Goal: Task Accomplishment & Management: Manage account settings

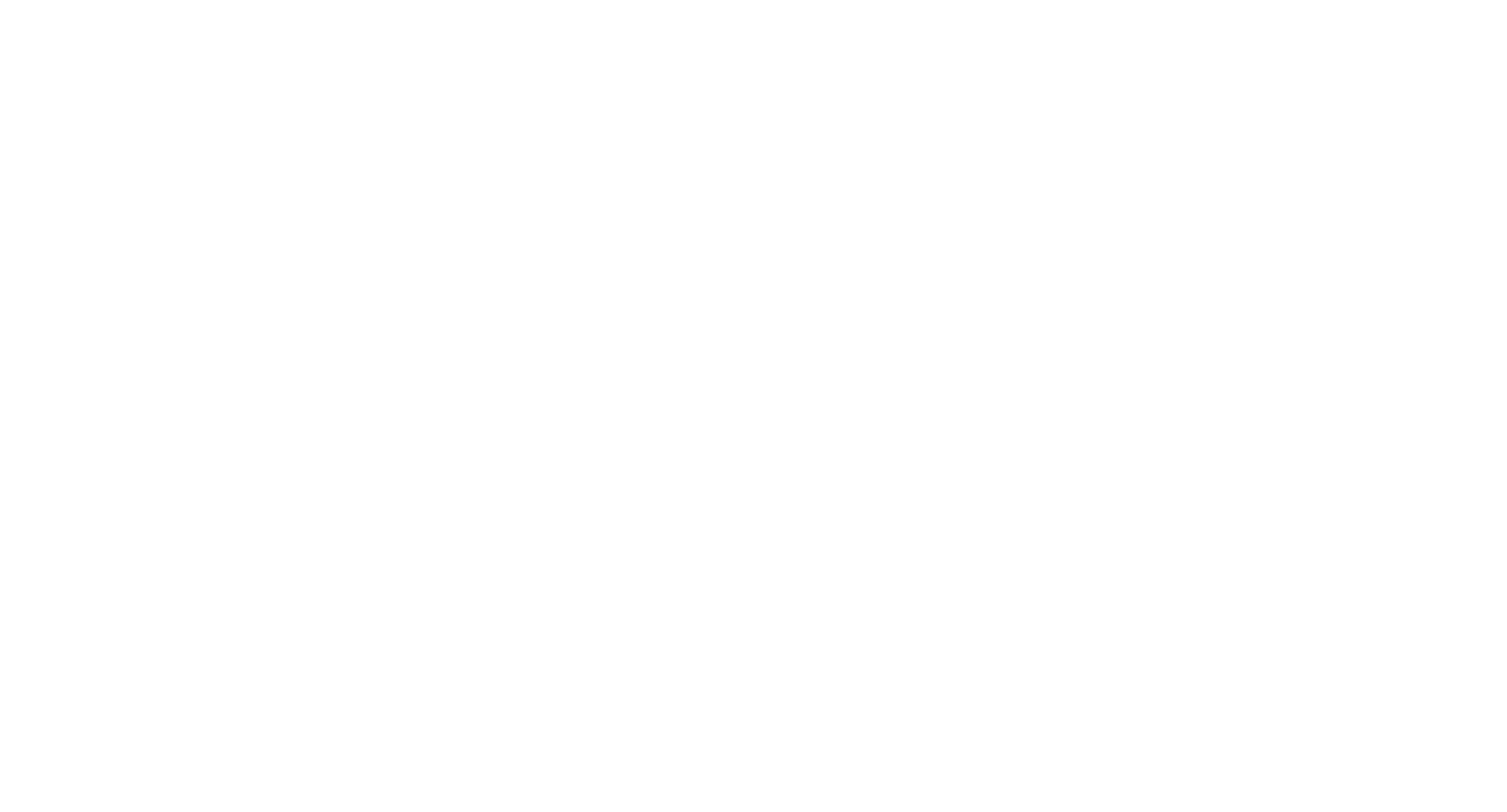
drag, startPoint x: 628, startPoint y: 196, endPoint x: 620, endPoint y: 195, distance: 8.1
click at [628, 196] on div at bounding box center [753, 406] width 1507 height 812
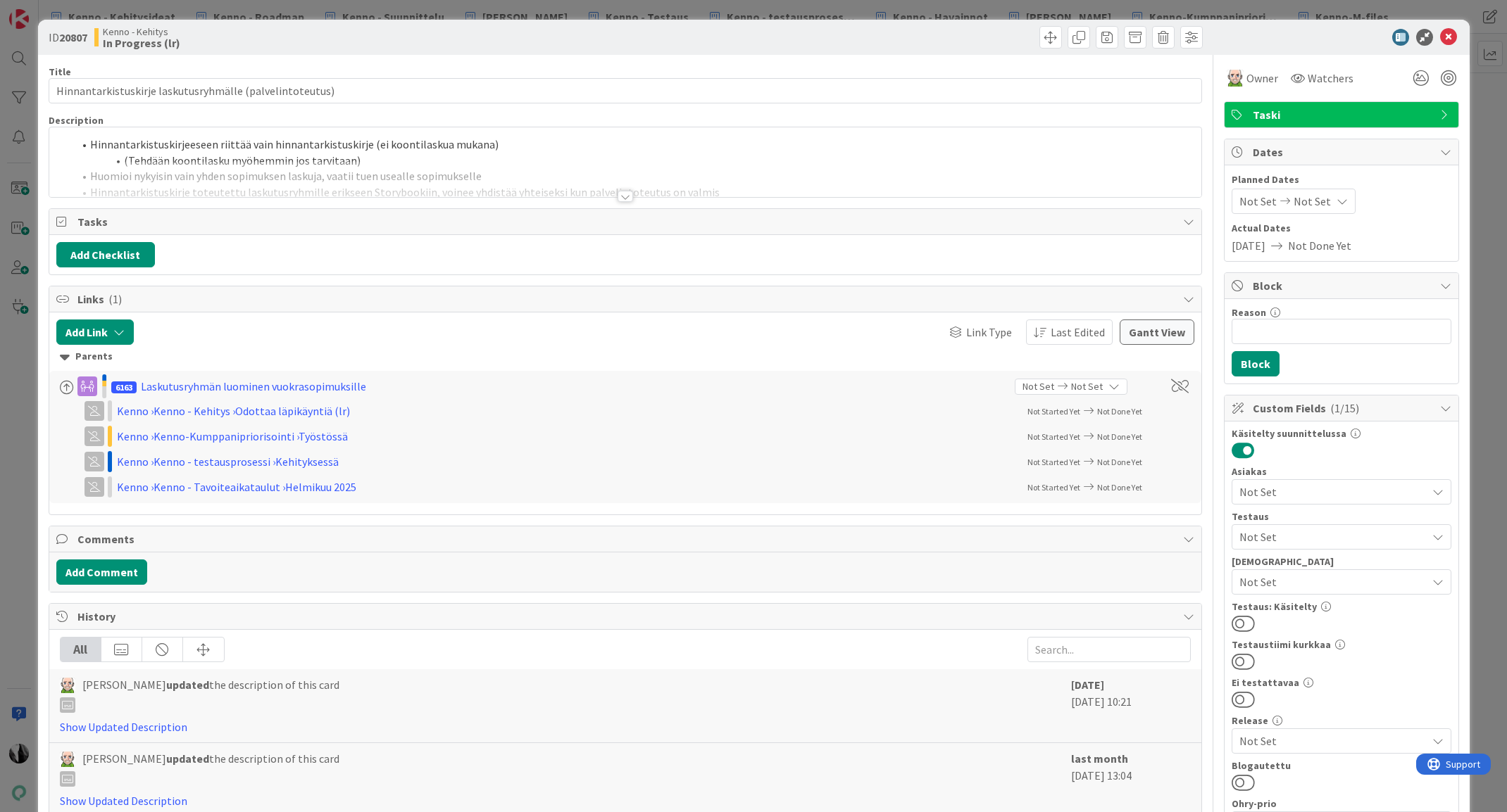
click at [626, 197] on div at bounding box center [626, 196] width 16 height 11
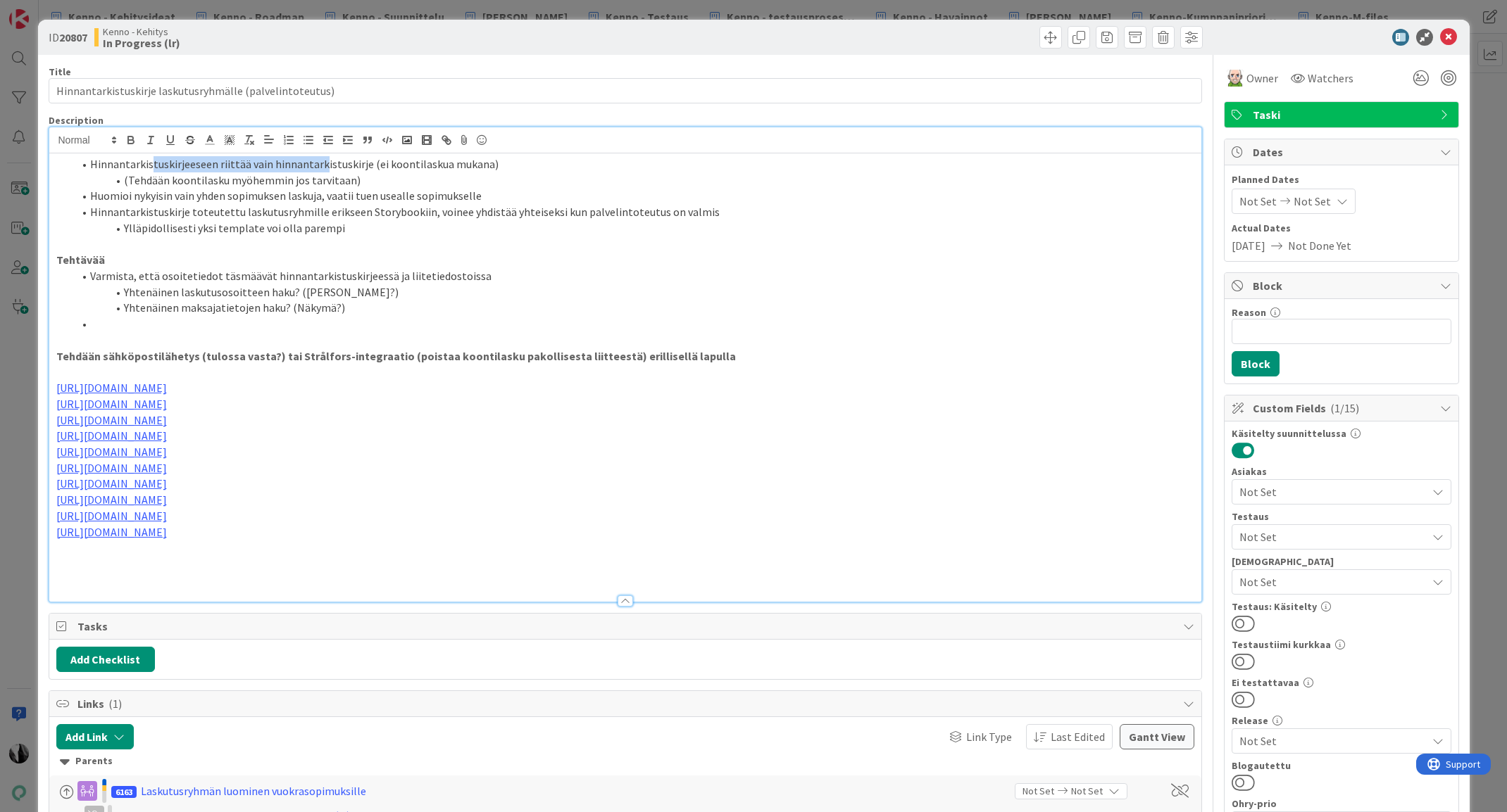
drag, startPoint x: 151, startPoint y: 163, endPoint x: 273, endPoint y: 174, distance: 122.5
click at [317, 168] on li "Hinnantarkistuskirjeeseen riittää vain hinnantarkistuskirje (ei koontilaskua mu…" at bounding box center [634, 165] width 1121 height 16
drag, startPoint x: 124, startPoint y: 195, endPoint x: 404, endPoint y: 202, distance: 280.1
click at [404, 202] on li "Huomioi nykyisin vain yhden sopimuksen laskuja, vaatii tuen usealle sopimukselle" at bounding box center [634, 195] width 1121 height 16
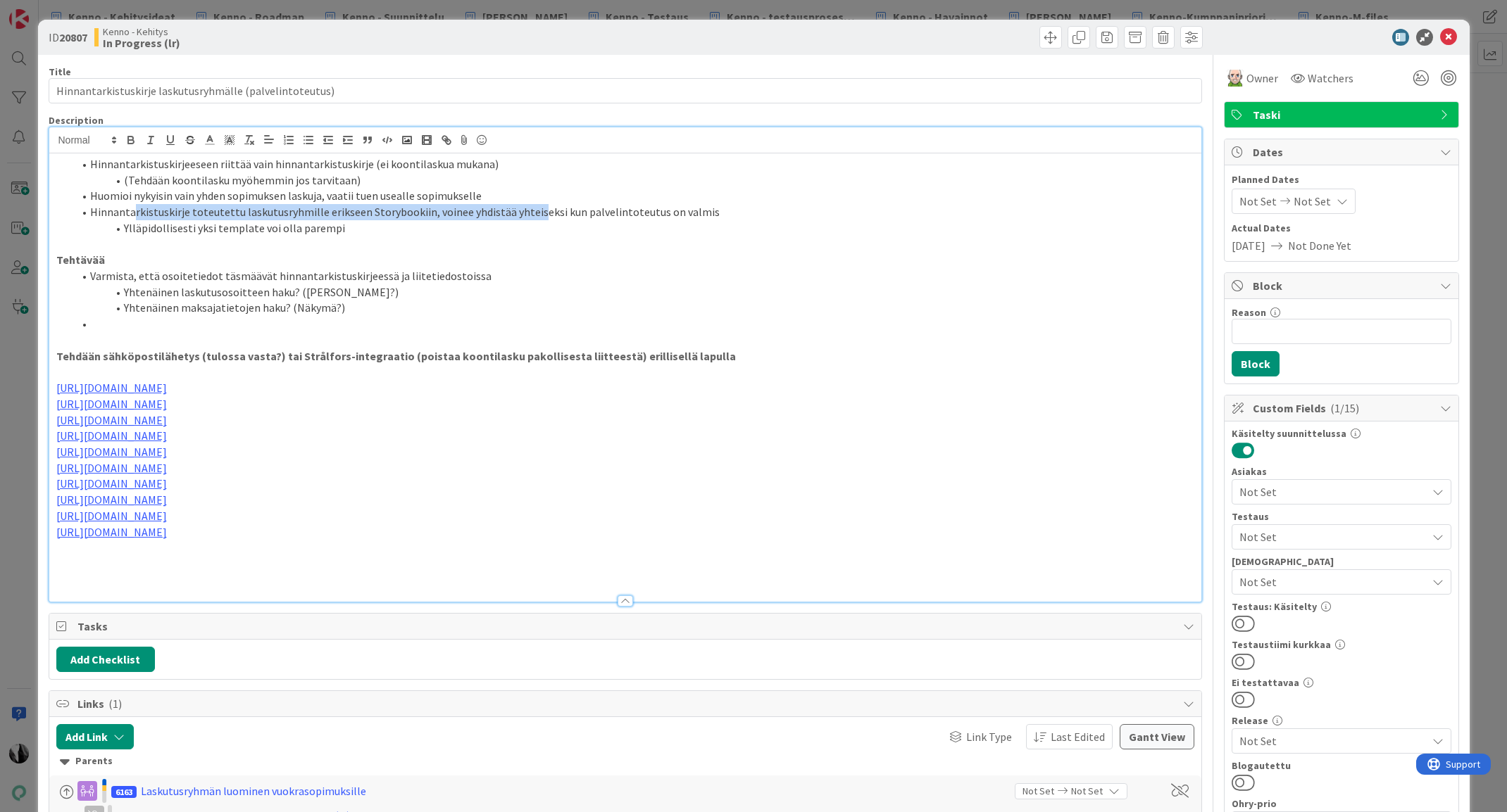
drag, startPoint x: 134, startPoint y: 217, endPoint x: 532, endPoint y: 218, distance: 398.0
click at [532, 218] on li "Hinnantarkistuskirje toteutettu laskutusryhmille erikseen Storybookiin, voinee …" at bounding box center [634, 212] width 1121 height 16
drag, startPoint x: 160, startPoint y: 229, endPoint x: 286, endPoint y: 236, distance: 126.2
click at [327, 235] on li "Ylläpidollisesti yksi template voi olla parempi" at bounding box center [634, 228] width 1121 height 16
drag, startPoint x: 159, startPoint y: 273, endPoint x: 350, endPoint y: 277, distance: 191.0
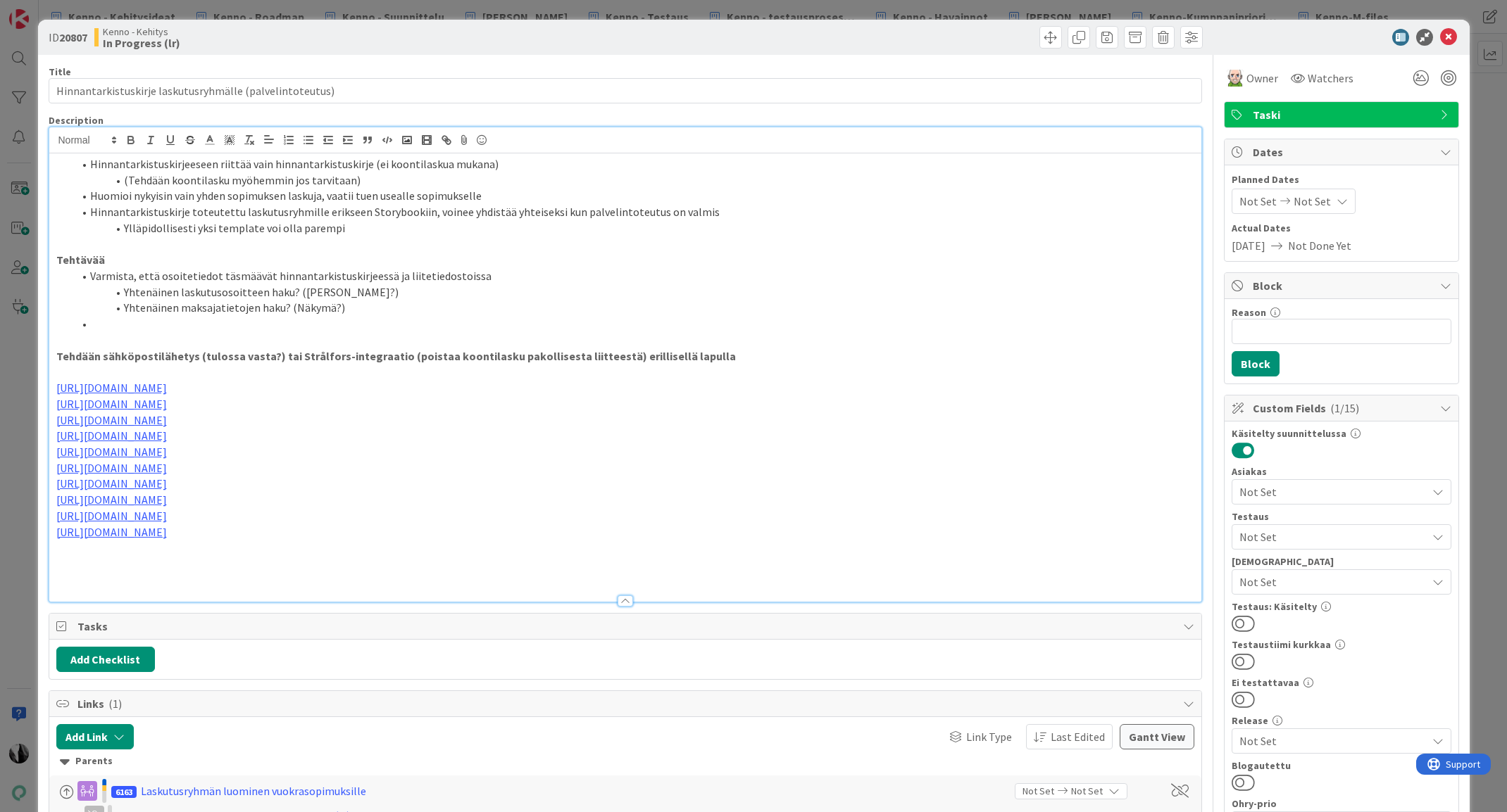
click at [350, 277] on li "Varmista, että osoitetiedot täsmäävät hinnantarkistuskirjeessä ja liitetiedosto…" at bounding box center [634, 276] width 1121 height 16
click at [381, 231] on li "Ylläpidollisesti yksi template voi olla parempi" at bounding box center [634, 228] width 1121 height 16
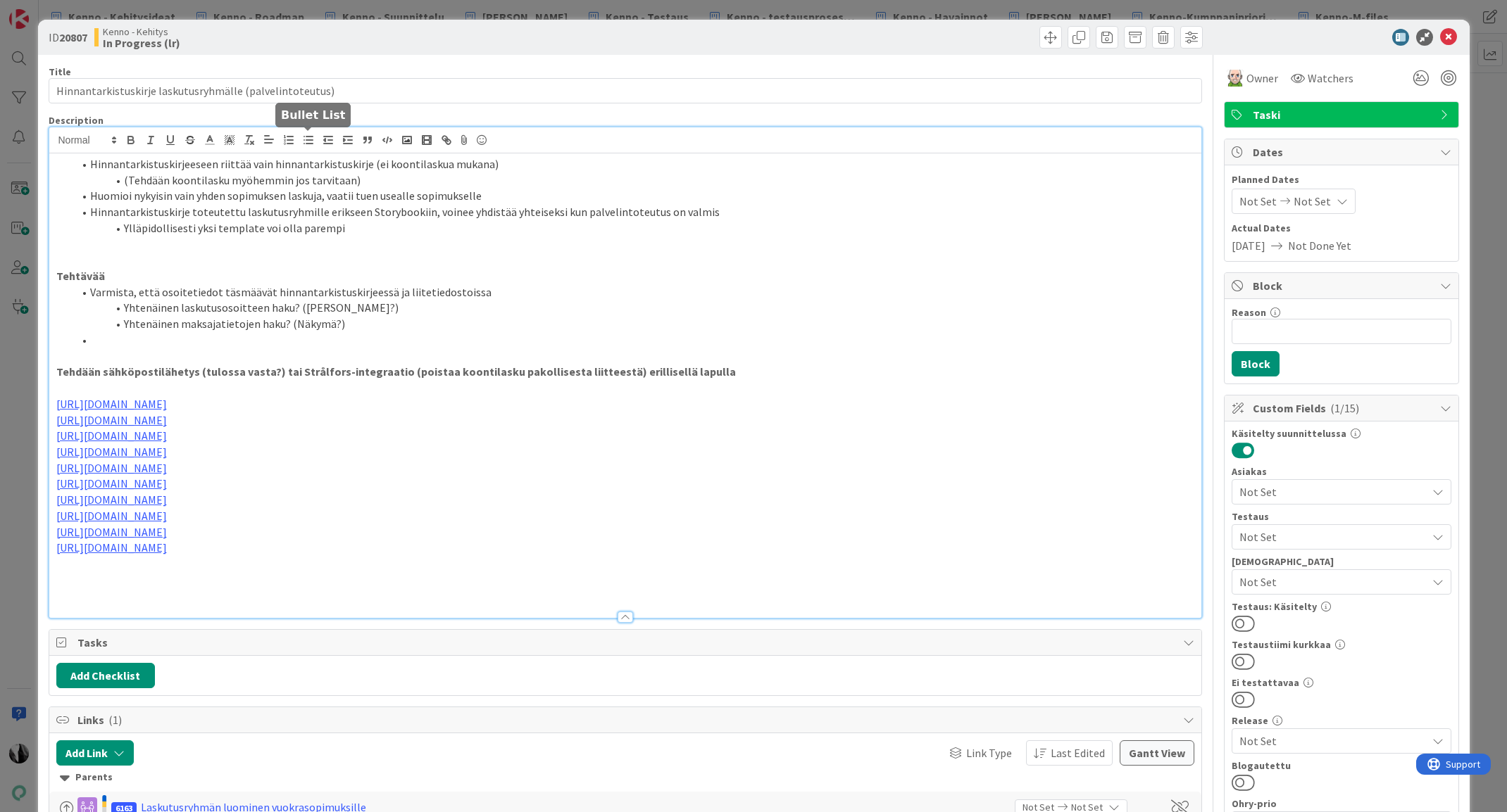
click at [304, 138] on icon "button" at bounding box center [308, 140] width 12 height 12
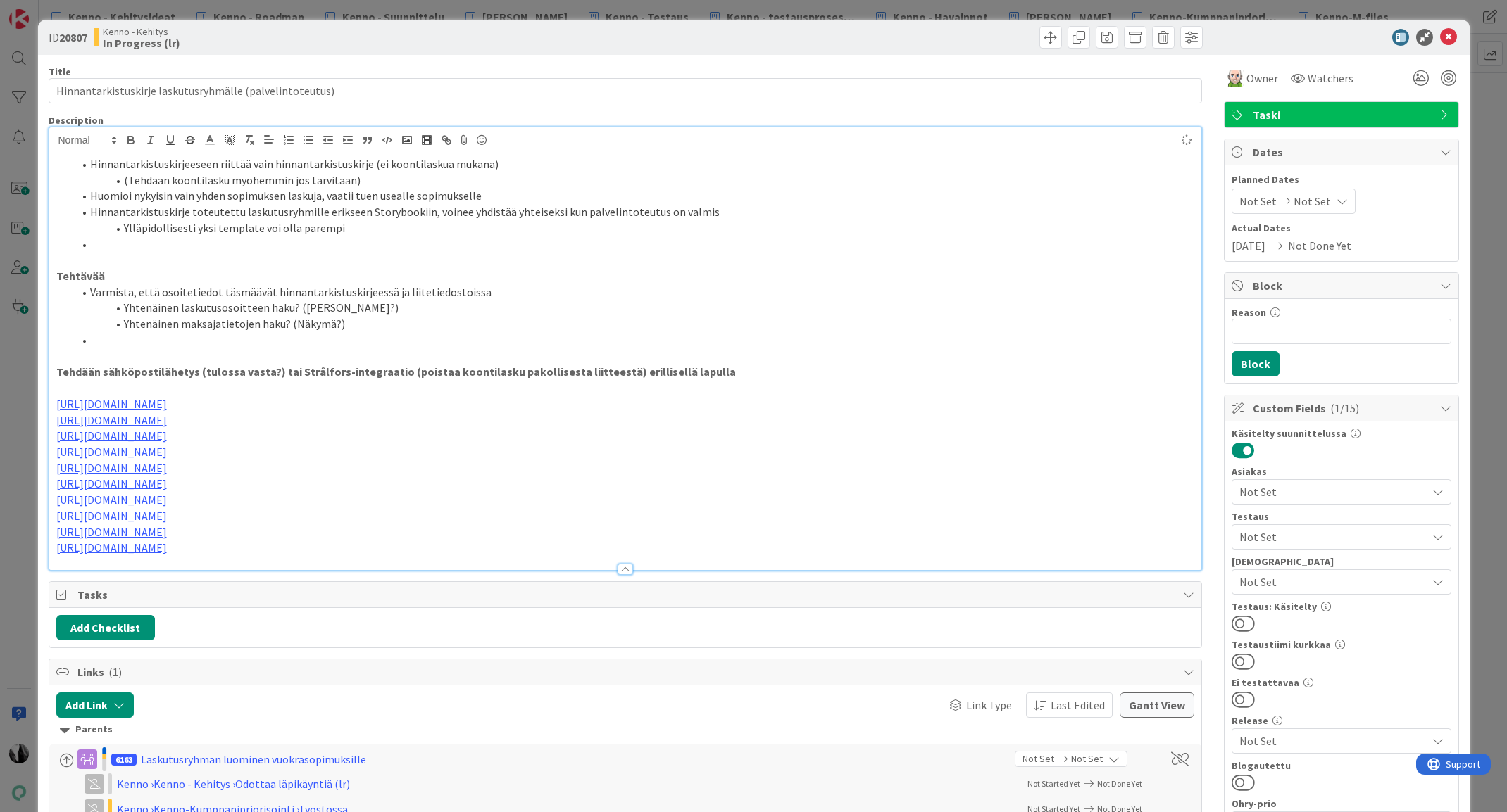
click at [119, 242] on li at bounding box center [634, 244] width 1121 height 16
drag, startPoint x: 482, startPoint y: 164, endPoint x: 557, endPoint y: 166, distance: 75.0
click at [557, 166] on li "Hinnantarkistuskirjeeseen riittää vain hinnantarkistuskirje (ei koontilaskua mu…" at bounding box center [634, 165] width 1121 height 16
click at [757, 247] on li "Laskutusryhmän hinnantarkastuskirje on mahdollista lähettää vain paperilla, teh…" at bounding box center [634, 244] width 1121 height 16
click at [750, 257] on p at bounding box center [626, 260] width 1138 height 16
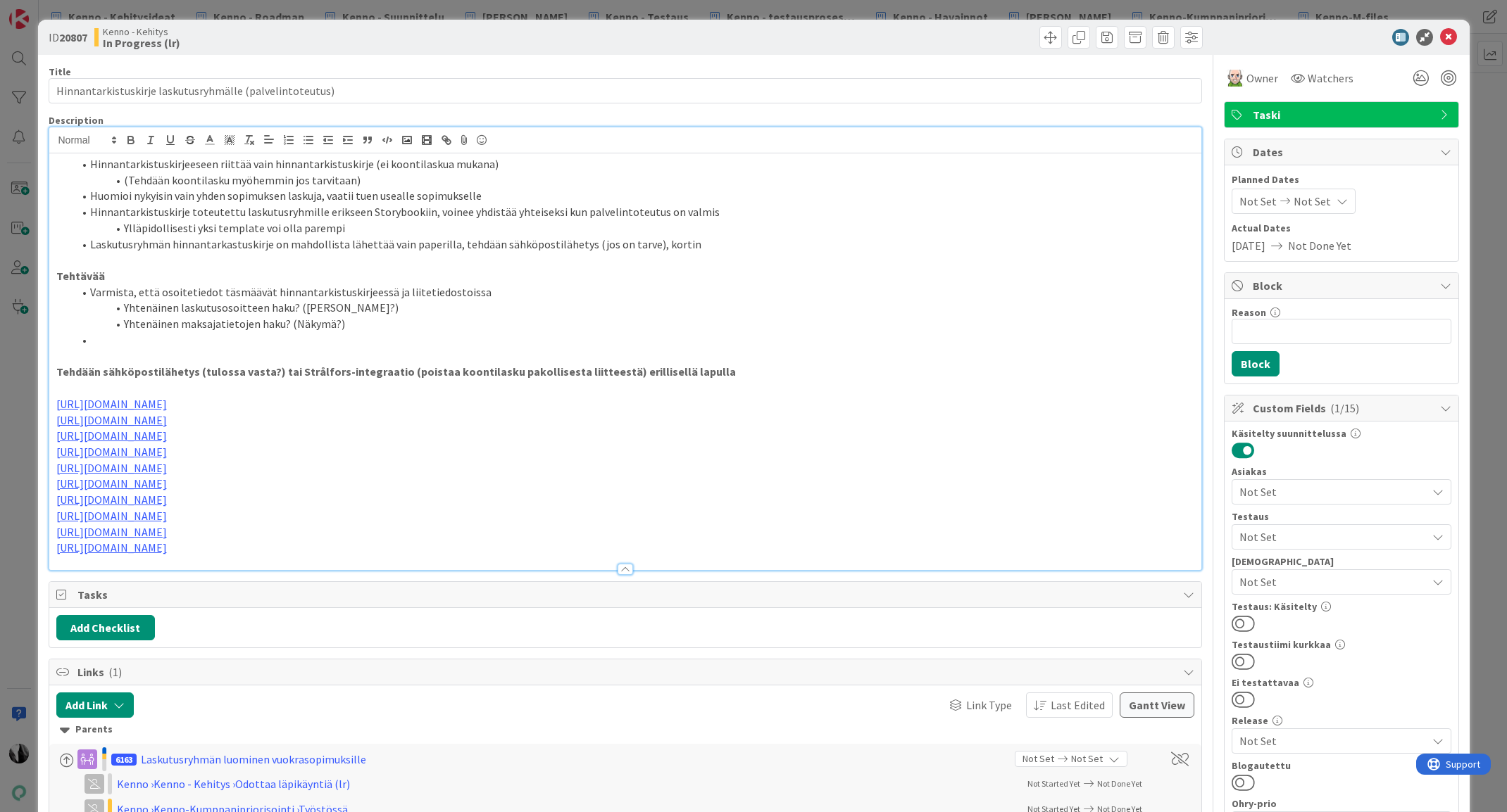
click at [717, 246] on li "Laskutusryhmän hinnantarkastuskirje on mahdollista lähettää vain paperilla, teh…" at bounding box center [634, 244] width 1121 height 16
drag, startPoint x: 384, startPoint y: 243, endPoint x: 446, endPoint y: 245, distance: 62.0
click at [446, 245] on li "Laskutusryhmän hinnantarkastuskirje on mahdollista lähettää vain paperilla, teh…" at bounding box center [634, 244] width 1121 height 16
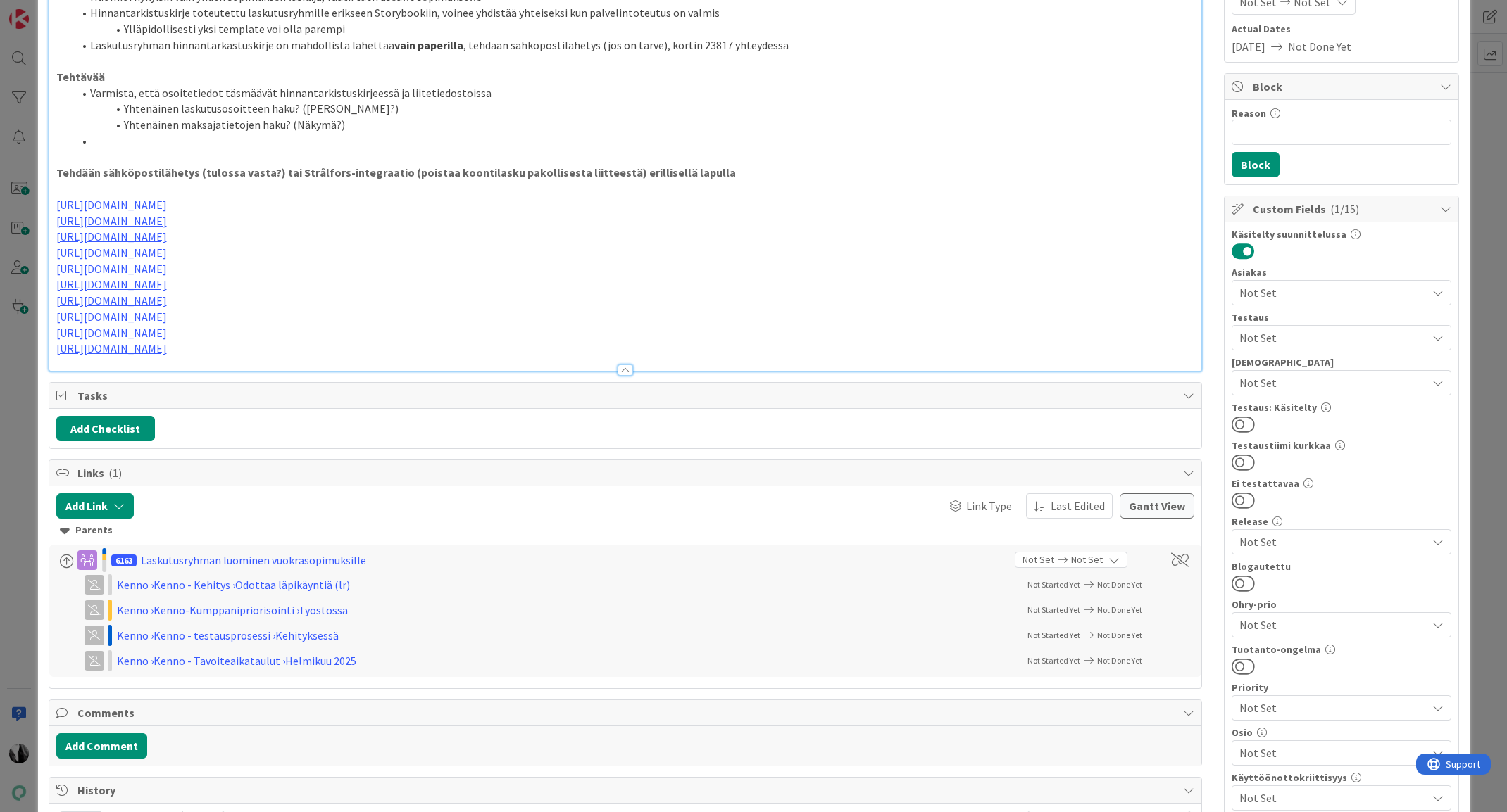
scroll to position [205, 0]
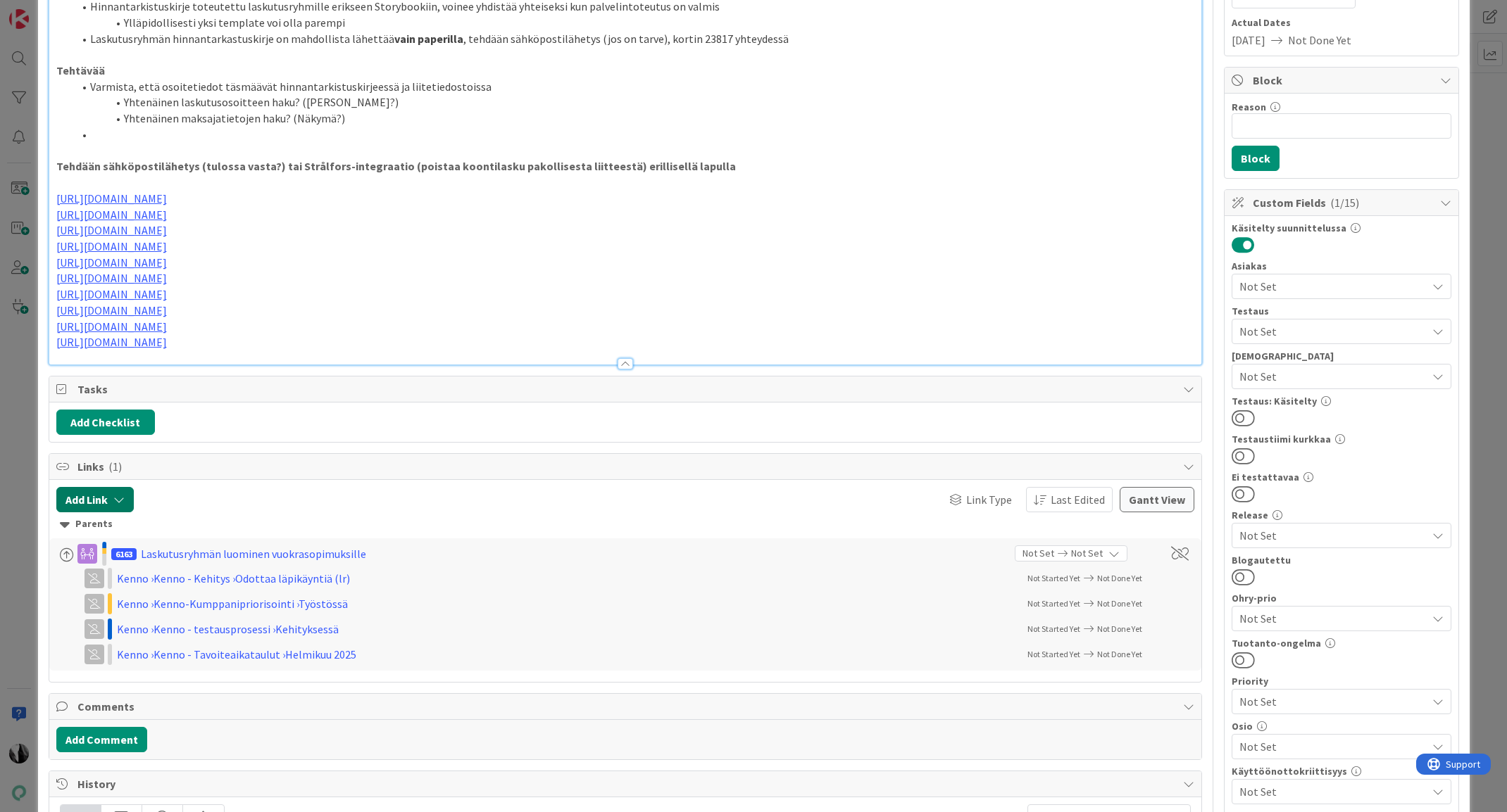
click at [122, 499] on icon "button" at bounding box center [119, 500] width 12 height 11
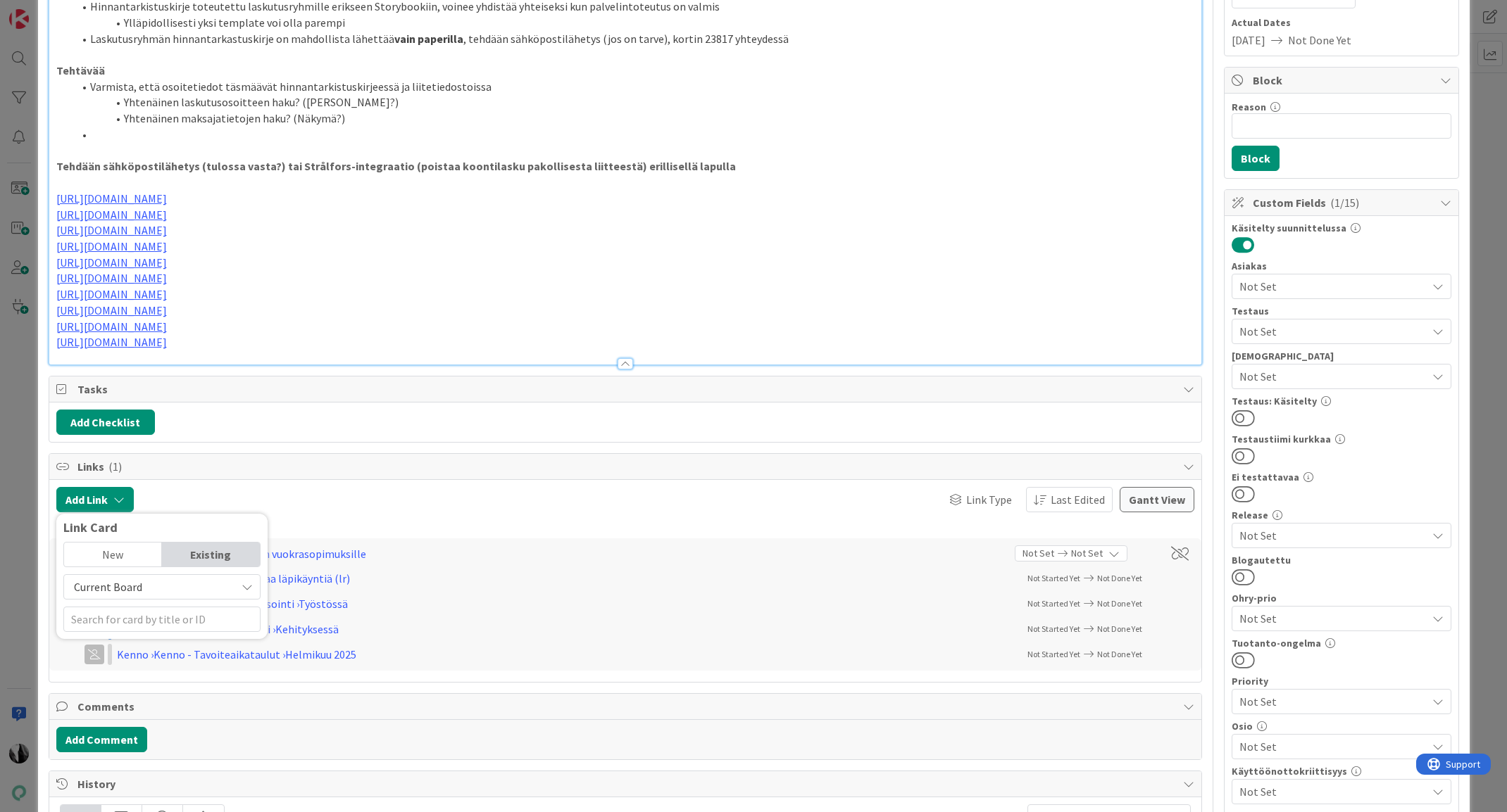
click at [120, 555] on div "New" at bounding box center [112, 554] width 98 height 24
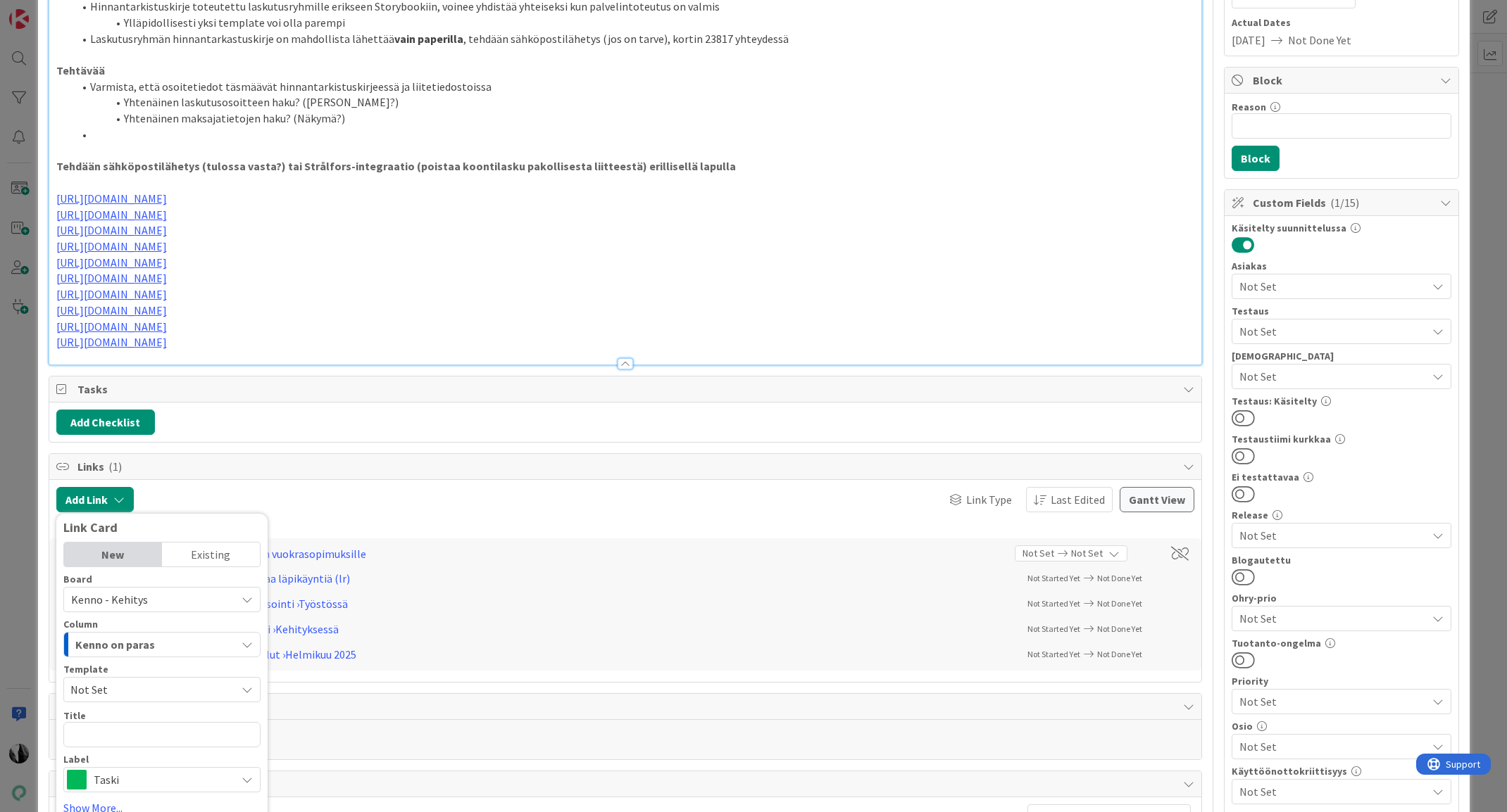
click at [244, 553] on div "Existing" at bounding box center [211, 554] width 98 height 24
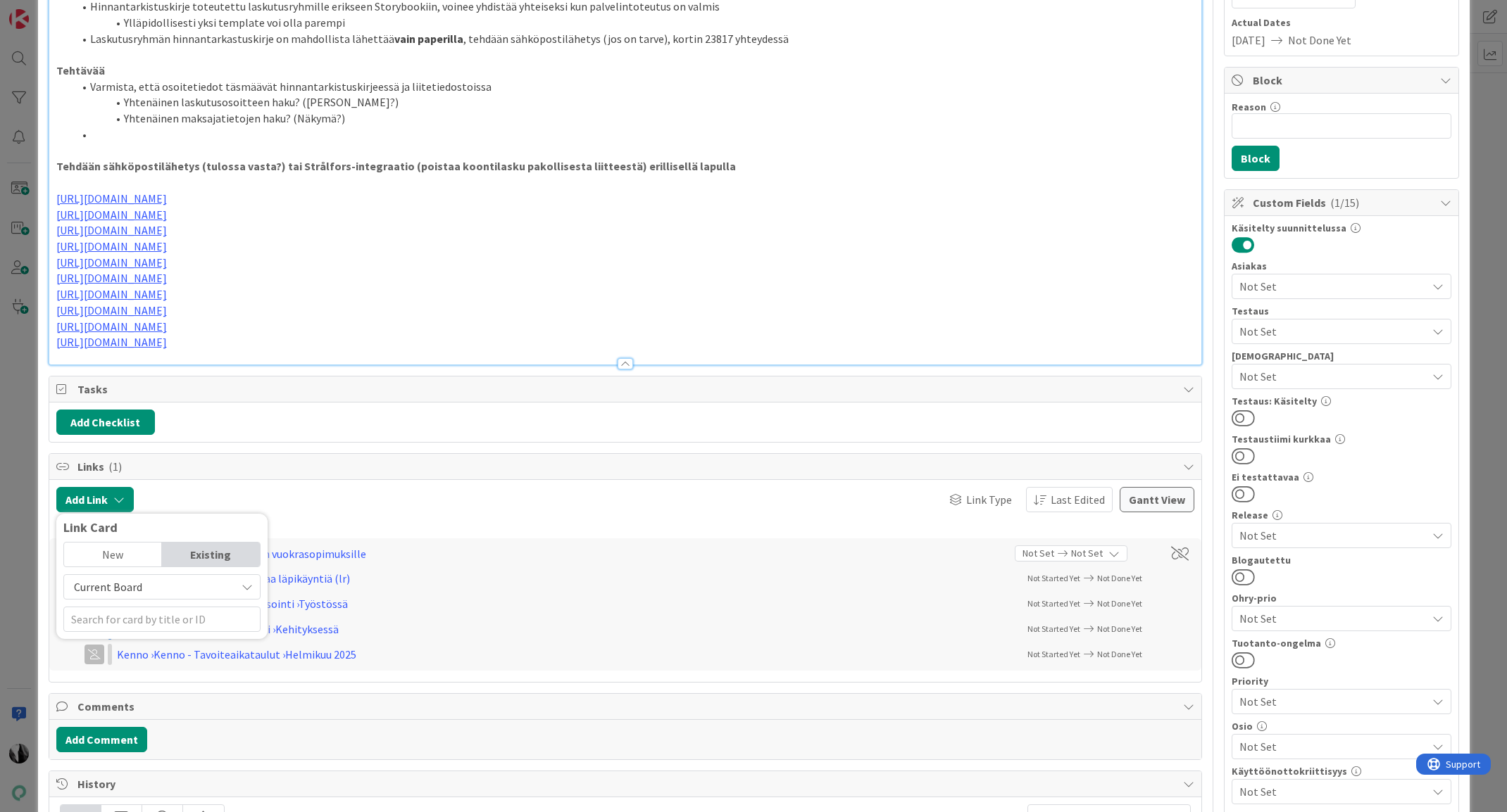
drag, startPoint x: 188, startPoint y: 583, endPoint x: 178, endPoint y: 591, distance: 12.8
click at [188, 583] on span "Current Board" at bounding box center [150, 586] width 158 height 19
click at [136, 639] on span "All Boards" at bounding box center [168, 646] width 196 height 21
click at [145, 624] on input "text" at bounding box center [162, 619] width 197 height 26
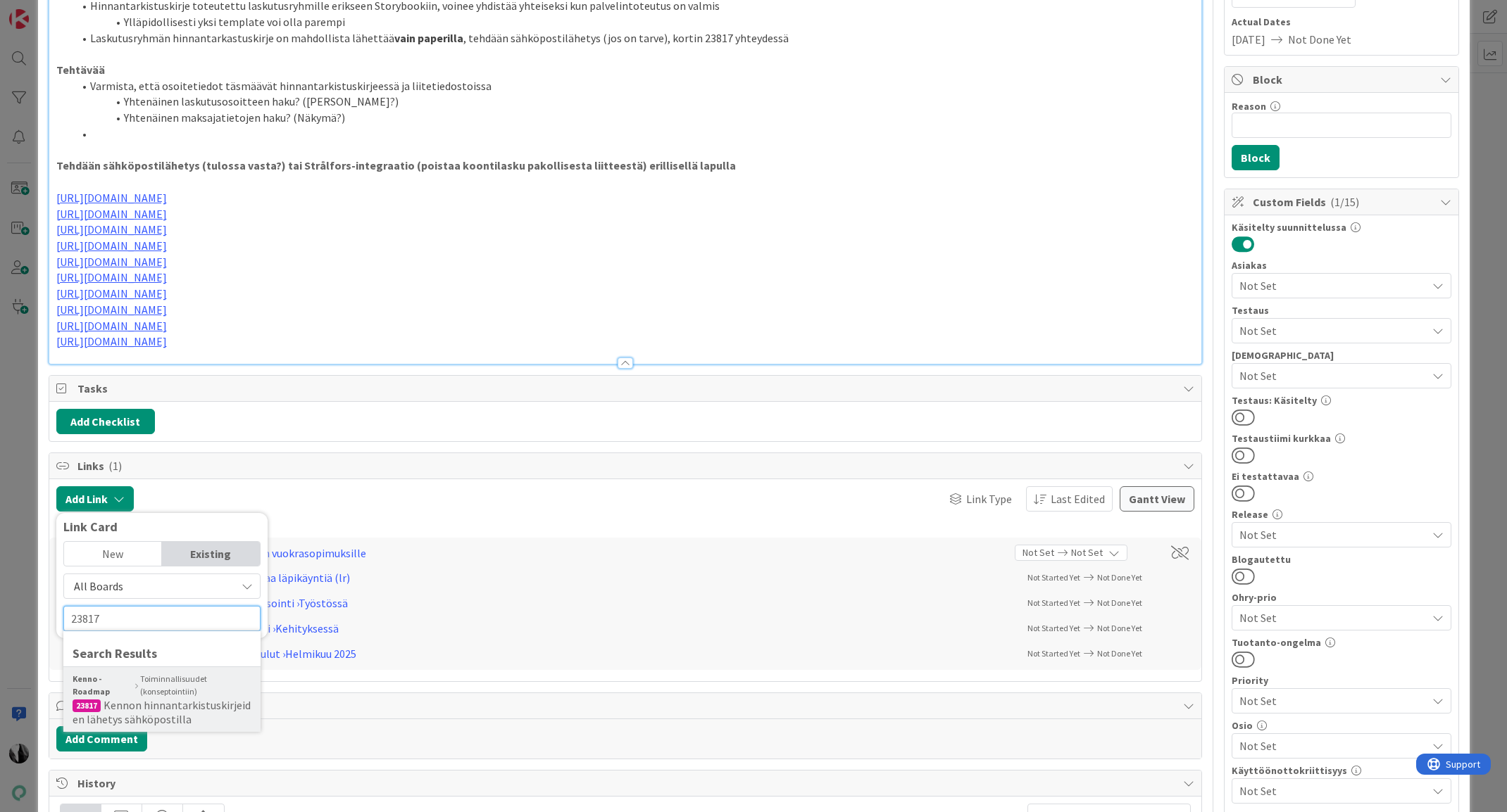
scroll to position [210, 0]
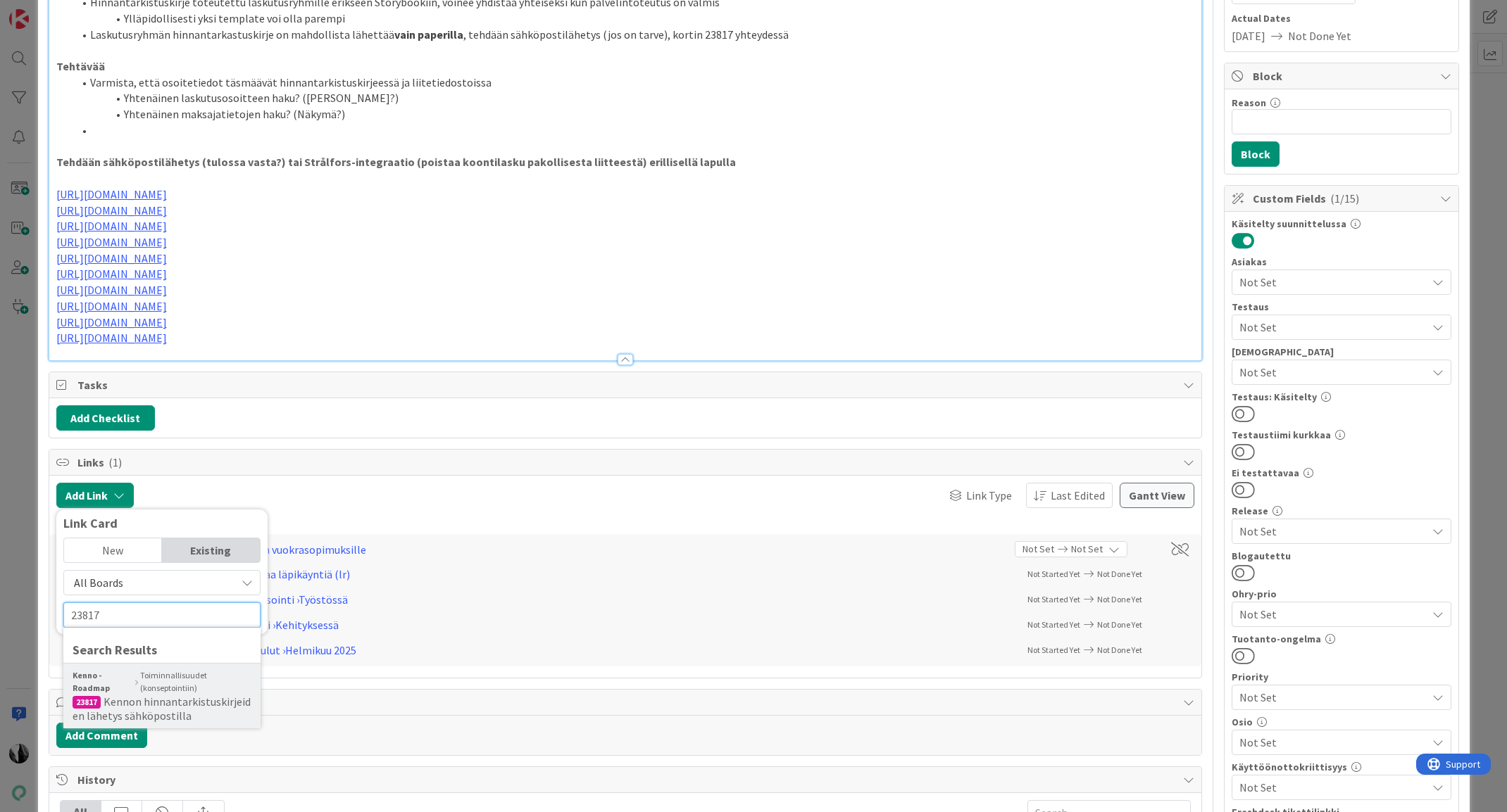
type input "23817"
click at [174, 691] on div "Kenno - Roadmap Toiminnallisuudet (konseptointiin)" at bounding box center [162, 682] width 179 height 26
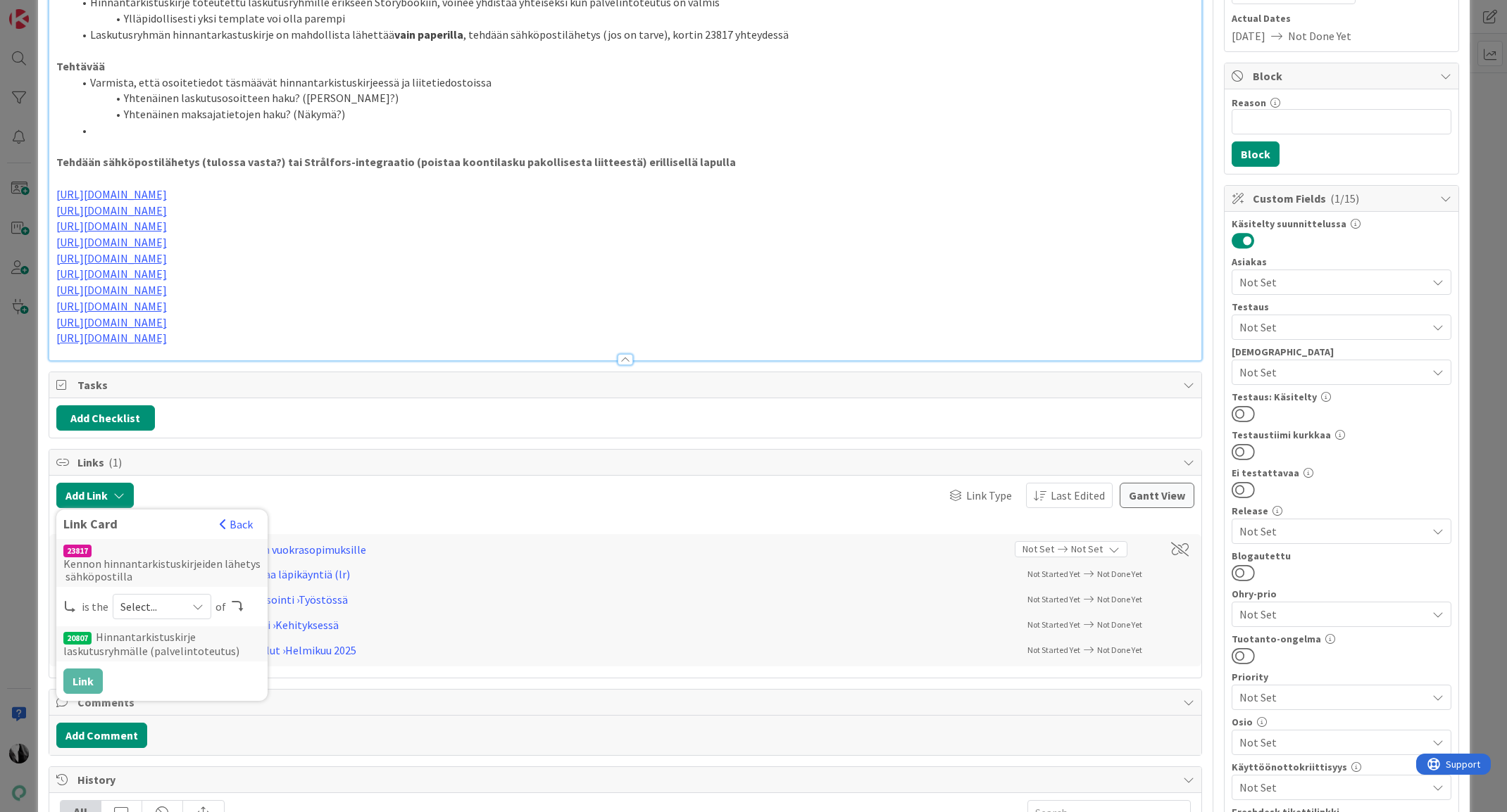
click at [198, 608] on icon at bounding box center [197, 606] width 12 height 11
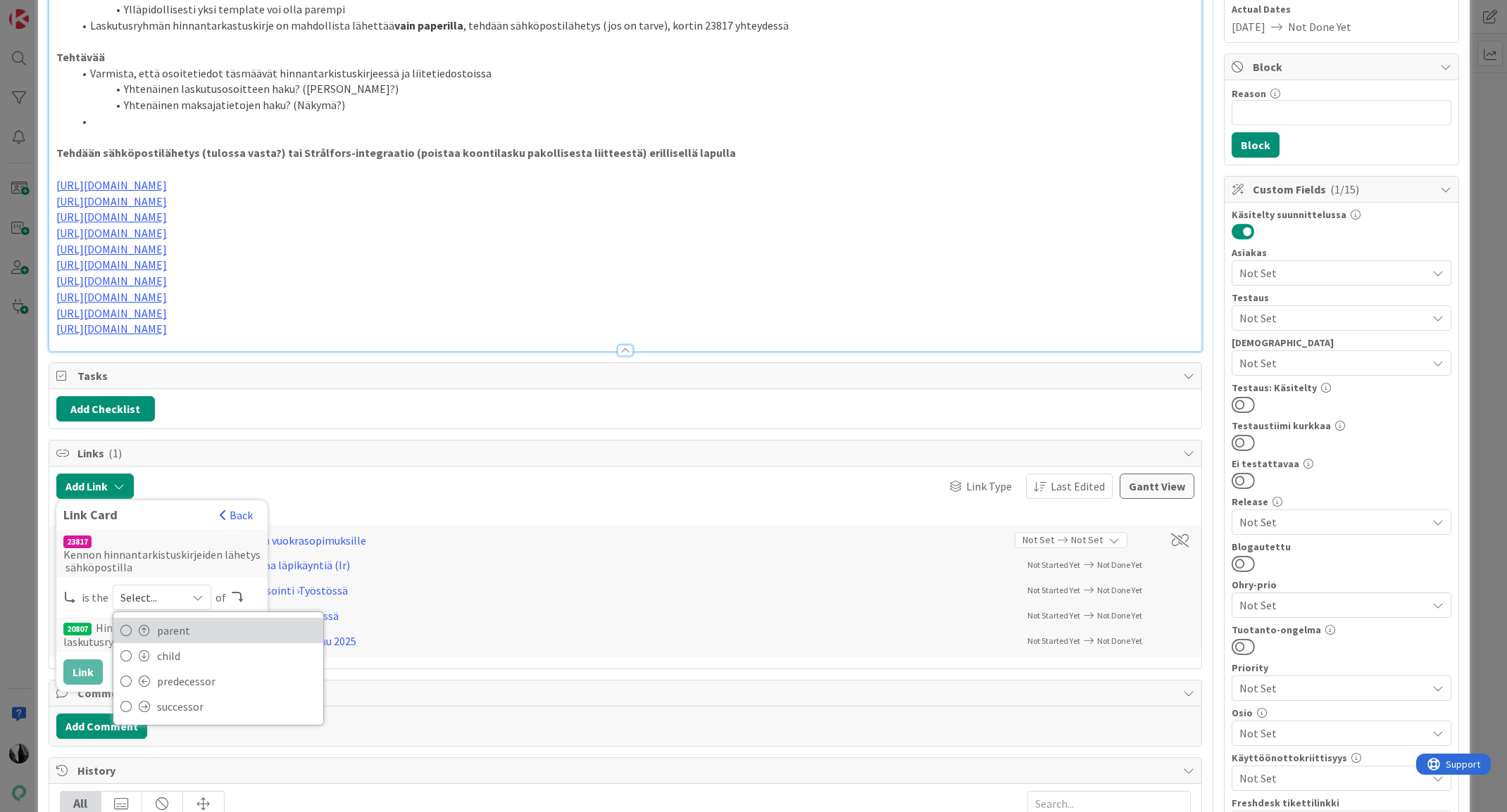
scroll to position [220, 0]
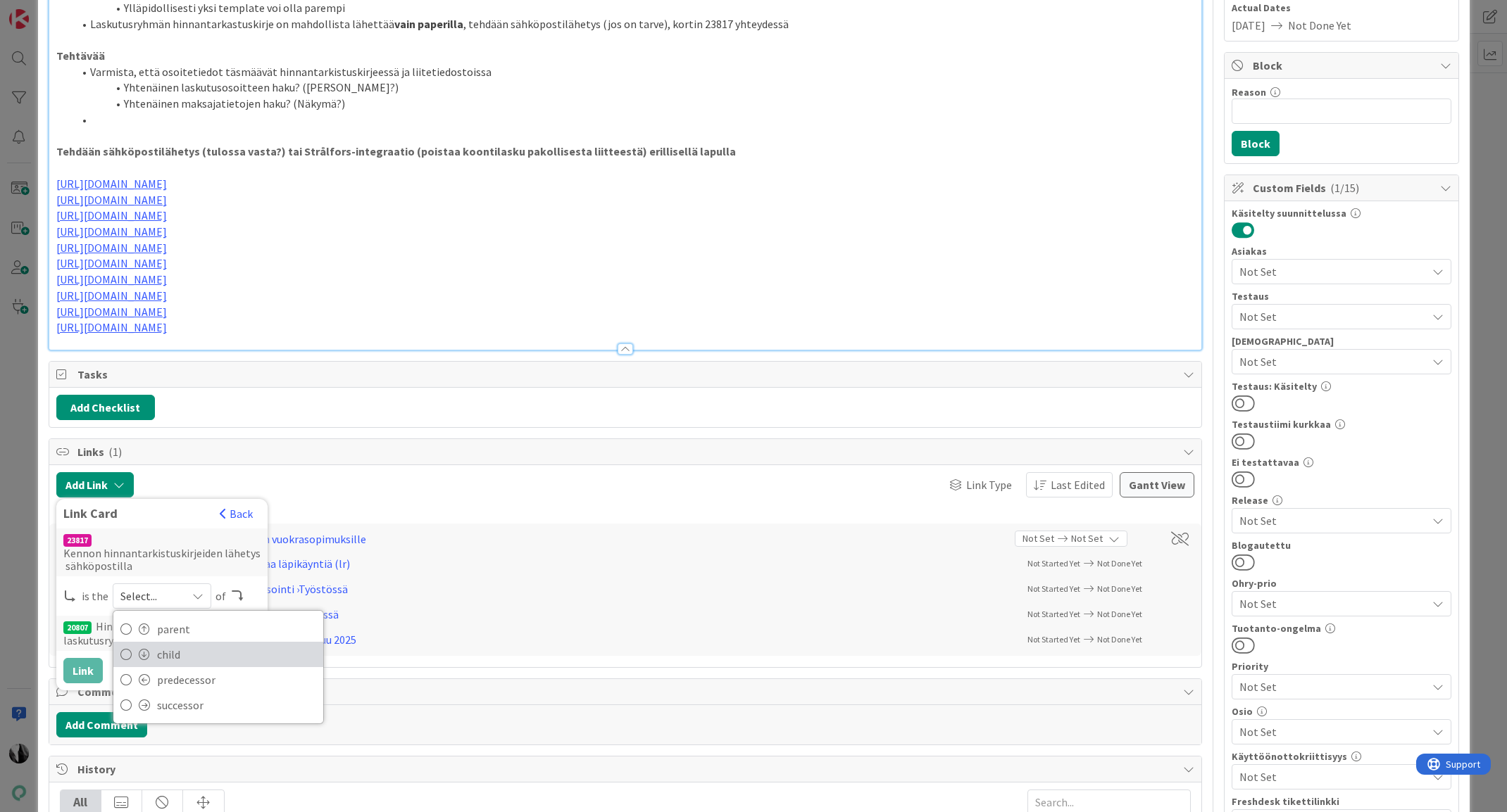
click at [183, 647] on span "child" at bounding box center [236, 655] width 159 height 21
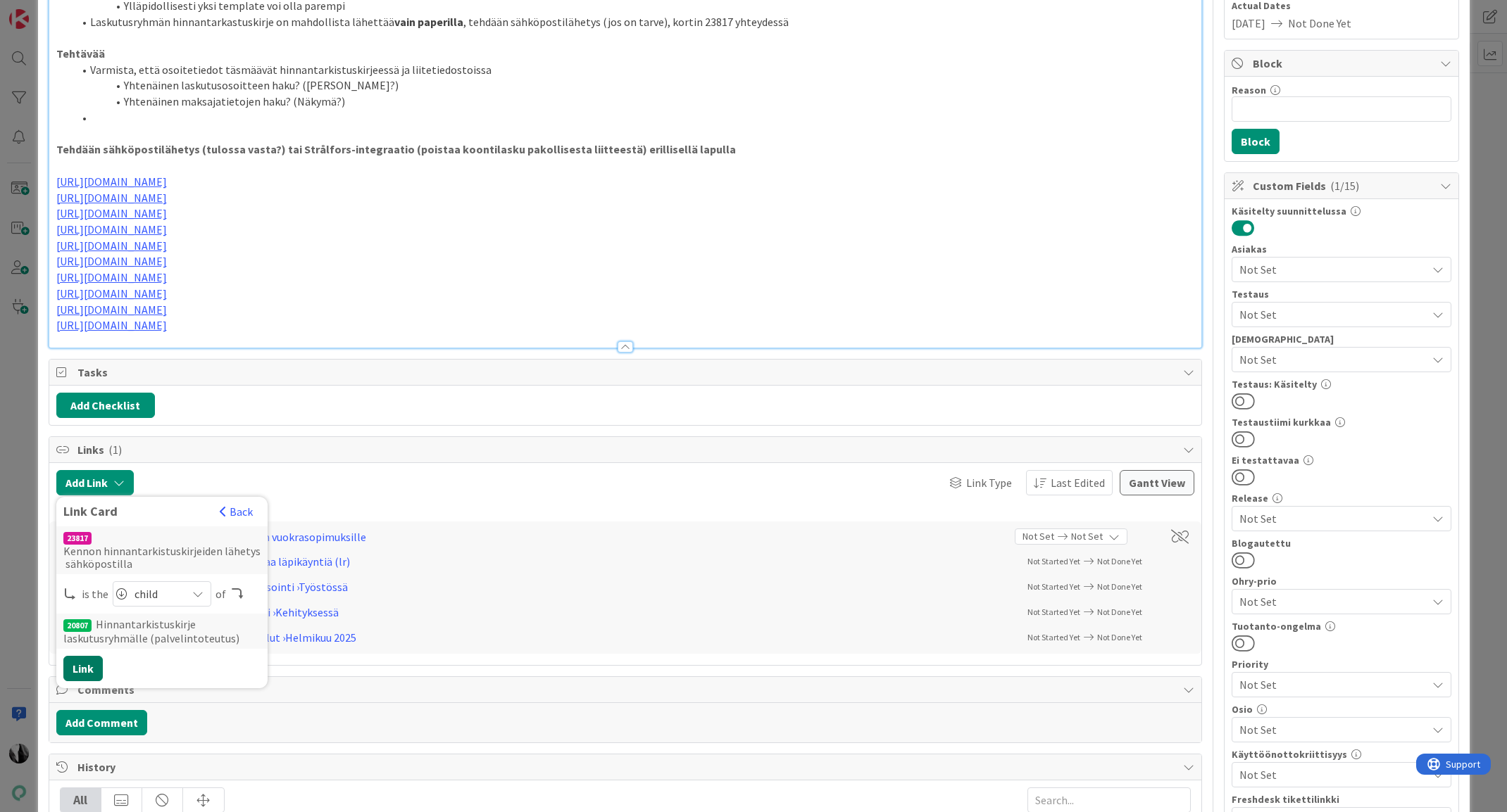
click at [74, 661] on button "Link" at bounding box center [83, 668] width 40 height 26
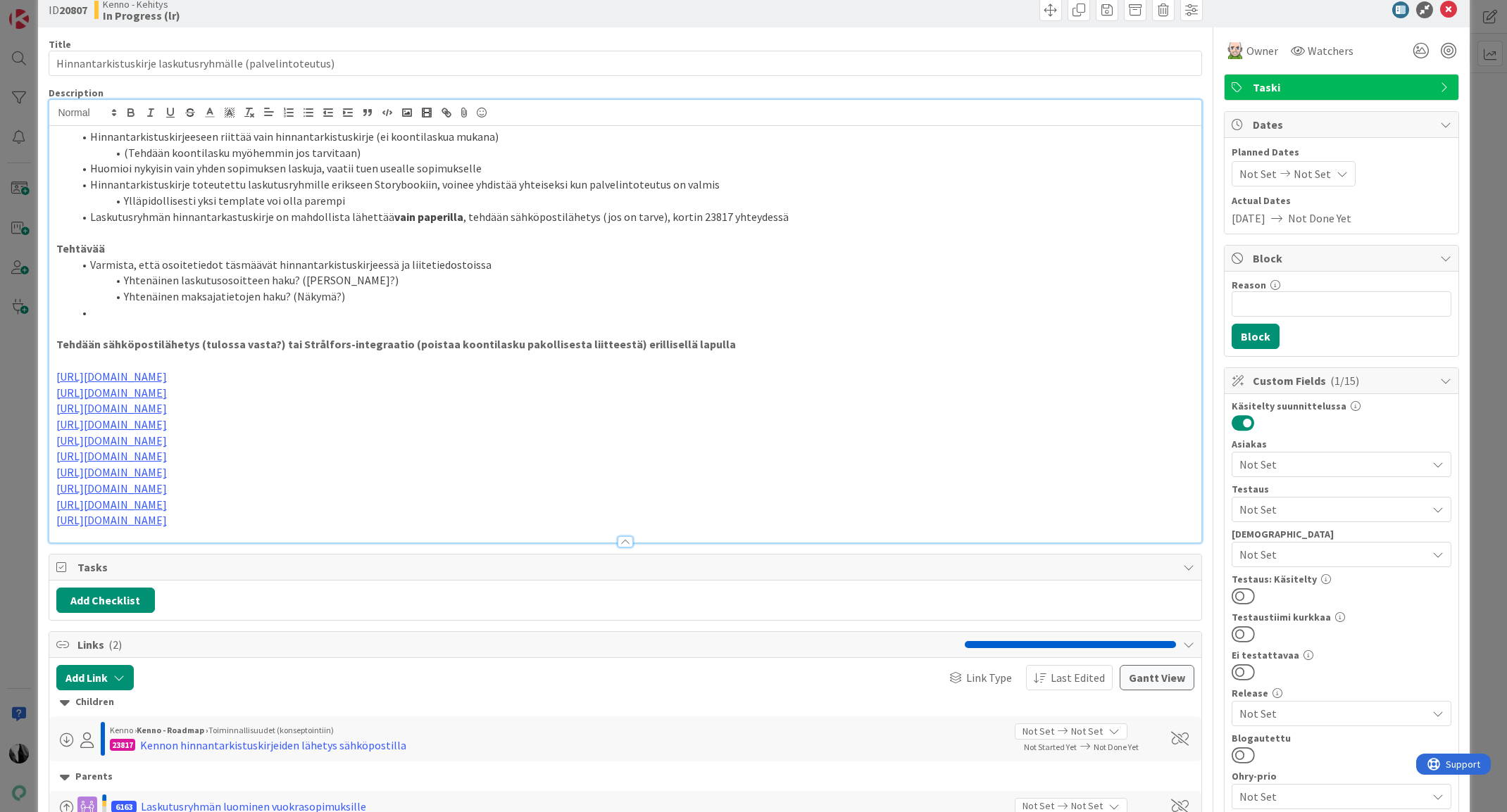
scroll to position [0, 0]
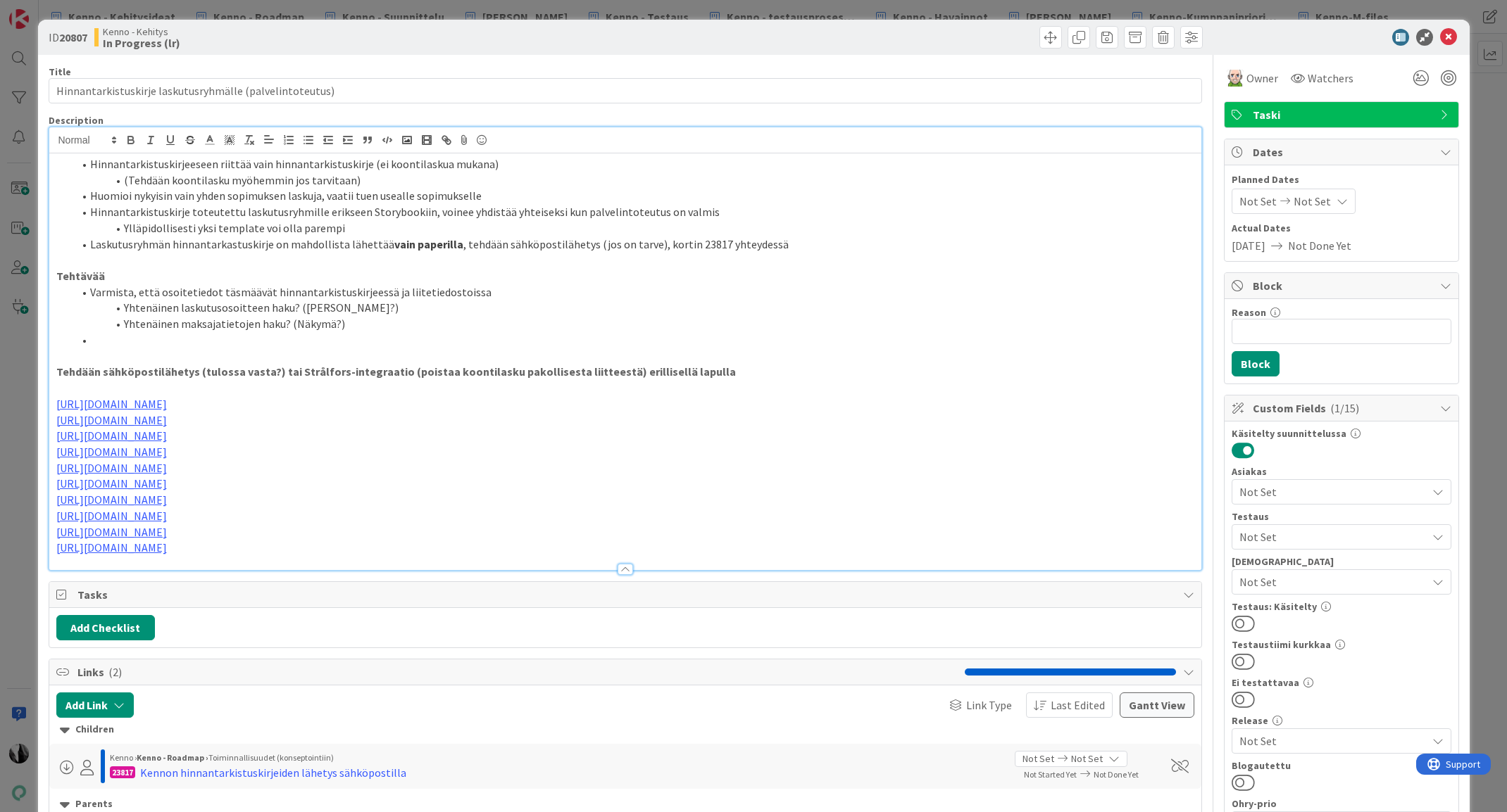
click at [1338, 42] on div at bounding box center [1334, 37] width 250 height 17
click at [1446, 38] on icon at bounding box center [1448, 37] width 17 height 17
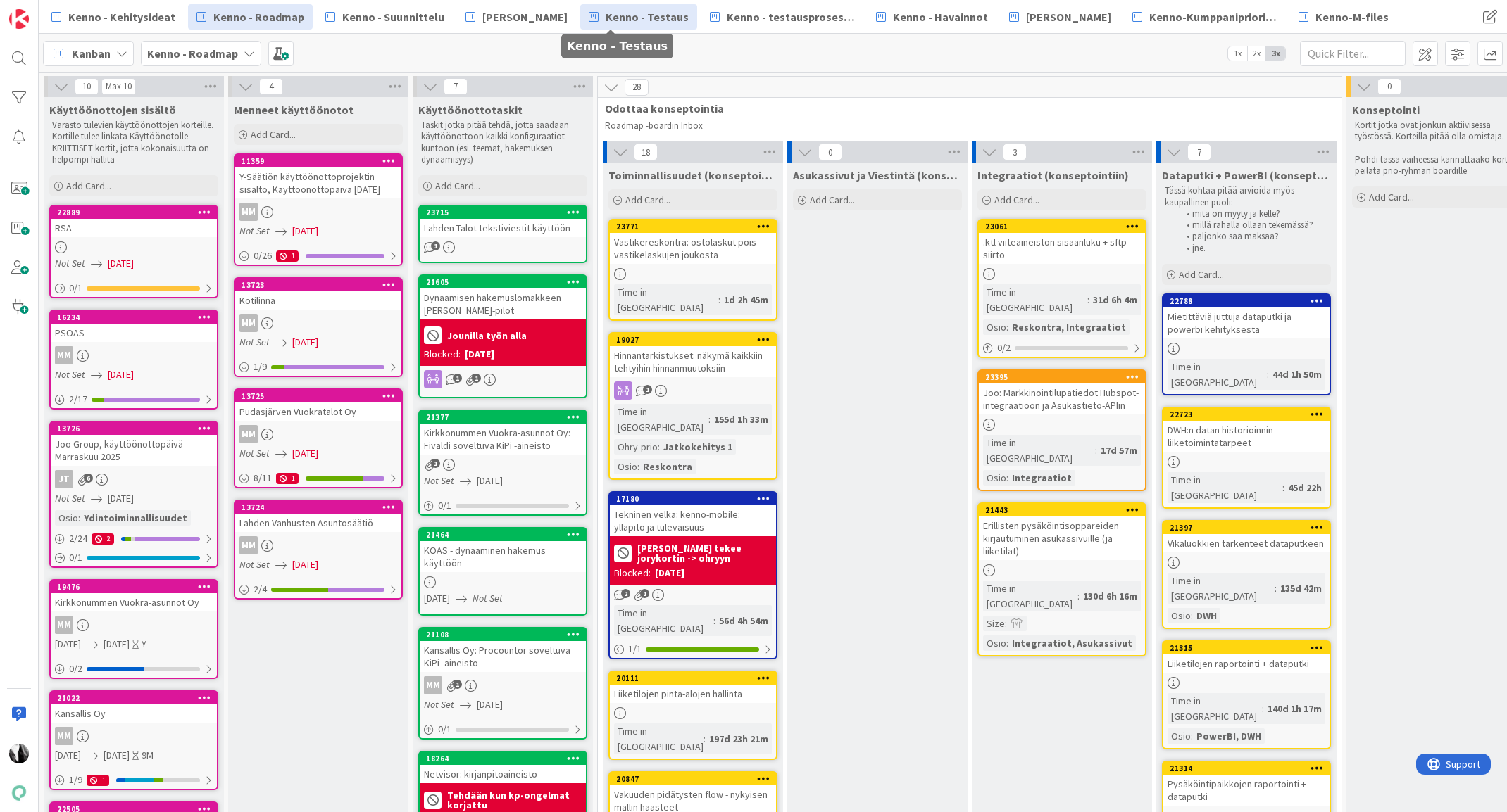
click at [635, 14] on span "Kenno - Testaus" at bounding box center [647, 17] width 83 height 17
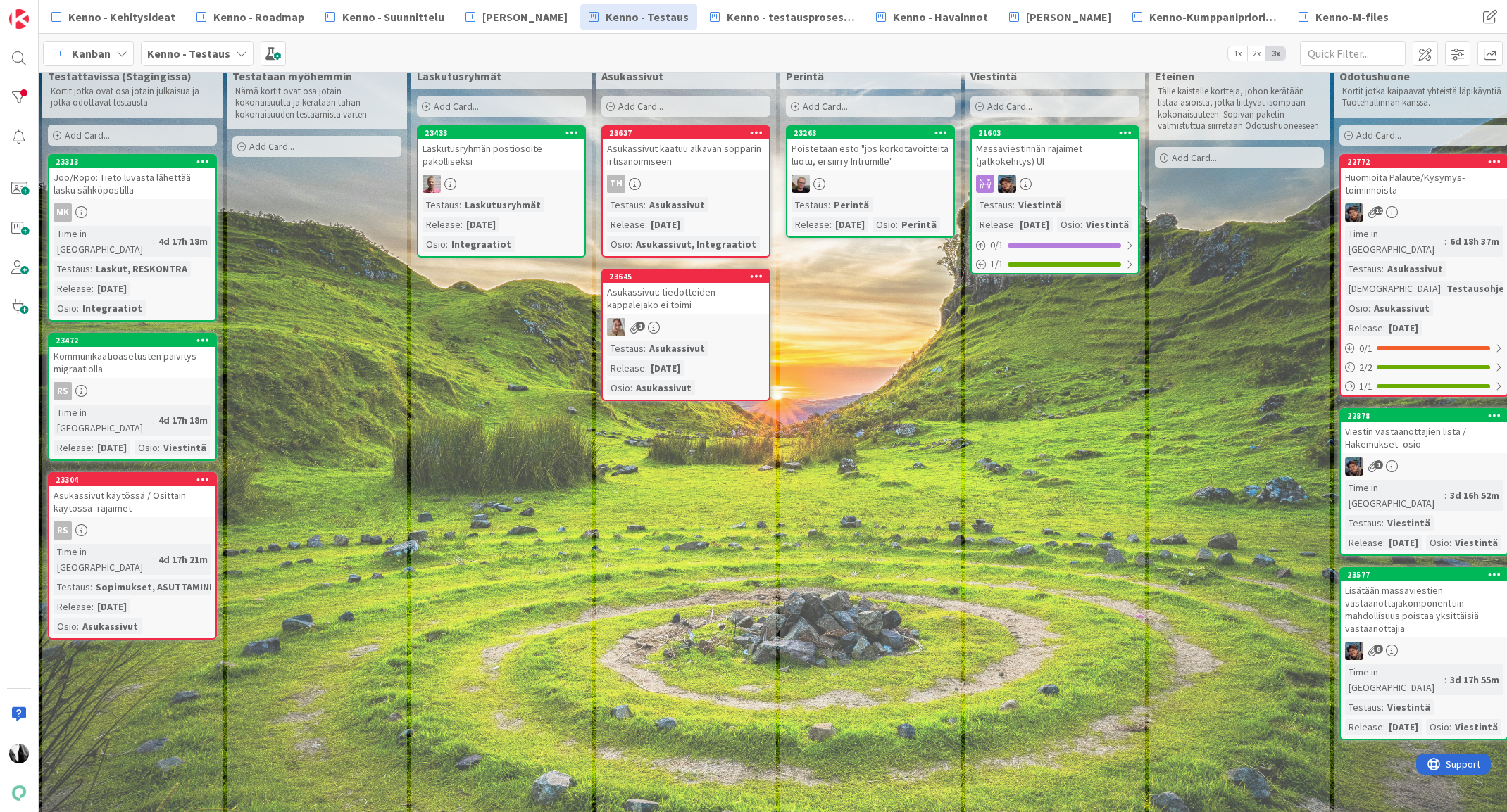
scroll to position [0, 2]
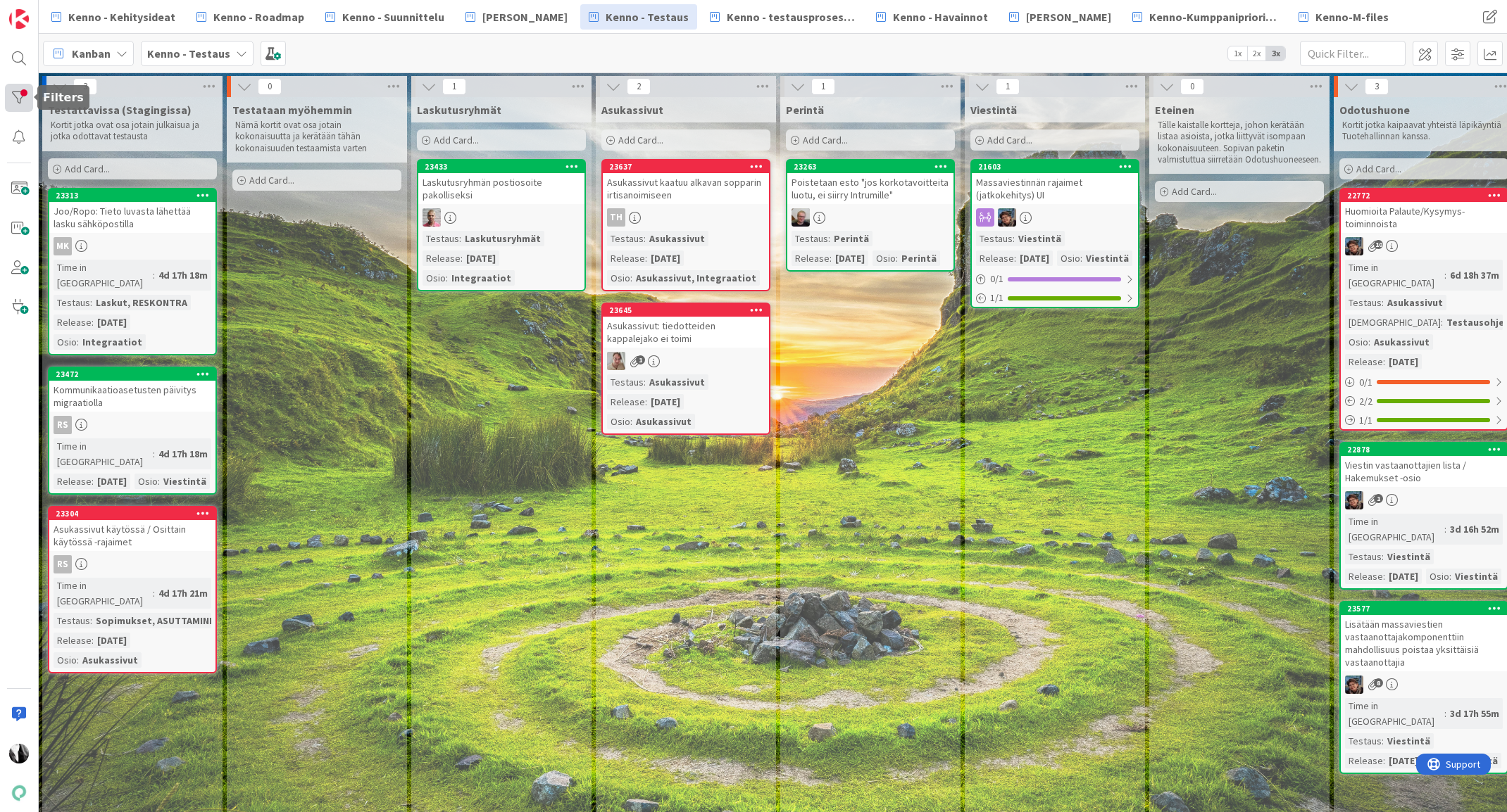
click at [19, 96] on div at bounding box center [19, 98] width 28 height 28
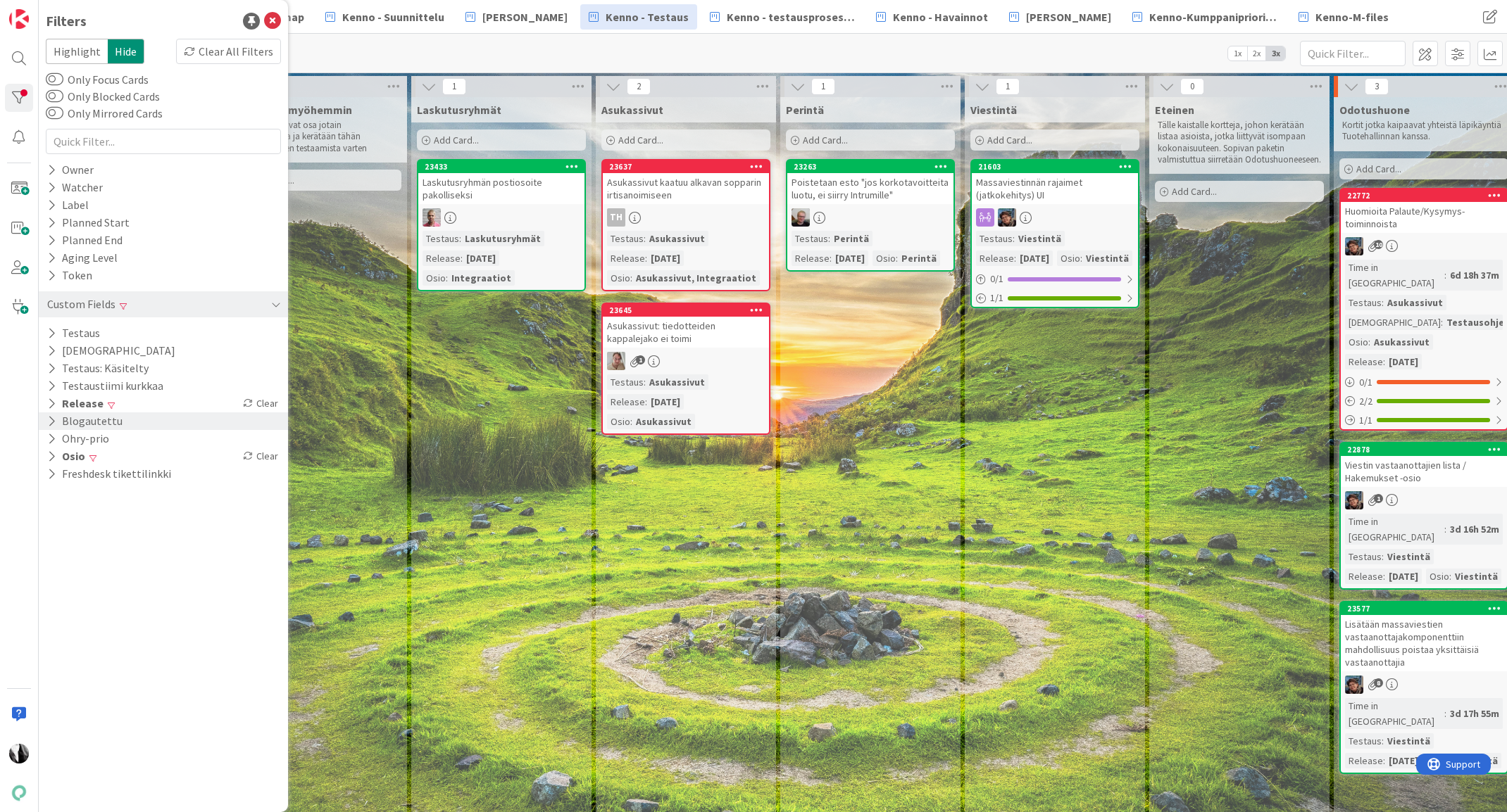
click at [96, 421] on button "Blogautettu" at bounding box center [85, 421] width 78 height 18
click at [231, 439] on div "Off" at bounding box center [239, 442] width 75 height 16
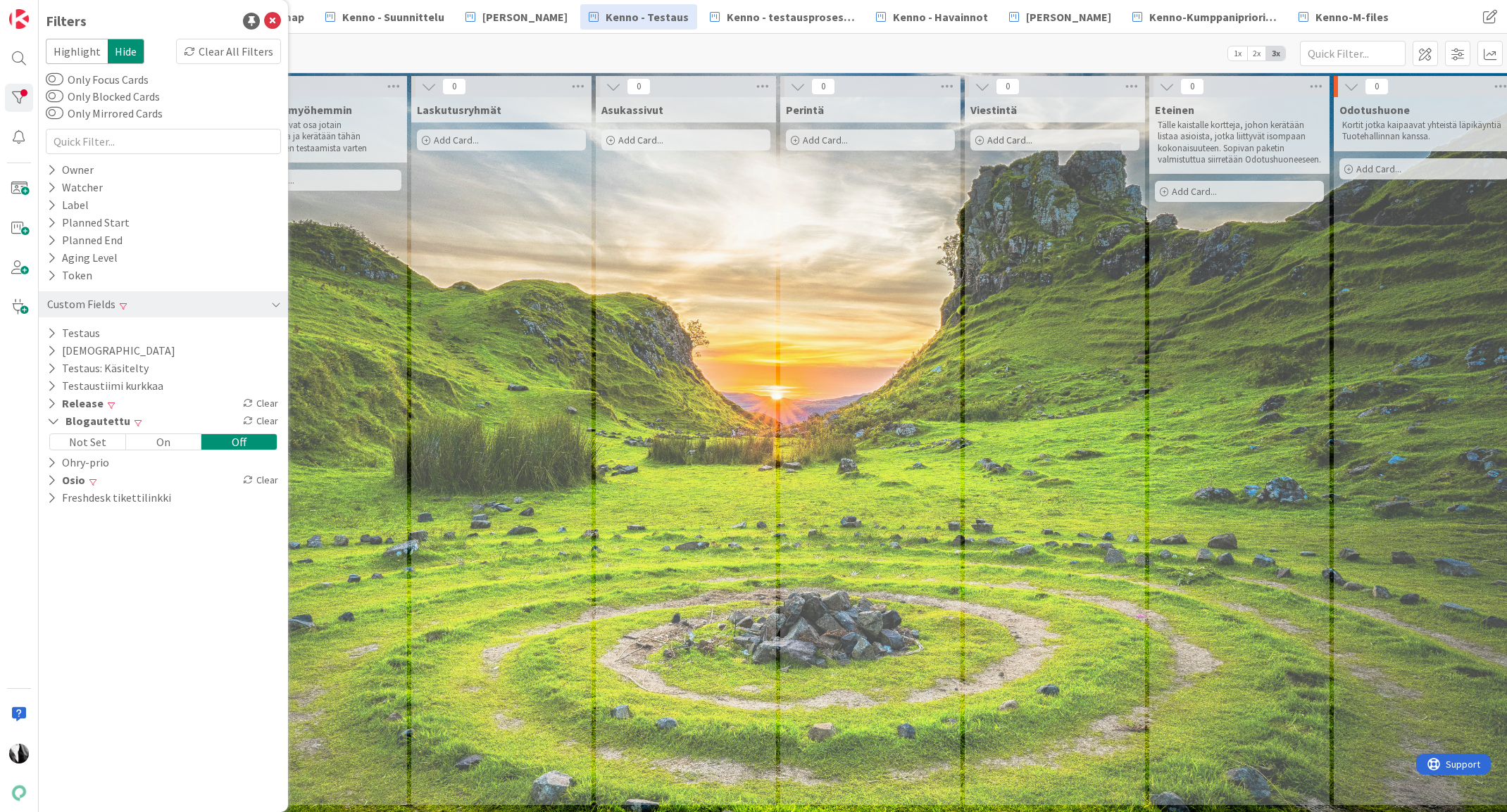
click at [500, 439] on div "Laskutusryhmät Add Card..." at bounding box center [502, 451] width 181 height 708
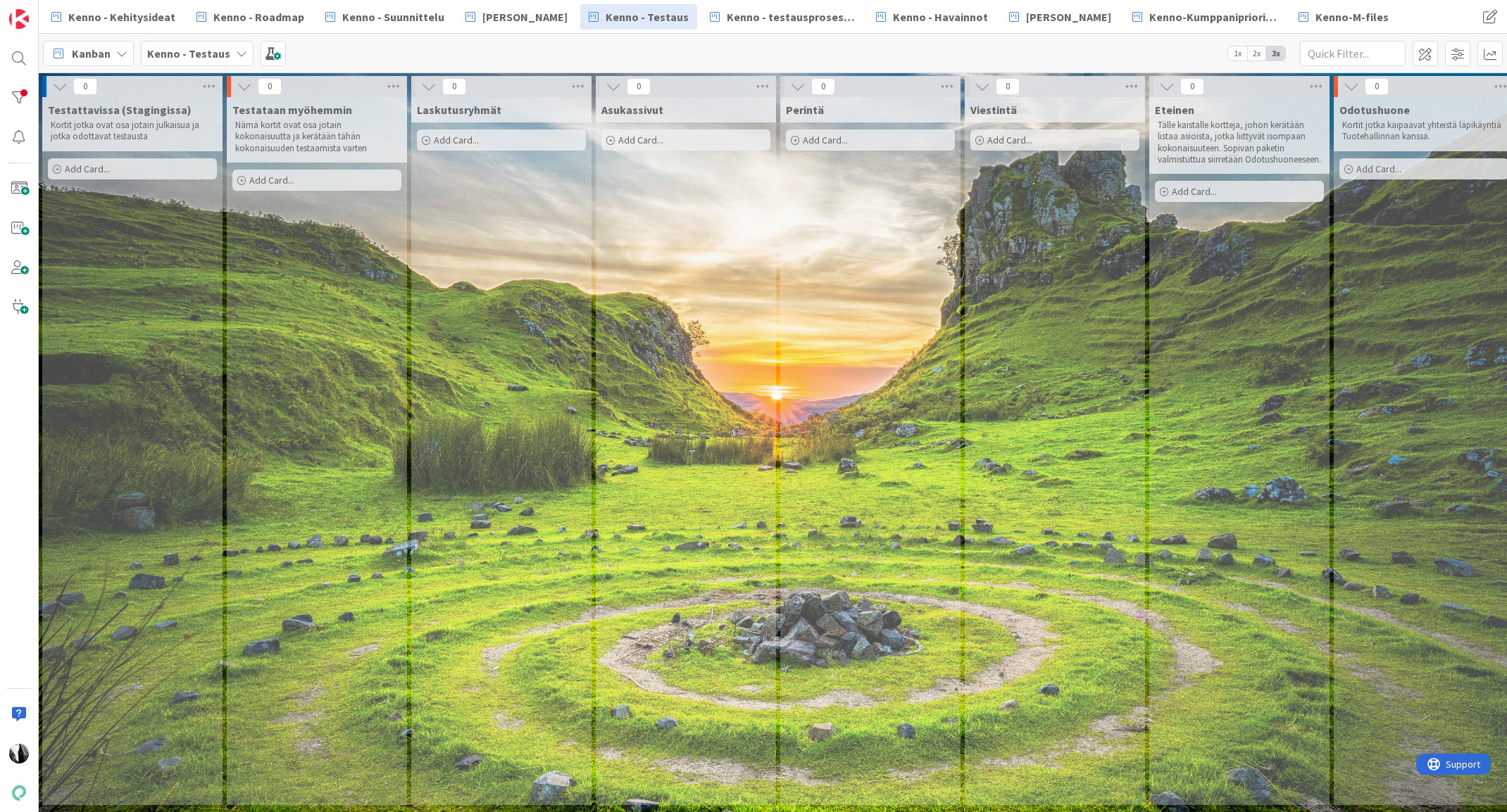
click at [542, 426] on div "Laskutusryhmät Add Card..." at bounding box center [502, 451] width 181 height 708
click at [22, 98] on div at bounding box center [19, 98] width 28 height 28
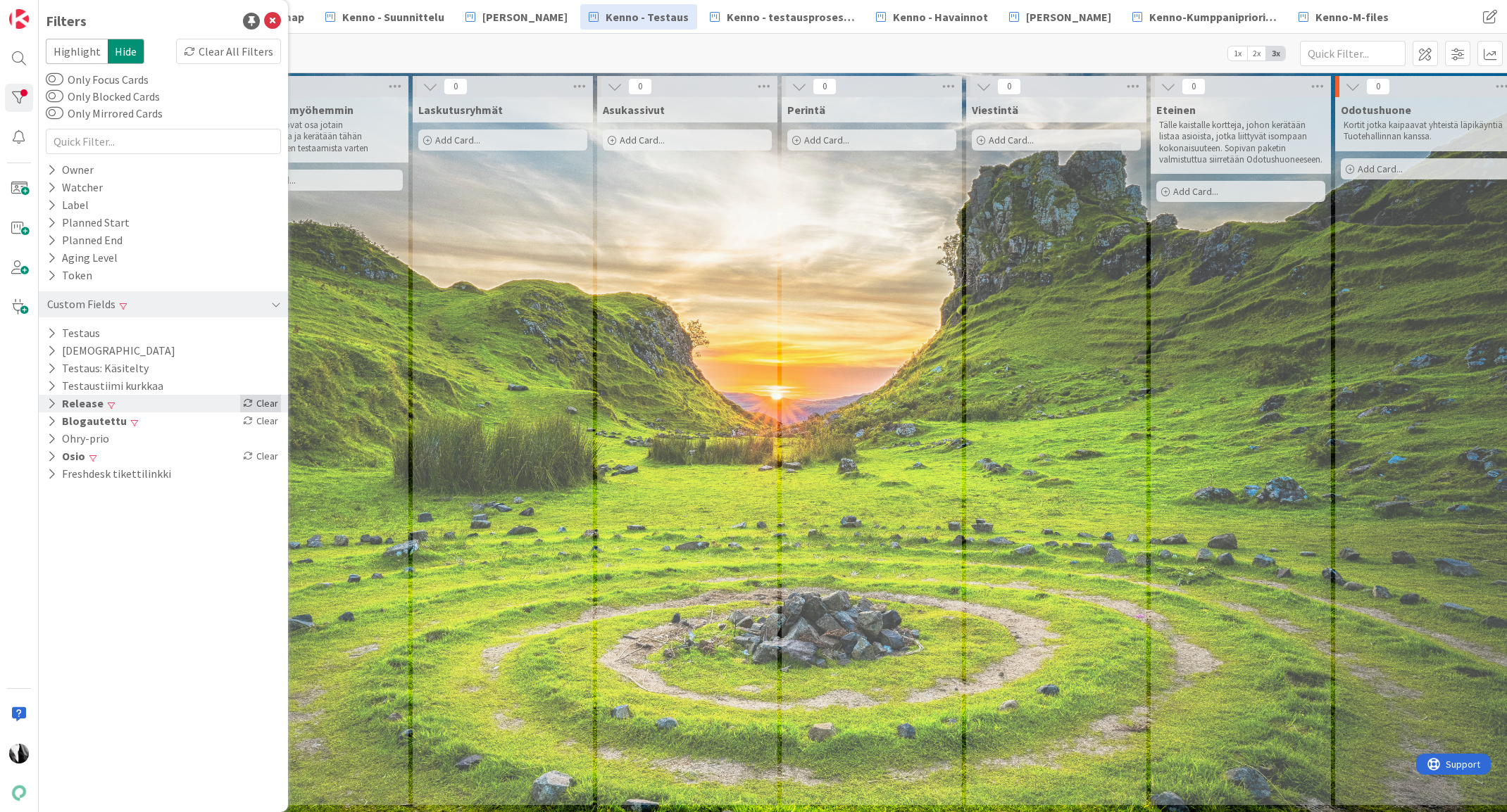
click at [274, 401] on div "Clear" at bounding box center [260, 403] width 41 height 18
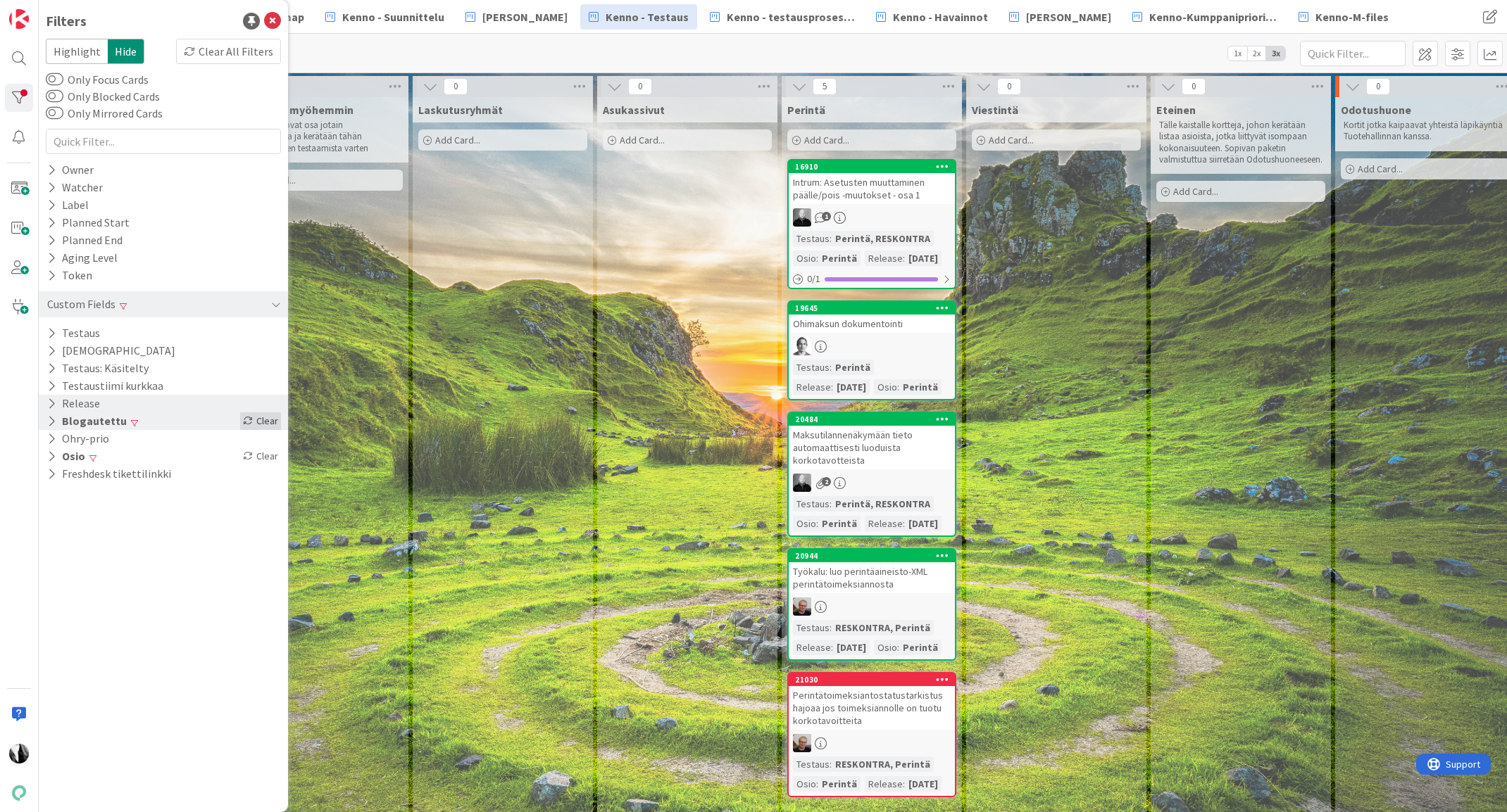
click at [267, 417] on div "Clear" at bounding box center [260, 421] width 41 height 18
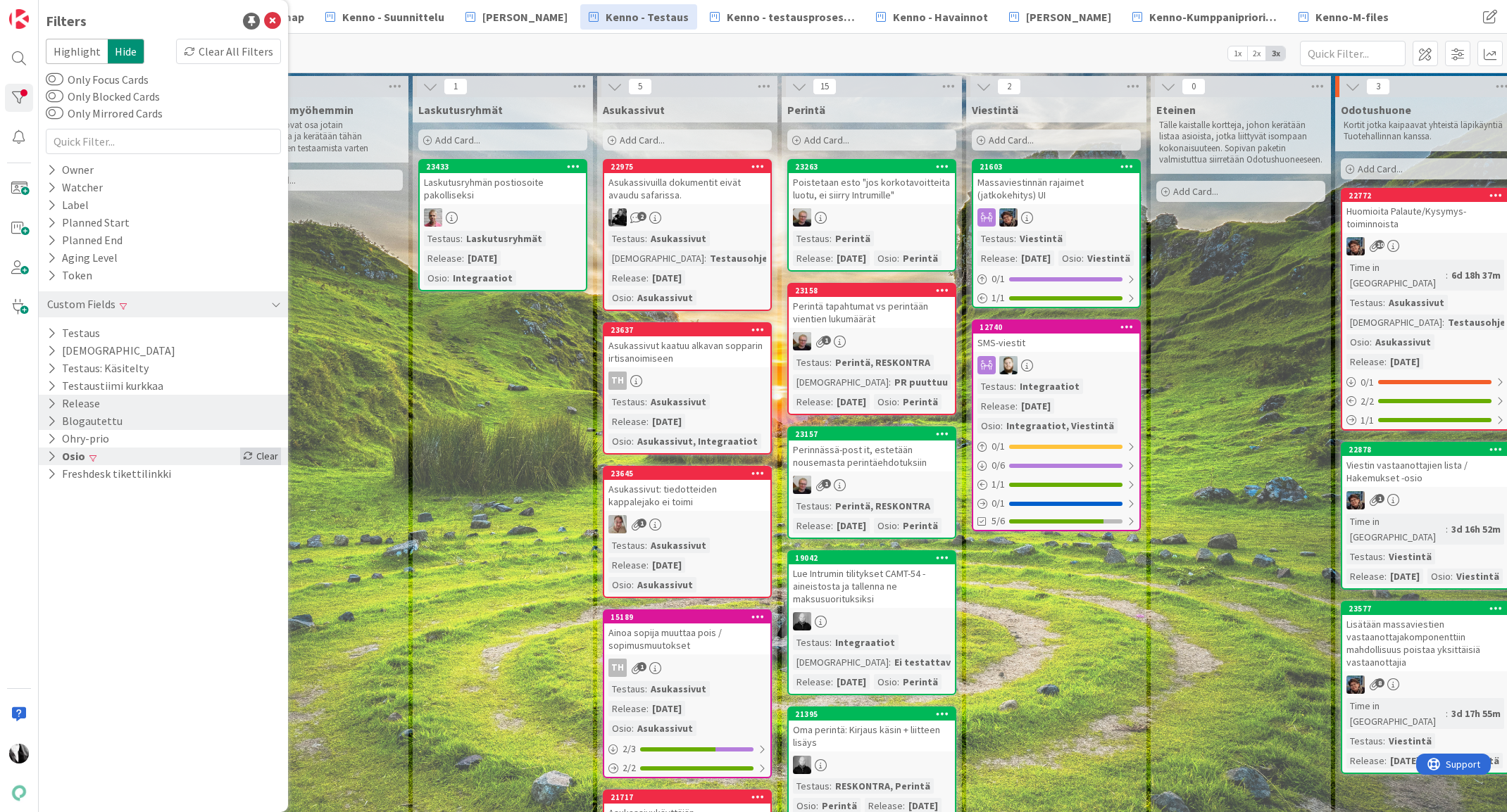
click at [266, 455] on div "Clear" at bounding box center [260, 456] width 41 height 18
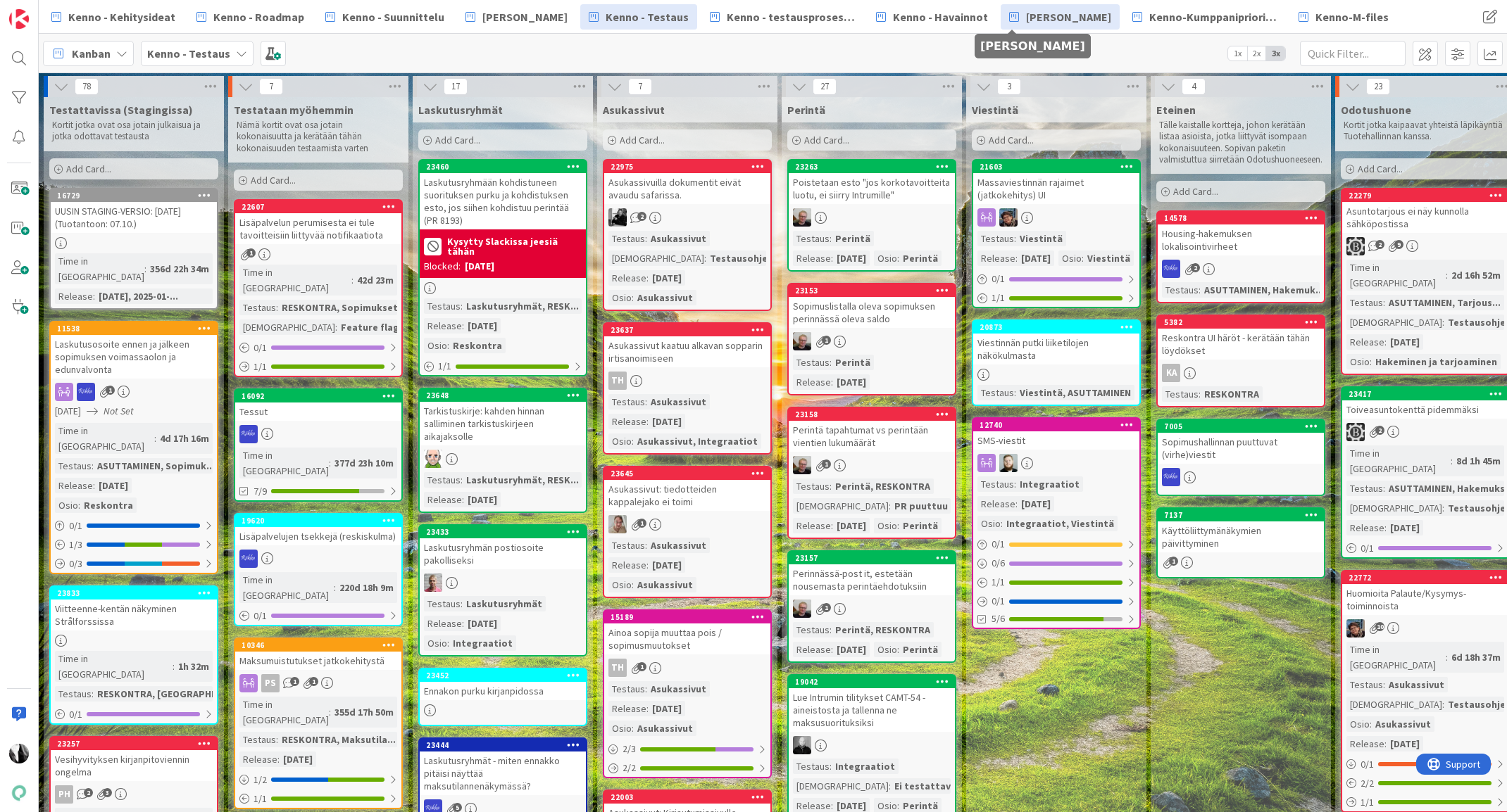
click at [1026, 19] on span "[PERSON_NAME]" at bounding box center [1068, 17] width 85 height 17
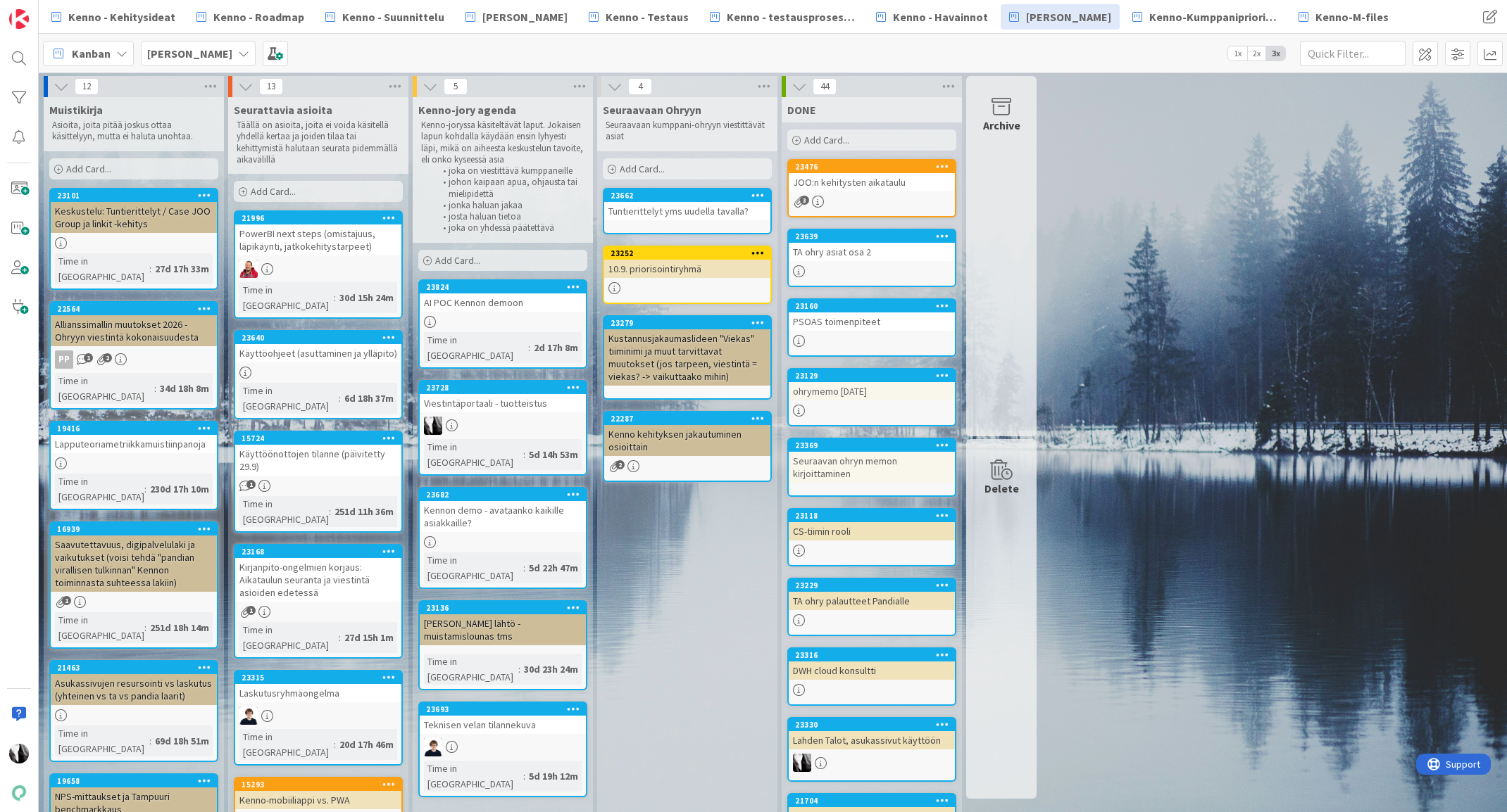
click at [478, 260] on span "Add Card..." at bounding box center [457, 260] width 45 height 12
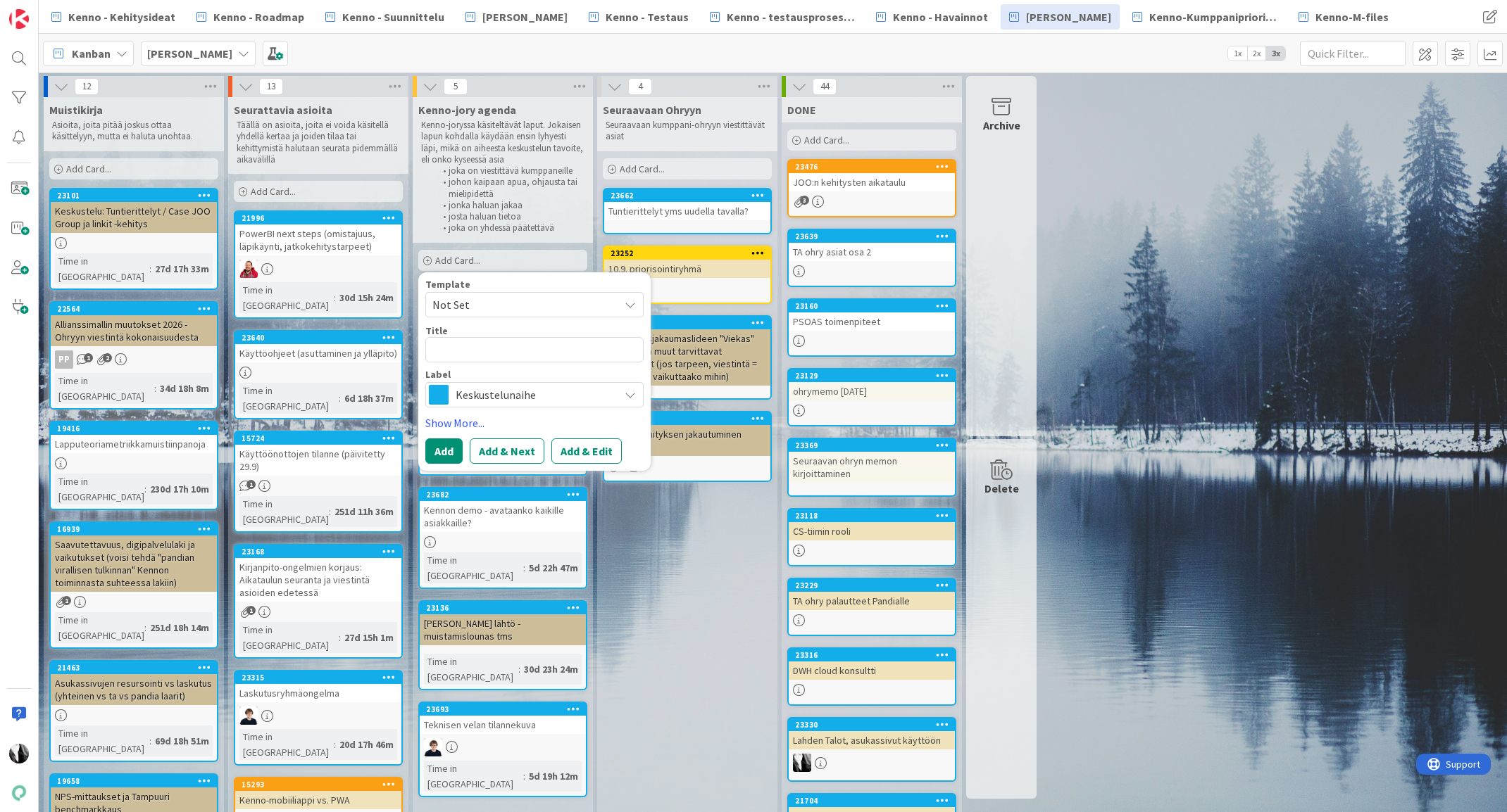
type textarea "x"
type textarea "A"
type textarea "x"
type textarea "Av"
type textarea "x"
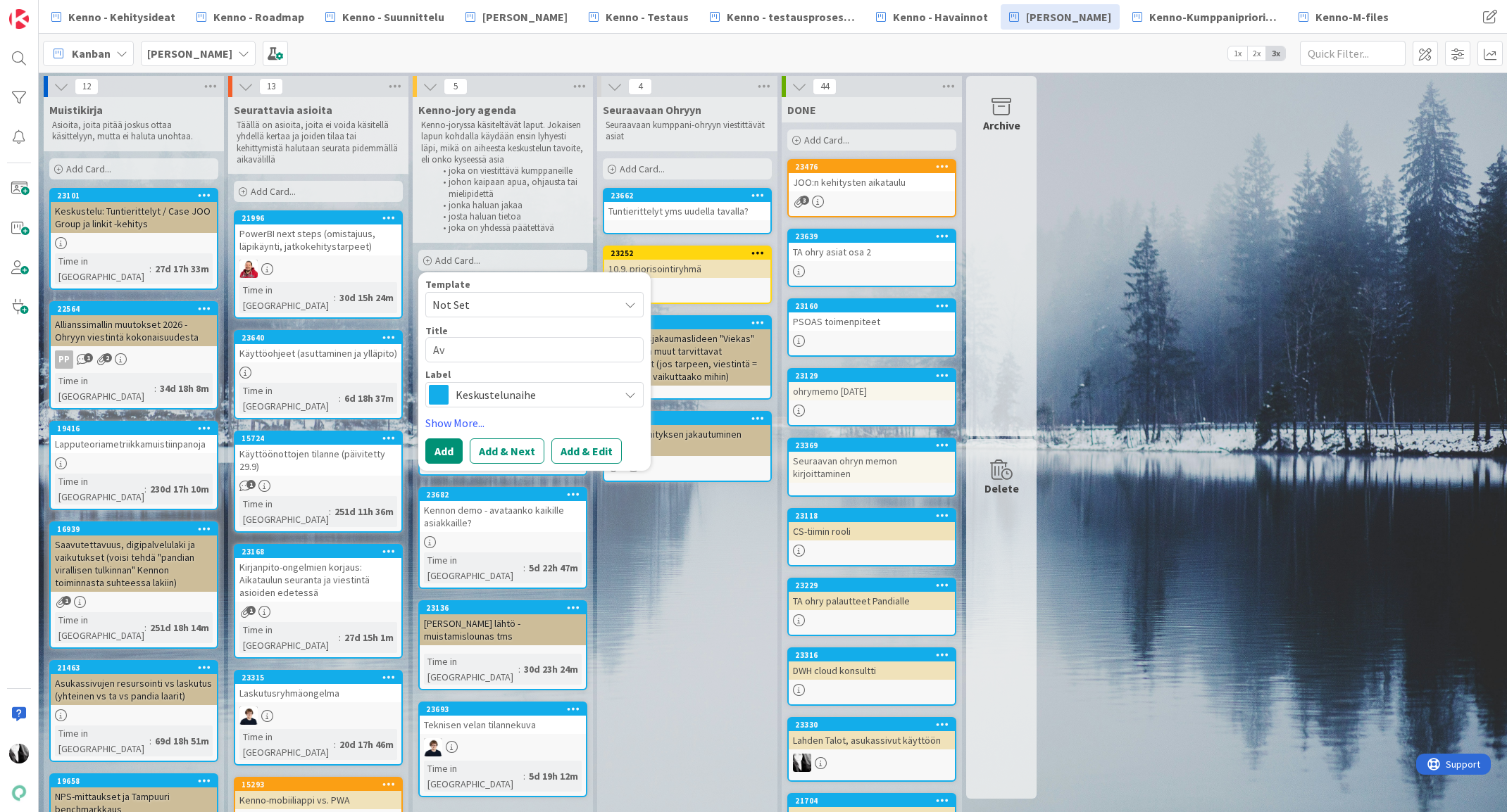
type textarea "Ava"
type textarea "x"
type textarea "Aval"
type textarea "x"
type textarea "Avalo"
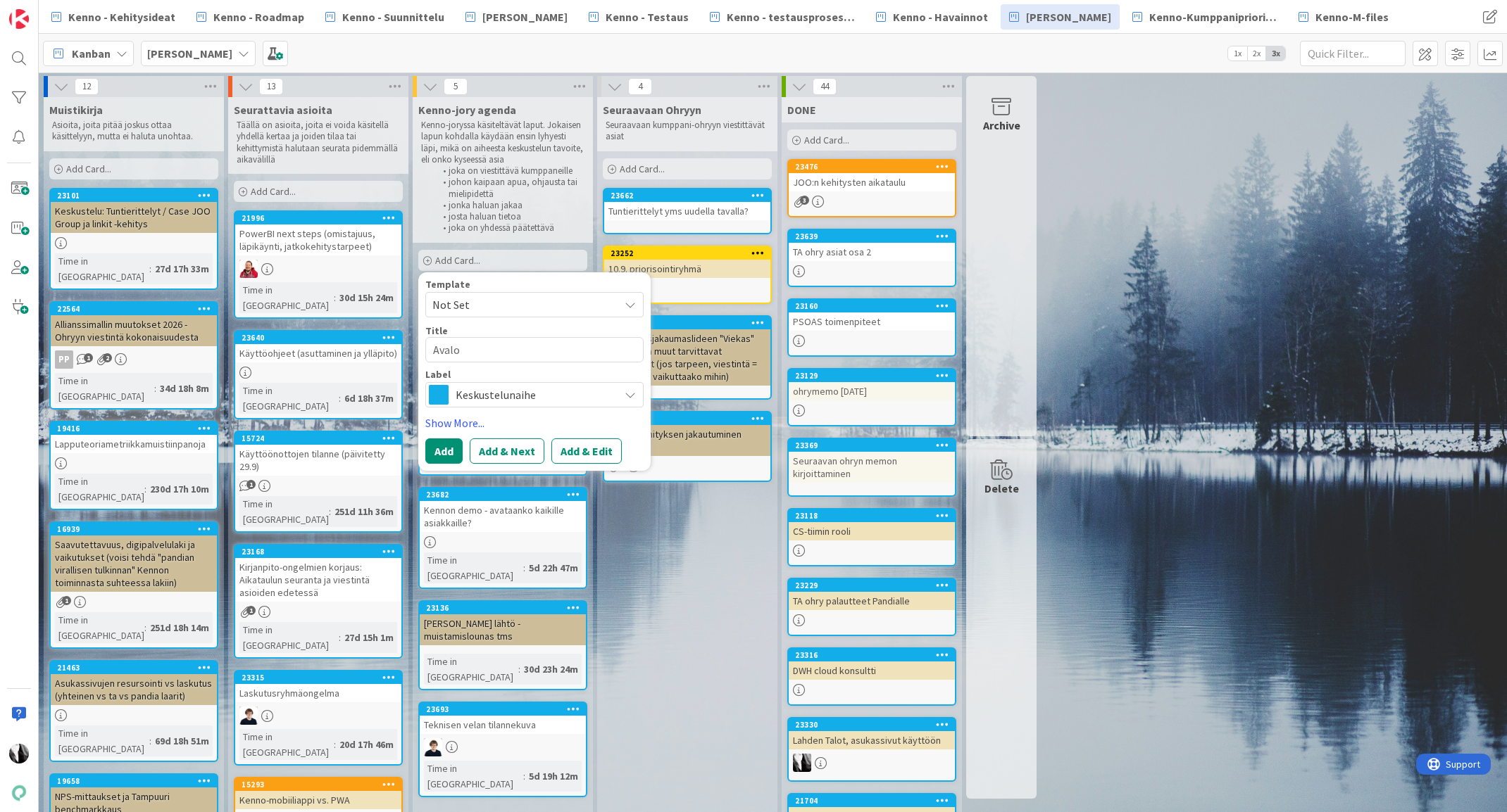
type textarea "x"
type textarea "Avalo"
type textarea "x"
type textarea "Avalo -"
type textarea "x"
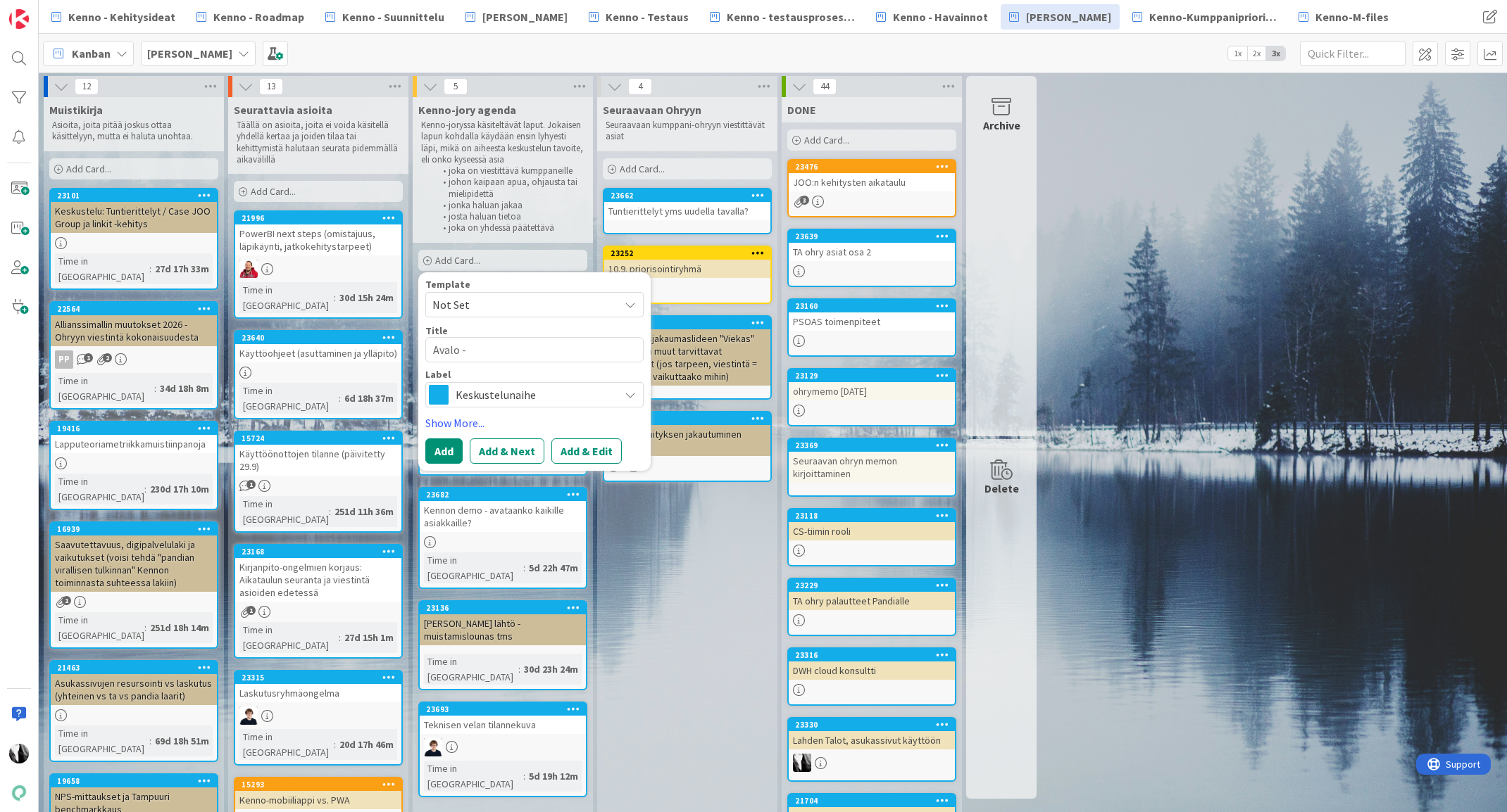
type textarea "Avalo -"
type textarea "x"
type textarea "Avalo - w"
type textarea "x"
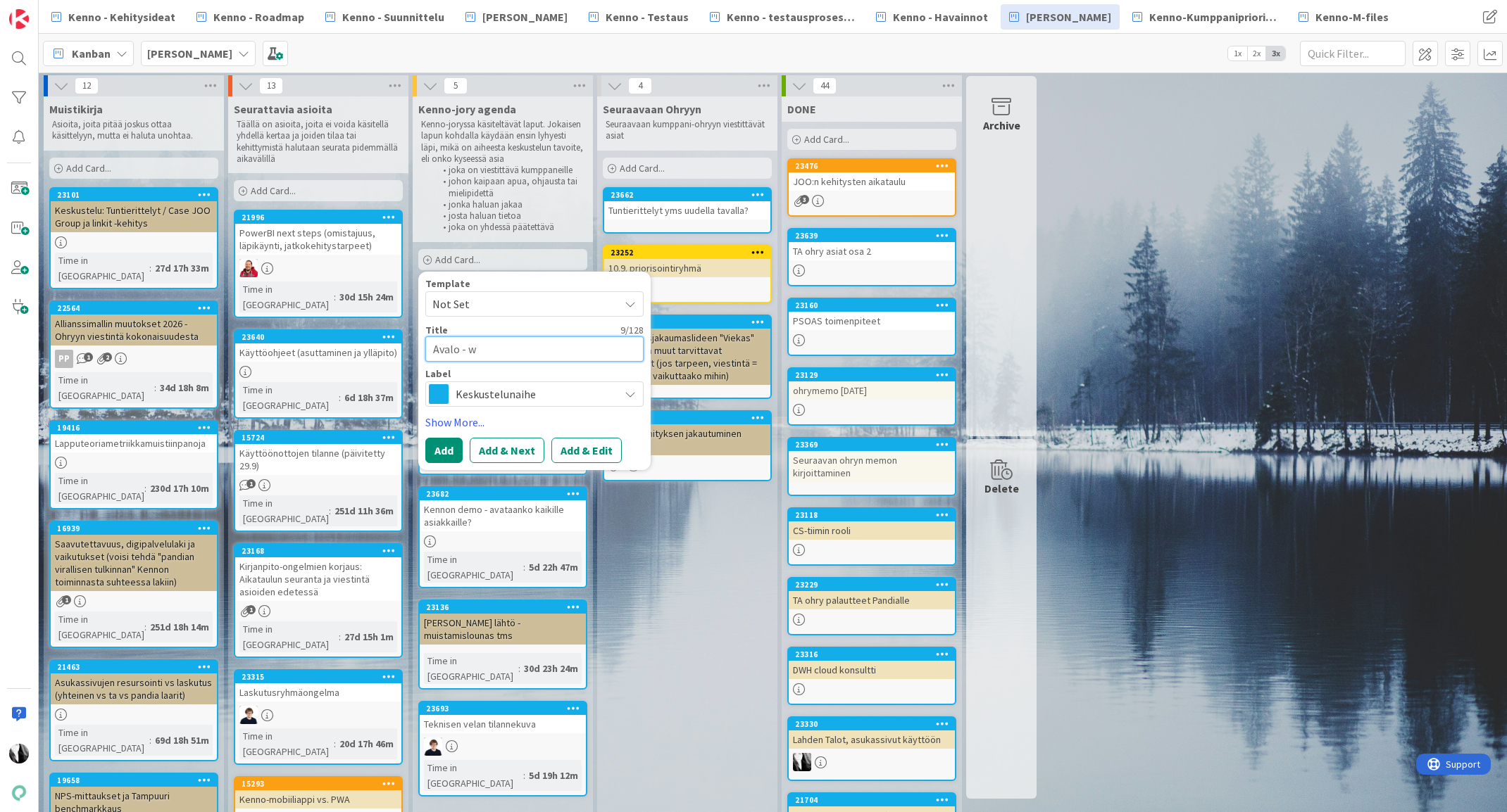
type textarea "Avalo - we"
type textarea "x"
type textarea "Avalo - web"
type textarea "x"
type textarea "Avalo - web s"
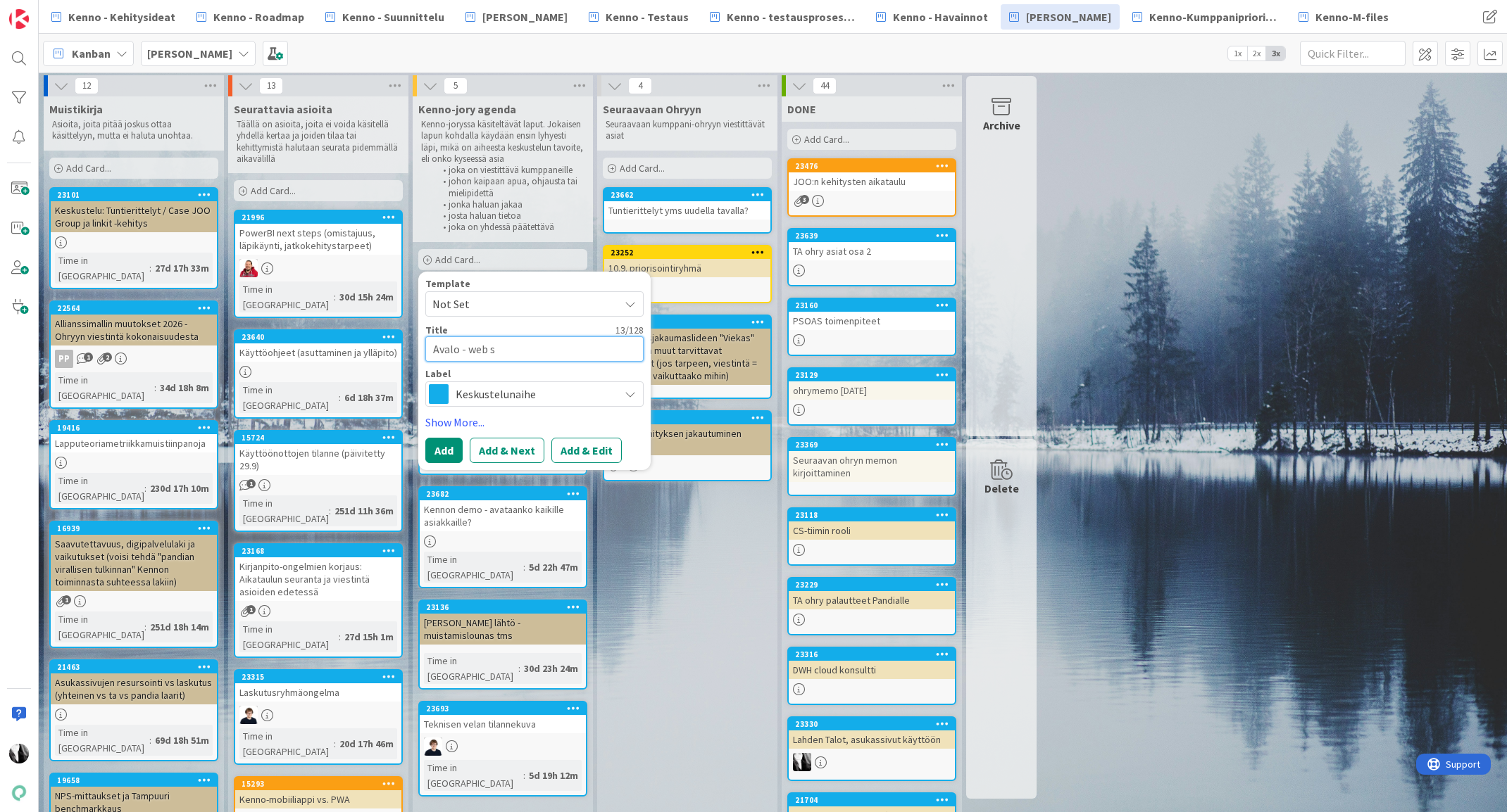
type textarea "x"
type textarea "Avalo - web se"
type textarea "x"
type textarea "Avalo - web ser"
type textarea "x"
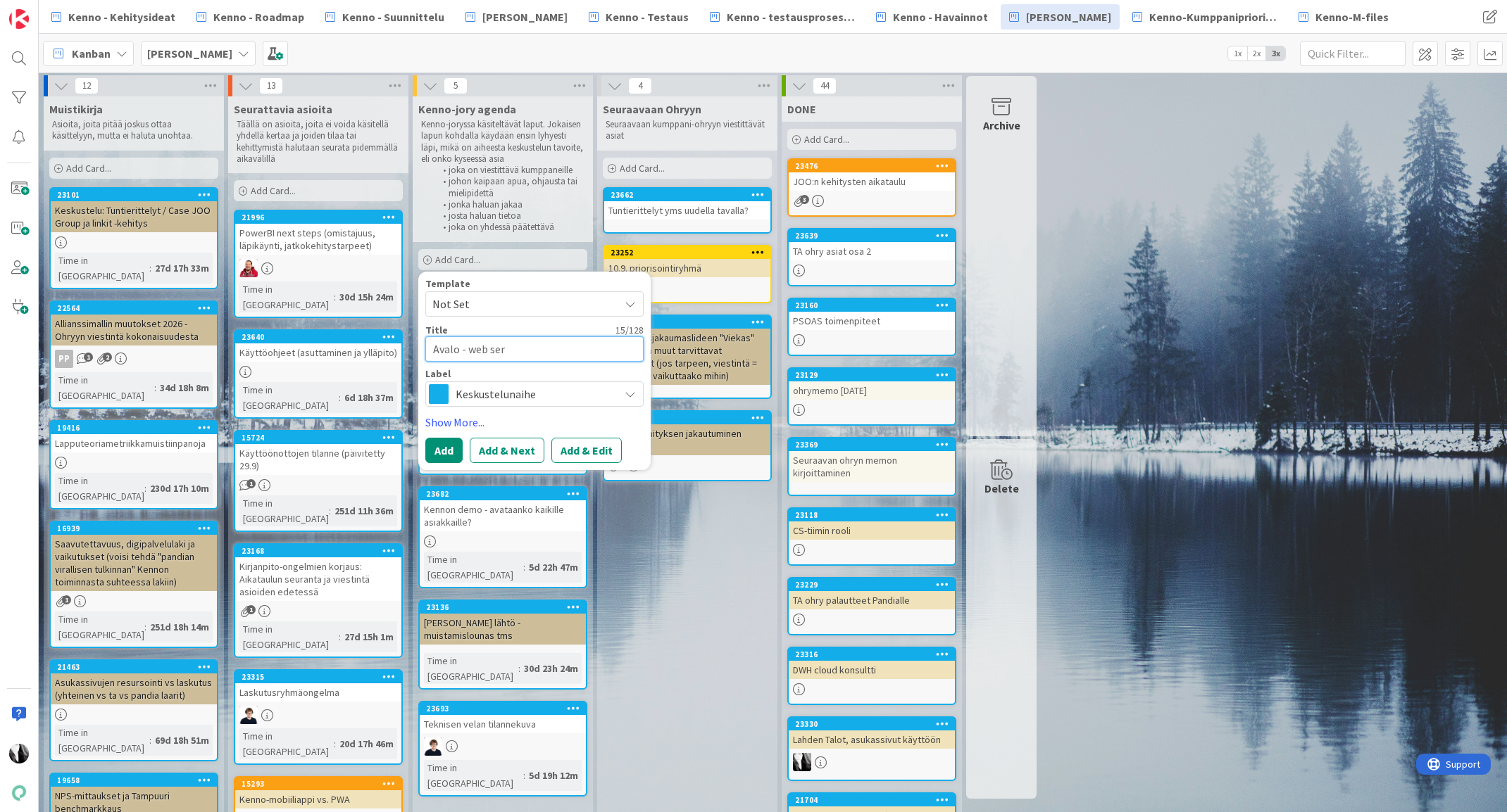
type textarea "Avalo - web se"
type textarea "x"
type textarea "Avalo - web s"
type textarea "x"
type textarea "Avalo - web"
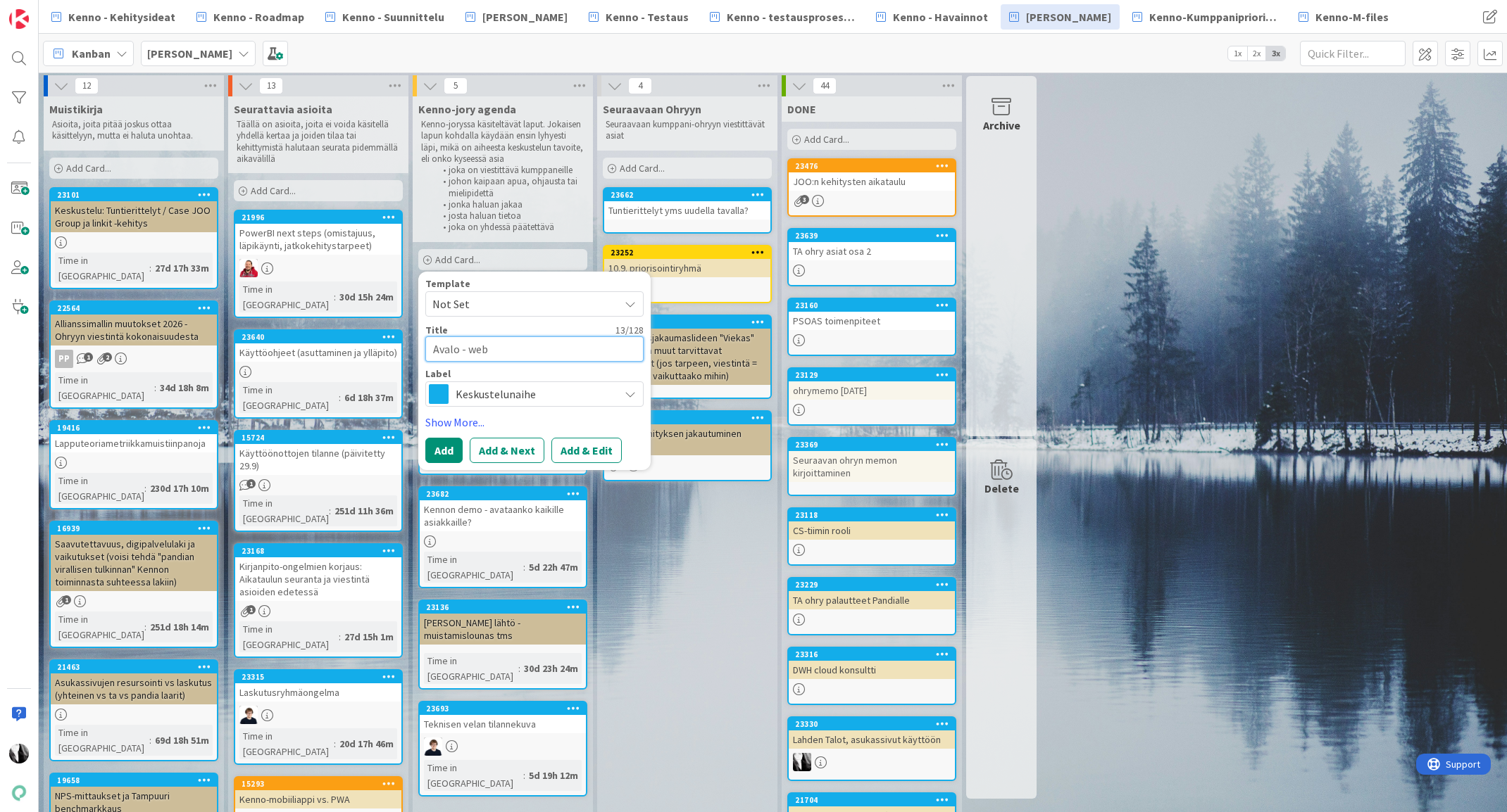
type textarea "x"
type textarea "Avalo - web"
type textarea "x"
type textarea "Avalo - we"
type textarea "x"
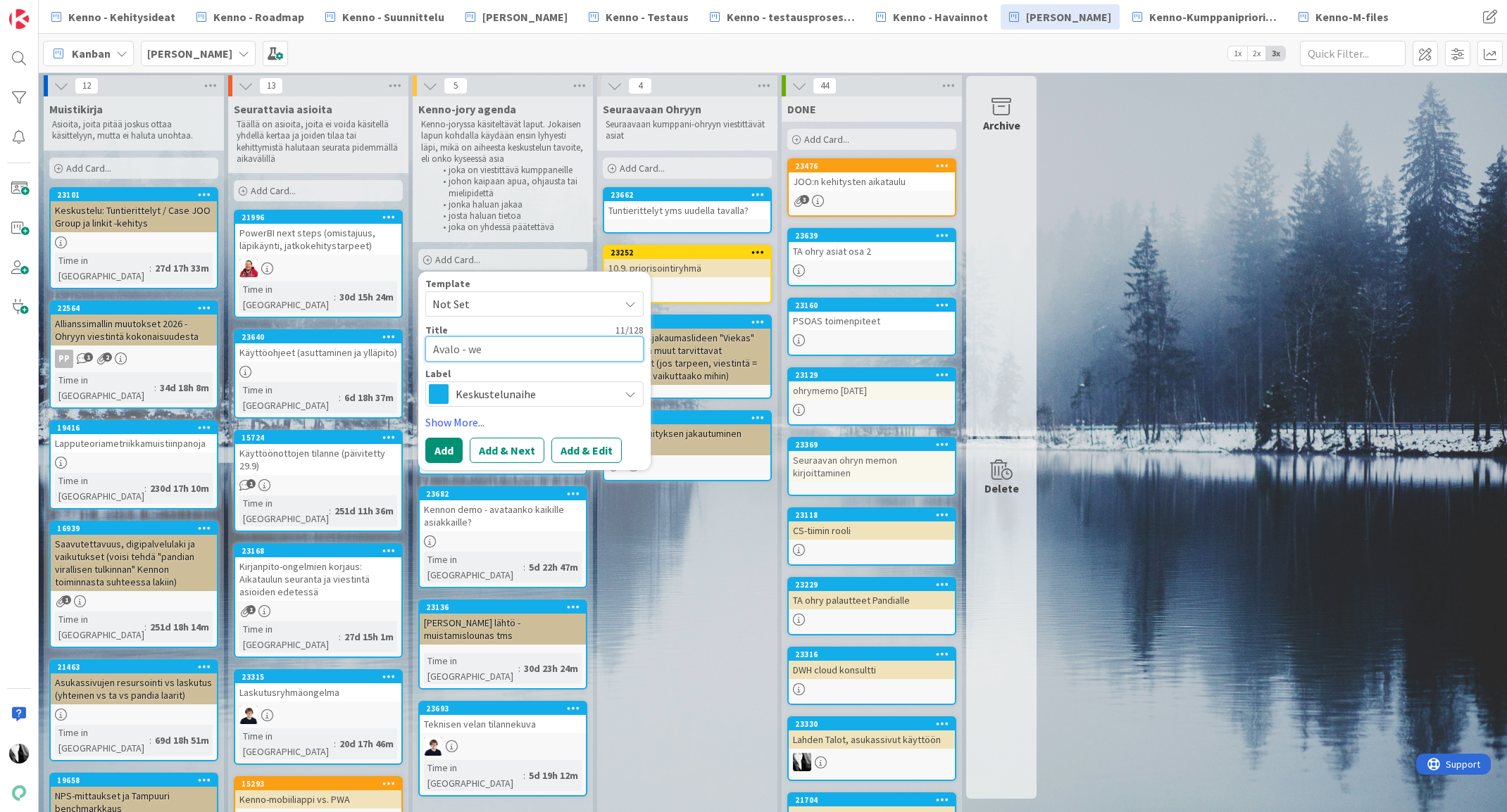
type textarea "Avalo - w"
type textarea "x"
type textarea "Avalo -"
type textarea "x"
type textarea "Avalo - p"
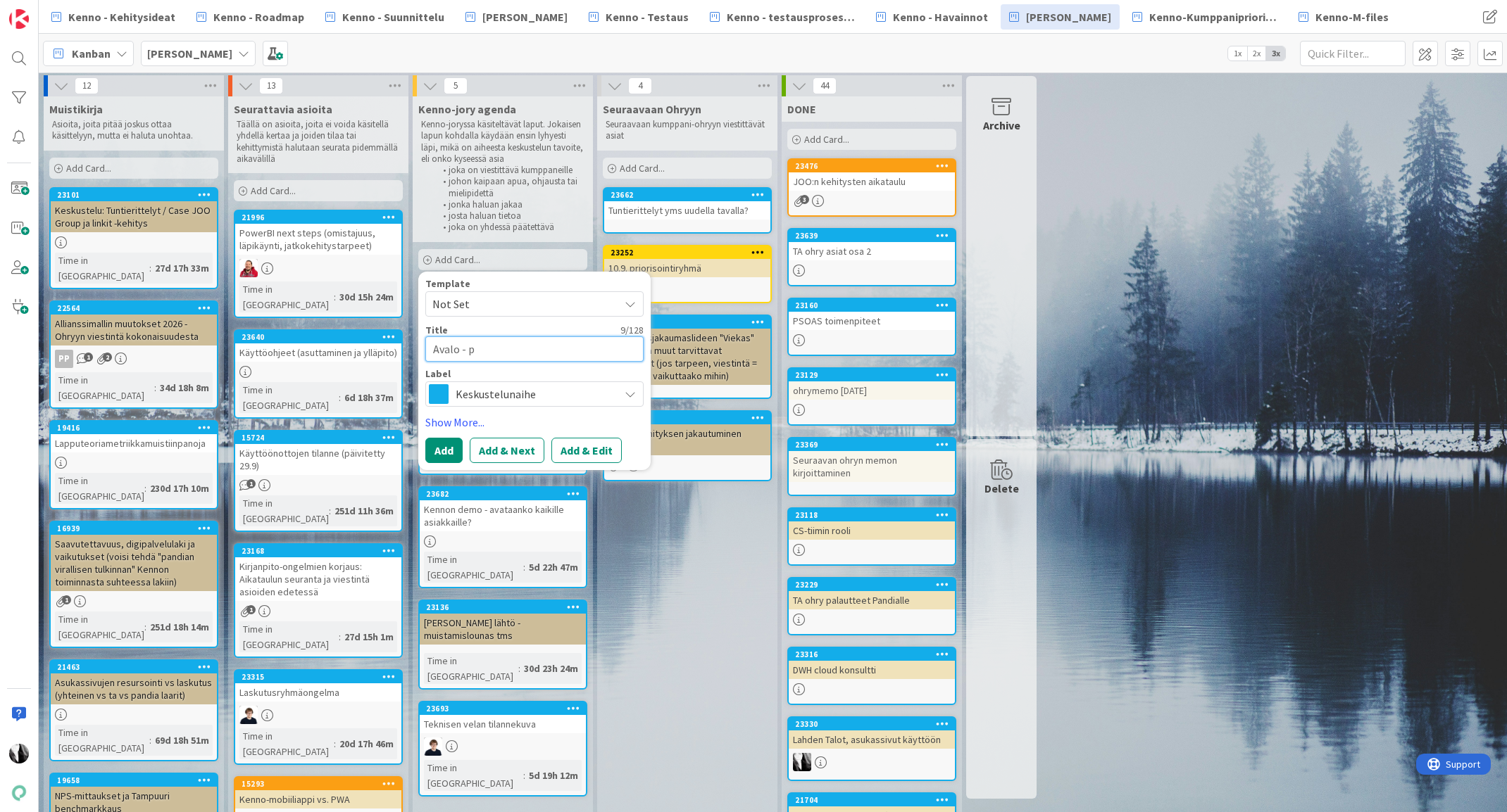
type textarea "x"
type textarea "Avalo - pa"
type textarea "x"
type textarea "Avalo - pan"
type textarea "x"
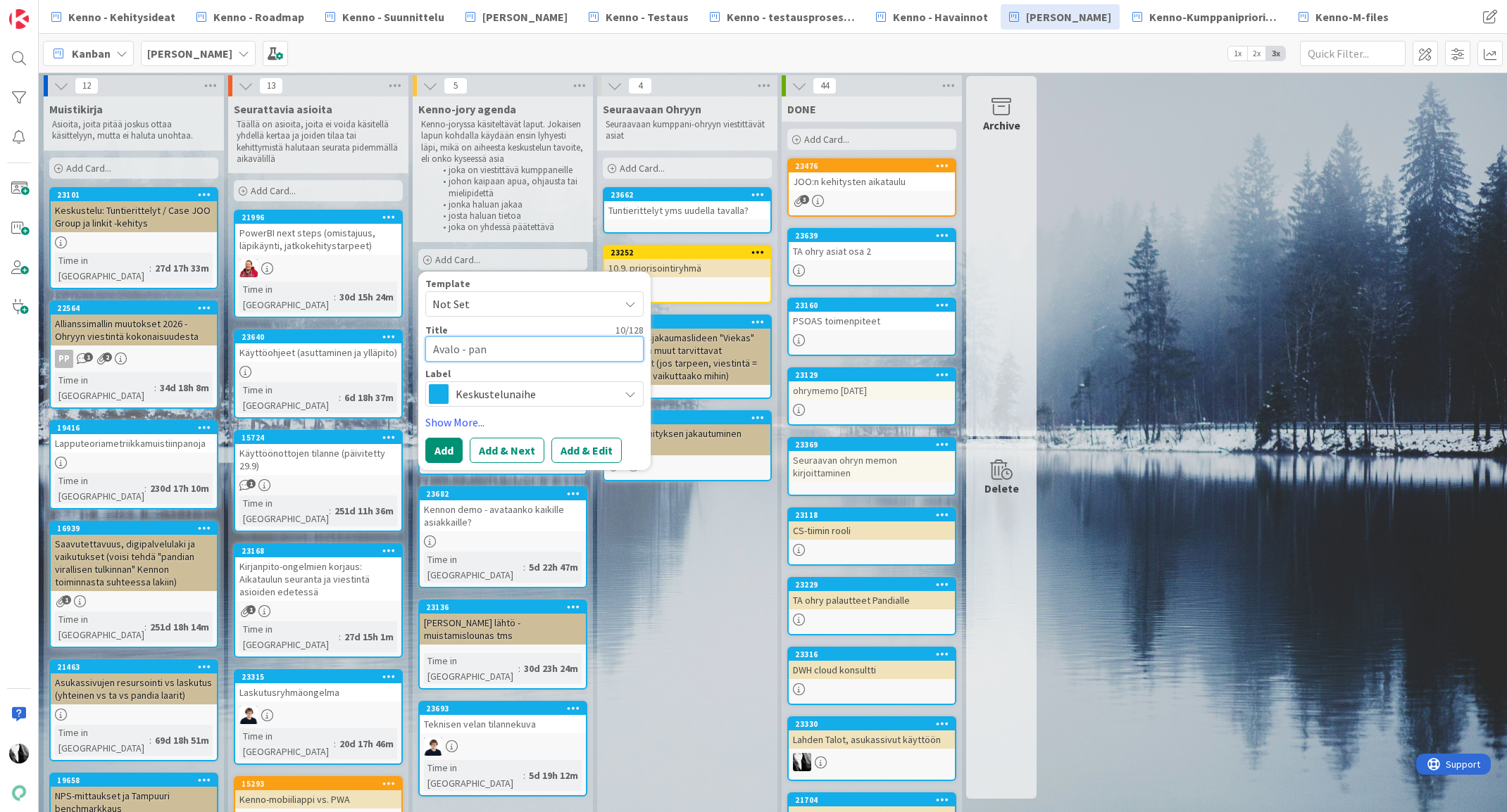
type textarea "Avalo - pank"
type textarea "x"
type textarea "Avalo - pankk"
type textarea "x"
type textarea "Avalo - pankki"
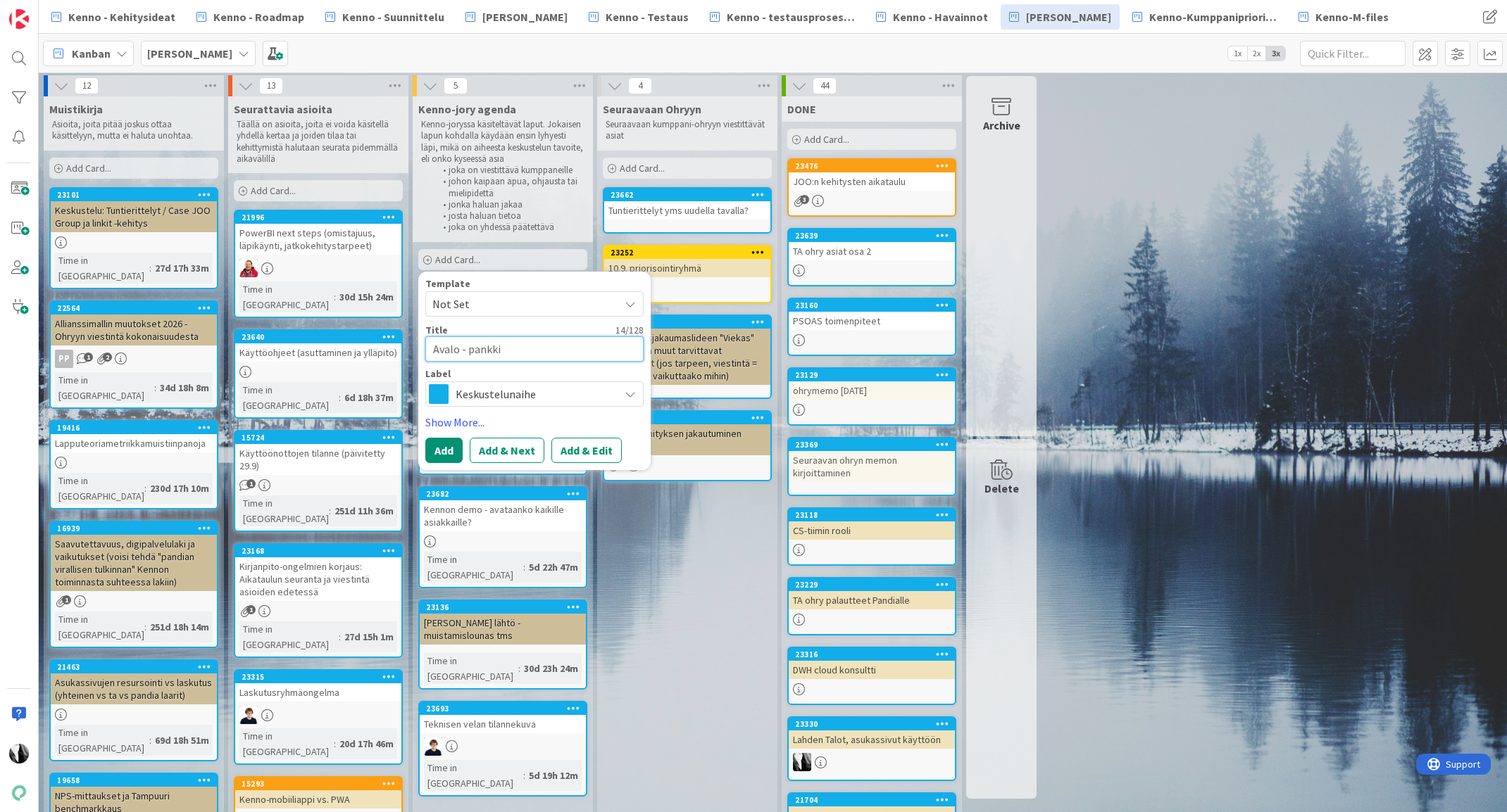
type textarea "x"
type textarea "Avalo - pankkiy"
type textarea "x"
type textarea "Avalo - pankkiyt"
type textarea "x"
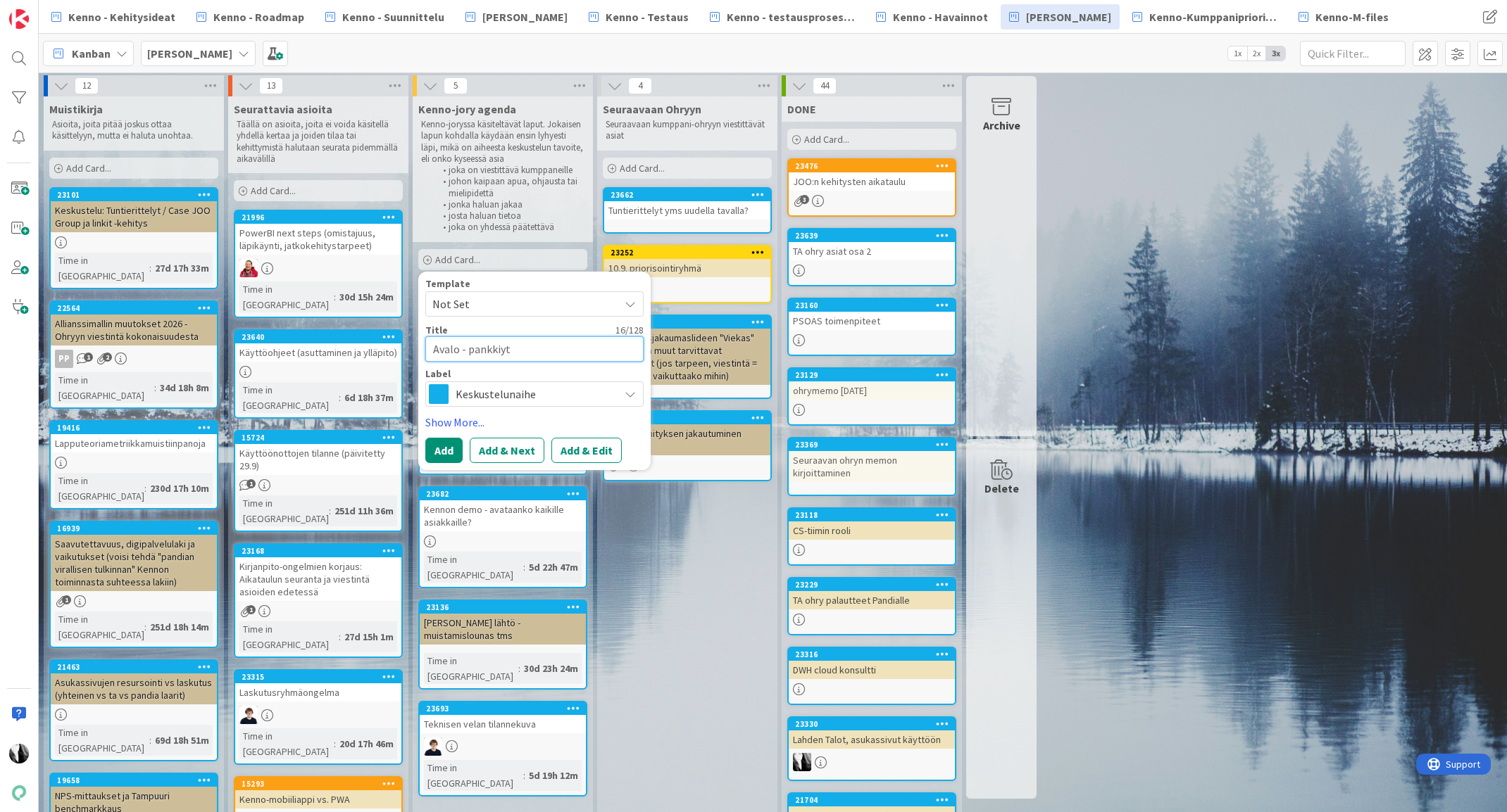
type textarea "Avalo - pankkiy"
type textarea "x"
type textarea "Avalo - pankkiyht"
type textarea "x"
type textarea "Avalo - pankkiyhte"
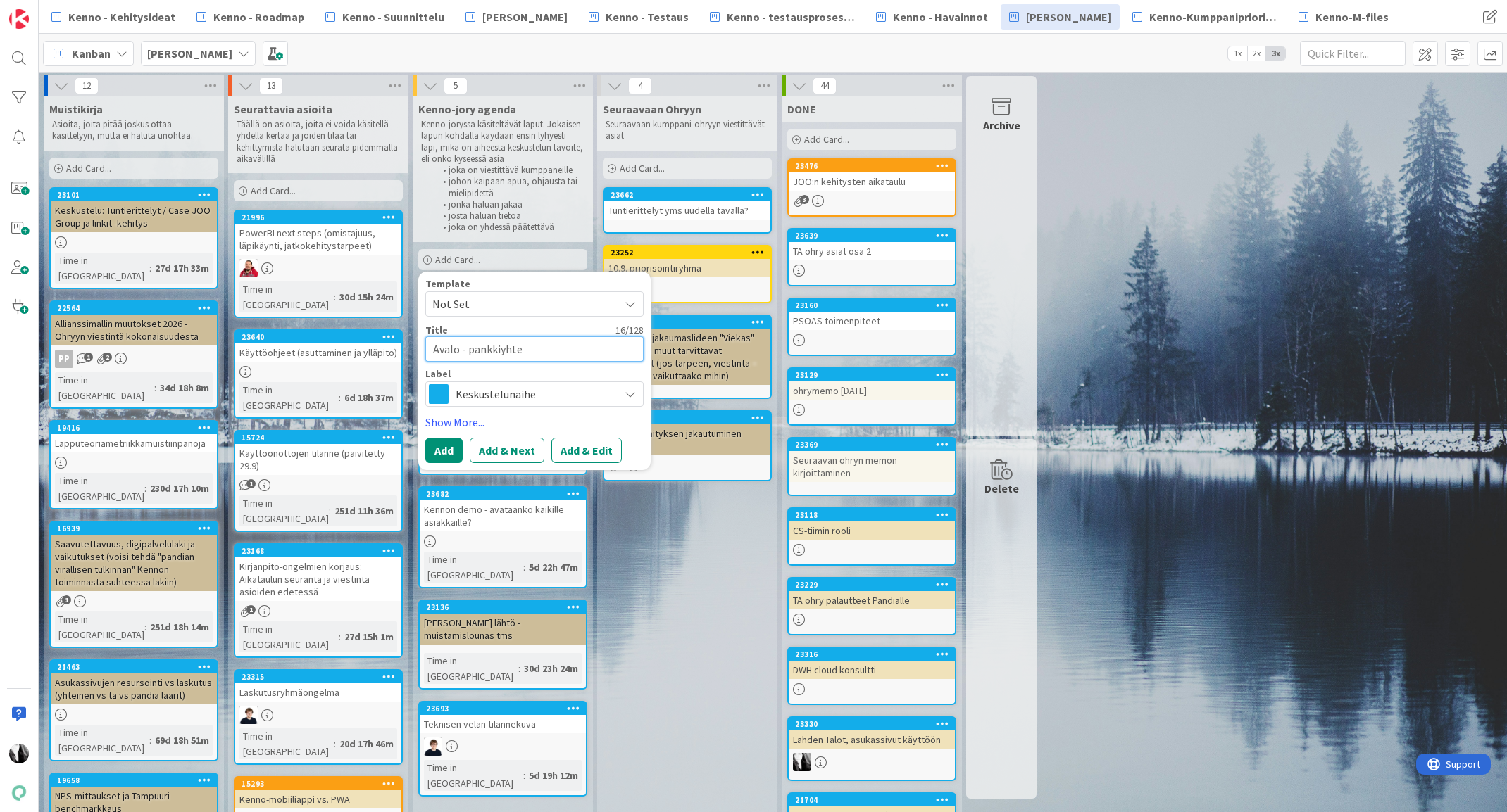
type textarea "x"
type textarea "Avalo - pankkiyhtey"
type textarea "x"
type textarea "Avalo - pankkiyhteyd"
type textarea "x"
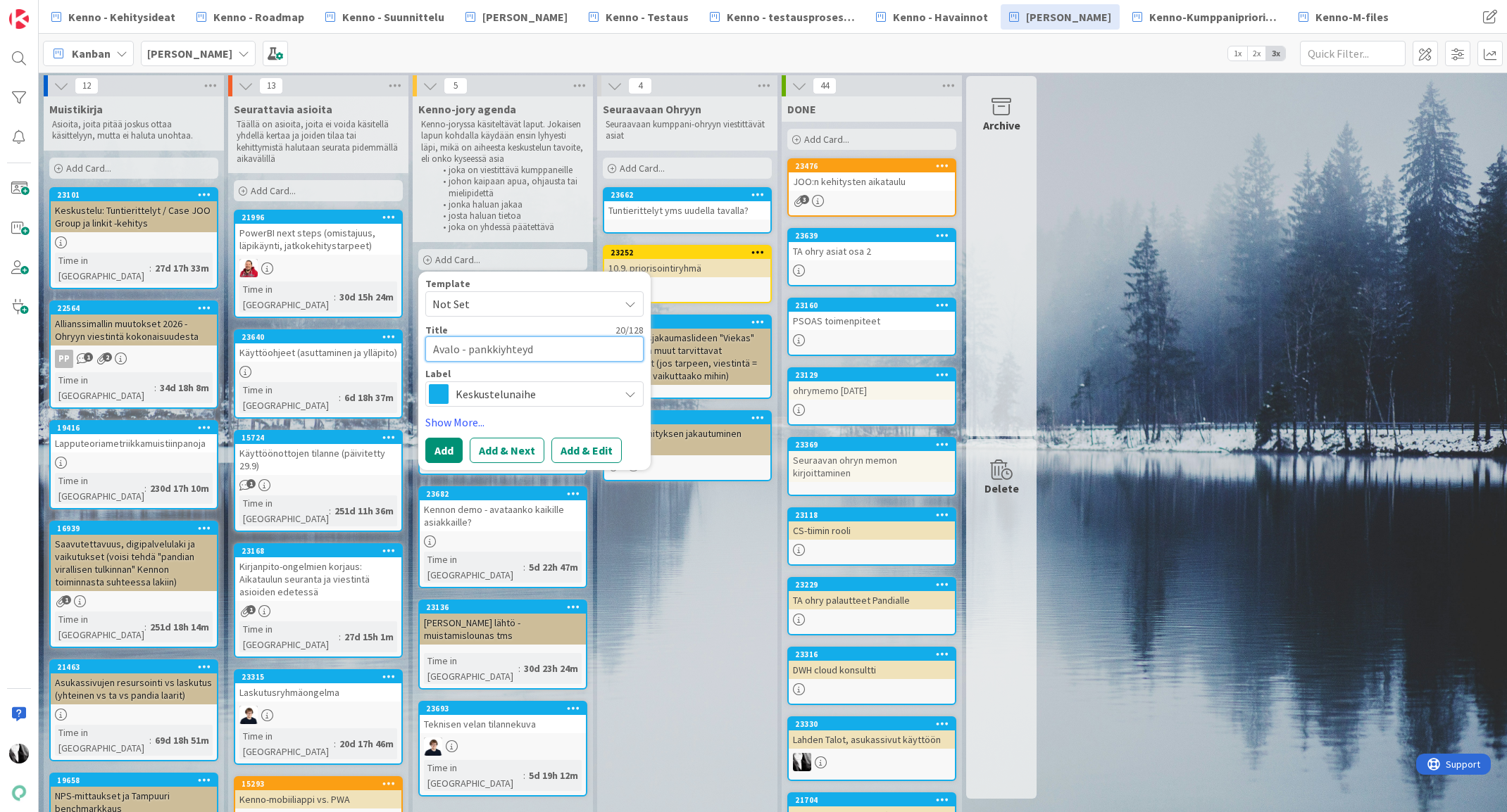
type textarea "Avalo - pankkiyhteyde"
type textarea "x"
type textarea "Avalo - pankkiyhteydet"
click at [601, 450] on button "Add & Edit" at bounding box center [587, 450] width 71 height 26
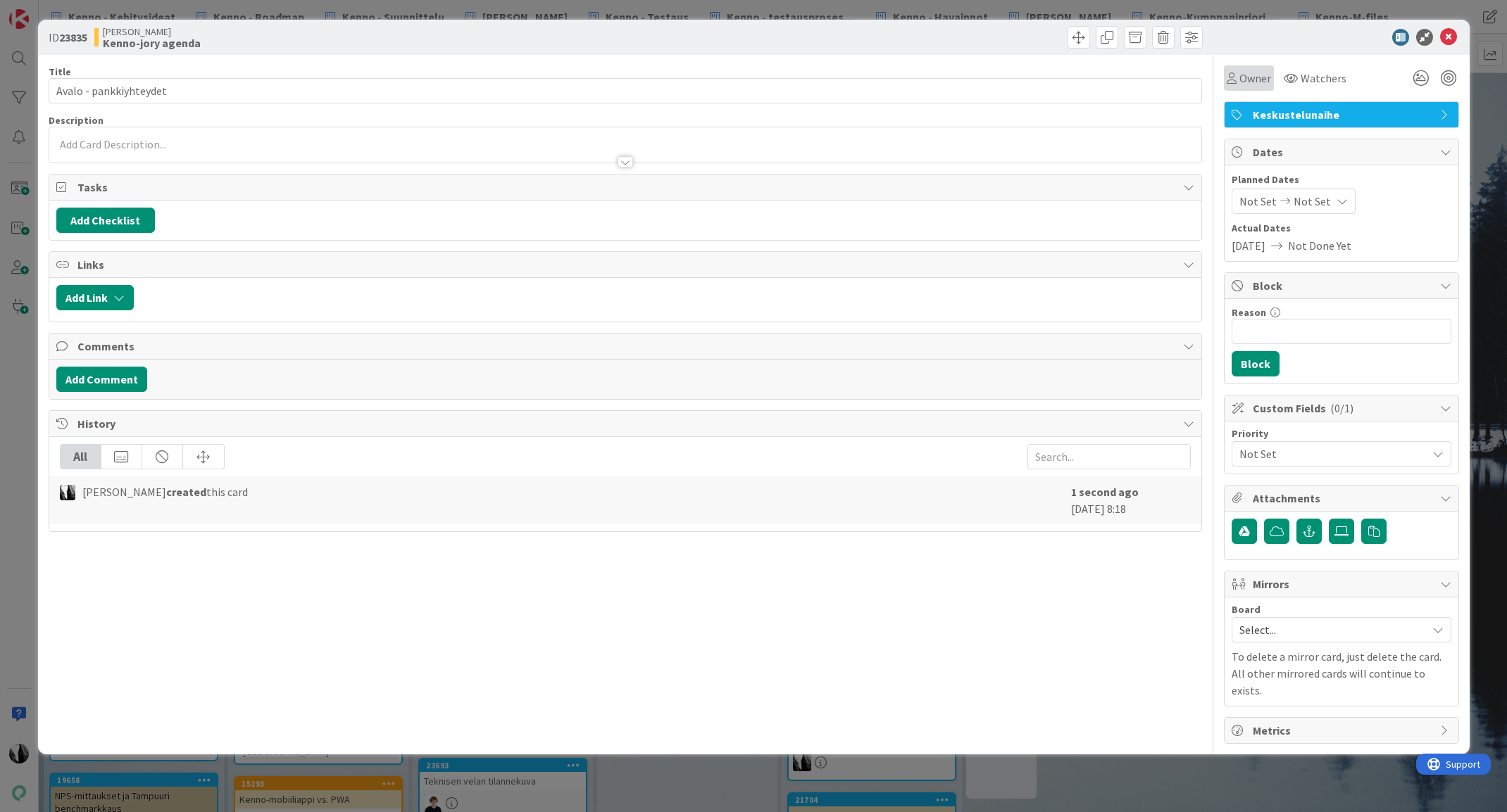
click at [1255, 80] on span "Owner" at bounding box center [1255, 78] width 32 height 17
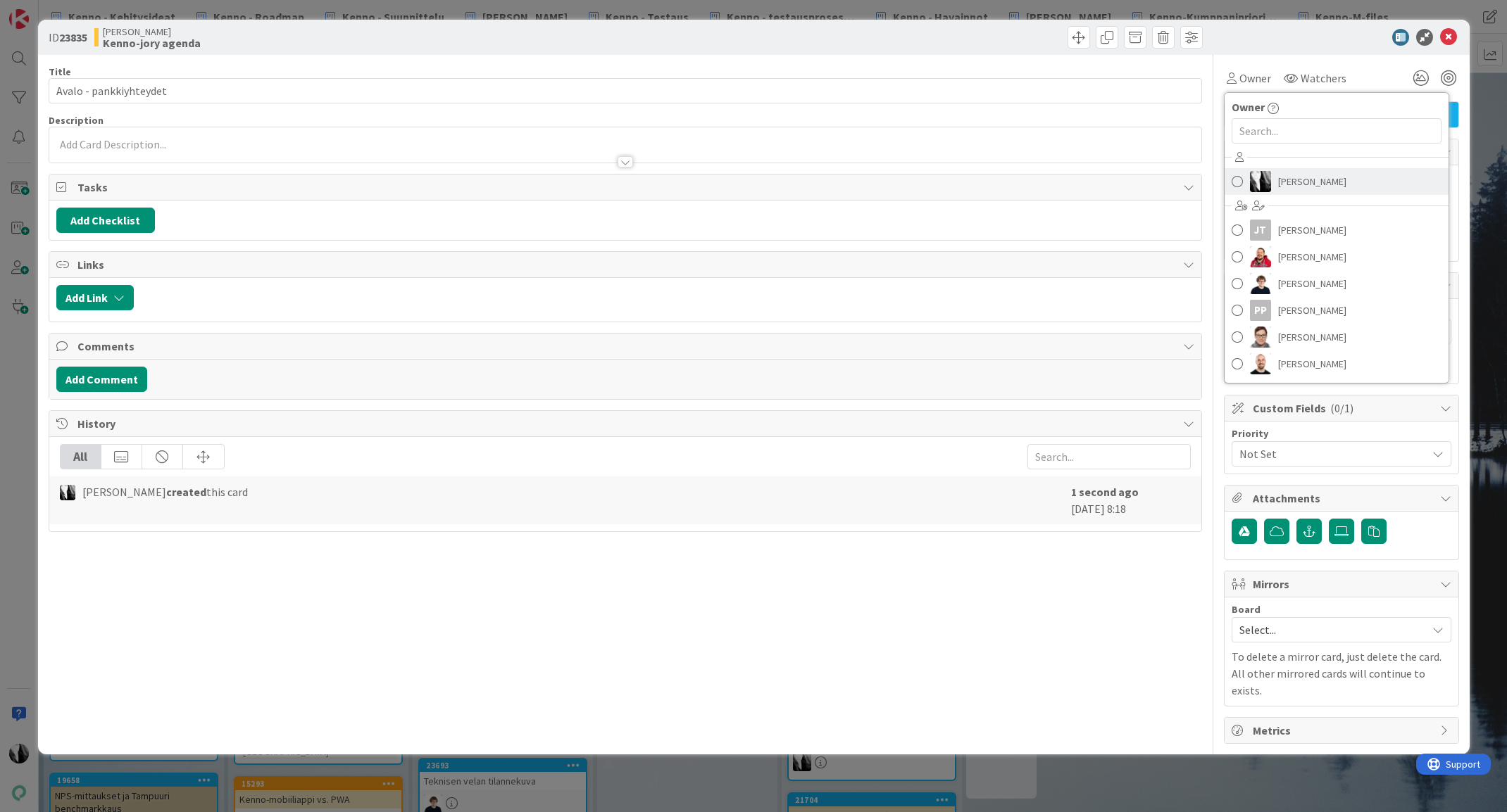
click at [1296, 184] on span "[PERSON_NAME]" at bounding box center [1311, 181] width 68 height 21
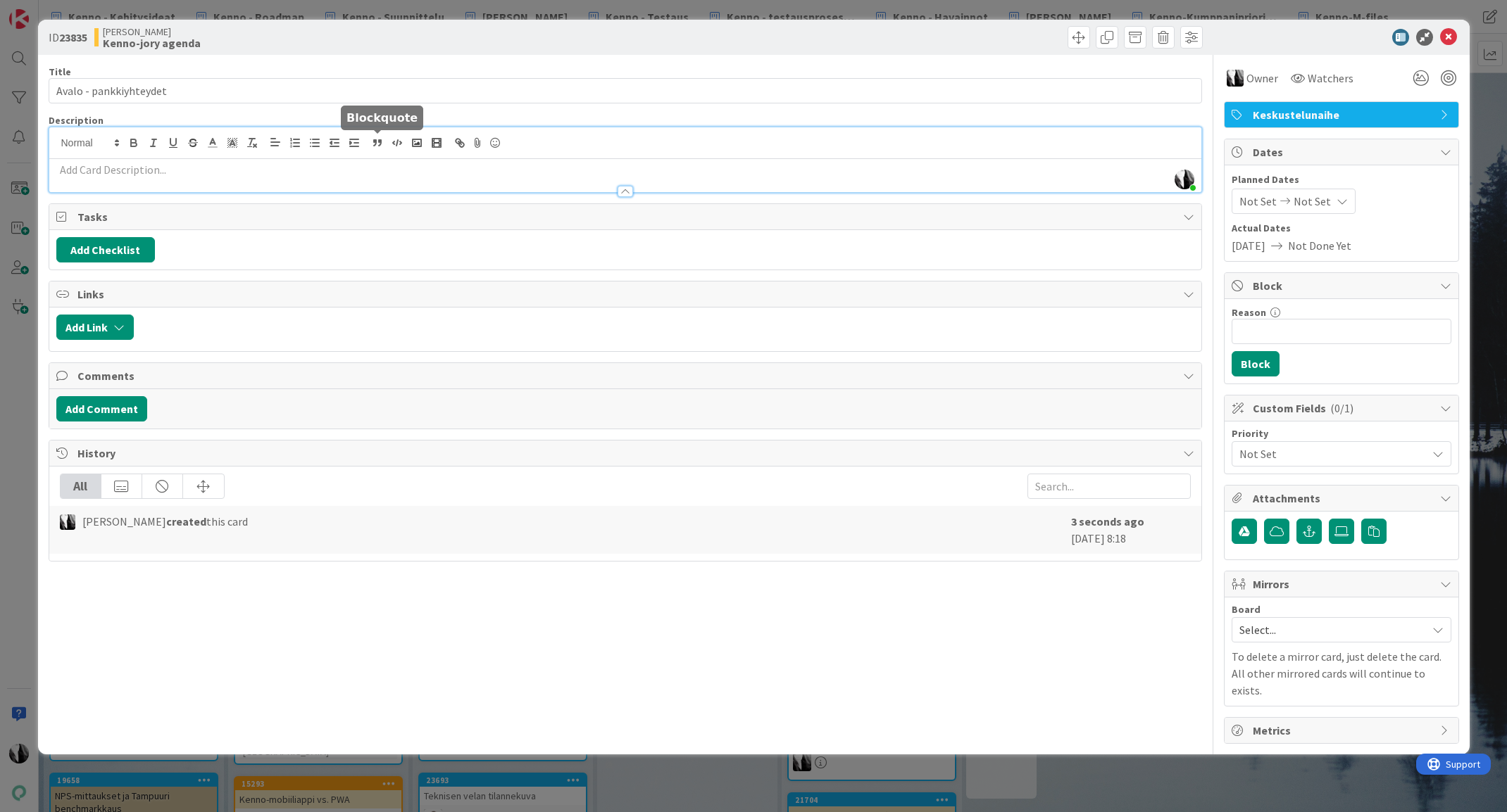
click at [381, 146] on div "Katja Vuoti-Heikkinen just joined" at bounding box center [626, 159] width 1152 height 65
click at [199, 174] on p at bounding box center [626, 170] width 1138 height 16
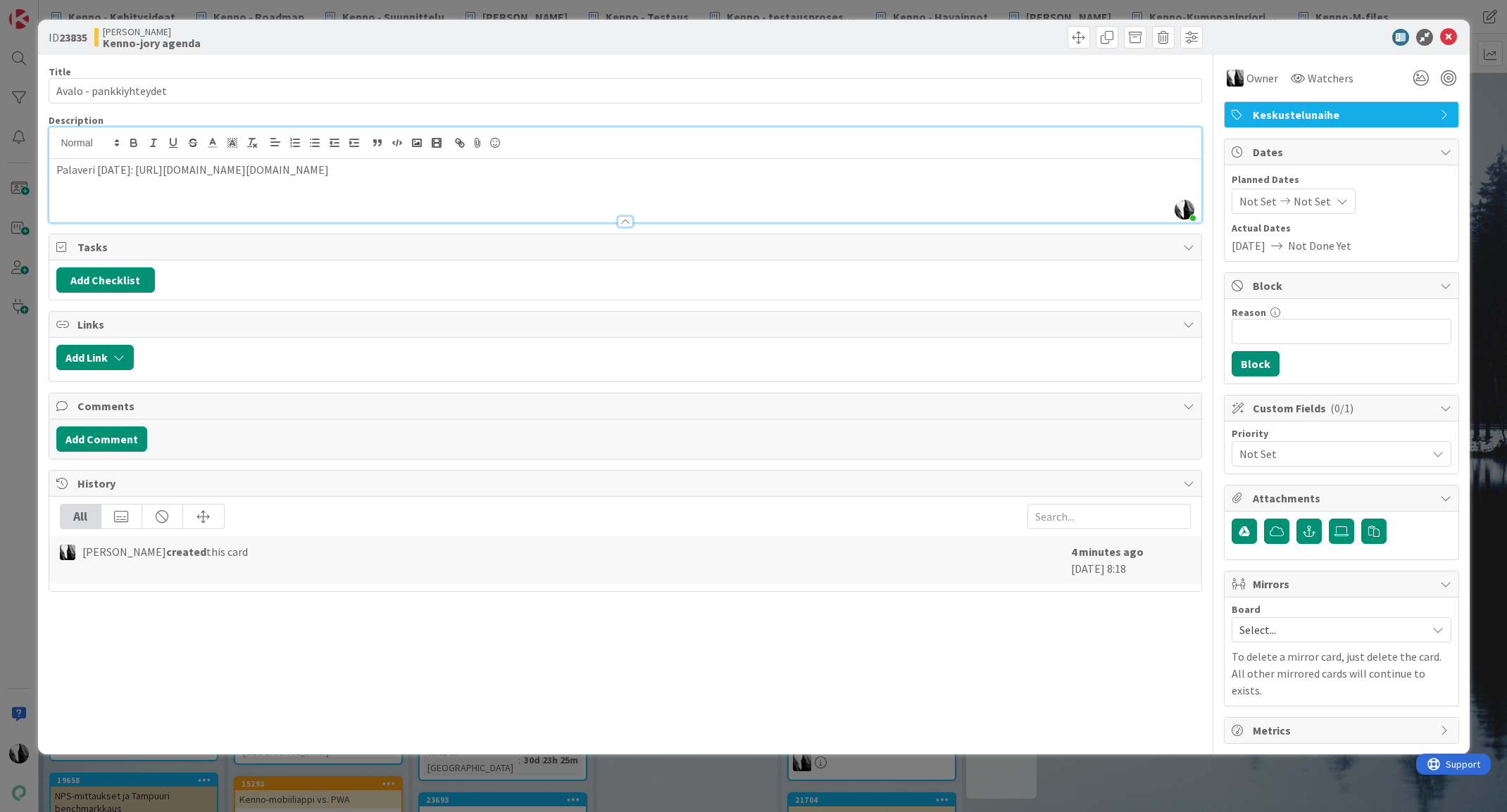
click at [792, 179] on div "Palaveri pe 3.10.2025: https://pandia-oy.atlassian.net/wiki/spaces/KEN/pages/13…" at bounding box center [626, 191] width 1152 height 64
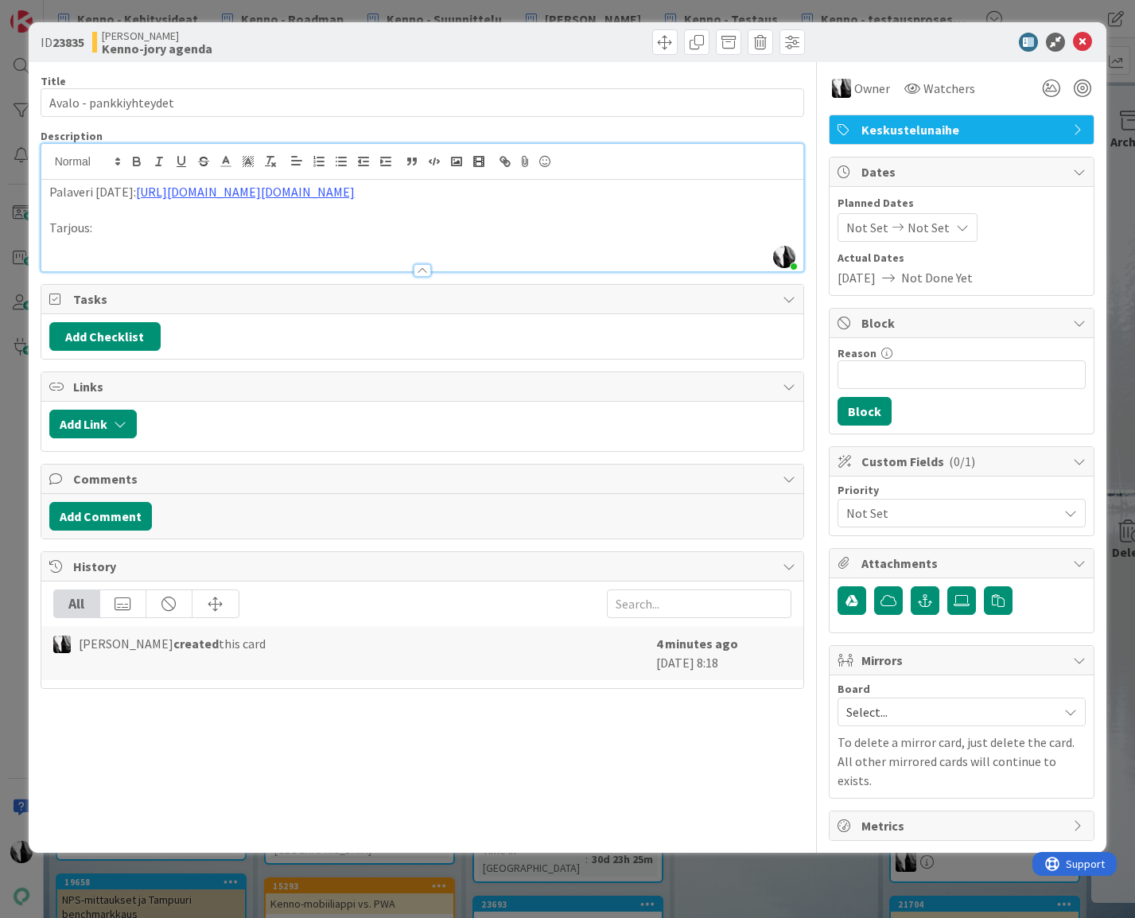
click at [64, 212] on p at bounding box center [422, 210] width 747 height 18
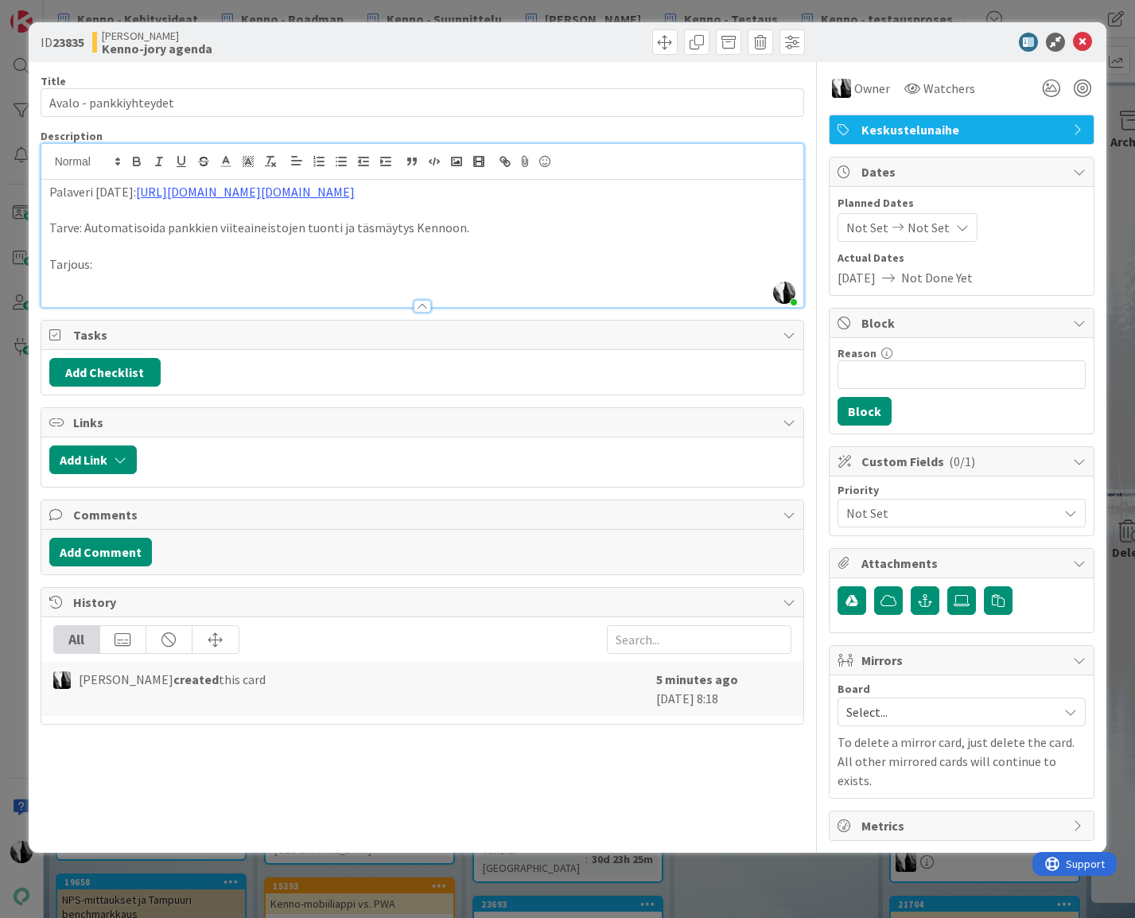
click at [135, 274] on p at bounding box center [422, 283] width 747 height 18
click at [337, 160] on icon "button" at bounding box center [341, 161] width 14 height 14
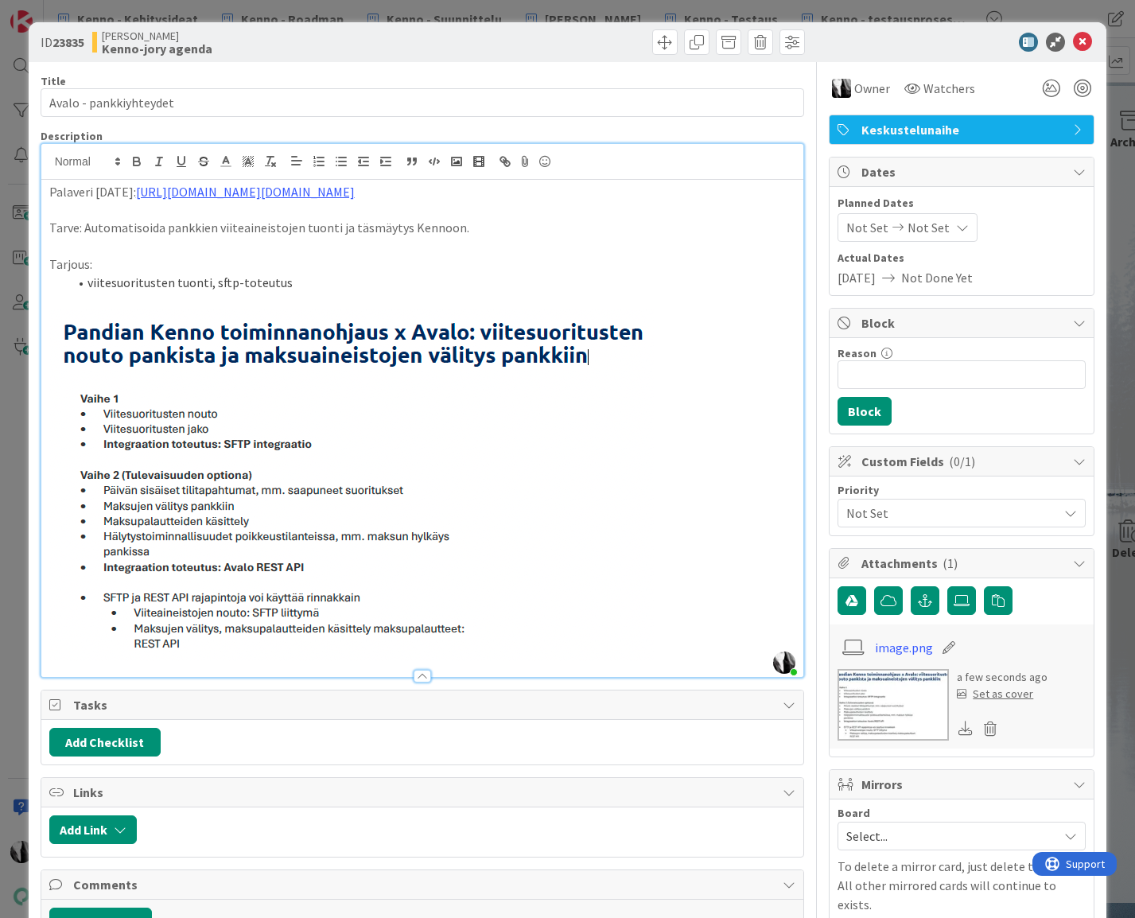
click at [306, 281] on li "viitesuoritusten tuonti, sftp-toteutus" at bounding box center [432, 283] width 728 height 18
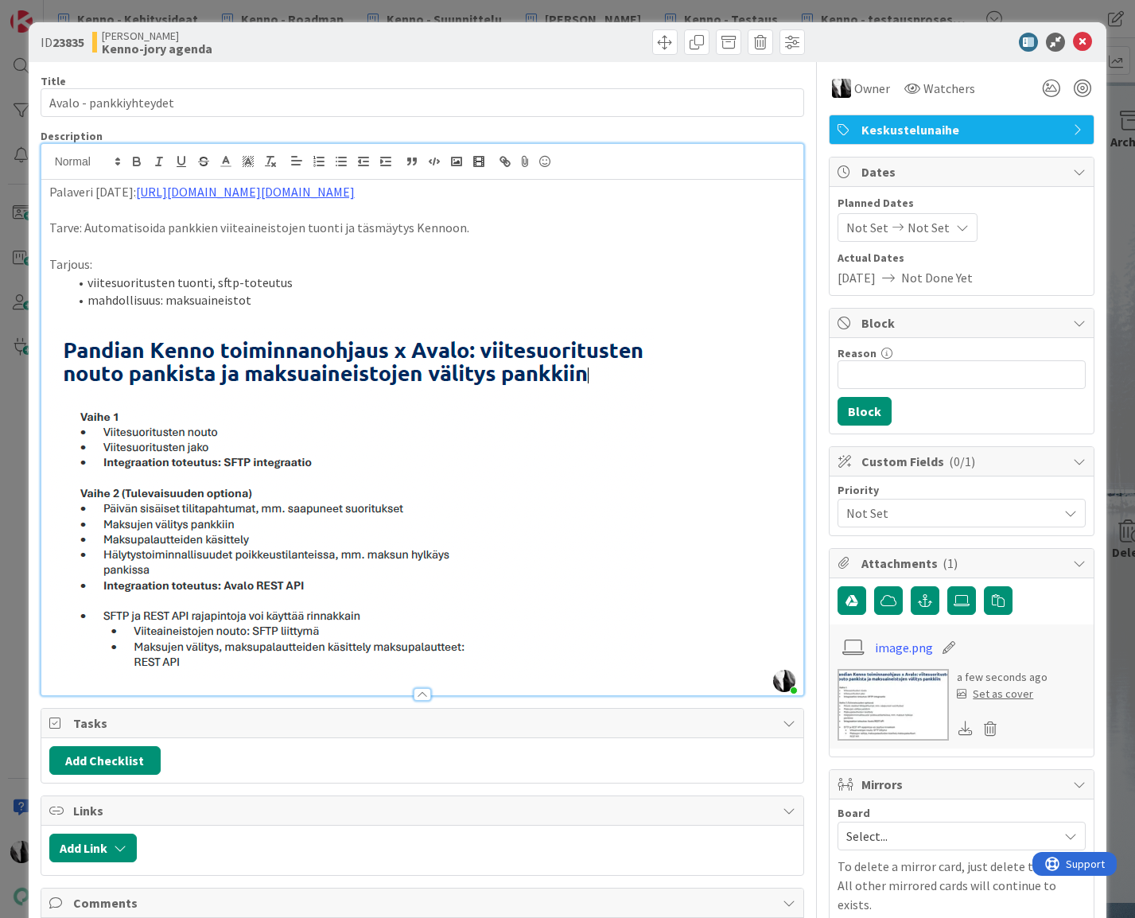
drag, startPoint x: 143, startPoint y: 526, endPoint x: 224, endPoint y: 533, distance: 81.5
click at [216, 532] on img at bounding box center [351, 504] width 605 height 352
click at [225, 533] on img at bounding box center [351, 504] width 605 height 352
click at [736, 517] on p at bounding box center [422, 504] width 747 height 352
click at [288, 308] on li "mahdollisuus: maksuaineistot" at bounding box center [432, 300] width 728 height 18
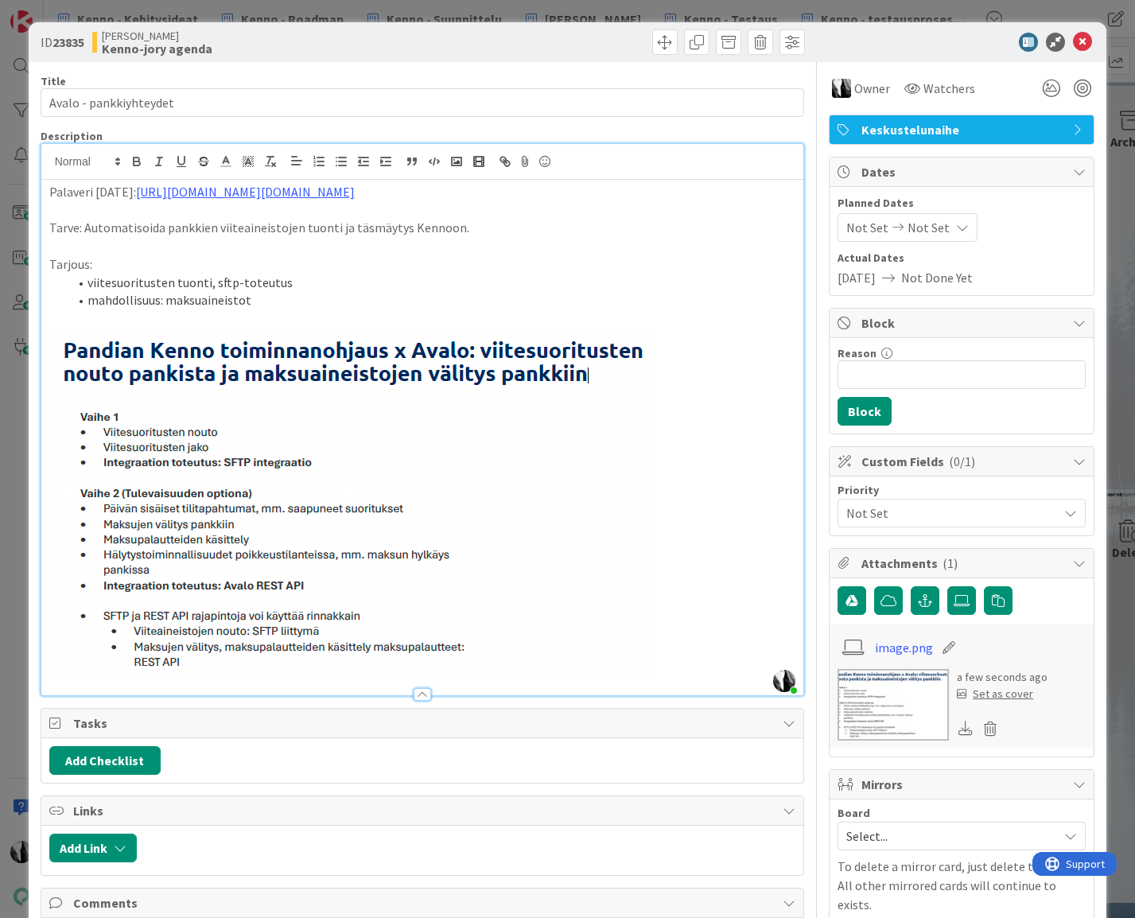
click at [312, 284] on li "viitesuoritusten tuonti, sftp-toteutus" at bounding box center [432, 283] width 728 height 18
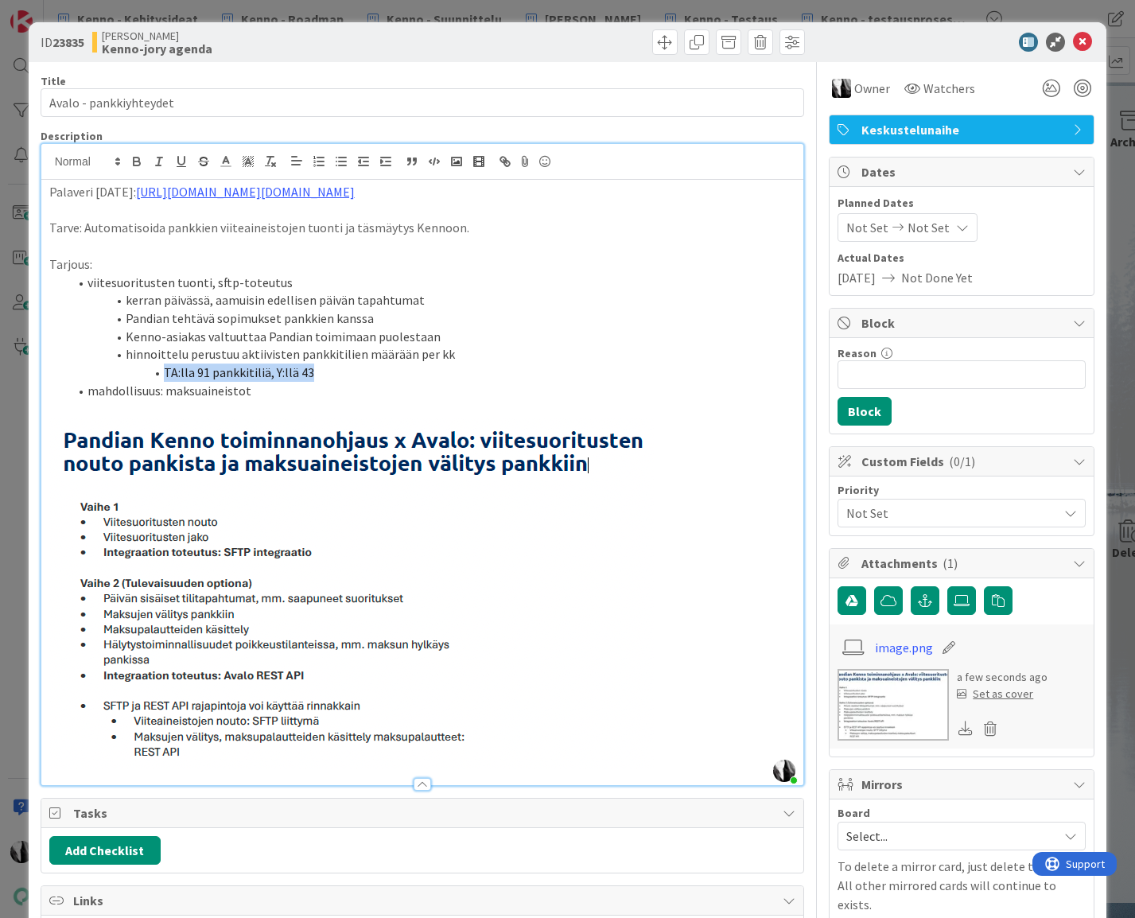
drag, startPoint x: 310, startPoint y: 373, endPoint x: 183, endPoint y: 359, distance: 128.1
click at [162, 372] on li "TA:lla 91 pankkitiliä, Y:llä 43" at bounding box center [432, 373] width 728 height 18
click at [274, 159] on icon "button" at bounding box center [270, 161] width 14 height 14
click at [340, 159] on icon "button" at bounding box center [341, 161] width 14 height 14
click at [381, 160] on polyline "button" at bounding box center [382, 161] width 2 height 3
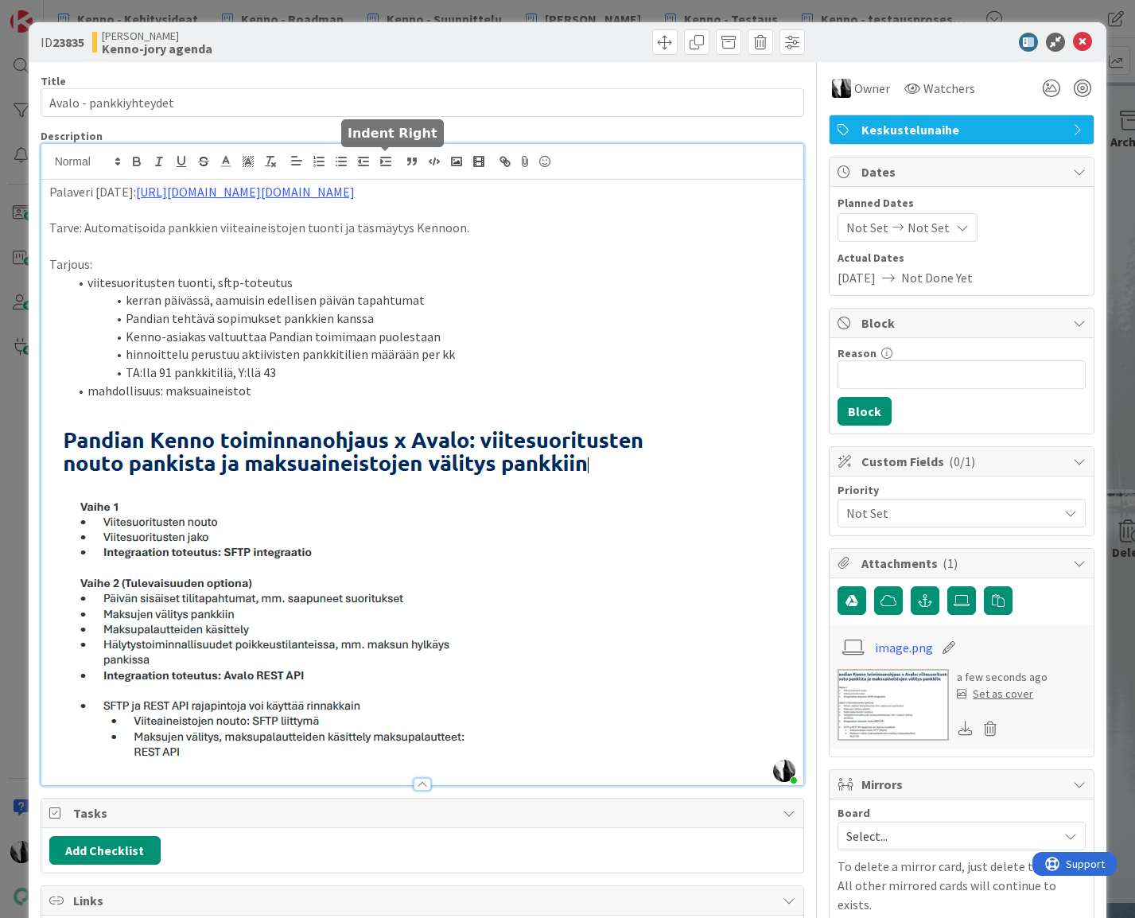
click at [381, 160] on polyline "button" at bounding box center [382, 161] width 2 height 3
click at [365, 404] on p at bounding box center [422, 409] width 747 height 18
click at [796, 193] on div "Palaveri pe 3.10.2025: https://pandia-oy.atlassian.net/wiki/spaces/KEN/pages/13…" at bounding box center [422, 482] width 763 height 605
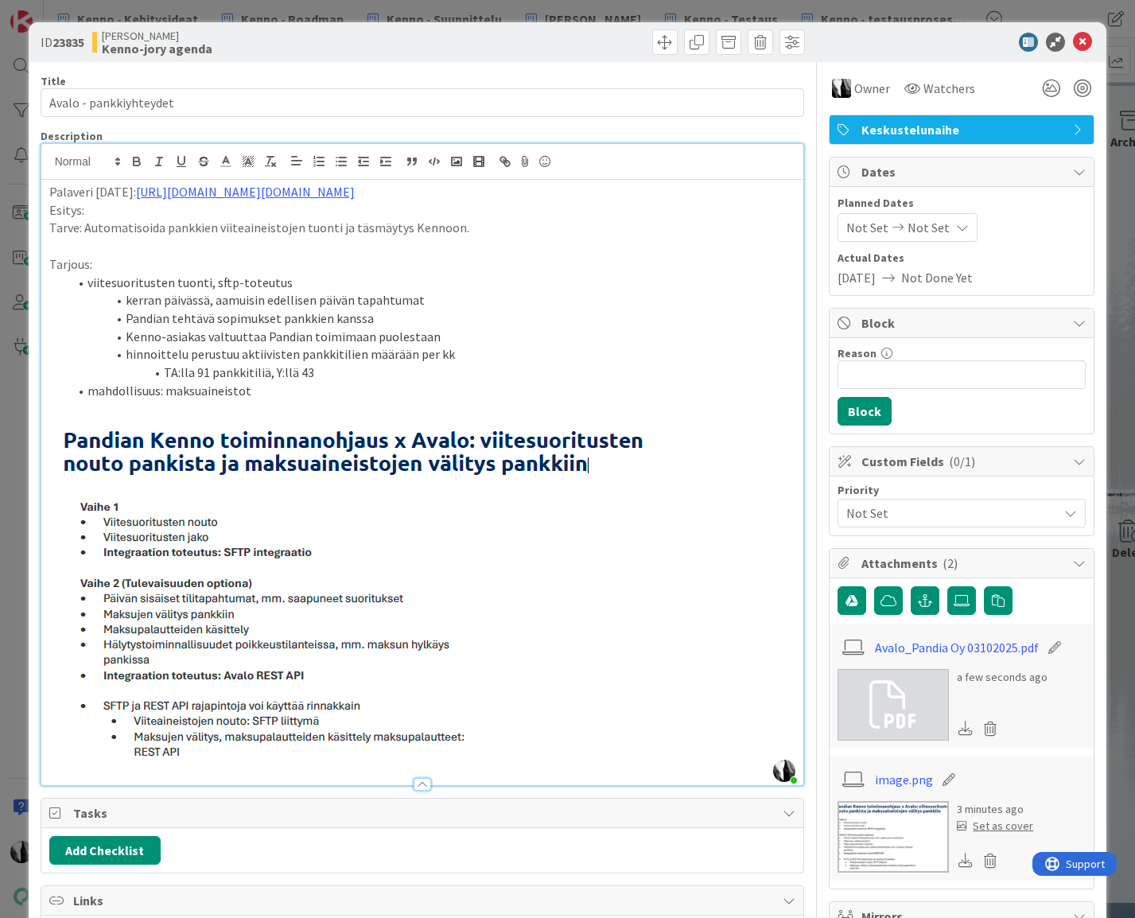
drag, startPoint x: 51, startPoint y: 226, endPoint x: 64, endPoint y: 235, distance: 15.4
click at [51, 226] on p "Tarve: Automatisoida pankkien viiteaineistojen tuonti ja täsmäytys Kennoon." at bounding box center [422, 228] width 747 height 18
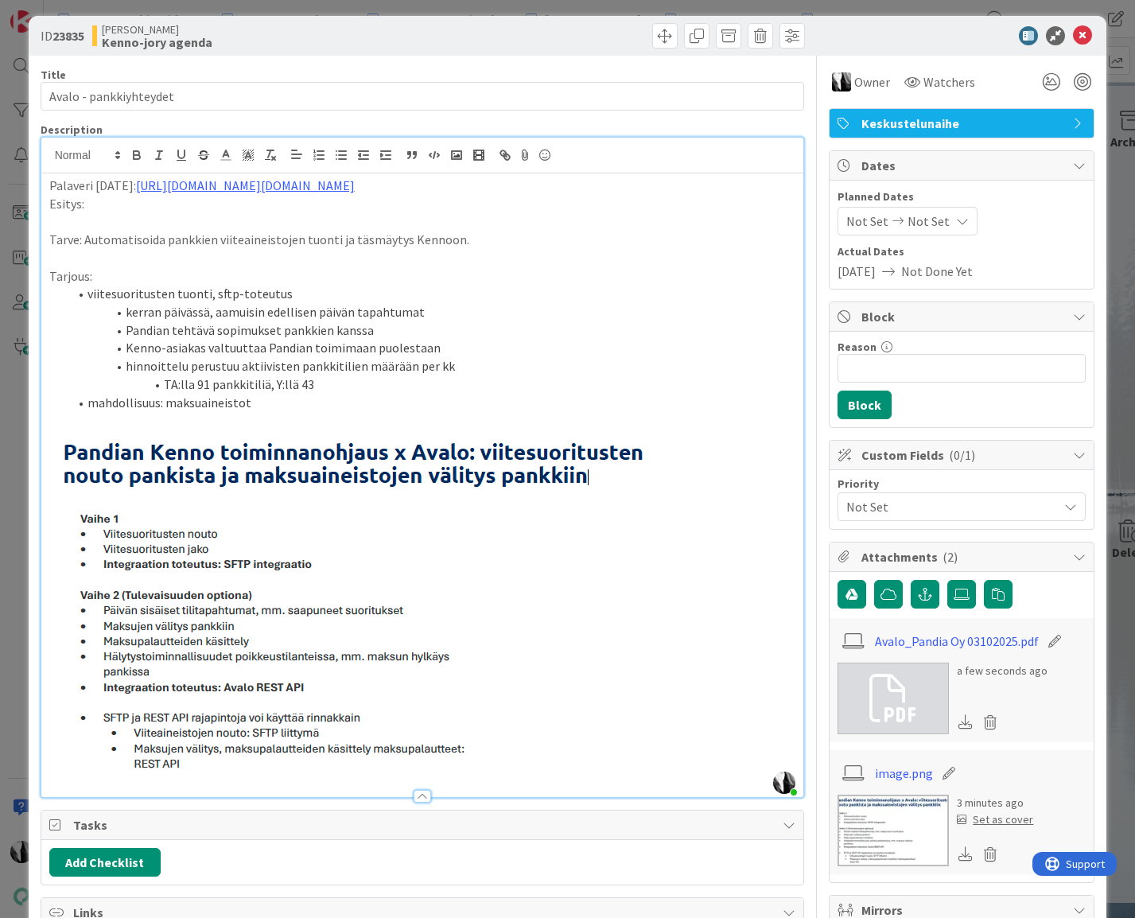
click at [110, 200] on p "Esitys:" at bounding box center [422, 204] width 747 height 18
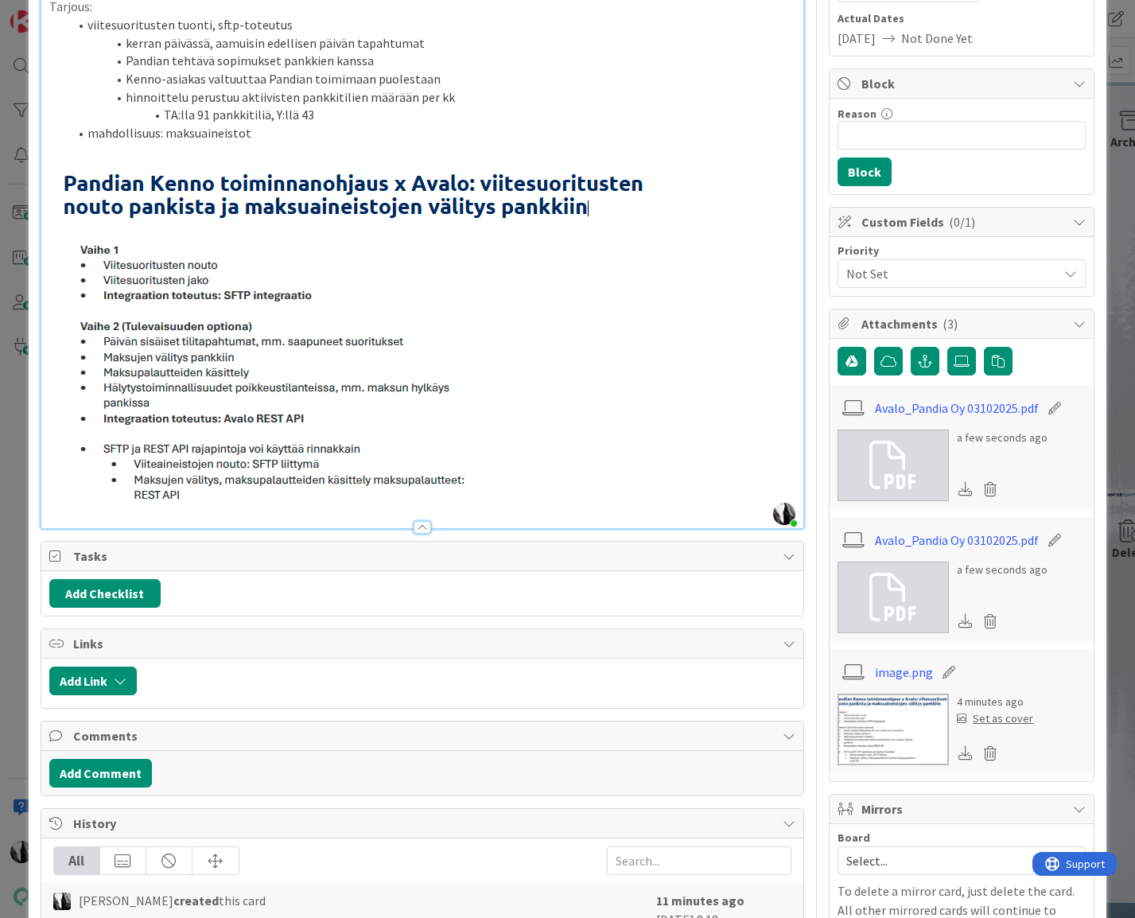
scroll to position [326, 0]
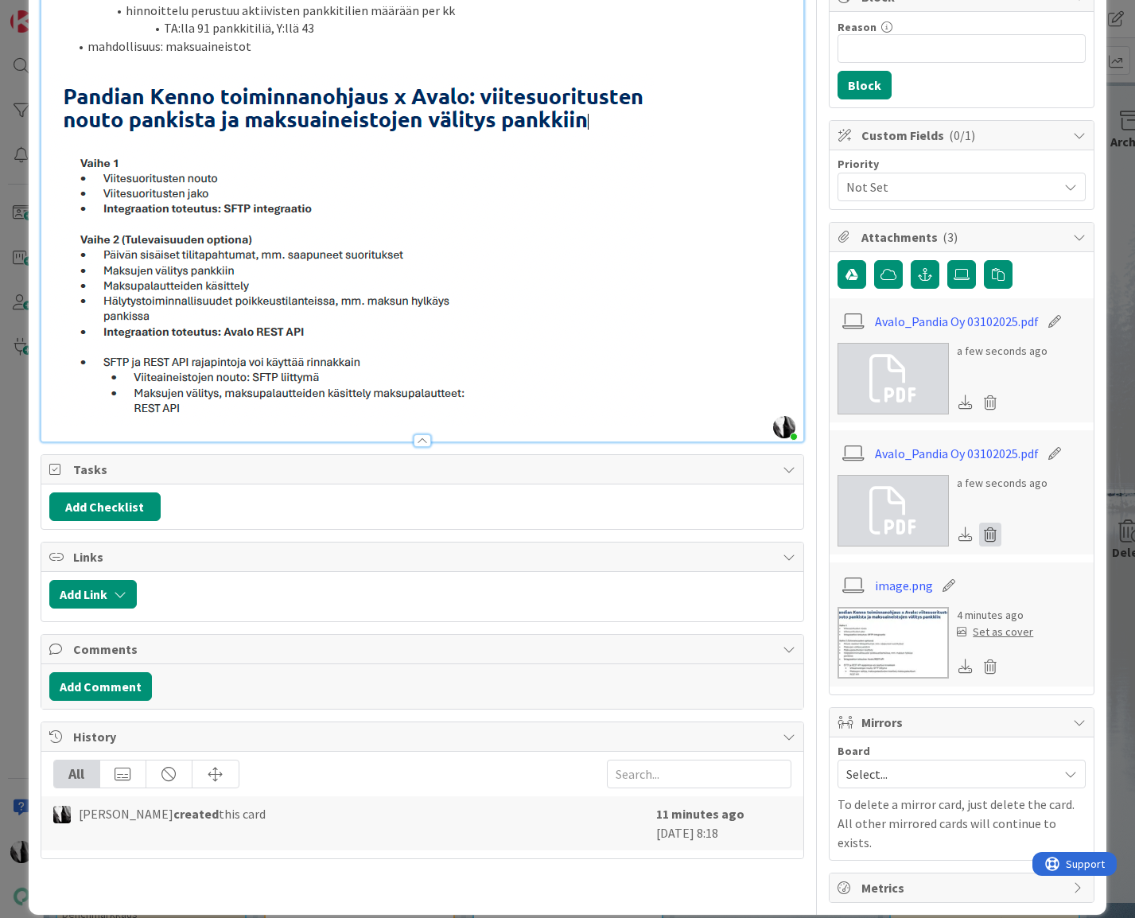
click at [994, 530] on icon at bounding box center [990, 535] width 22 height 24
drag, startPoint x: 846, startPoint y: 613, endPoint x: 858, endPoint y: 605, distance: 15.0
click at [846, 613] on button "Delete" at bounding box center [842, 611] width 60 height 29
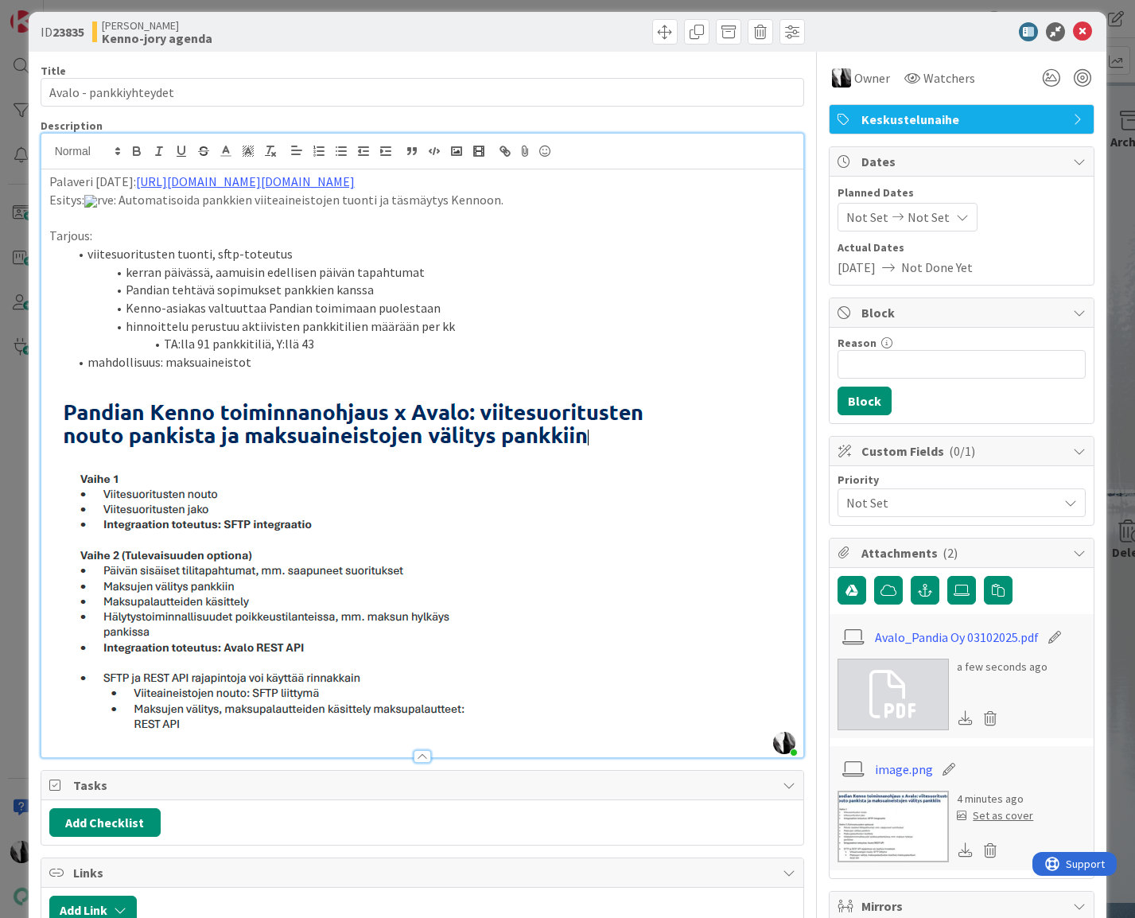
scroll to position [0, 0]
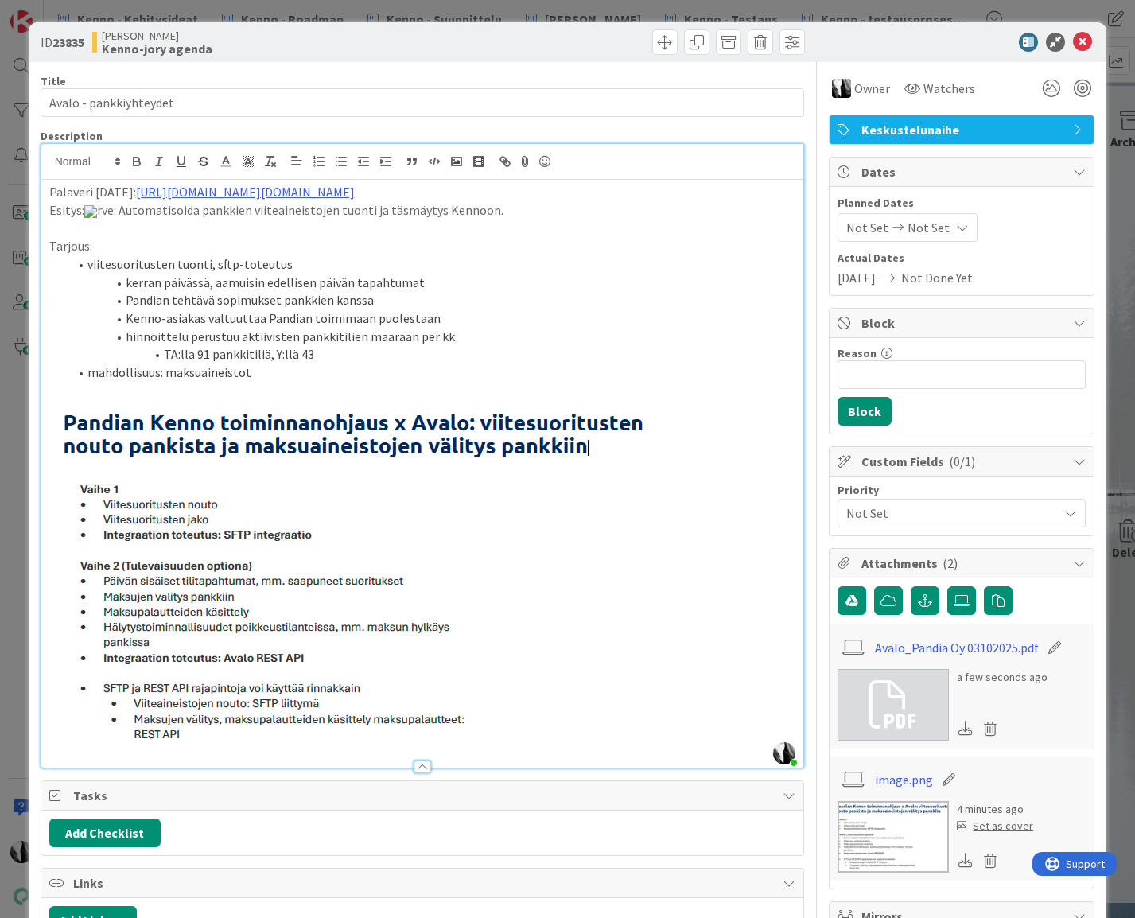
drag, startPoint x: 99, startPoint y: 212, endPoint x: 174, endPoint y: 222, distance: 76.2
click at [99, 212] on p "Esitys: rve: Automatisoida pankkien viiteaineistojen tuonti ja täsmäytys Kennoo…" at bounding box center [422, 210] width 747 height 18
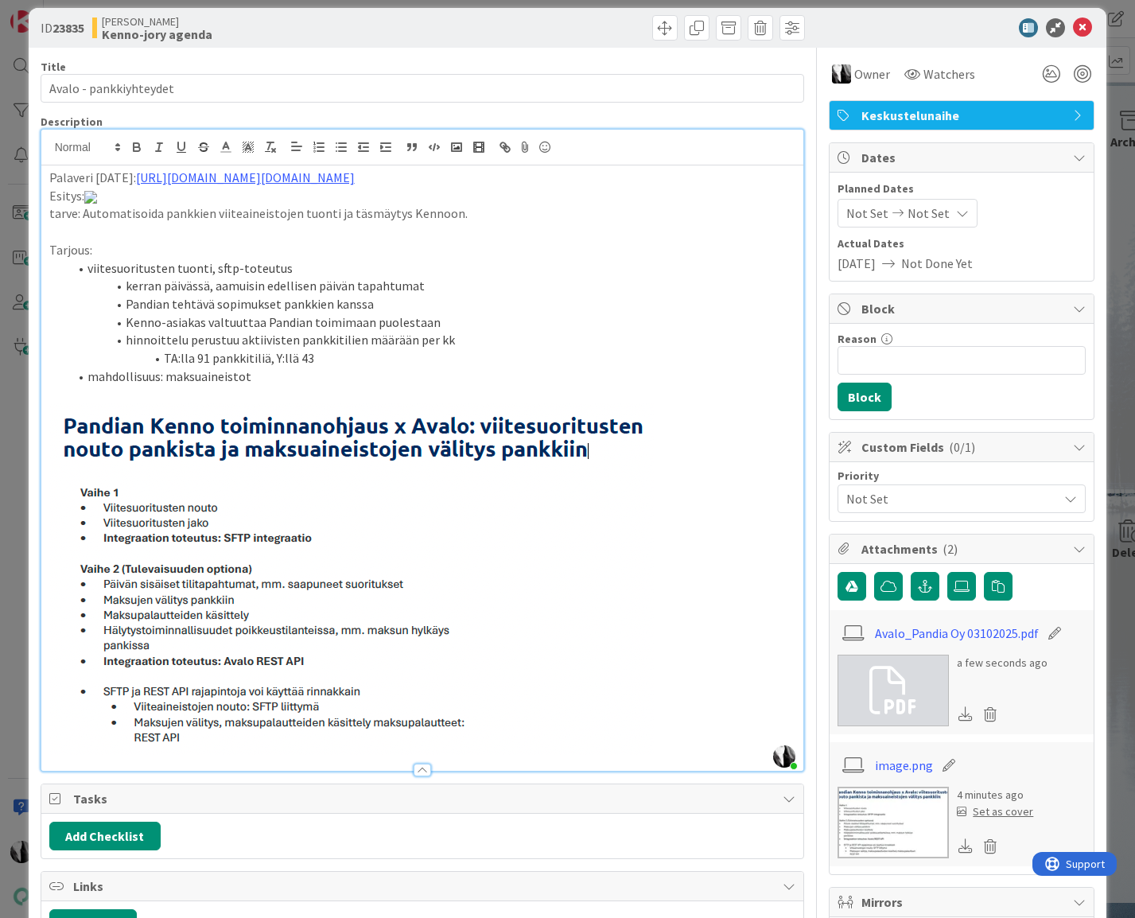
scroll to position [17, 0]
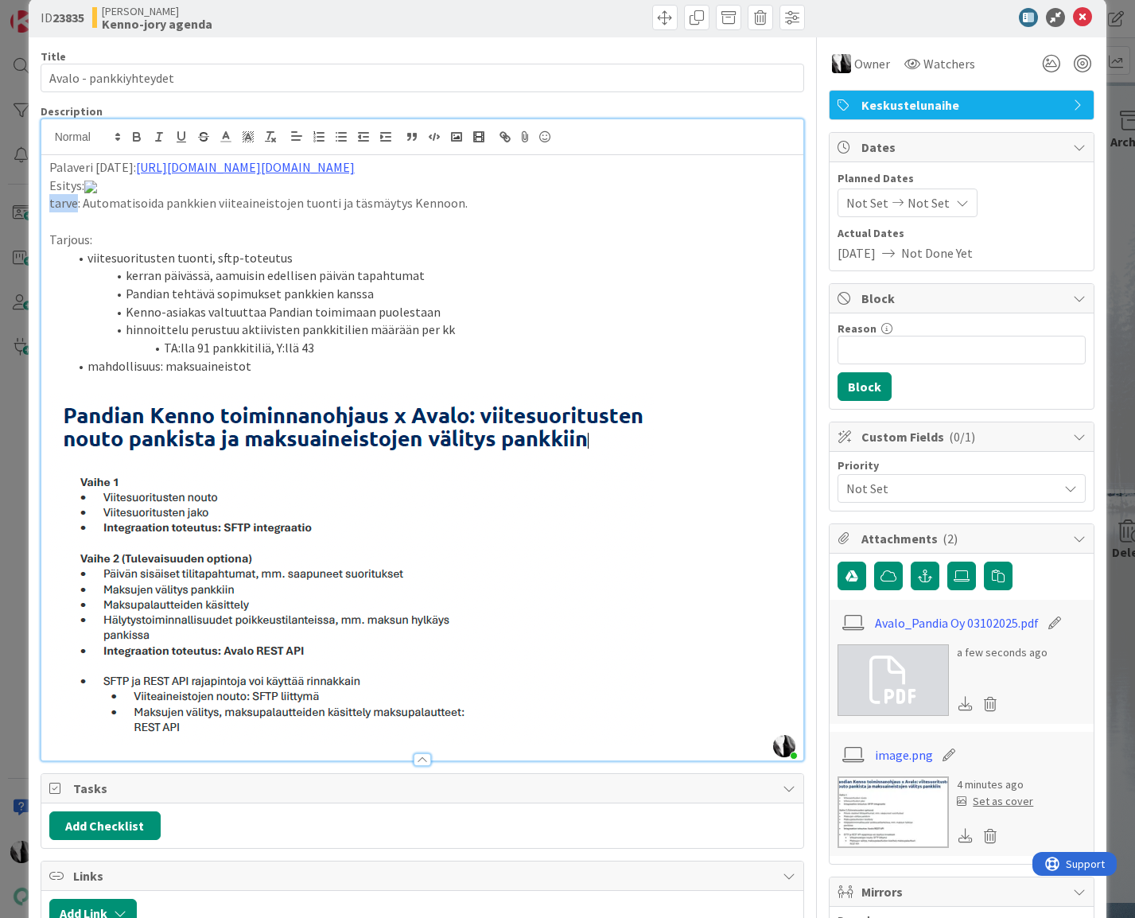
drag, startPoint x: 47, startPoint y: 212, endPoint x: 77, endPoint y: 212, distance: 30.2
click at [77, 212] on div "Palaveri pe 3.10.2025: https://pandia-oy.atlassian.net/wiki/spaces/KEN/pages/13…" at bounding box center [422, 457] width 763 height 605
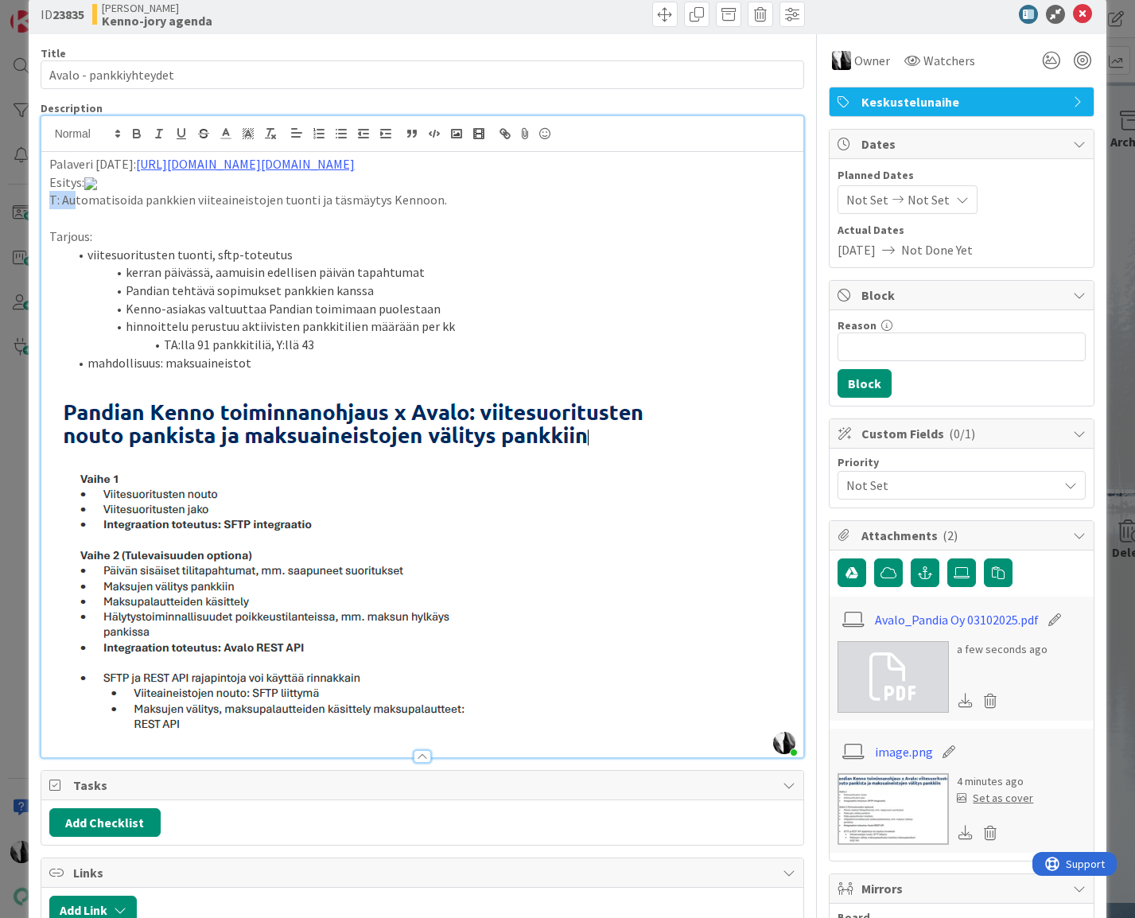
scroll to position [29, 0]
click at [121, 184] on p "Esitys:" at bounding box center [422, 182] width 747 height 18
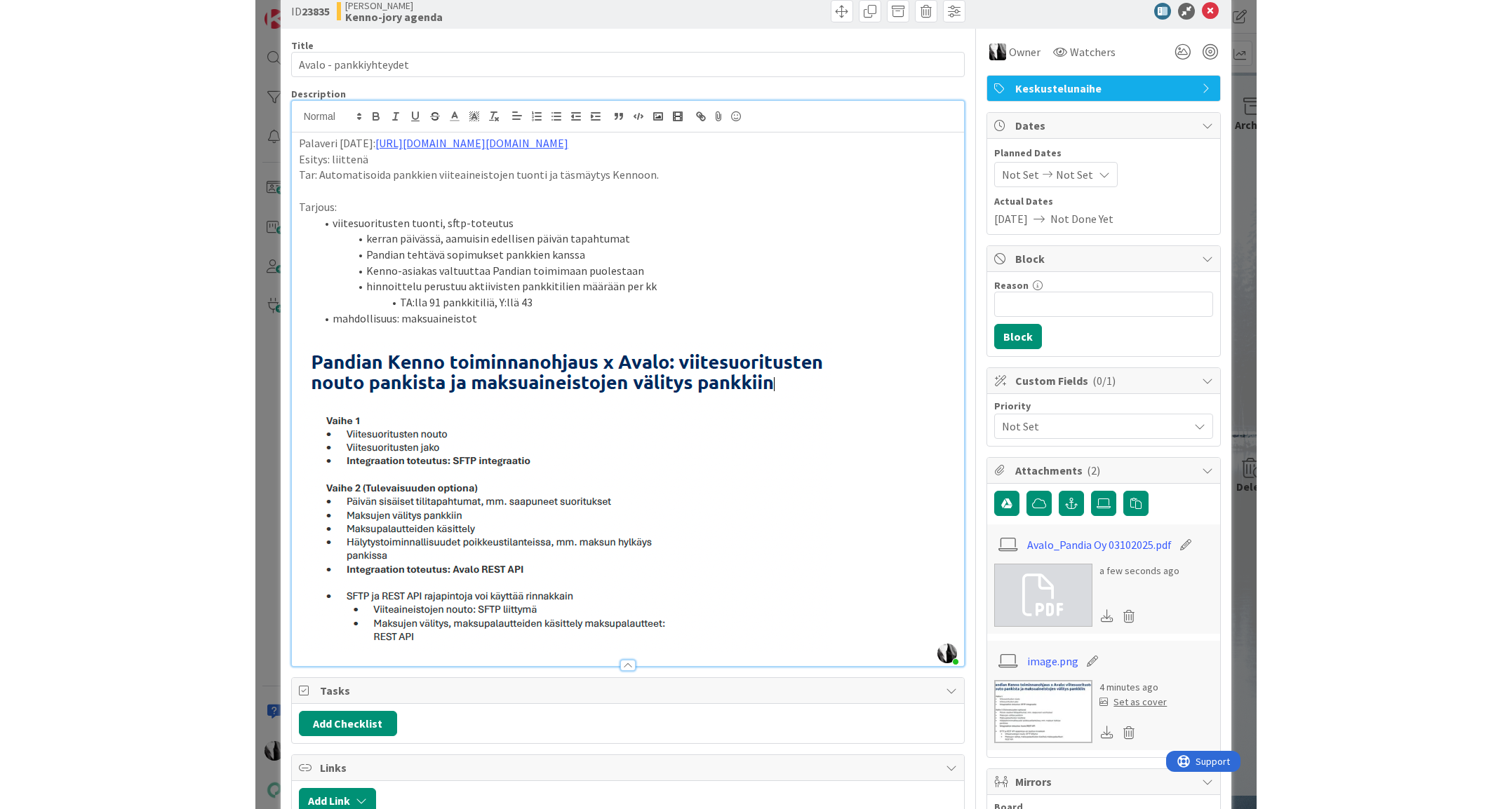
scroll to position [28, 0]
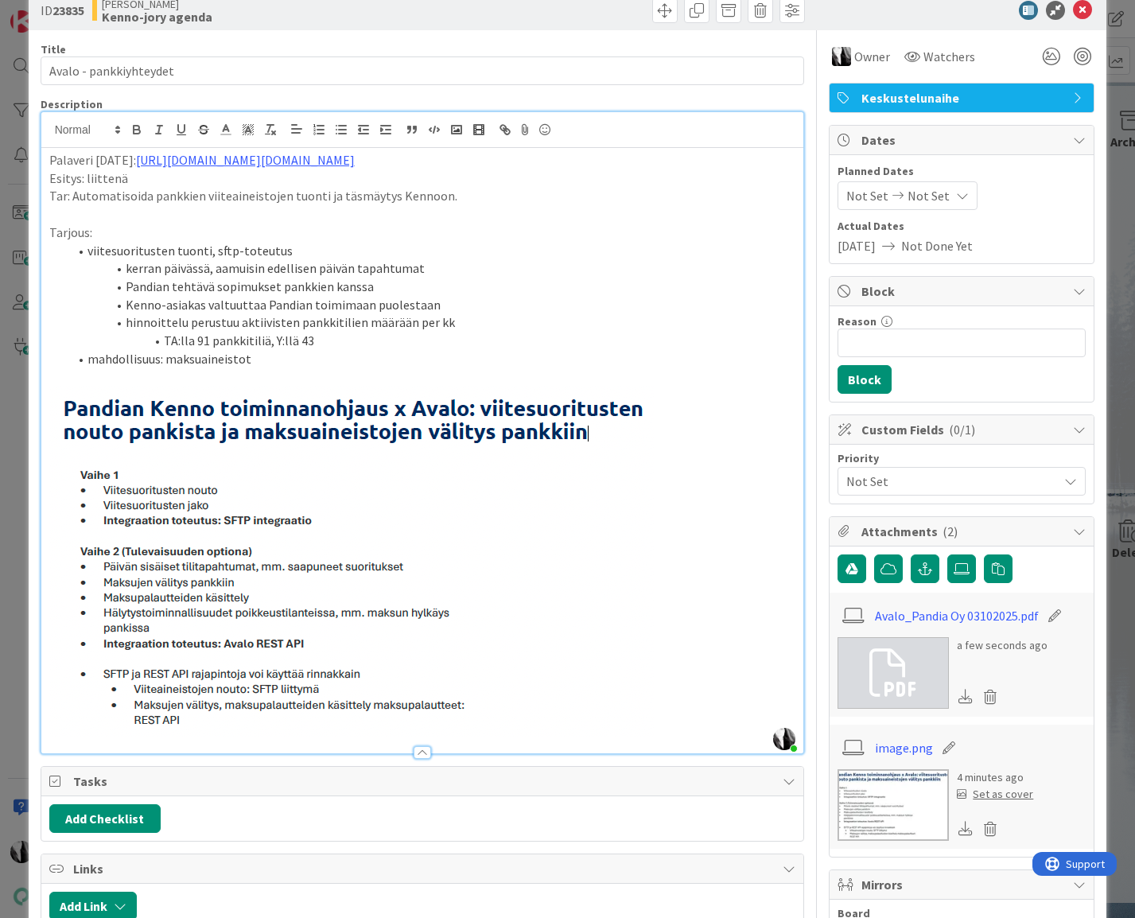
drag, startPoint x: 66, startPoint y: 199, endPoint x: 115, endPoint y: 207, distance: 50.0
click at [66, 199] on p "Tar: Automatisoida pankkien viiteaineistojen tuonti ja täsmäytys Kennoon." at bounding box center [422, 196] width 747 height 18
click at [153, 177] on p "Esitys: liittenä" at bounding box center [422, 178] width 747 height 18
click at [137, 235] on p "Tarjous:" at bounding box center [422, 233] width 747 height 18
click at [563, 543] on img at bounding box center [351, 562] width 605 height 352
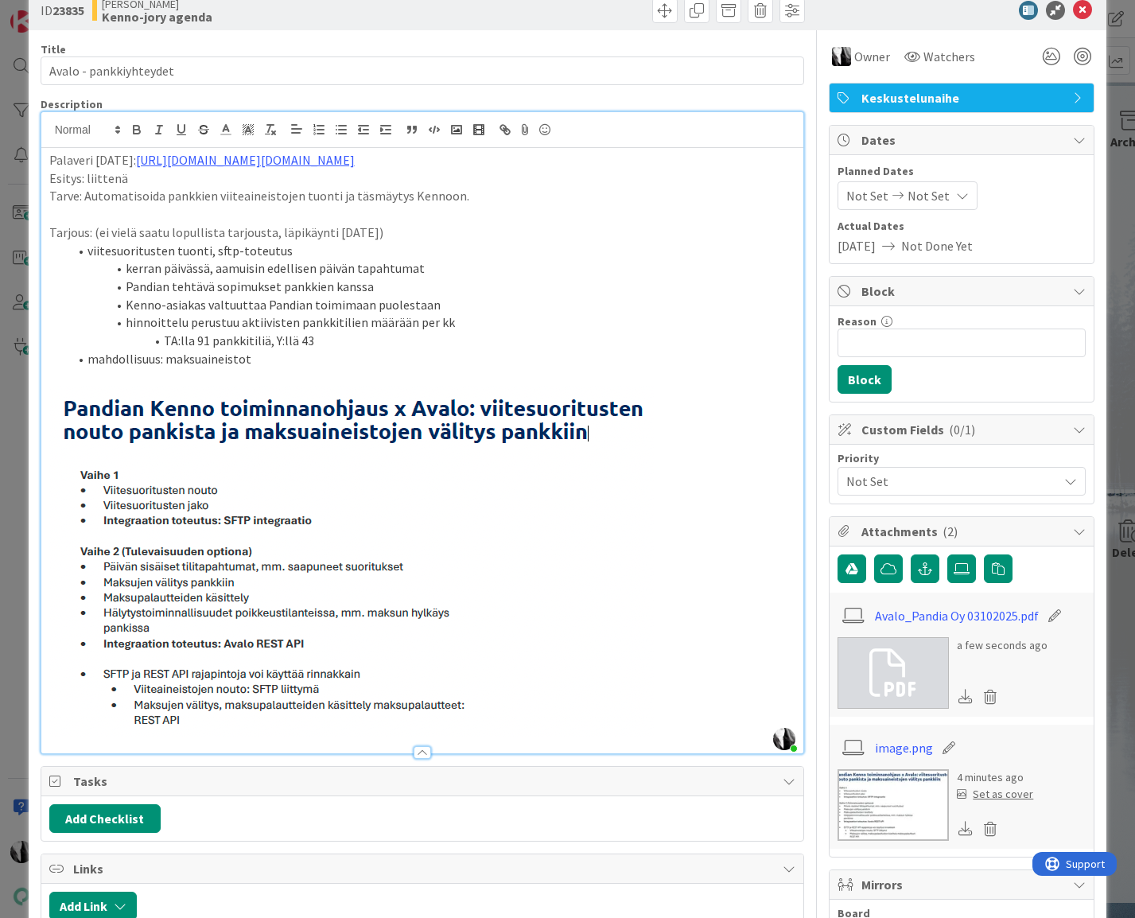
click at [922, 18] on div at bounding box center [954, 10] width 282 height 19
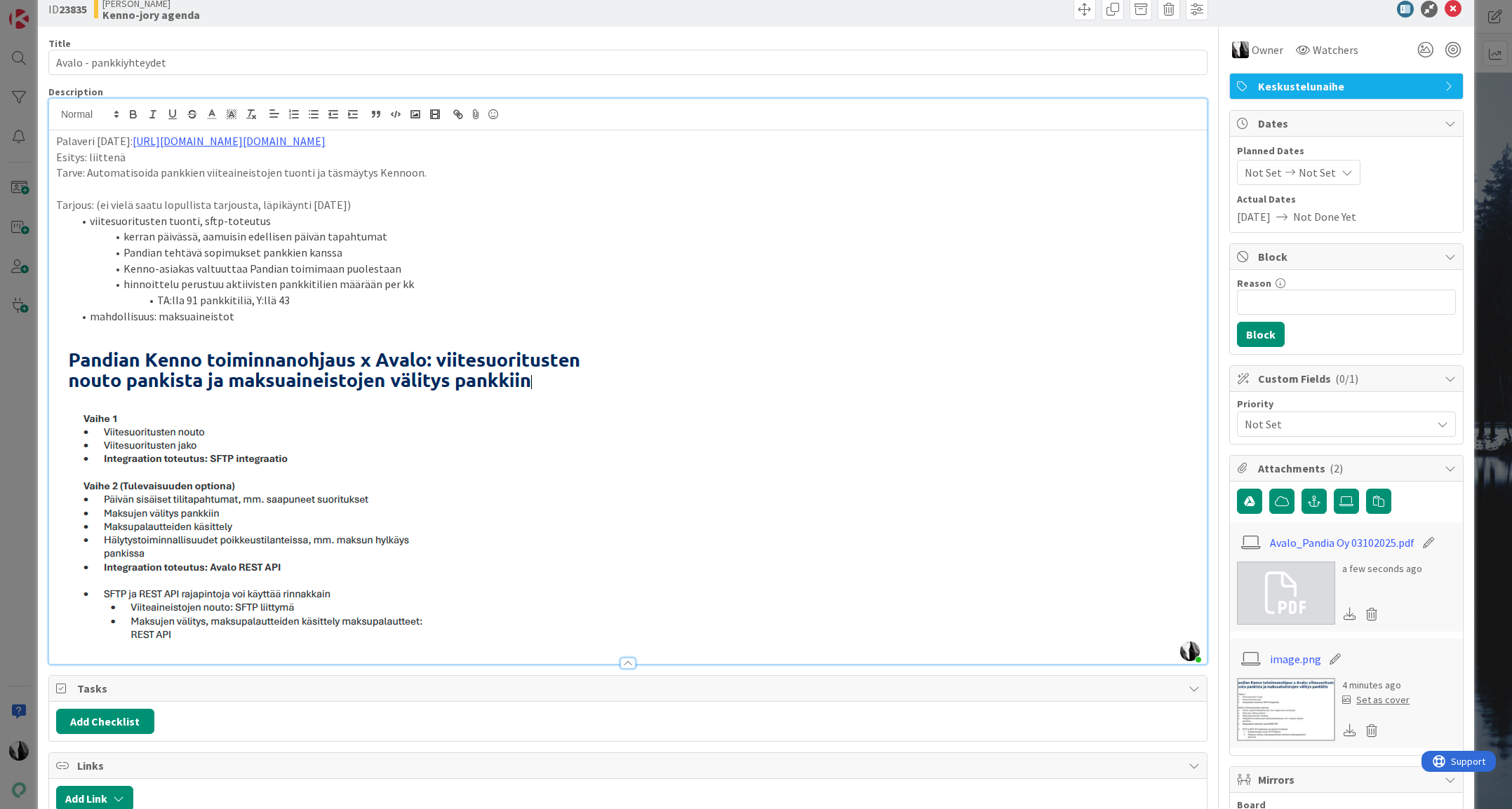
scroll to position [0, 0]
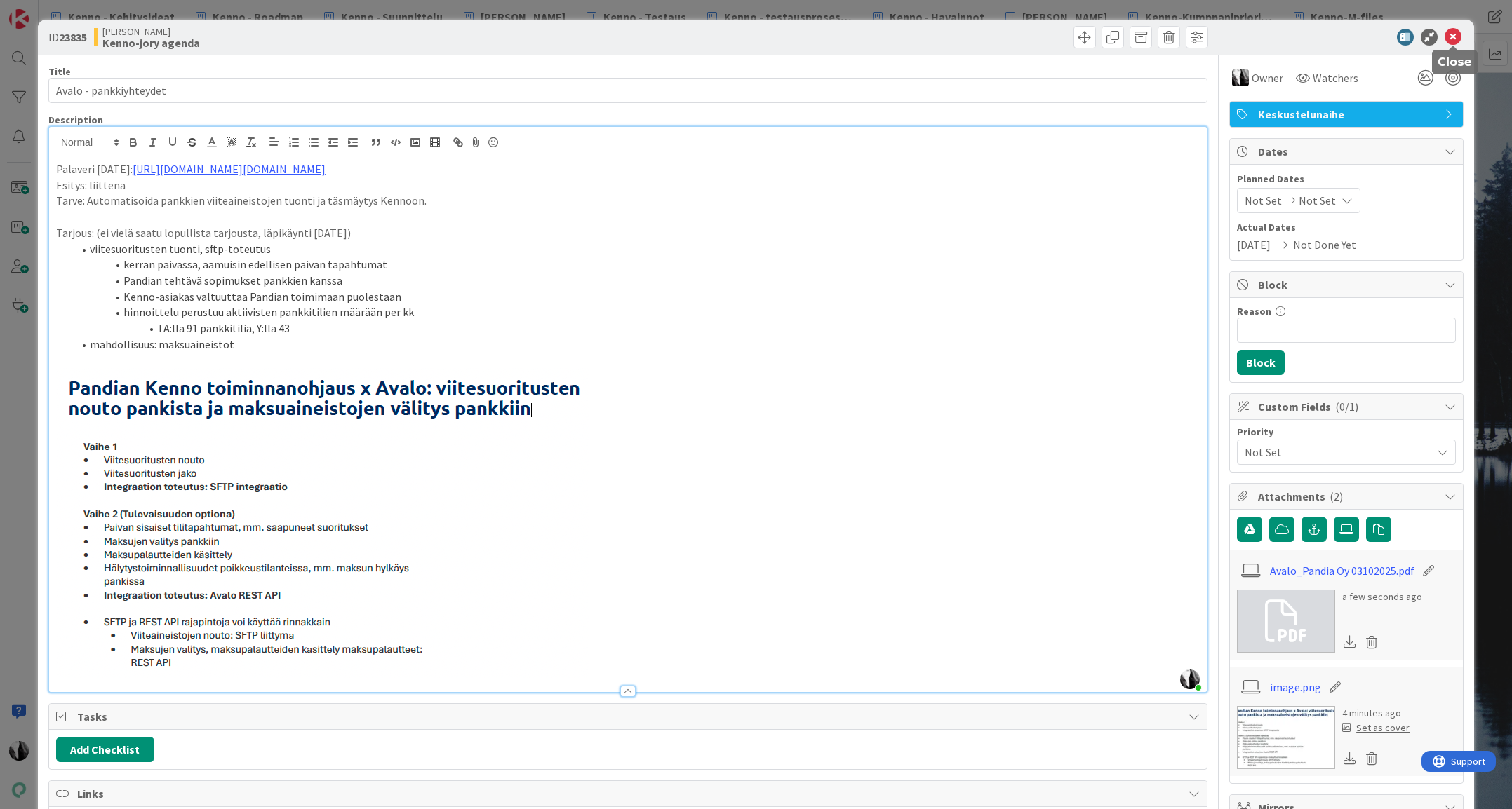
click at [1457, 36] on icon at bounding box center [1452, 37] width 17 height 17
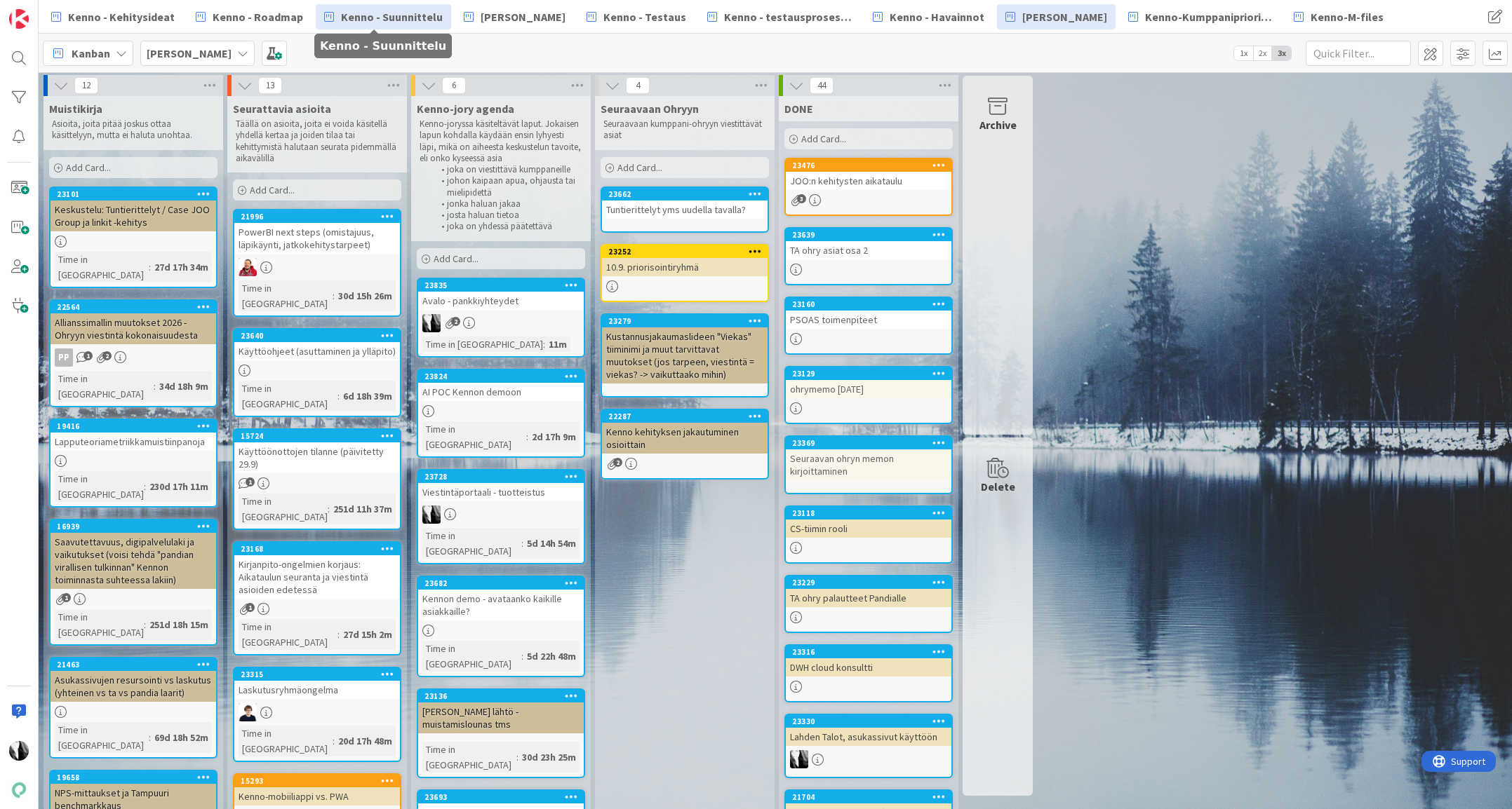
click at [393, 17] on span "Kenno - Suunnittelu" at bounding box center [391, 17] width 101 height 17
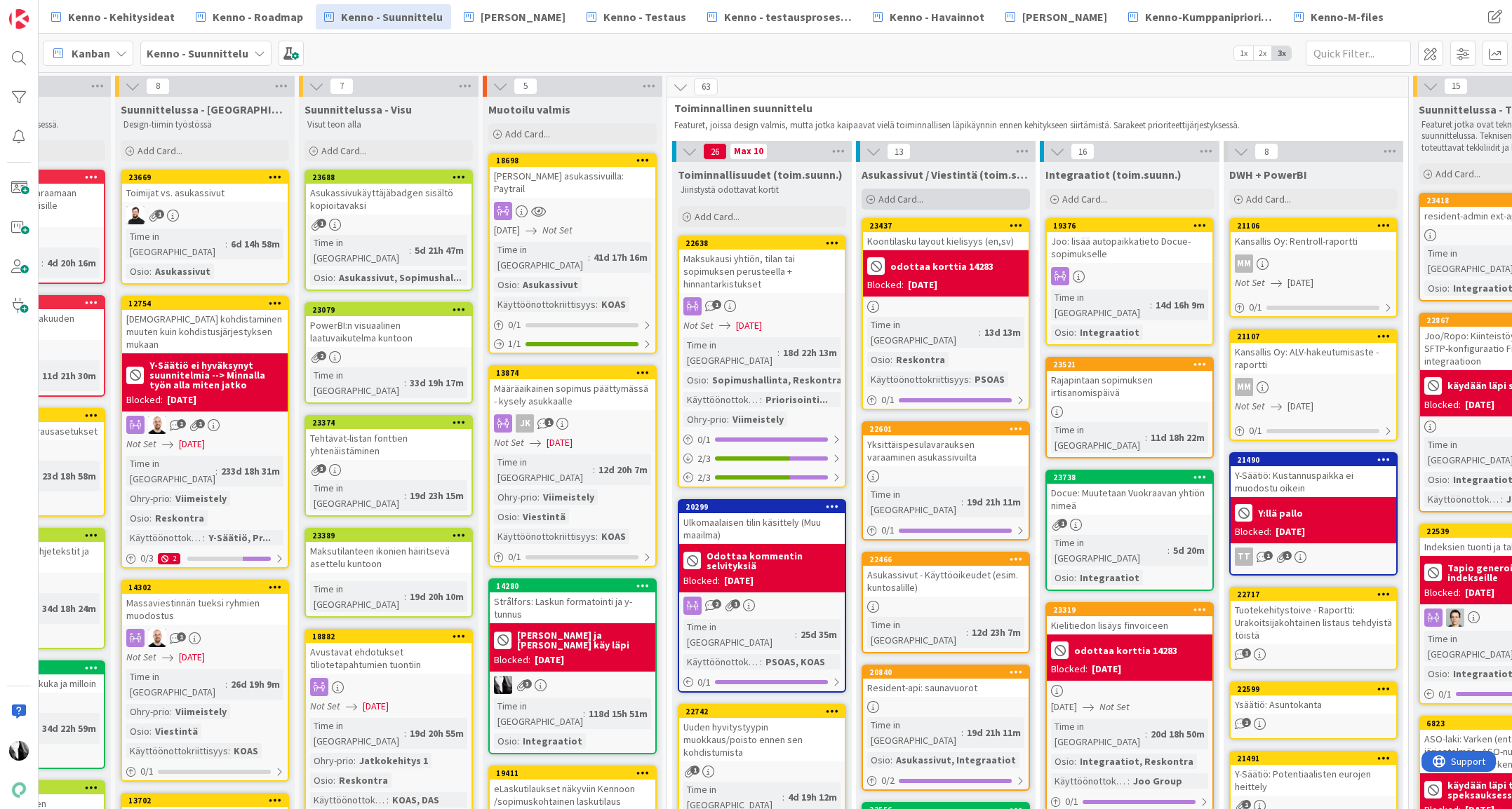
scroll to position [0, 112]
click at [898, 197] on span "Add Card..." at bounding box center [900, 199] width 45 height 12
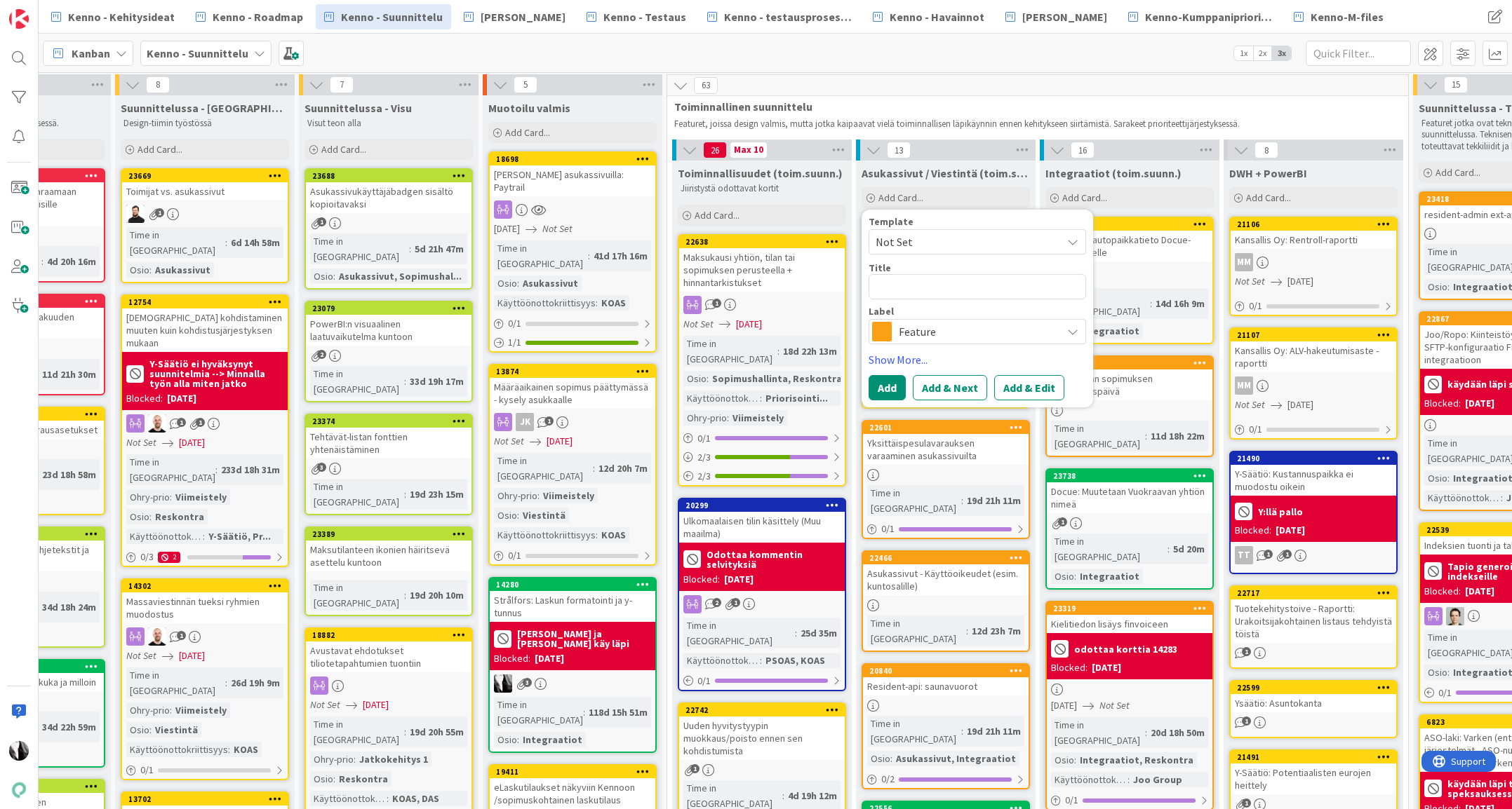
scroll to position [2, 111]
type textarea "x"
type textarea "Ö"
type textarea "x"
type textarea "ÖM"
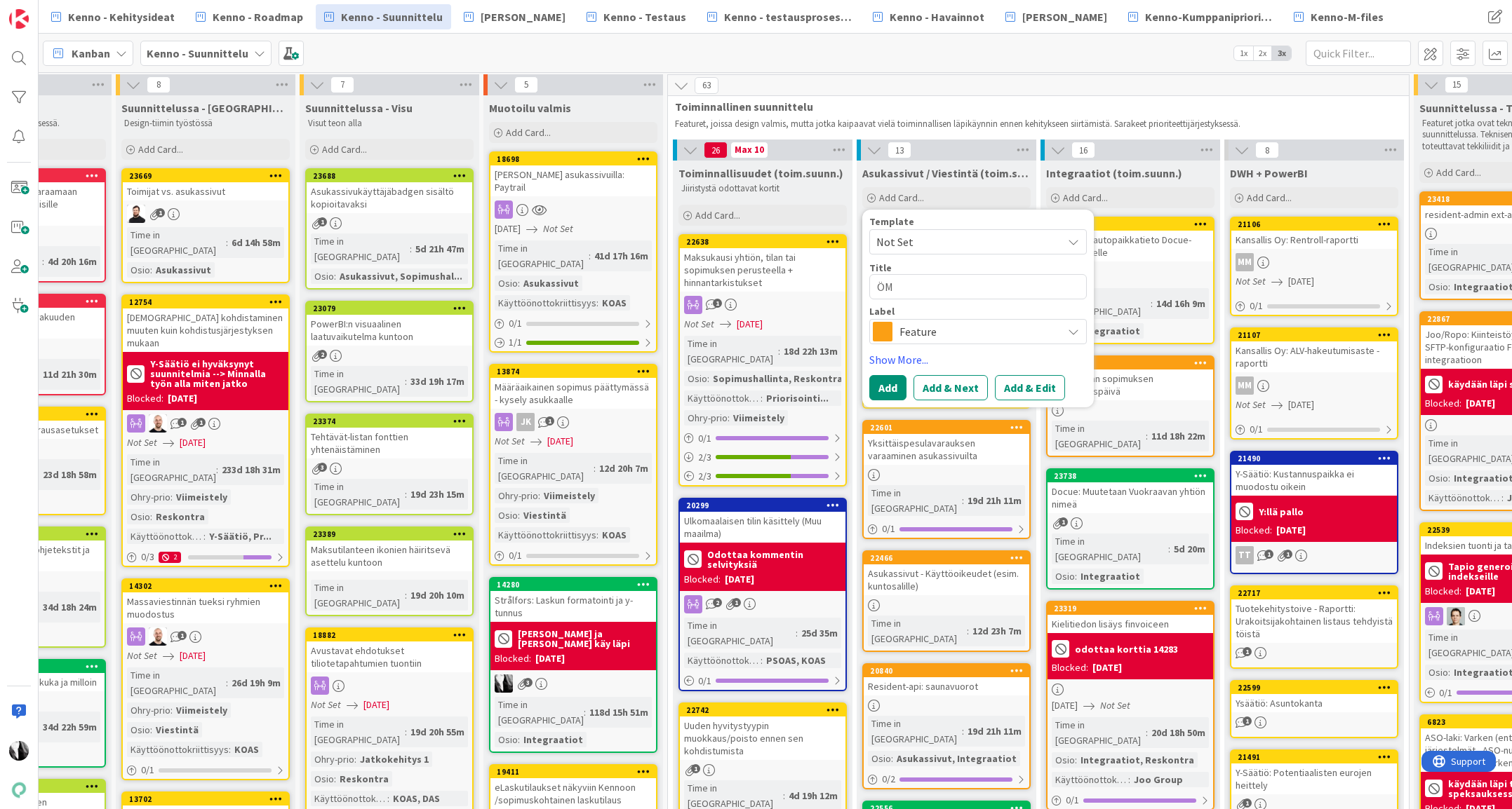
type textarea "x"
type textarea "Ö"
type textarea "x"
type textarea "Ma"
type textarea "x"
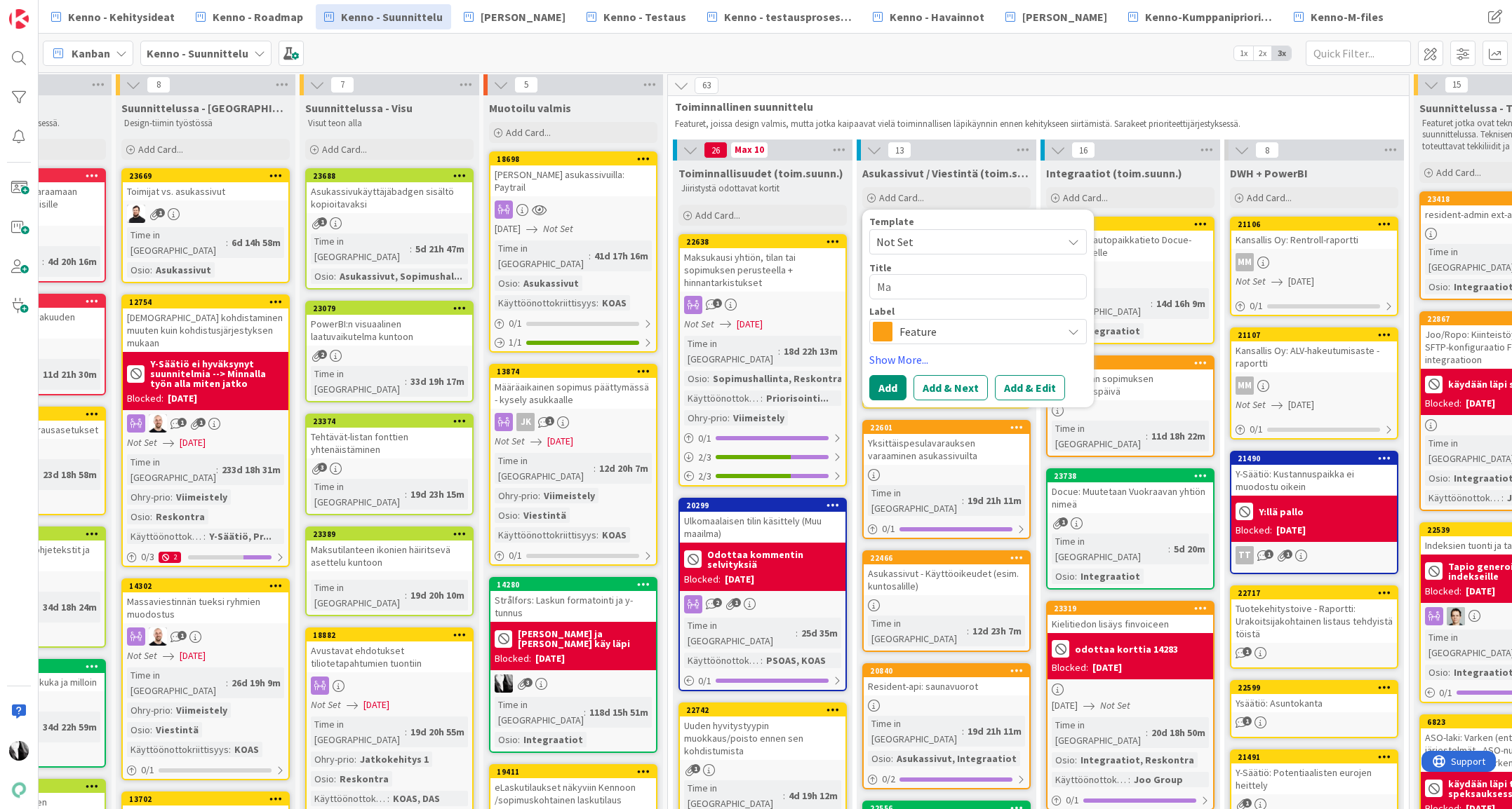
type textarea "Mar"
type textarea "x"
type textarea "Mark"
type textarea "x"
type textarea "Markk"
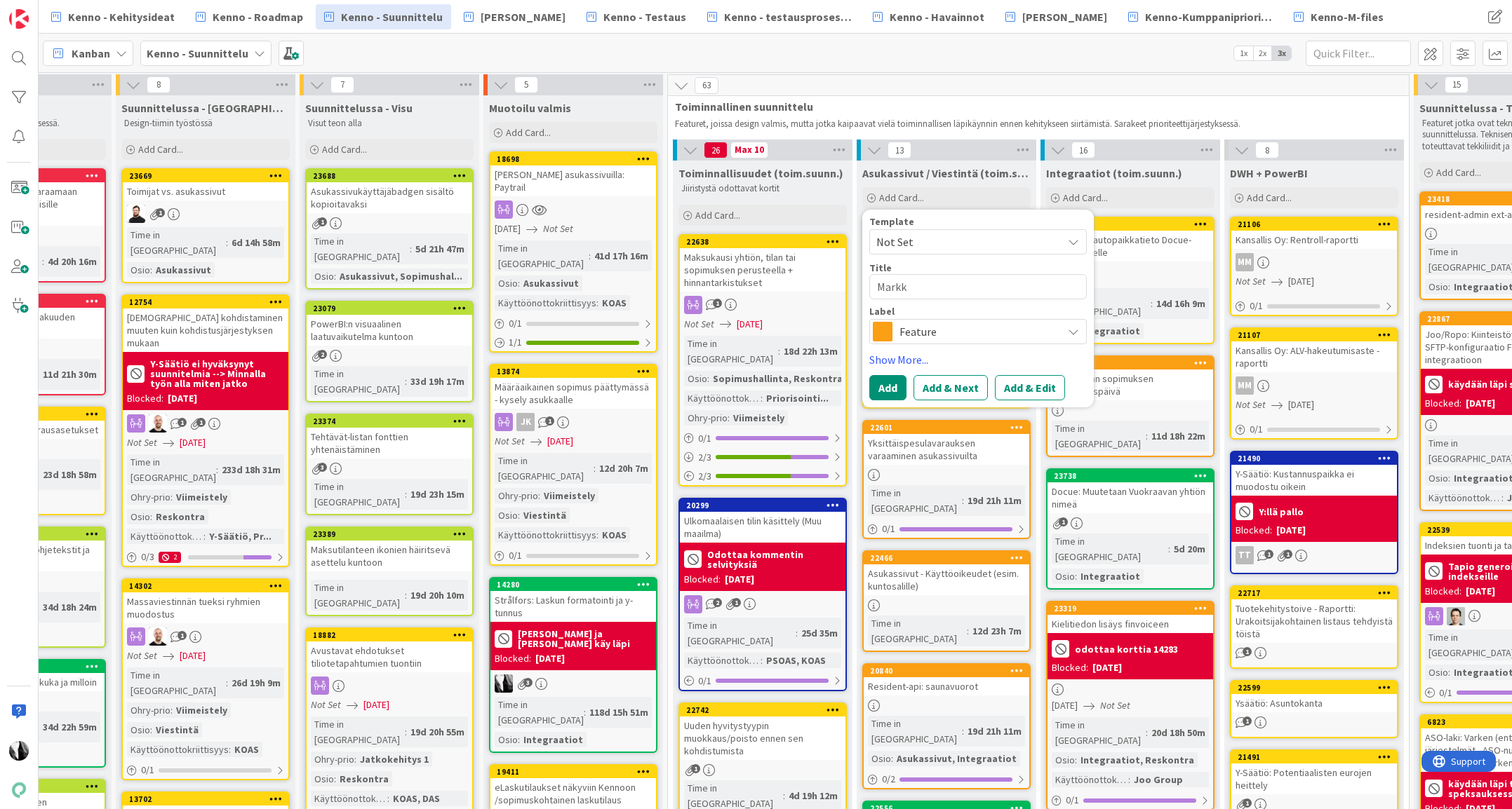
type textarea "x"
type textarea "Markki"
type textarea "x"
type textarea "Markkin"
type textarea "x"
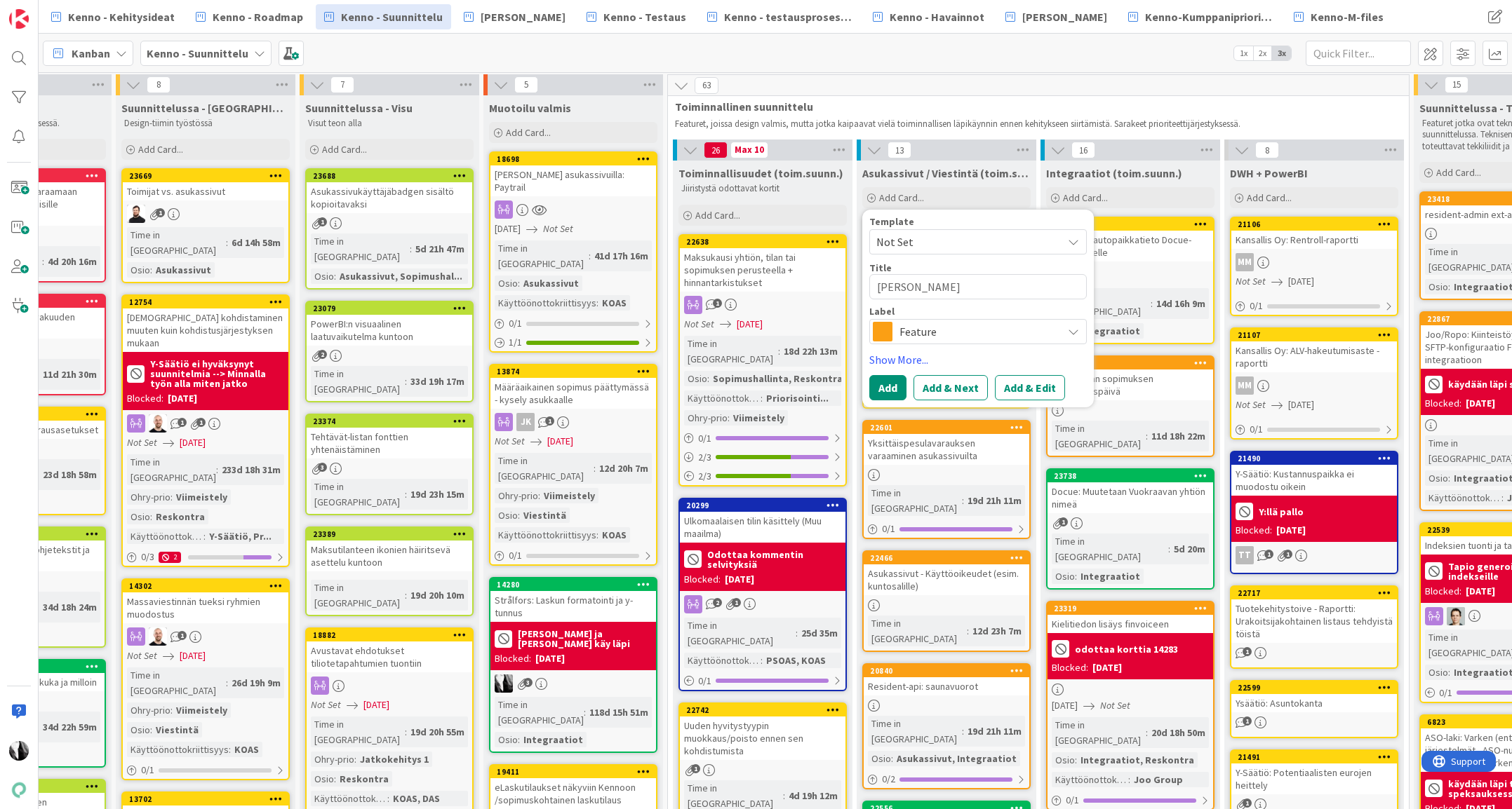
type textarea "Markkino"
type textarea "x"
type textarea "Markkinoi"
type textarea "x"
type textarea "Markkinoin"
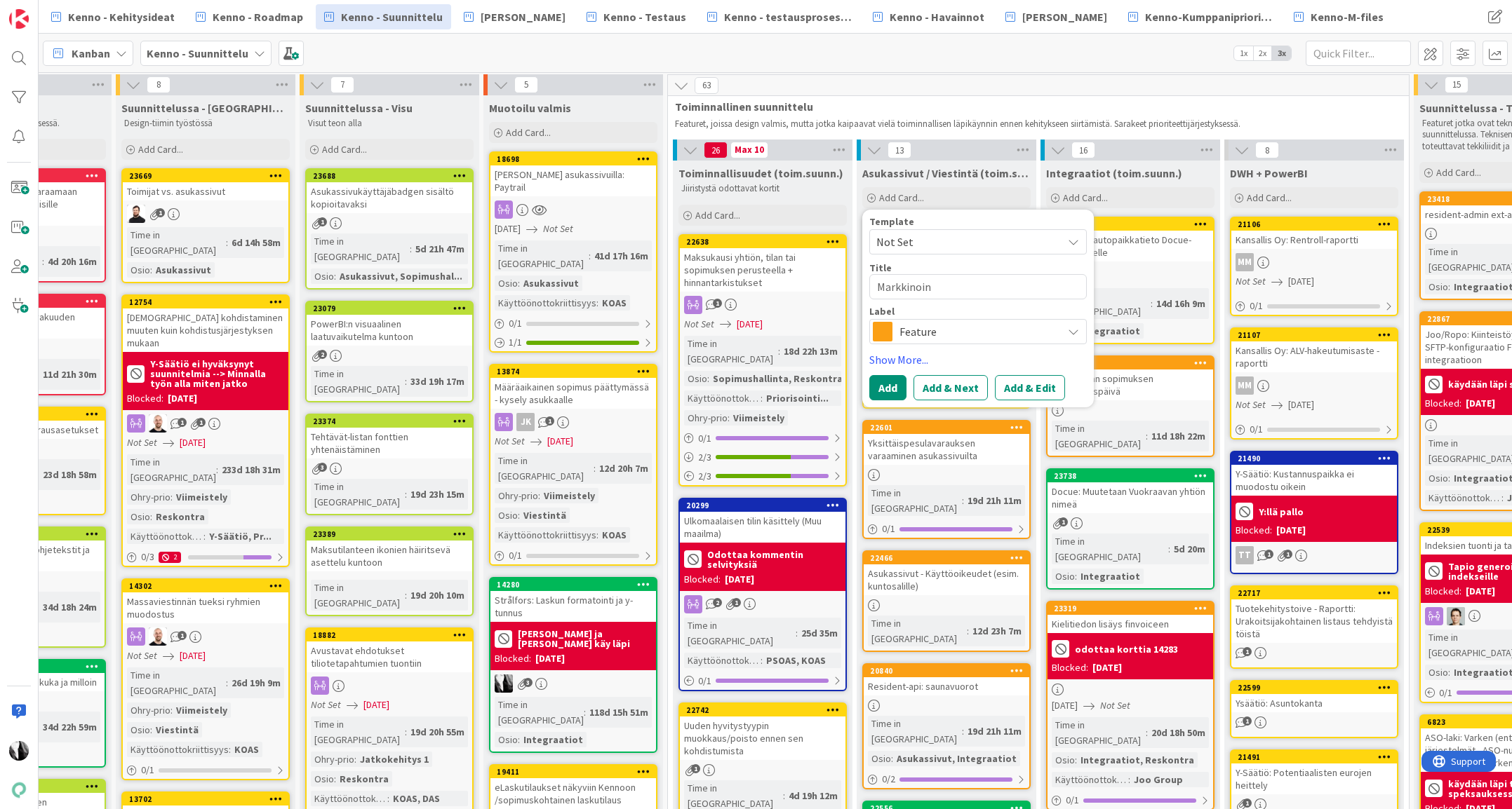
type textarea "x"
type textarea "Markkinoint"
type textarea "x"
type textarea "Markkinointl"
type textarea "x"
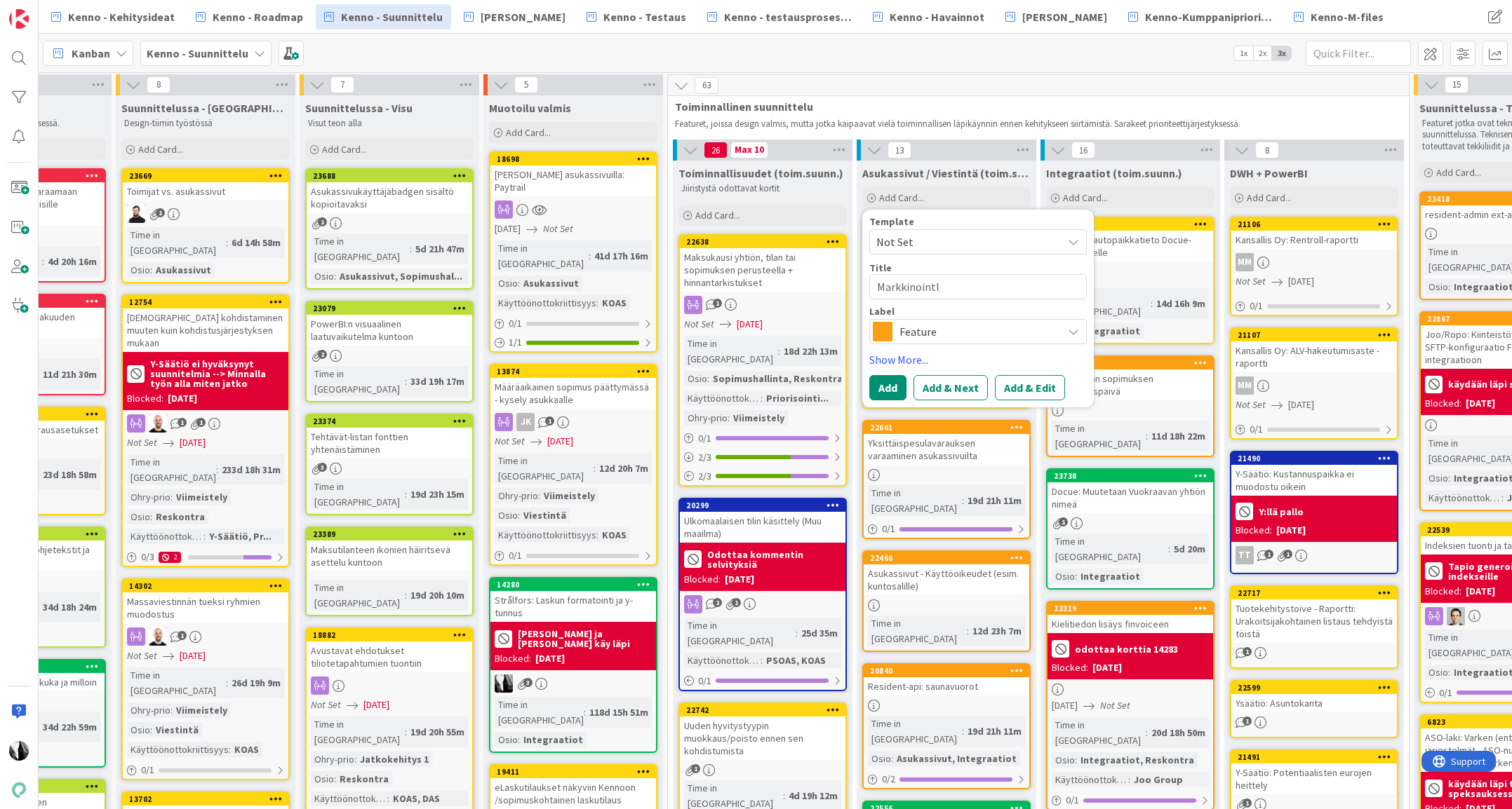
type textarea "Markkinointlu"
type textarea "x"
type textarea "Markkinointlupa"
type textarea "x"
type textarea "Markkinointlupa"
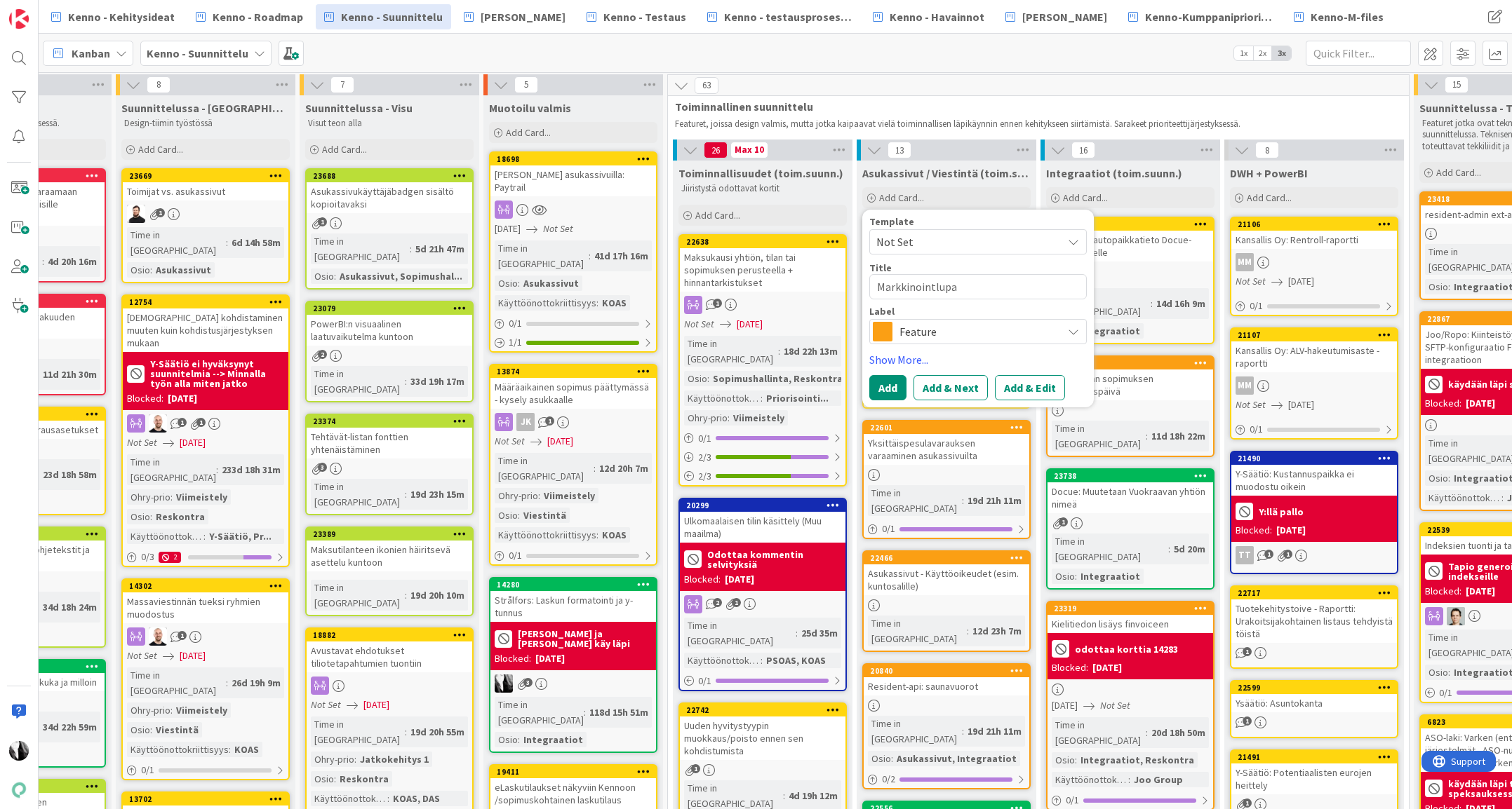
type textarea "x"
type textarea "Markkinointlupa f"
type textarea "x"
type textarea "Markkinointlupa fea"
type textarea "x"
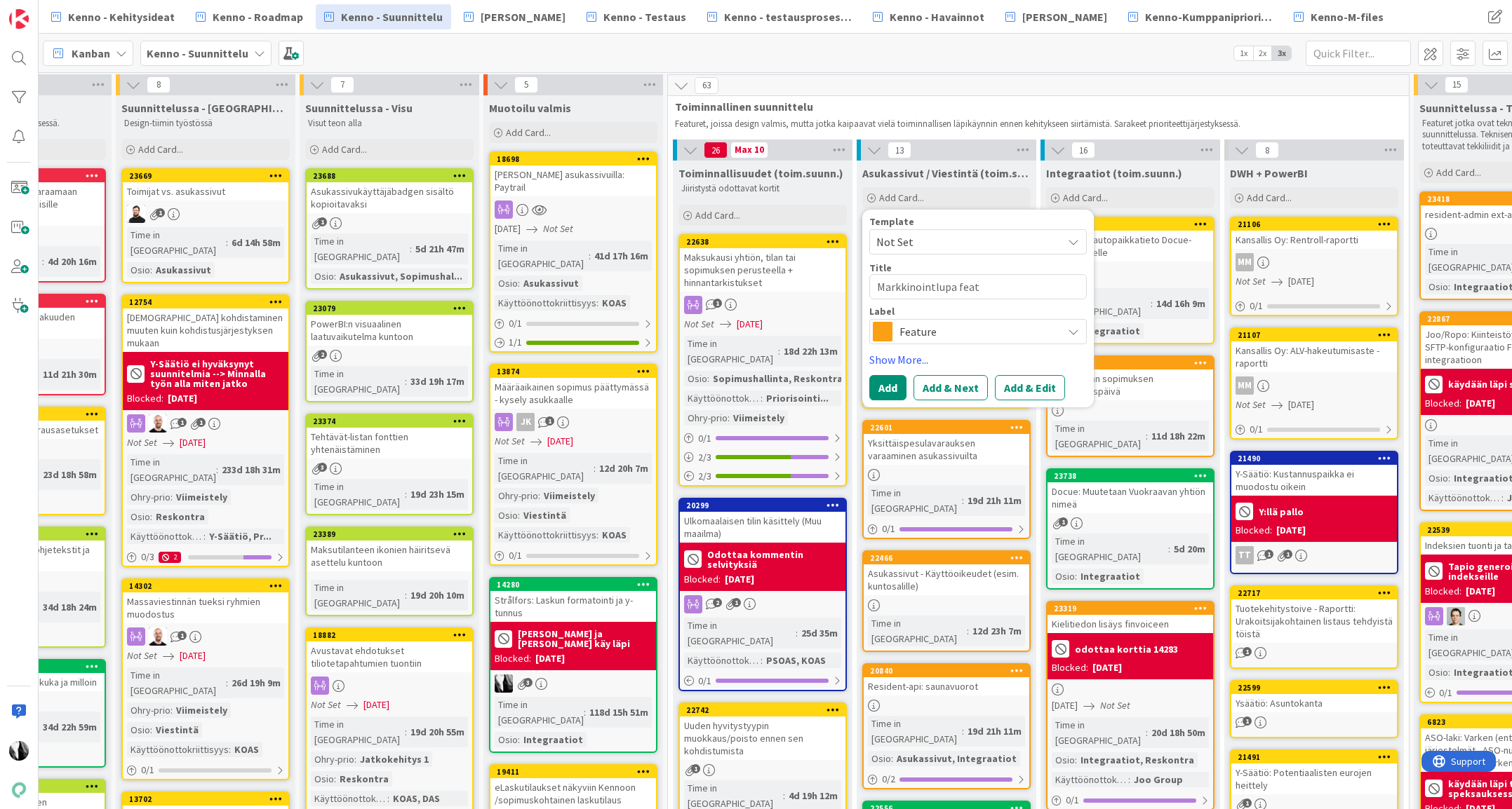
type textarea "Markkinointlupa featu"
type textarea "x"
type textarea "Markkinointlupa featur"
type textarea "x"
type textarea "Markkinointlupa feature"
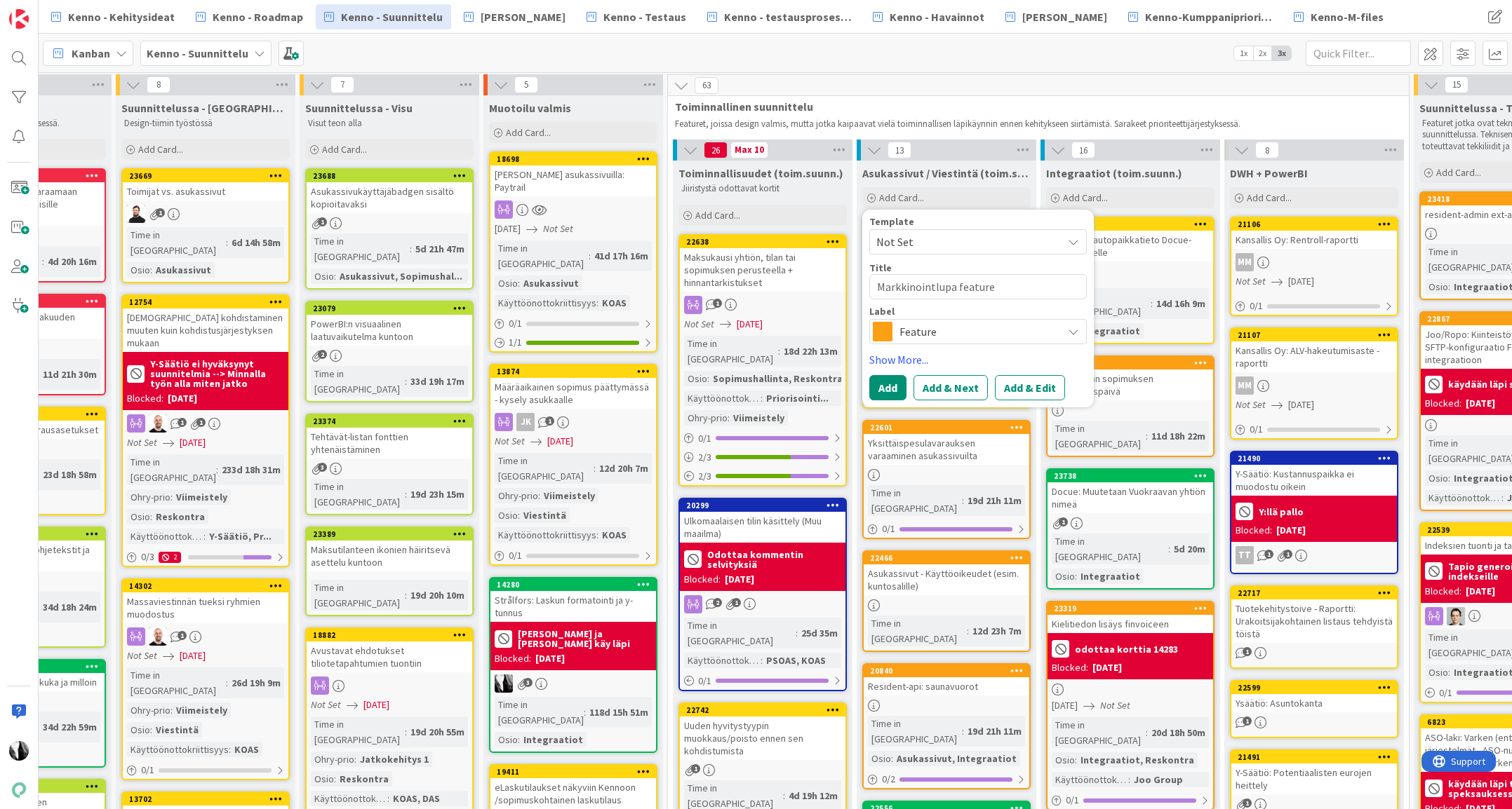
type textarea "x"
type textarea "Markkinointlupa featurefl"
type textarea "x"
type textarea "Markkinointlupa featureflag"
type textarea "x"
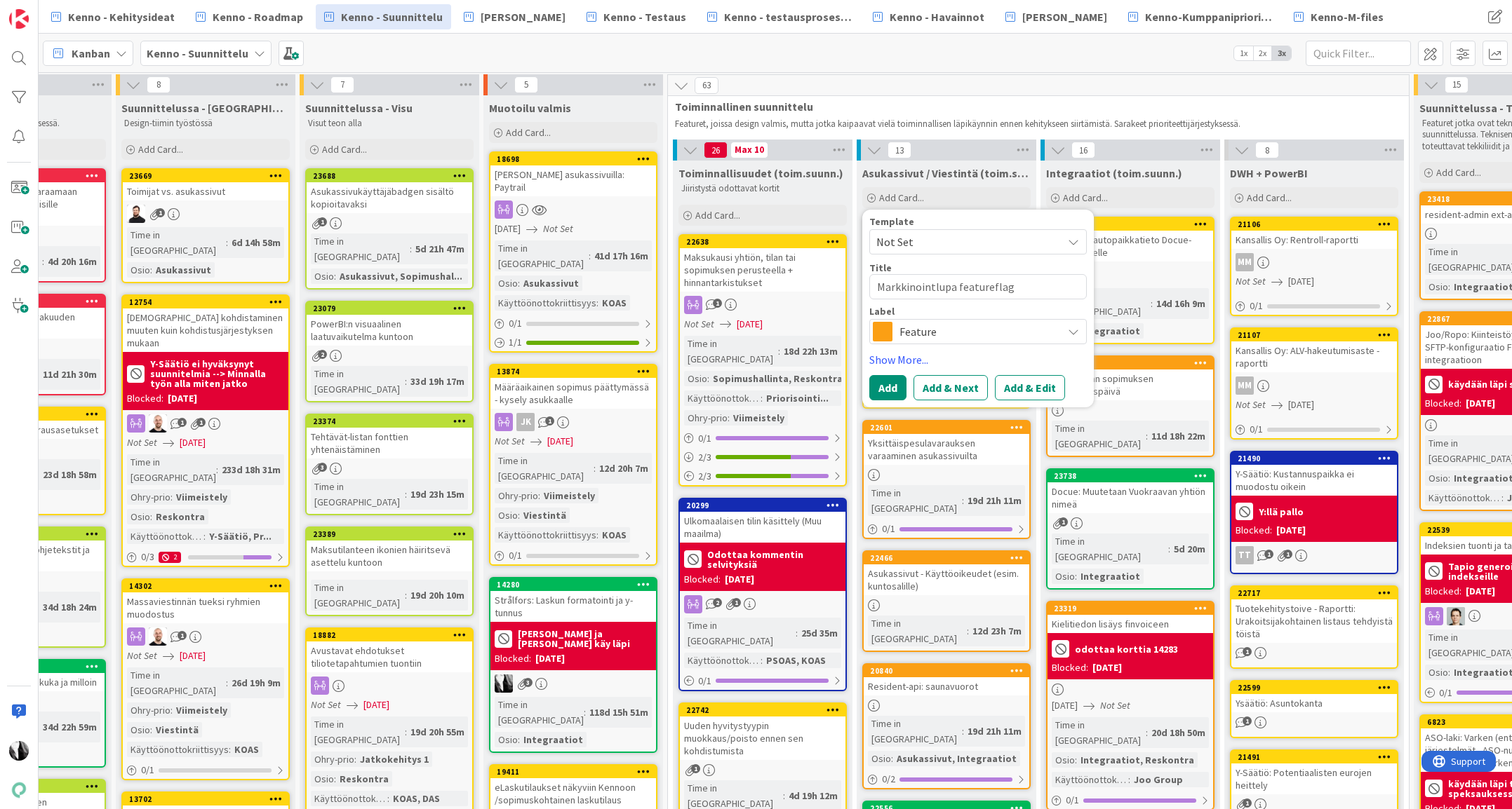
type textarea "Markkinointlupa featureflagi"
type textarea "x"
type textarea "Markkinointlupa featureflagin"
type textarea "x"
type textarea "Markkinointlupa featureflagin"
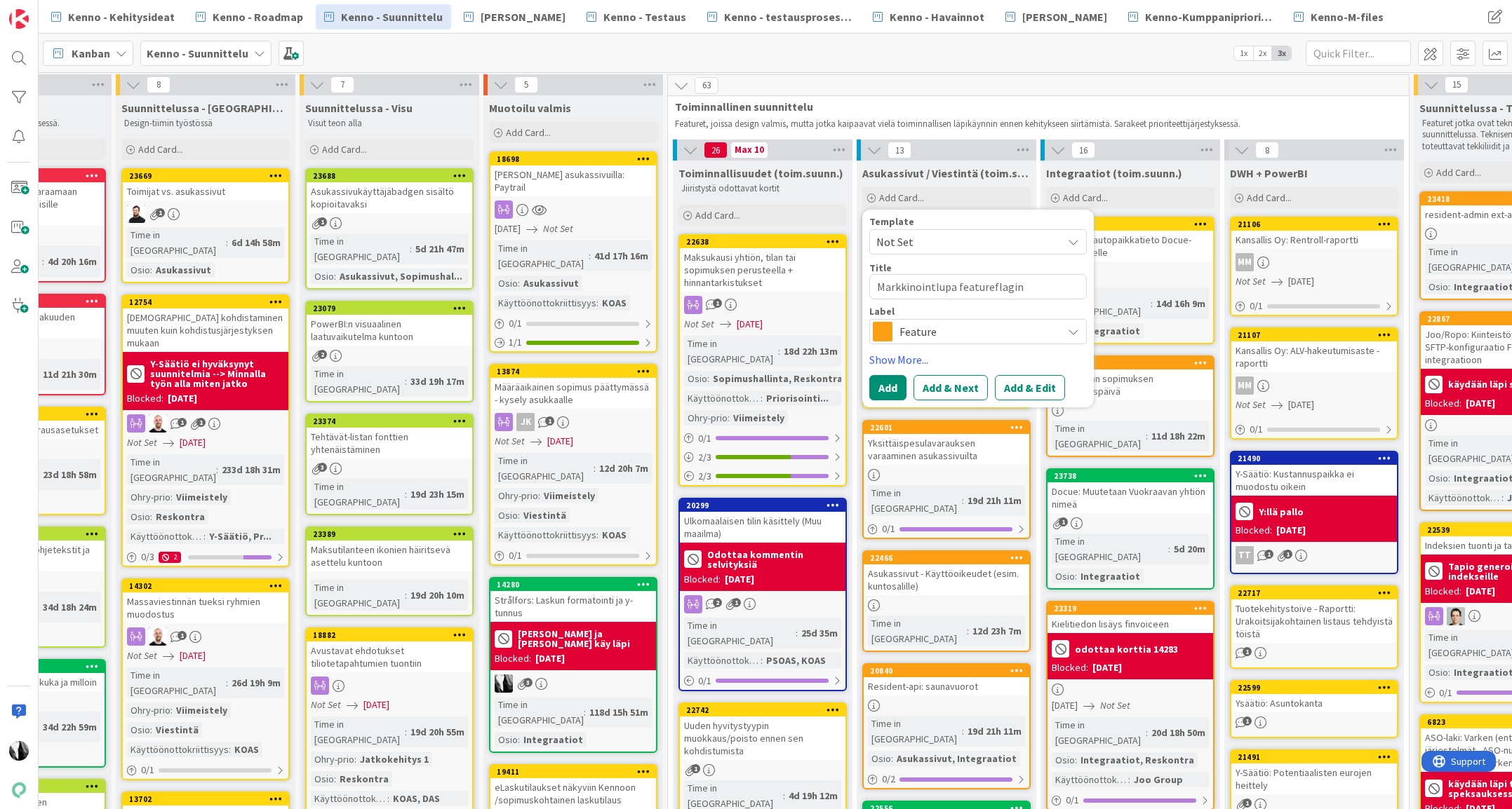
type textarea "x"
type textarea "Markkinointlupa featureflagin ta"
type textarea "x"
type textarea "Markkinointlupa featureflagin taa"
type textarea "x"
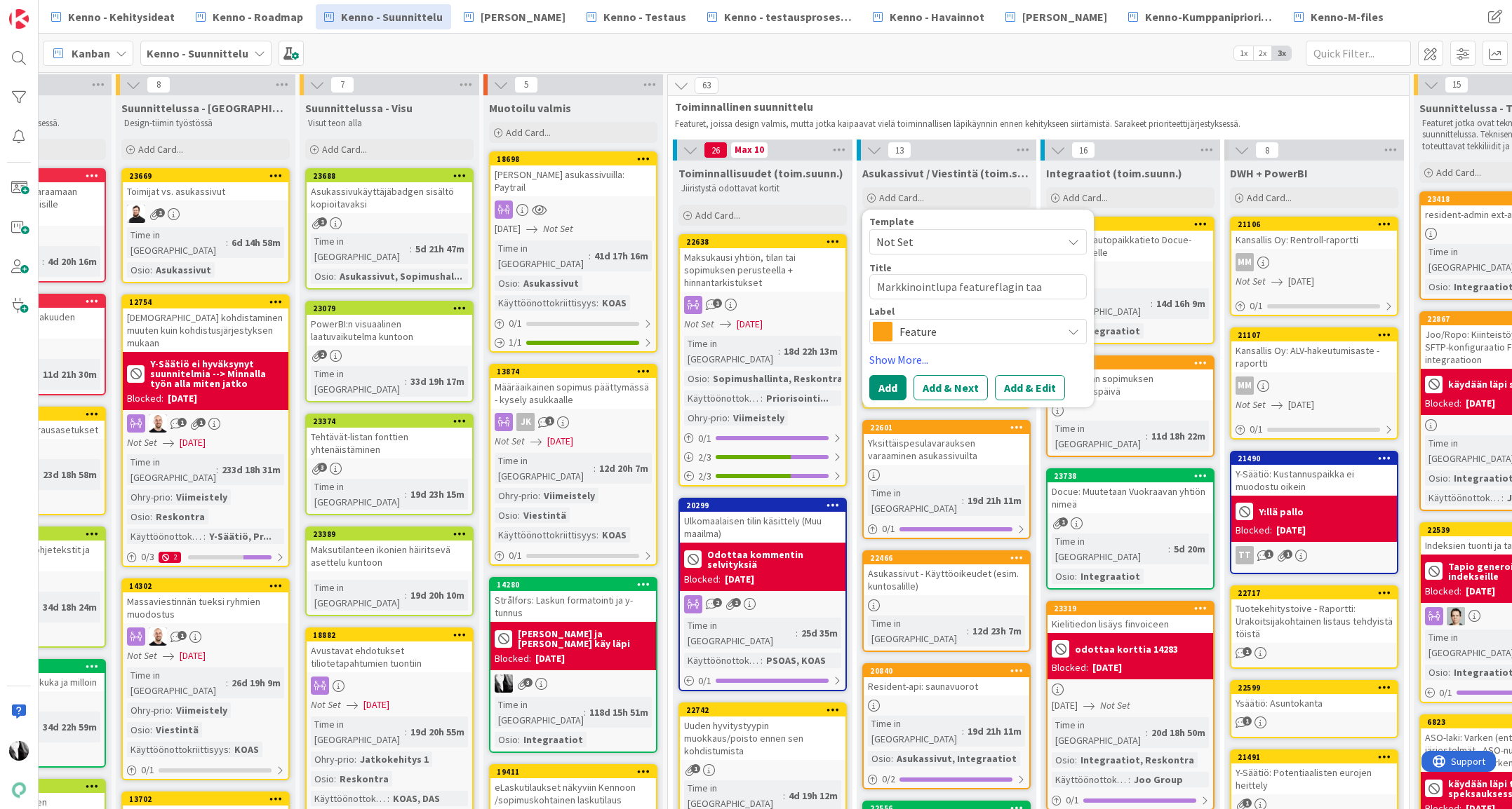
type textarea "Markkinointlupa featureflagin taak"
type textarea "x"
type textarea "Markkinointlupa featureflagin taaks"
type textarea "x"
type textarea "Markkinointlupa featureflagin taakse"
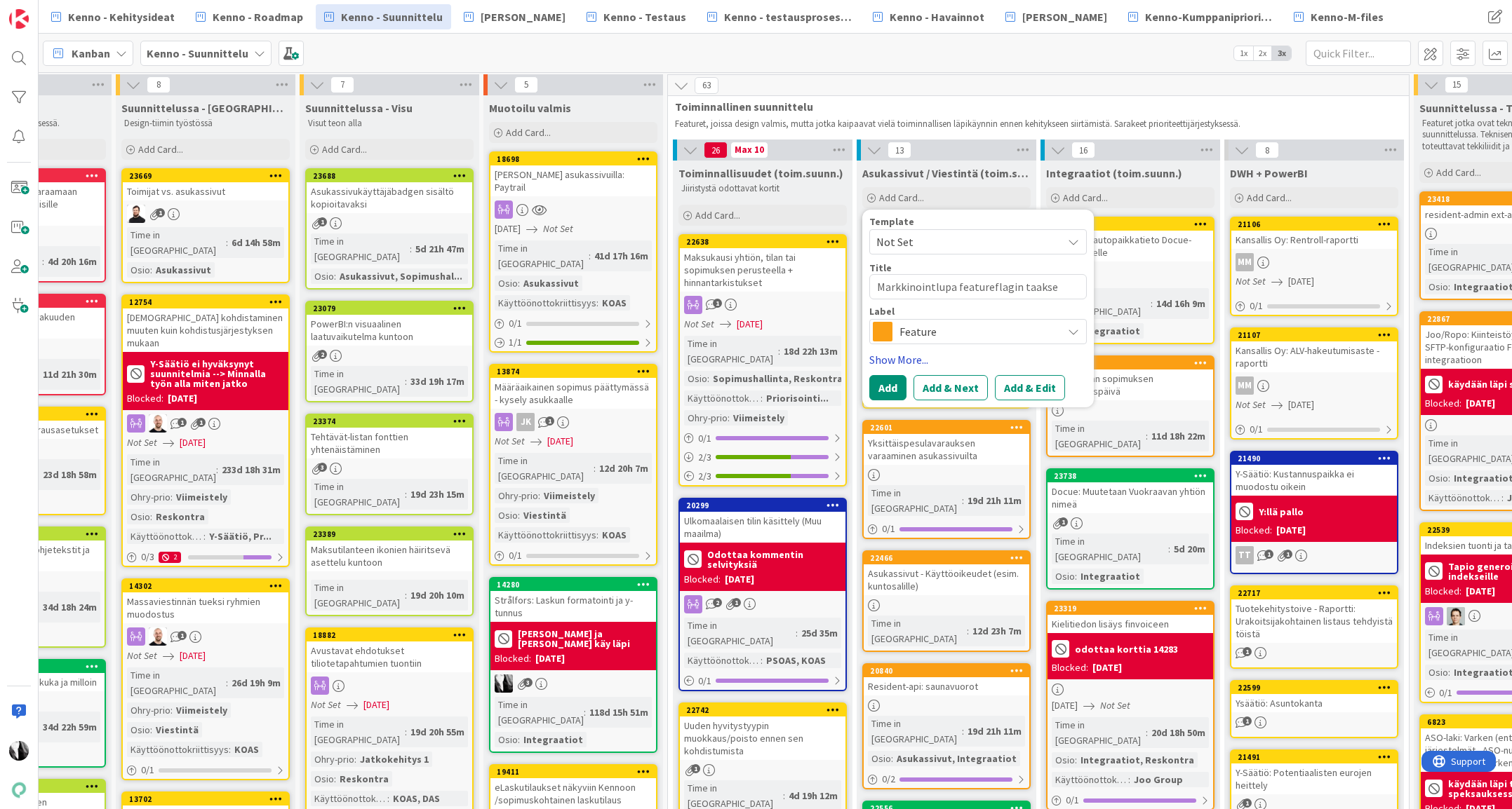
click at [907, 356] on link "Show More..." at bounding box center [978, 360] width 218 height 17
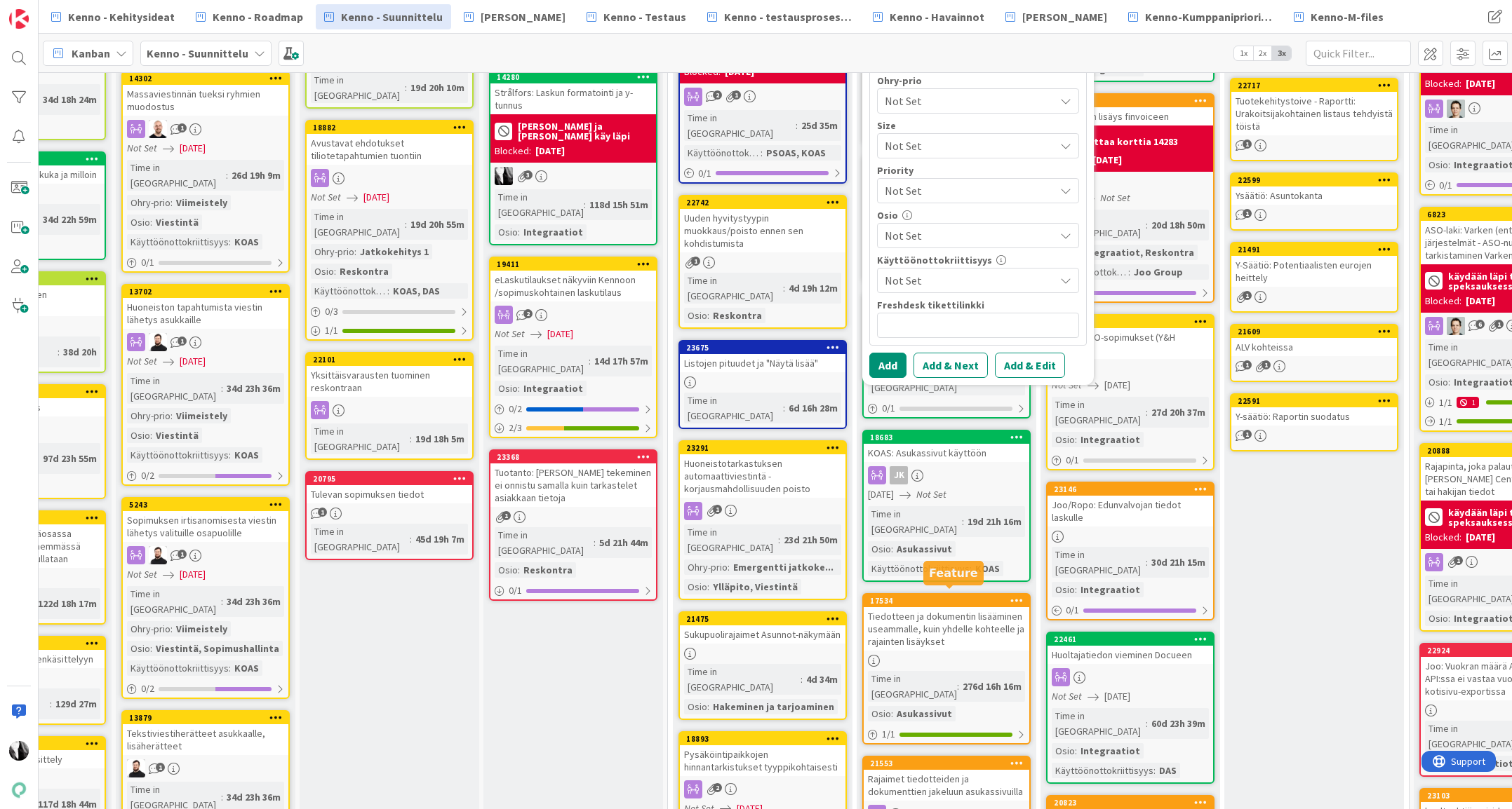
scroll to position [524, 111]
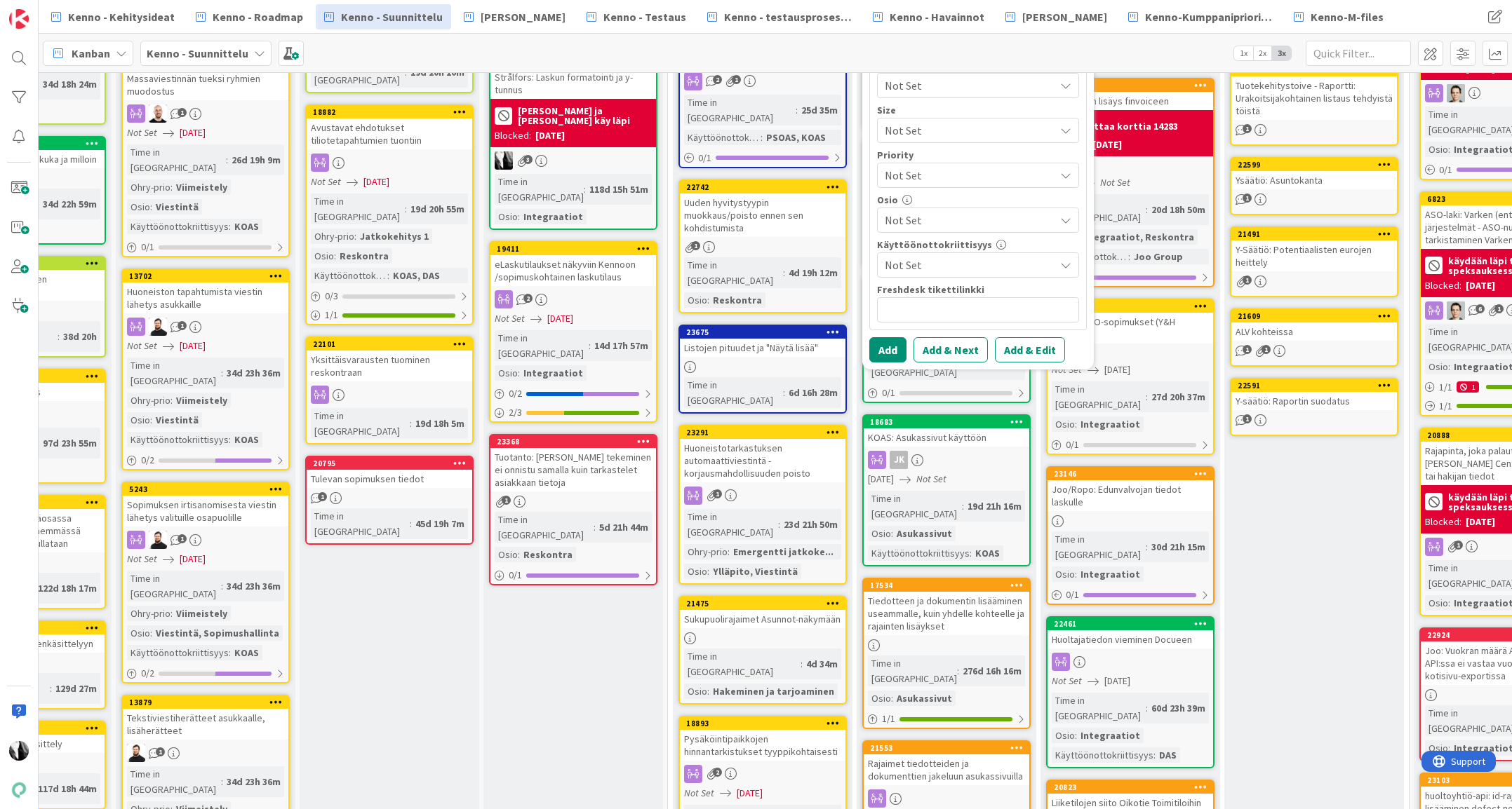
click at [959, 218] on span "Not Set" at bounding box center [969, 219] width 170 height 17
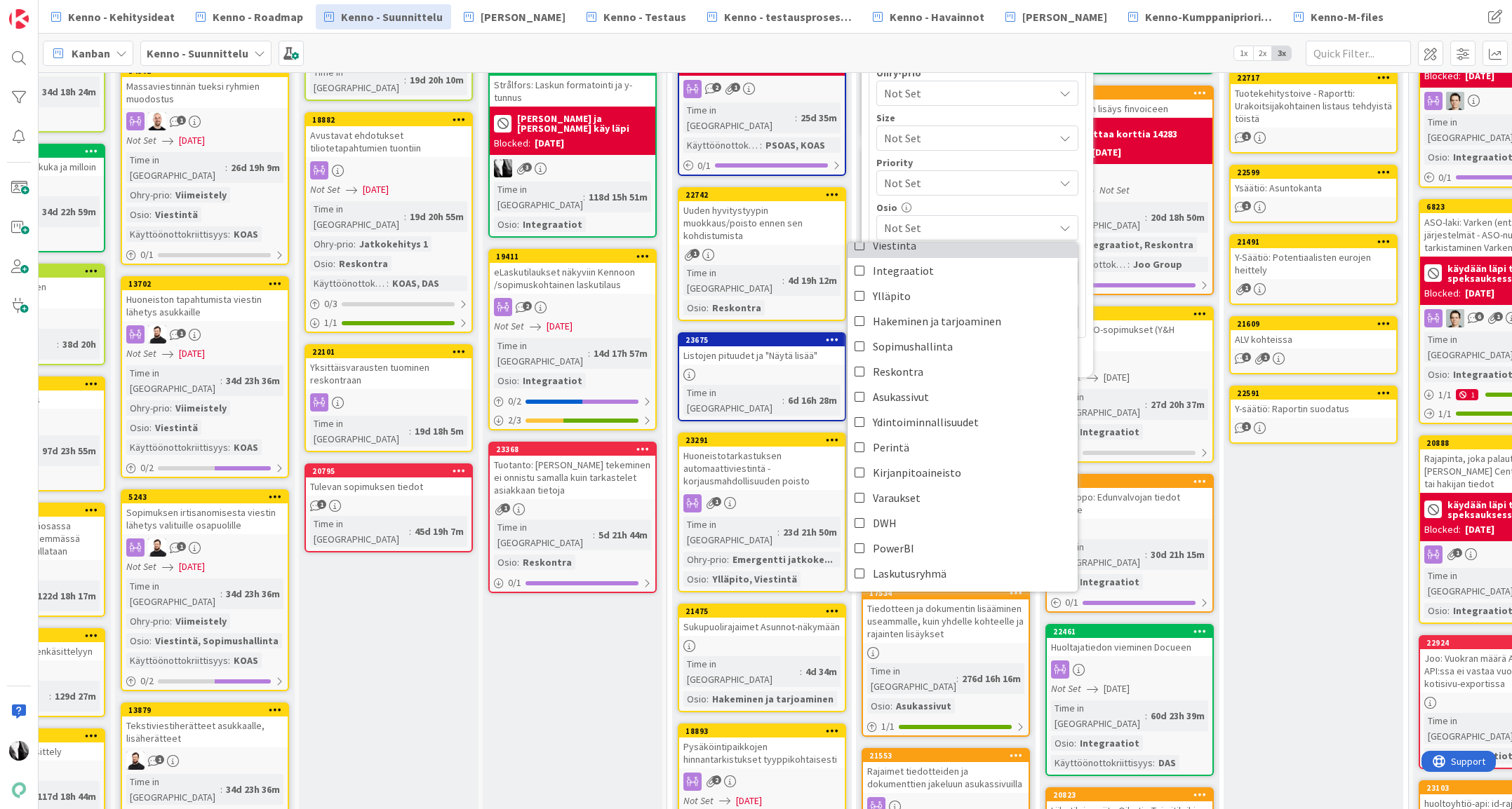
scroll to position [500, 112]
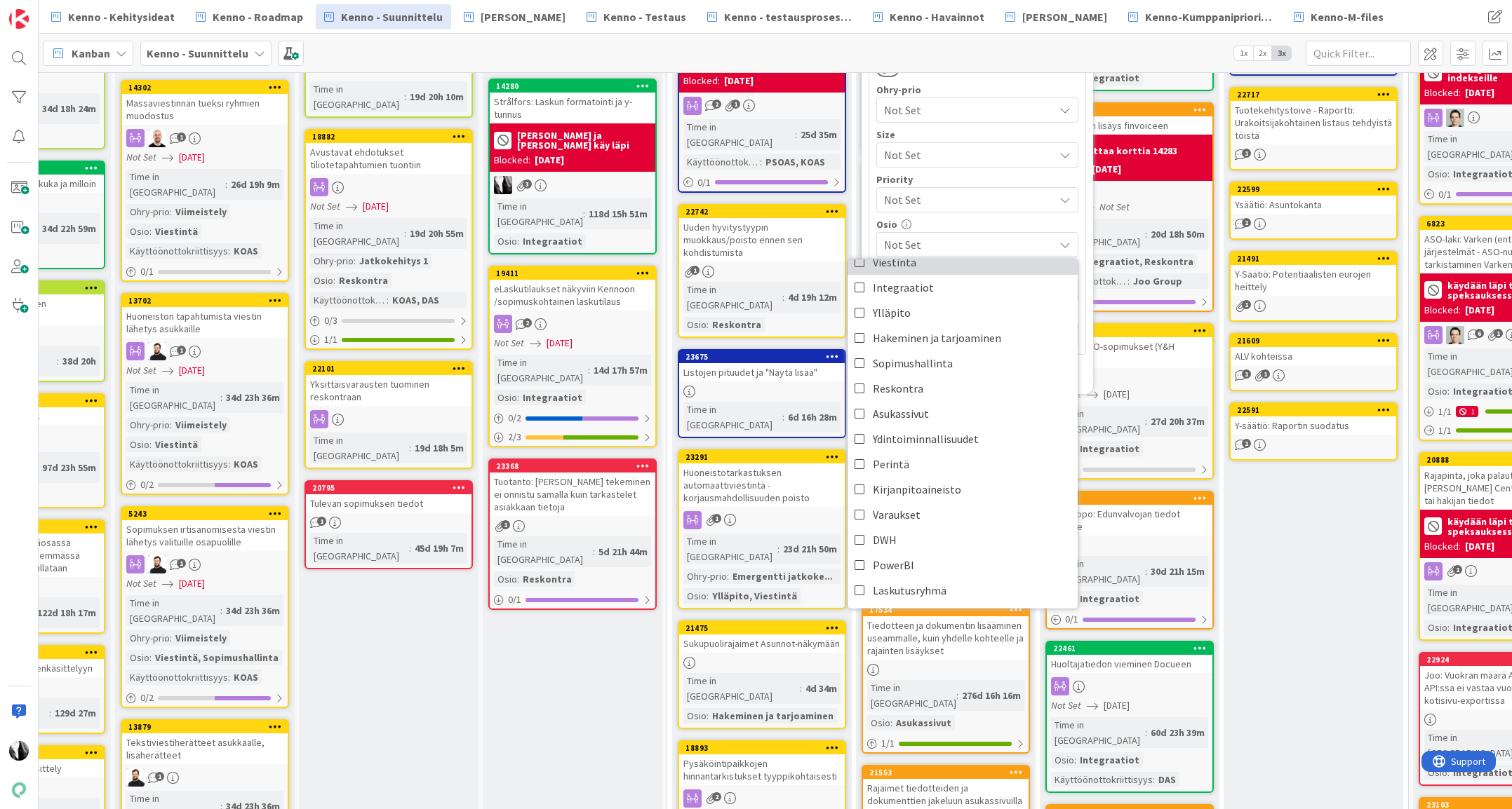
click at [935, 264] on link "Viestintä" at bounding box center [962, 262] width 230 height 26
type textarea "x"
click at [1084, 374] on div "Add Add & Next Add & Edit" at bounding box center [977, 375] width 218 height 26
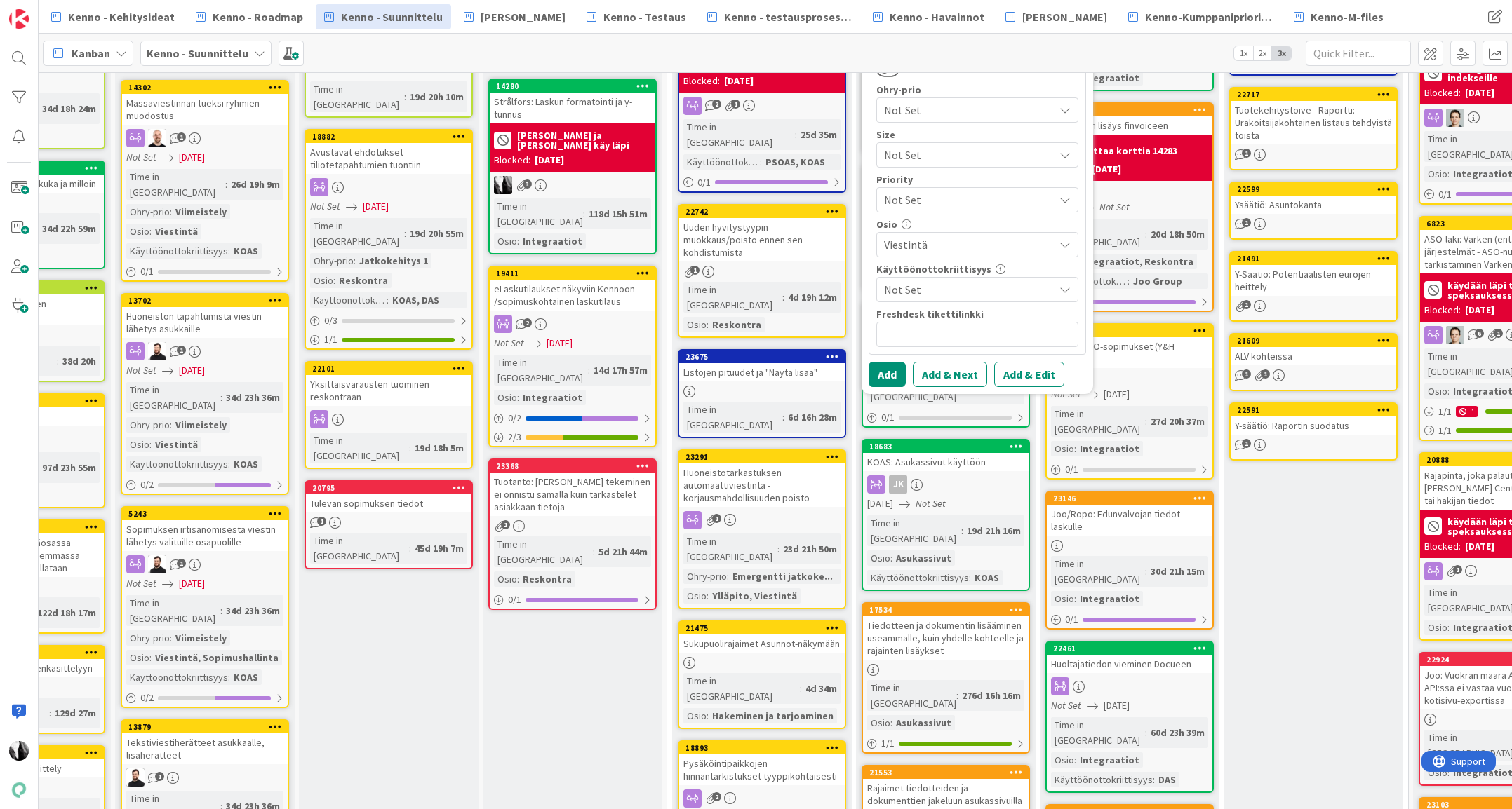
scroll to position [491, 112]
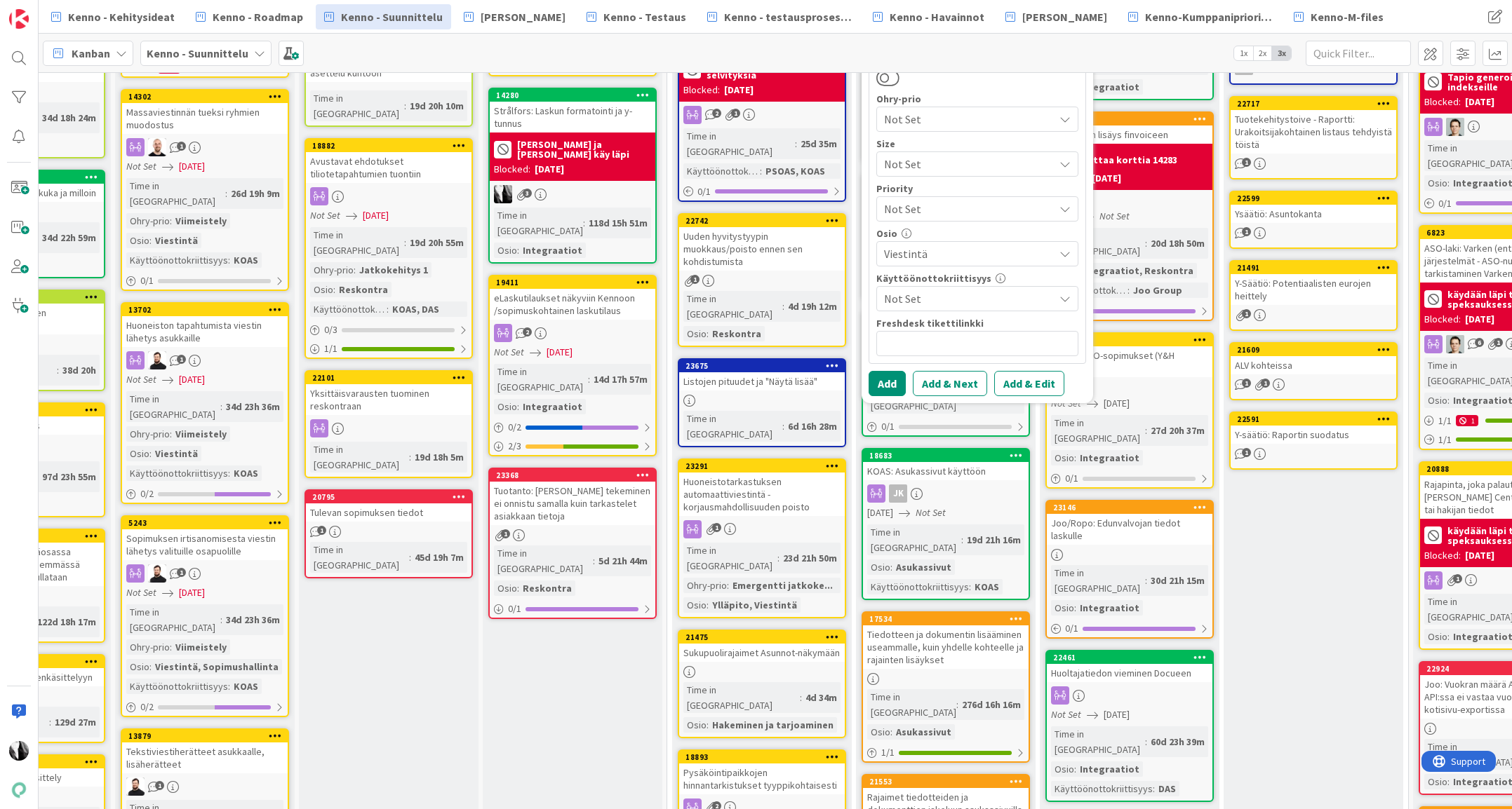
drag, startPoint x: 1028, startPoint y: 382, endPoint x: 1120, endPoint y: 380, distance: 92.0
click at [1028, 382] on button "Add & Edit" at bounding box center [1029, 383] width 71 height 26
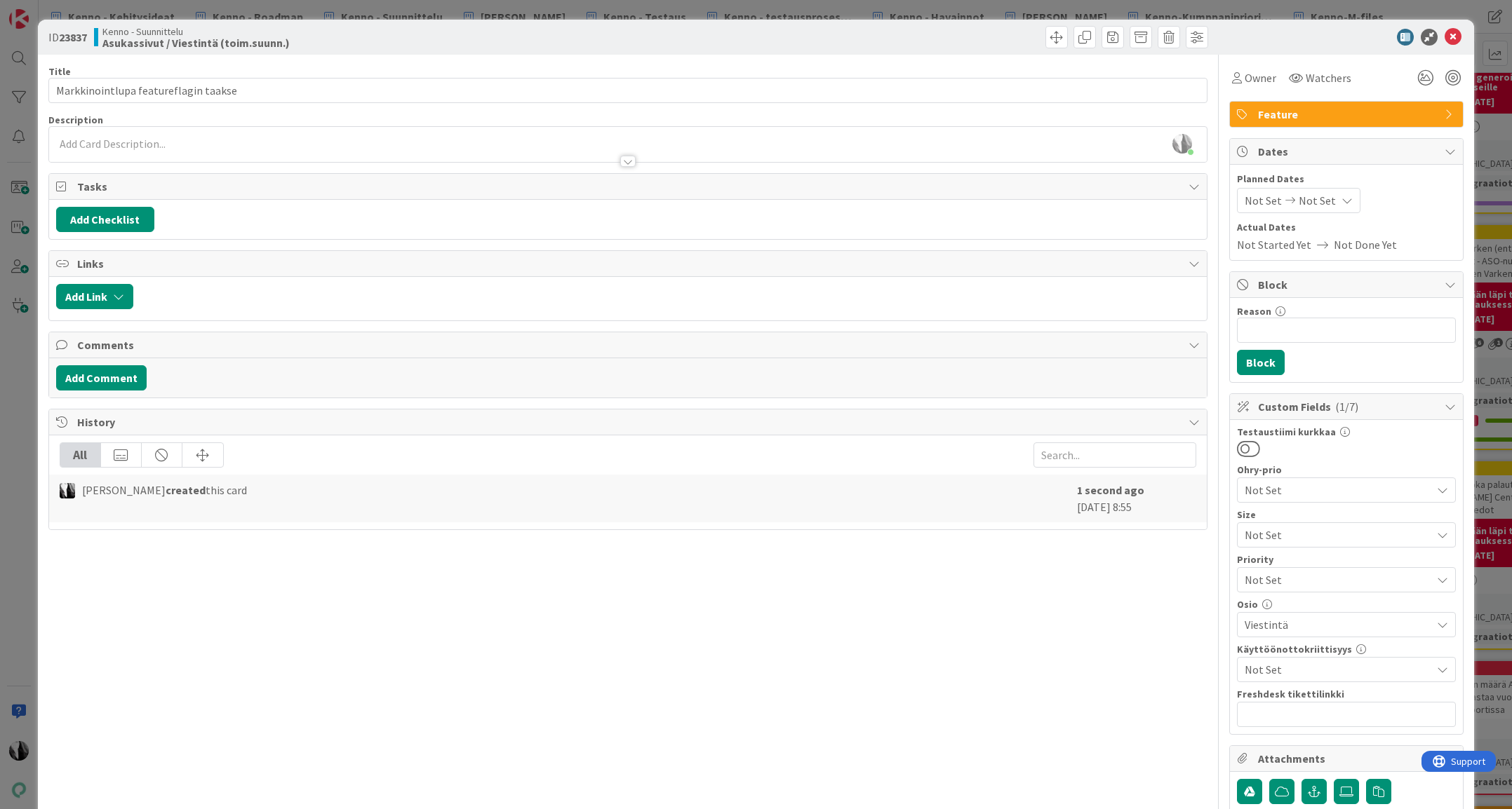
click at [219, 152] on div at bounding box center [628, 154] width 1158 height 15
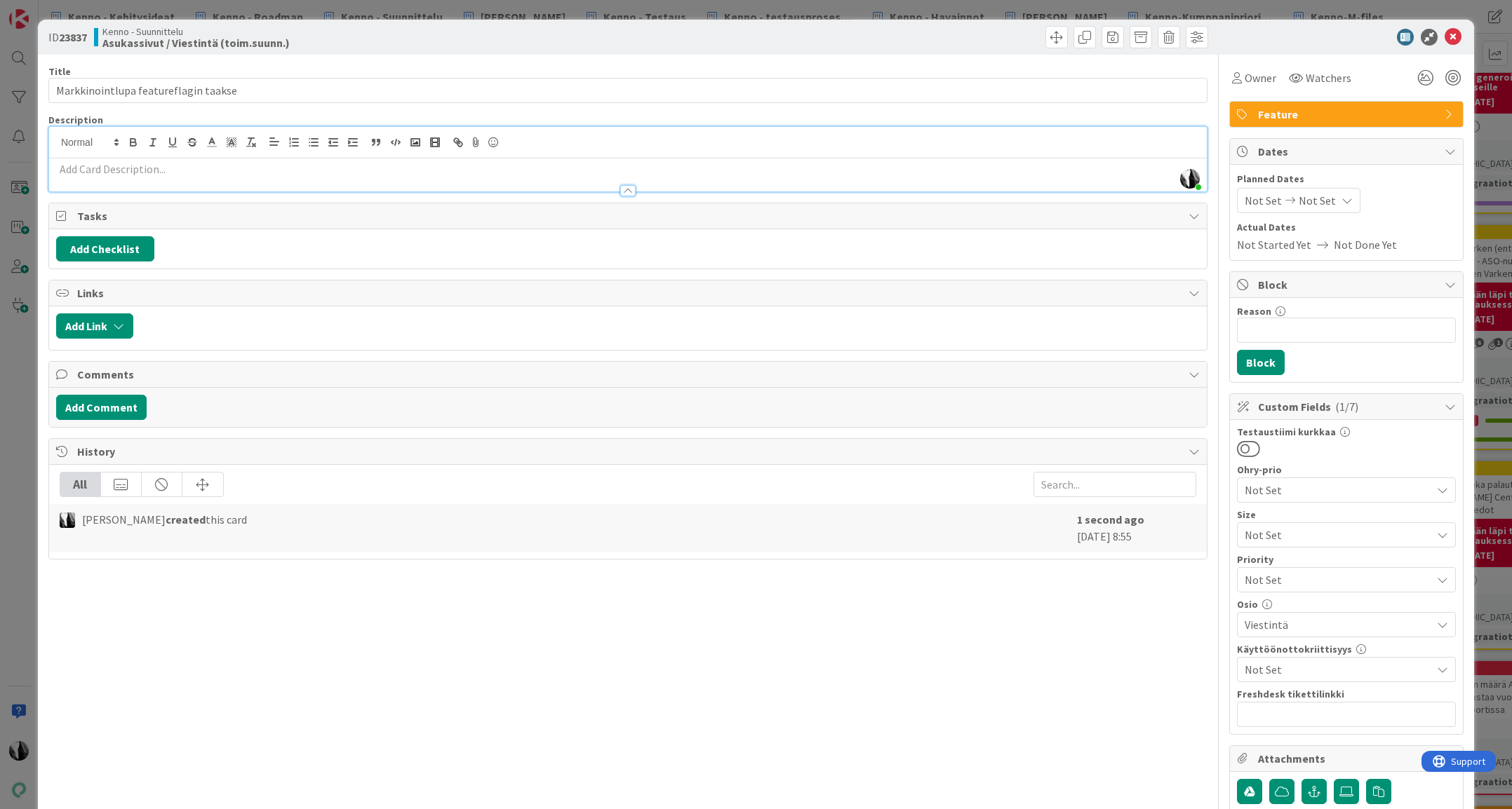
click at [195, 171] on p at bounding box center [628, 169] width 1143 height 16
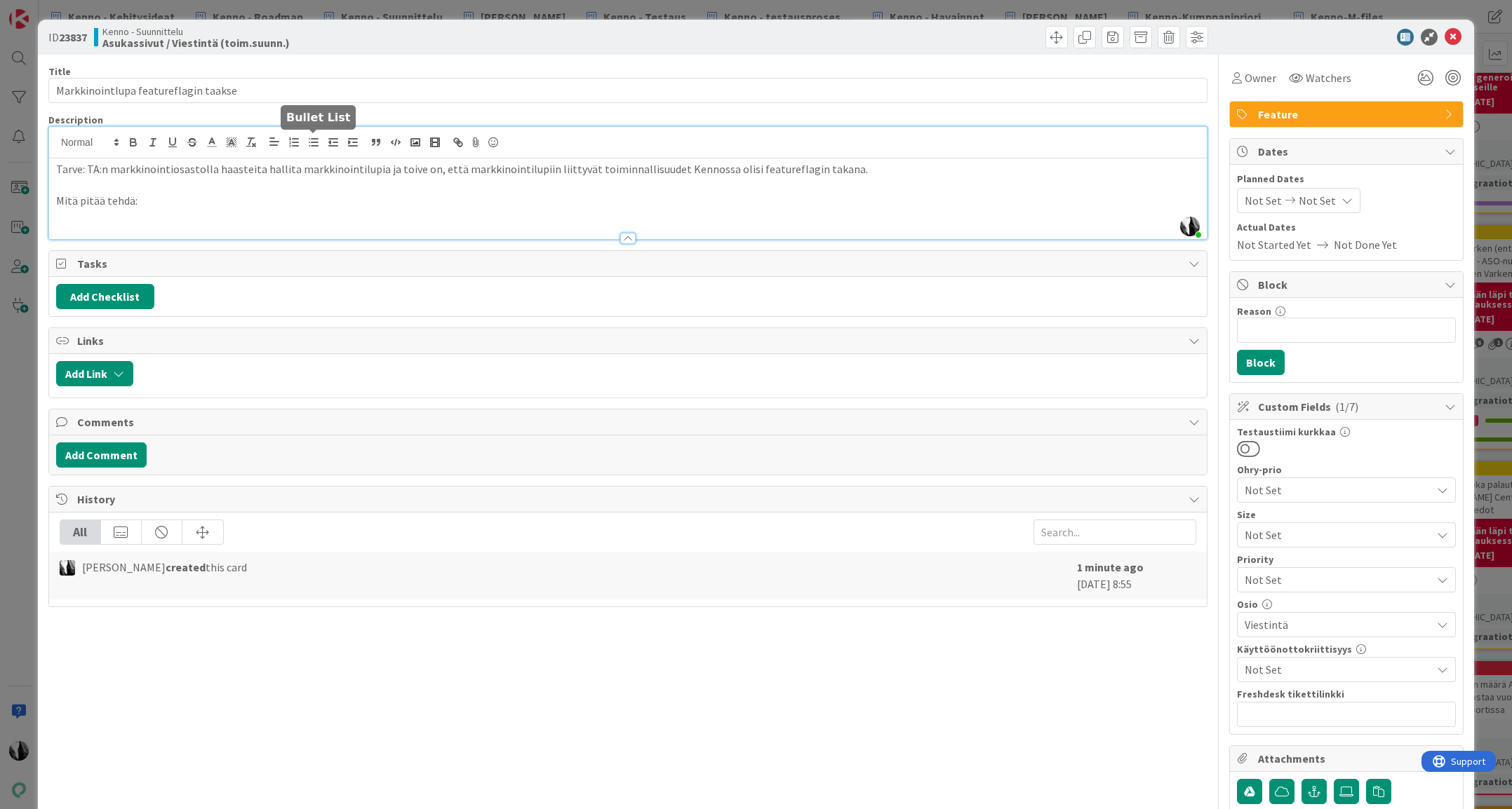
click at [312, 139] on line "button" at bounding box center [314, 139] width 6 height 0
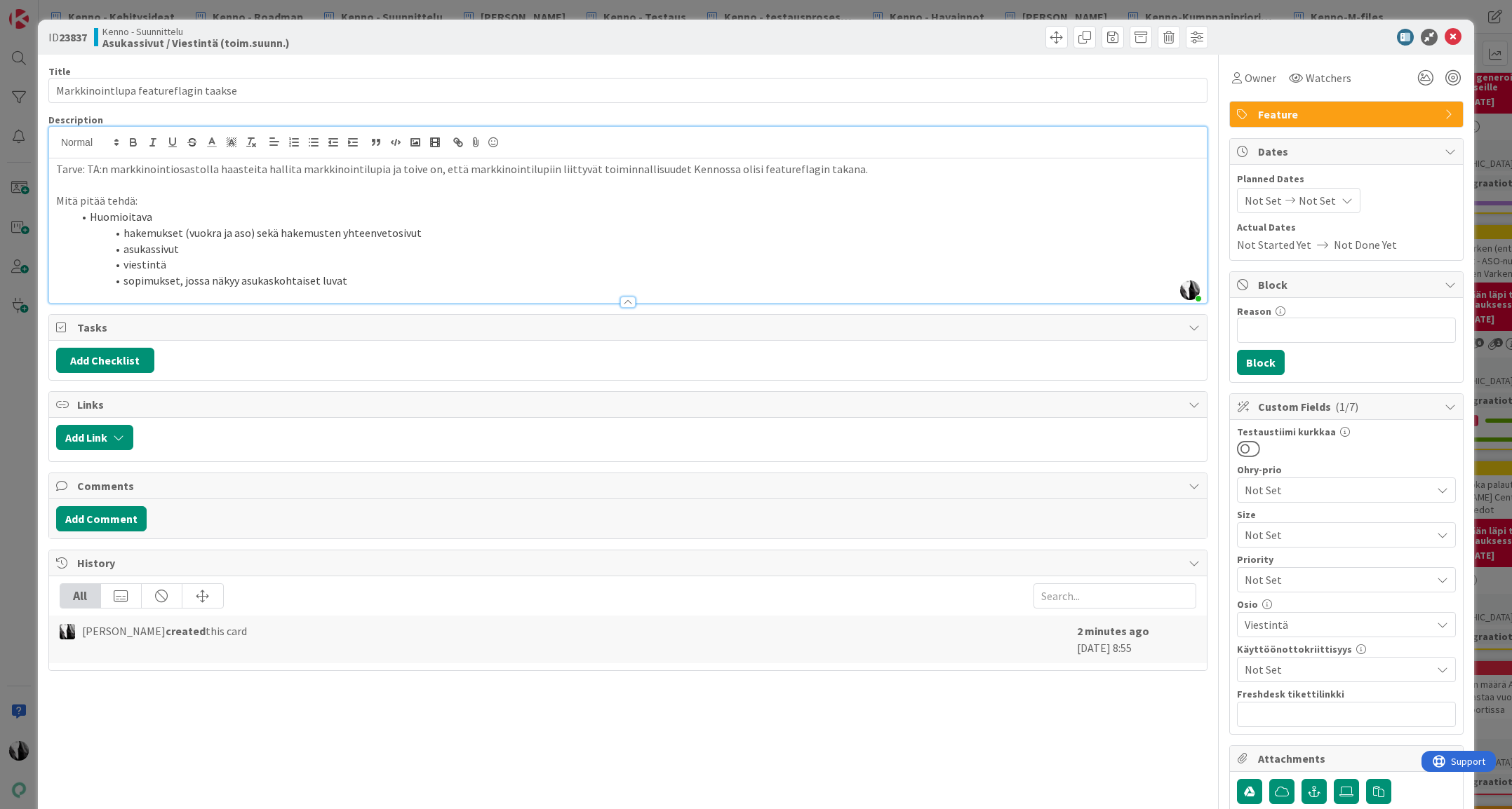
drag, startPoint x: 1327, startPoint y: 36, endPoint x: 1367, endPoint y: 10, distance: 47.7
click at [1327, 36] on div at bounding box center [1339, 37] width 249 height 17
click at [123, 438] on icon "button" at bounding box center [118, 437] width 11 height 11
click at [182, 525] on span "Current Board" at bounding box center [149, 524] width 157 height 19
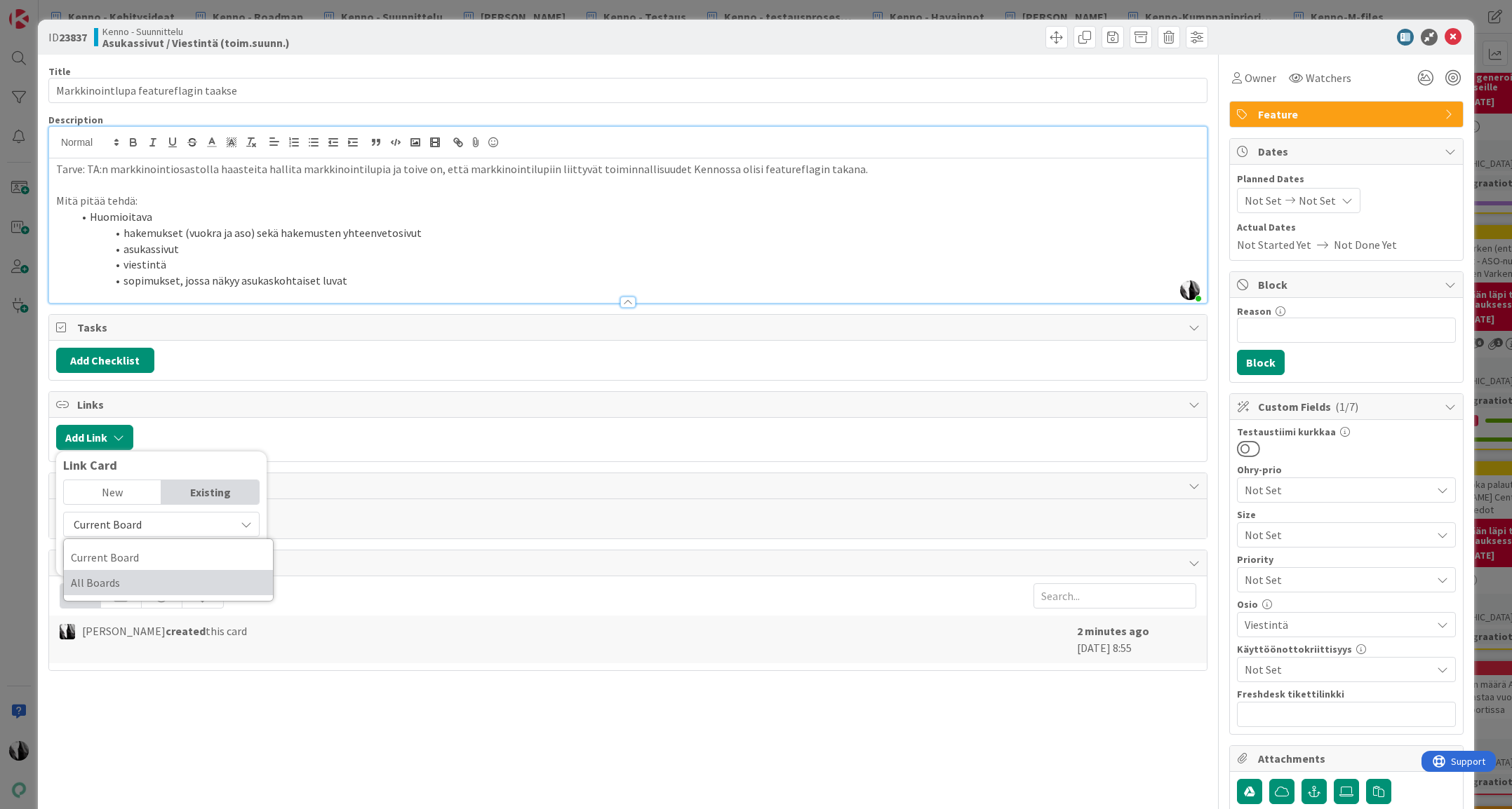
click at [176, 583] on span "All Boards" at bounding box center [168, 583] width 195 height 21
click at [128, 556] on input "text" at bounding box center [161, 556] width 197 height 26
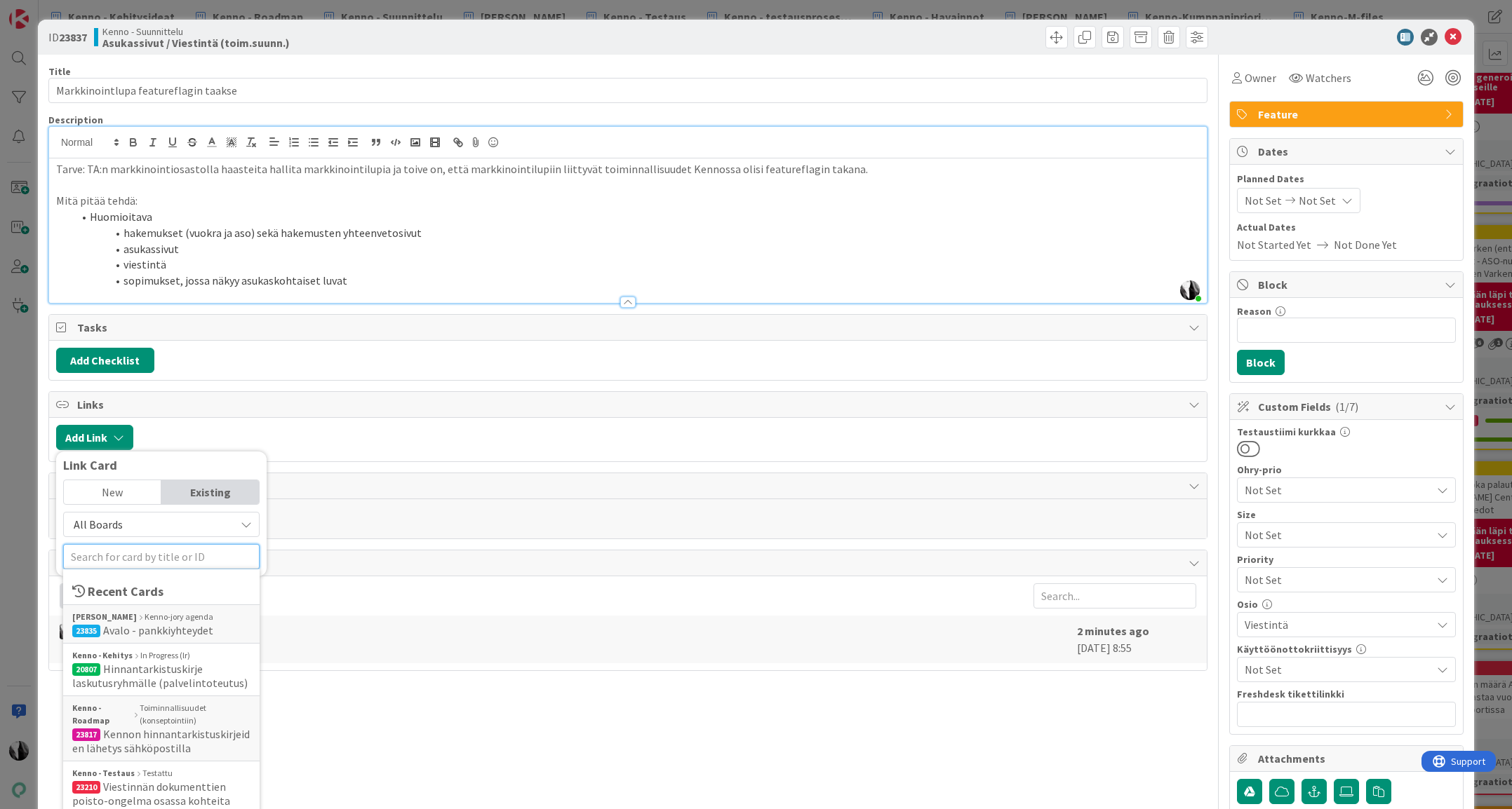
paste input "23395"
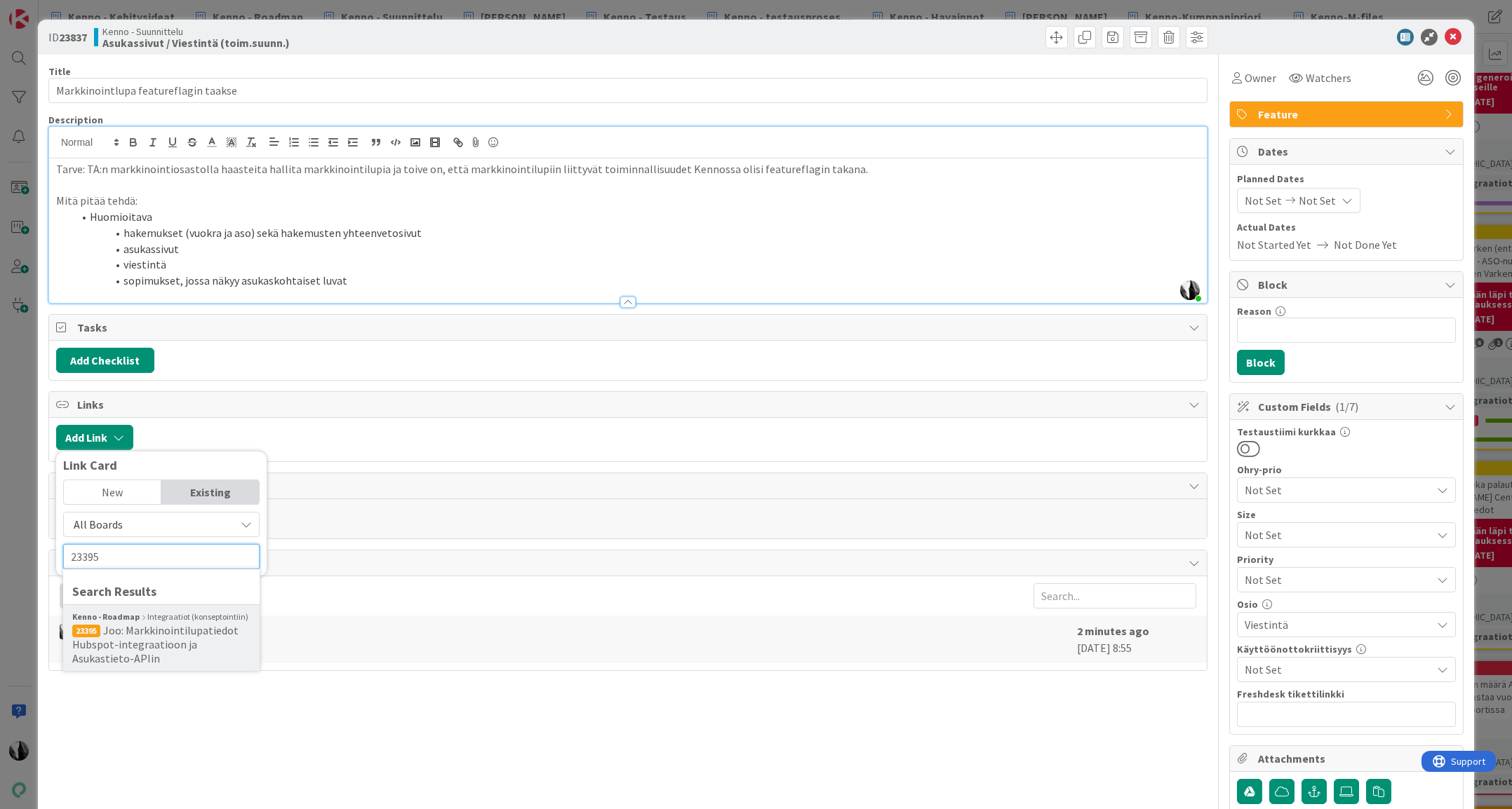
type input "23395"
click at [164, 625] on span "Joo: Markkinointilupatiedot Hubspot-integraatioon ja Asukastieto-APIin" at bounding box center [155, 644] width 167 height 42
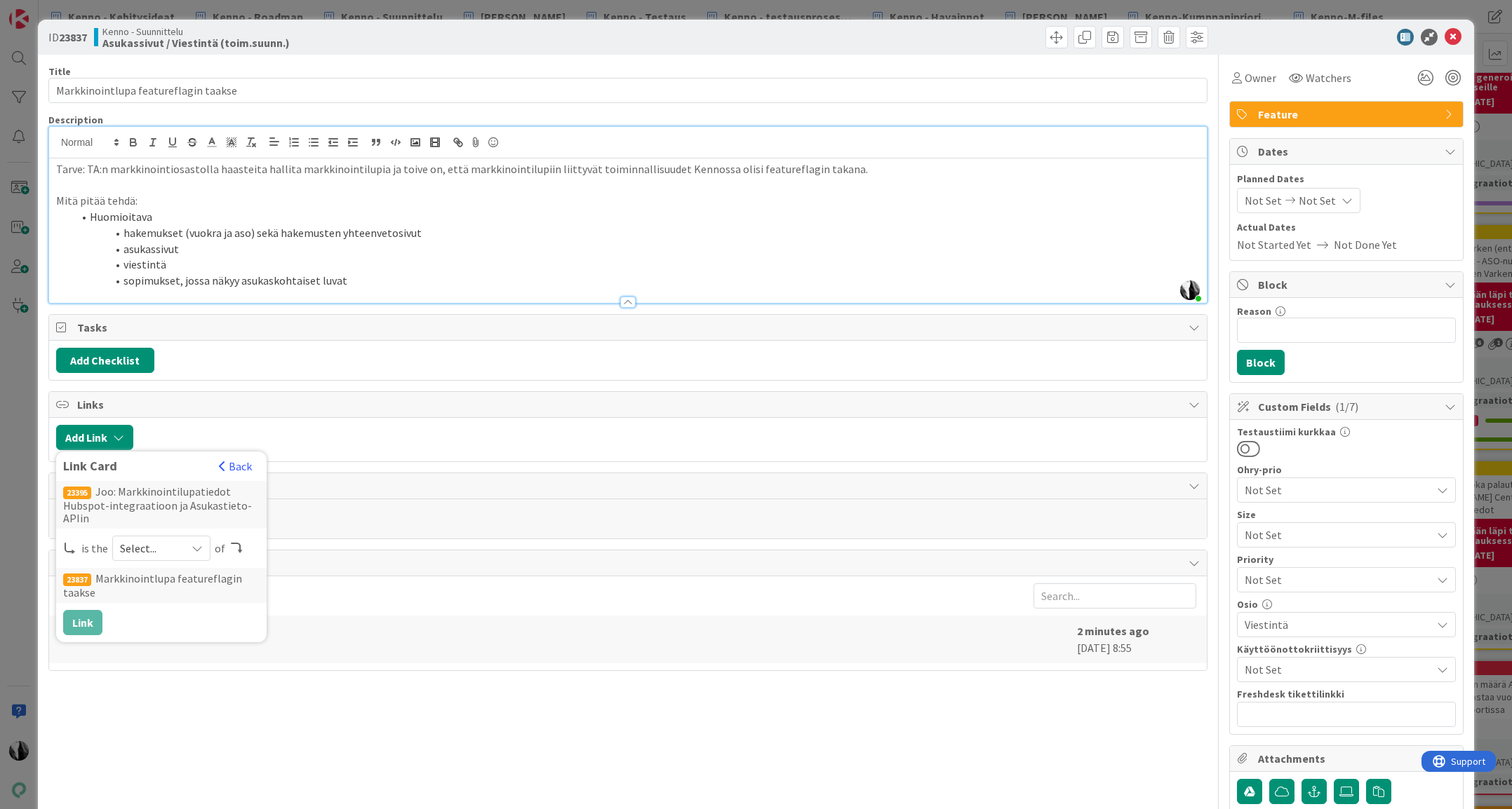
click at [197, 551] on icon at bounding box center [197, 548] width 11 height 11
click at [182, 604] on span "child" at bounding box center [235, 606] width 159 height 21
click at [87, 621] on button "Link" at bounding box center [83, 622] width 40 height 26
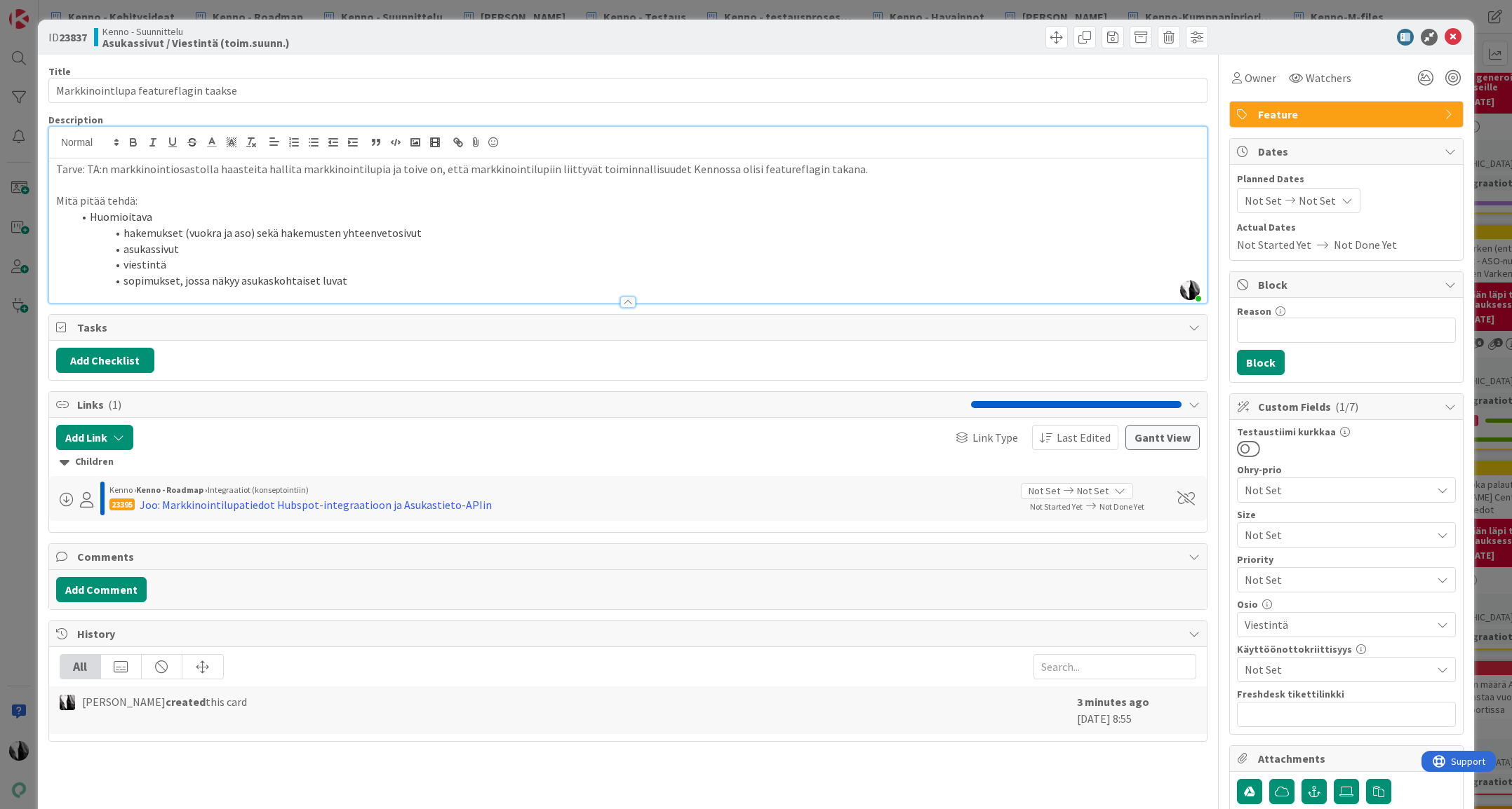
click at [425, 286] on li "sopimukset, jossa näkyy asukaskohtaiset luvat" at bounding box center [637, 280] width 1127 height 16
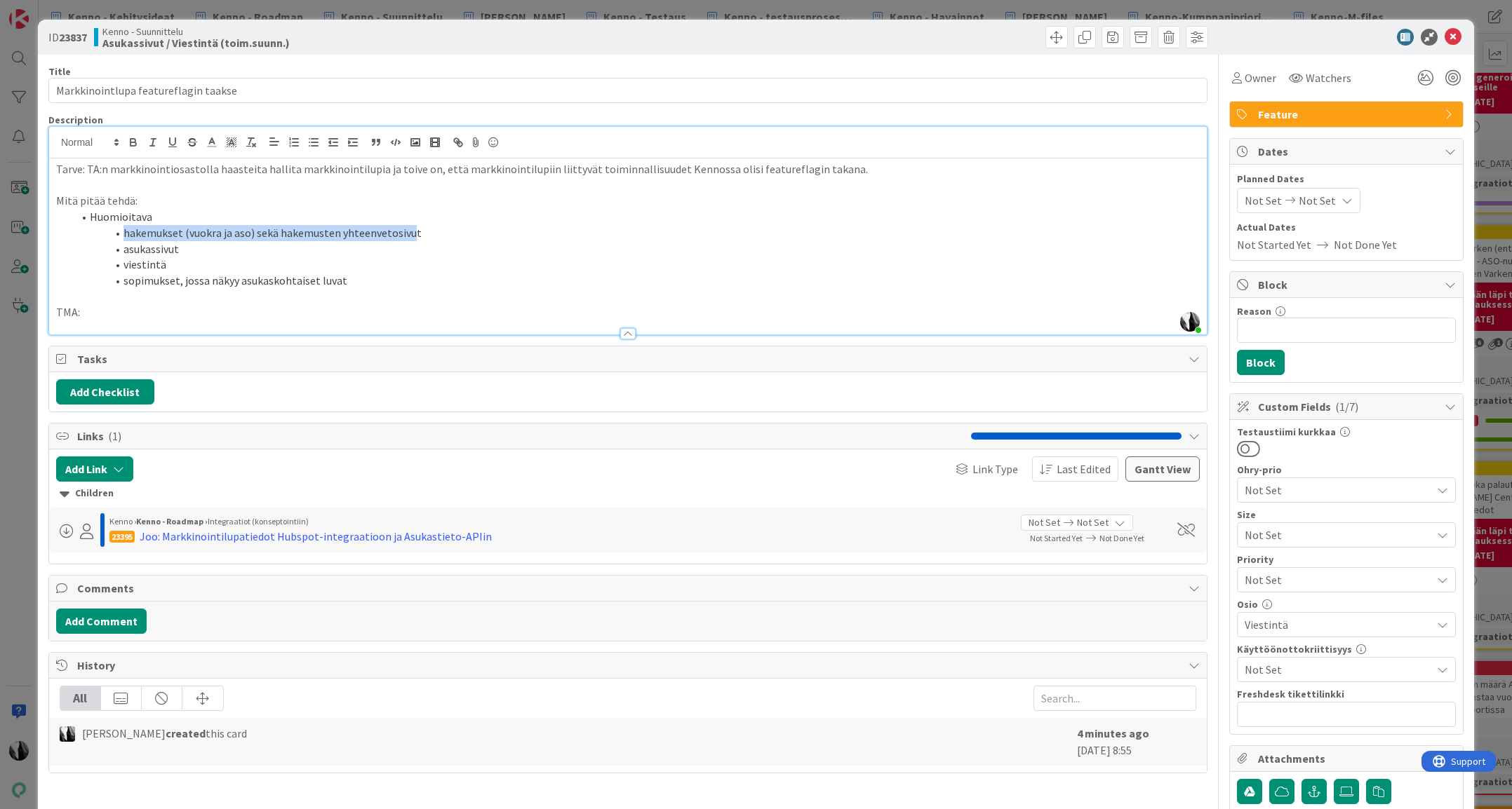
drag, startPoint x: 141, startPoint y: 230, endPoint x: 356, endPoint y: 242, distance: 215.3
click at [409, 233] on li "hakemukset (vuokra ja aso) sekä hakemusten yhteenvetosivut" at bounding box center [637, 233] width 1127 height 16
drag, startPoint x: 138, startPoint y: 248, endPoint x: 160, endPoint y: 257, distance: 23.8
click at [138, 248] on li "asukassivut" at bounding box center [637, 249] width 1127 height 16
click at [152, 265] on li "viestintä" at bounding box center [637, 264] width 1127 height 16
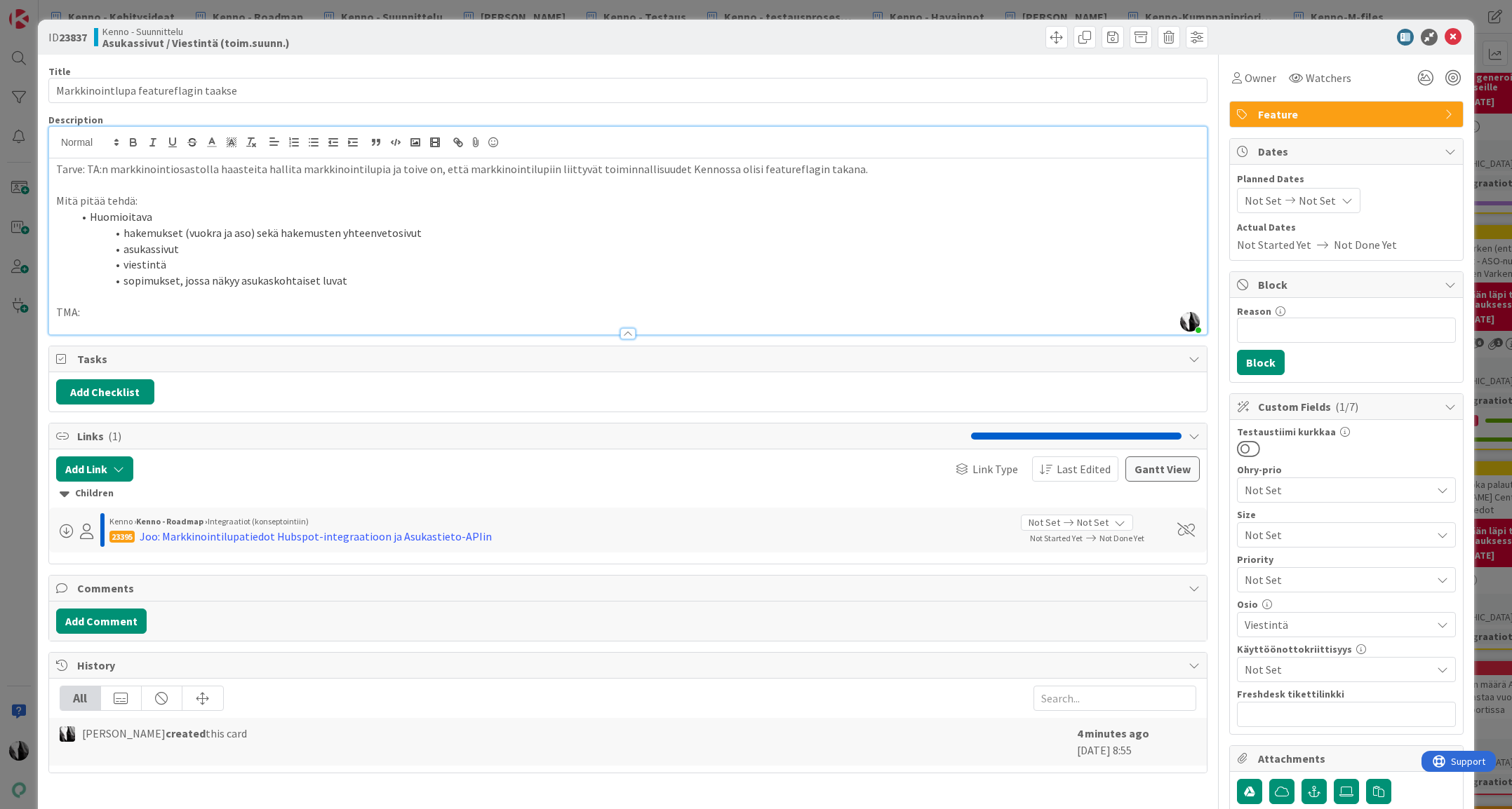
click at [151, 279] on li "sopimukset, jossa näkyy asukaskohtaiset luvat" at bounding box center [637, 280] width 1127 height 16
click at [889, 43] on div at bounding box center [920, 36] width 577 height 22
click at [1322, 46] on div "ID 23837 Kenno - Suunnittelu Asukassivut / Viestintä (toim.suunn.)" at bounding box center [756, 37] width 1436 height 35
drag, startPoint x: 174, startPoint y: 320, endPoint x: 240, endPoint y: 314, distance: 66.3
click at [174, 320] on div at bounding box center [628, 327] width 1158 height 15
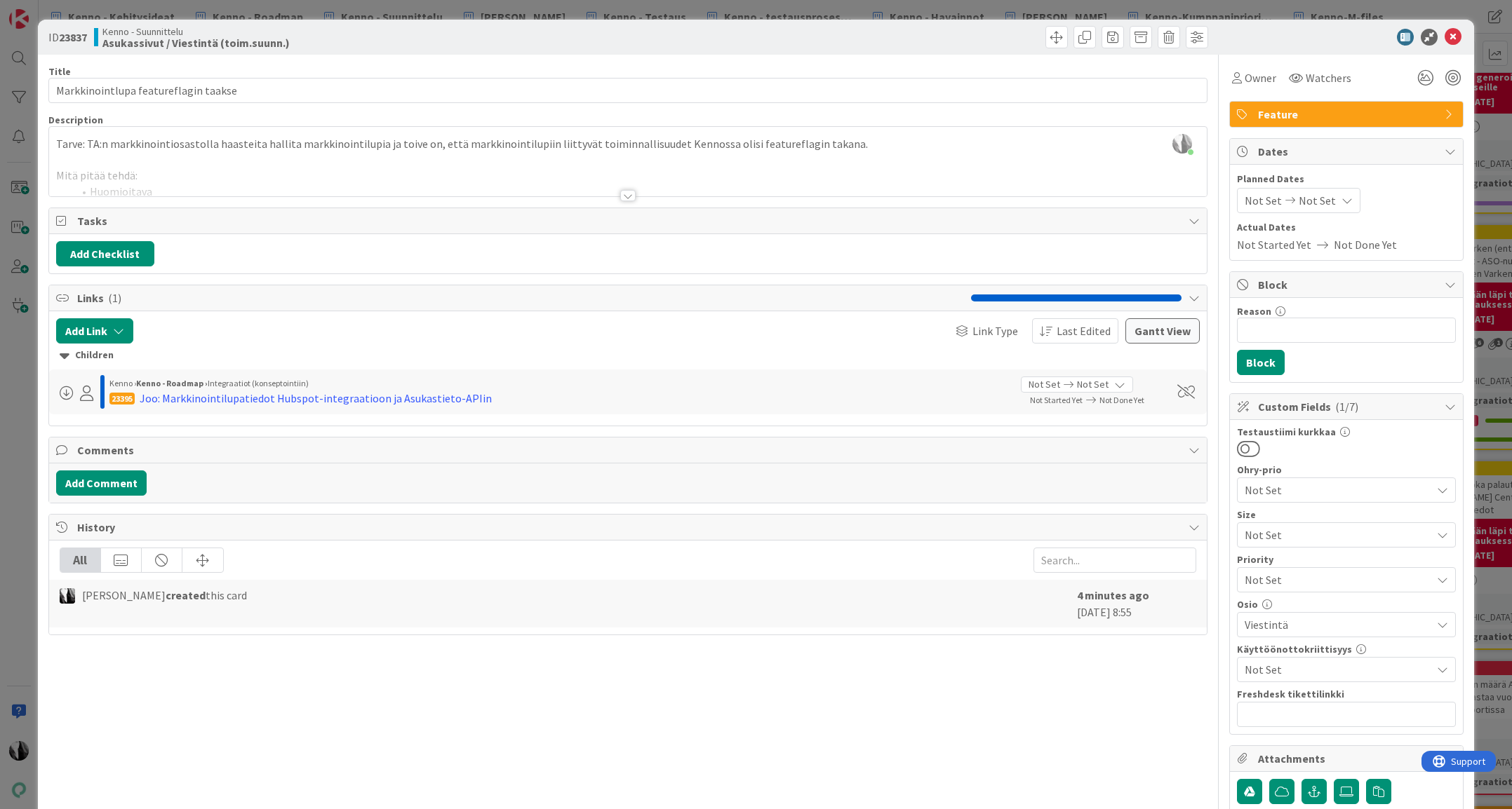
click at [555, 180] on div at bounding box center [628, 178] width 1158 height 36
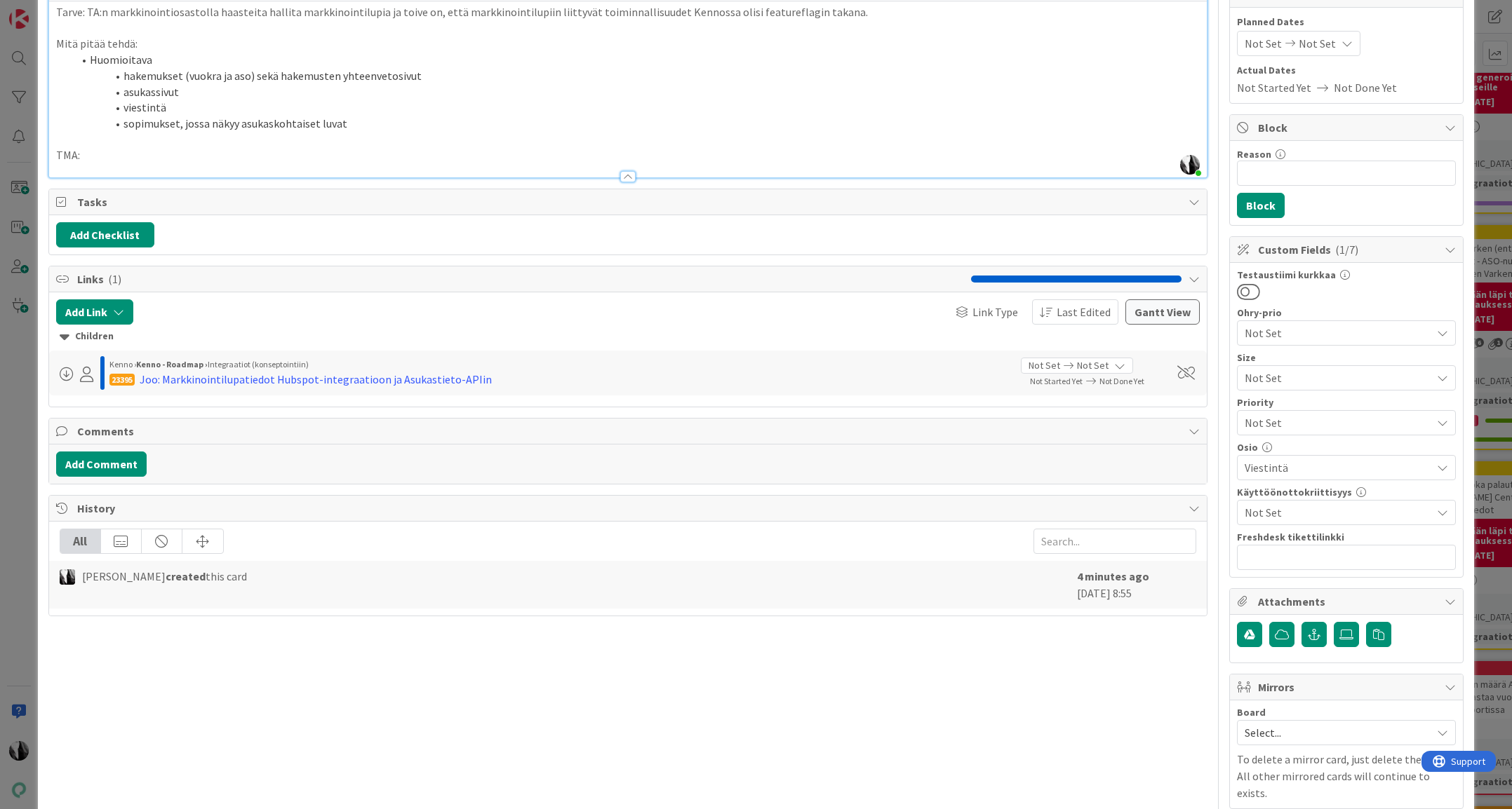
scroll to position [207, 0]
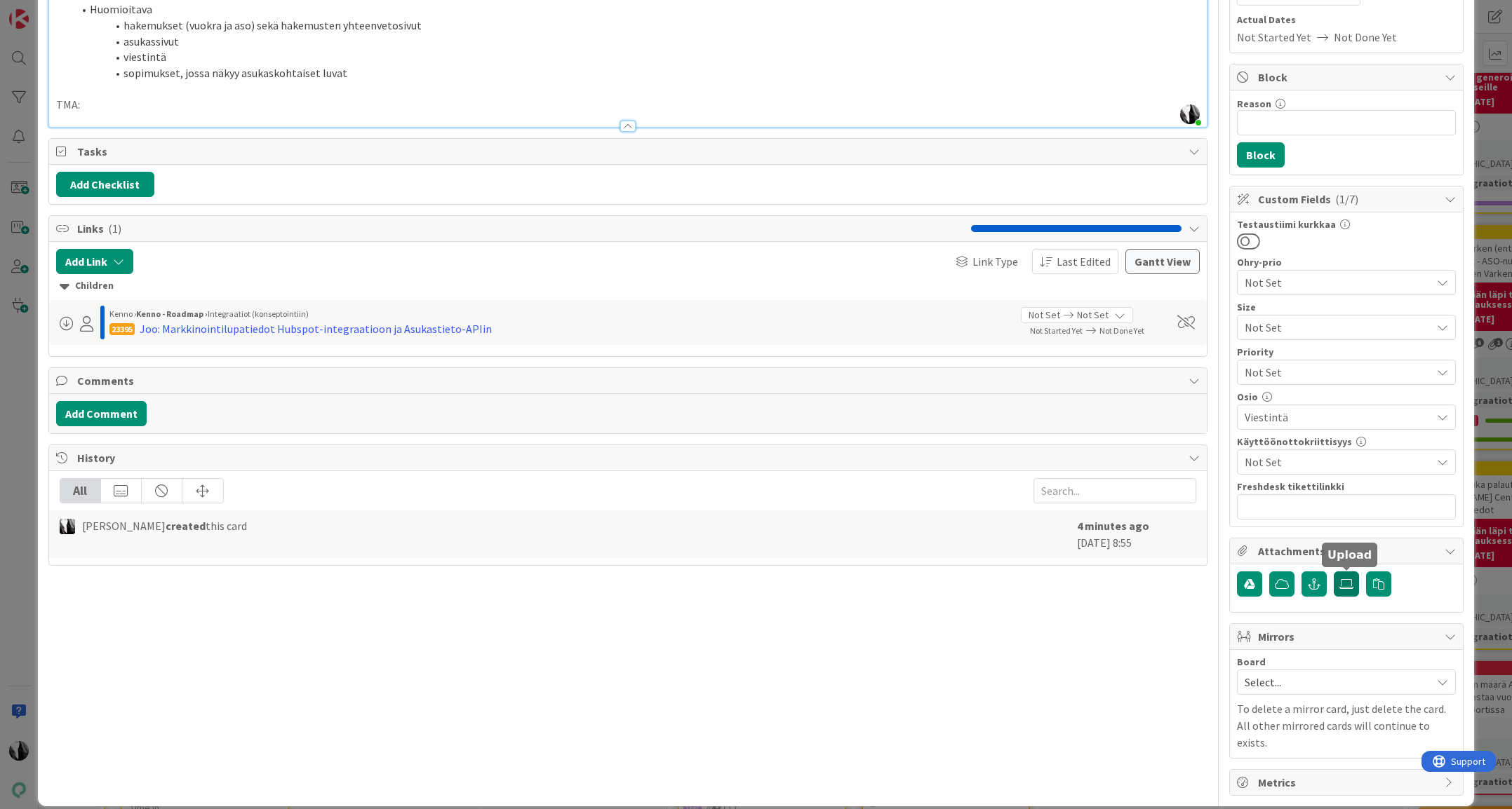
click at [1347, 584] on icon at bounding box center [1346, 583] width 14 height 11
click at [1333, 571] on input "file" at bounding box center [1333, 571] width 0 height 0
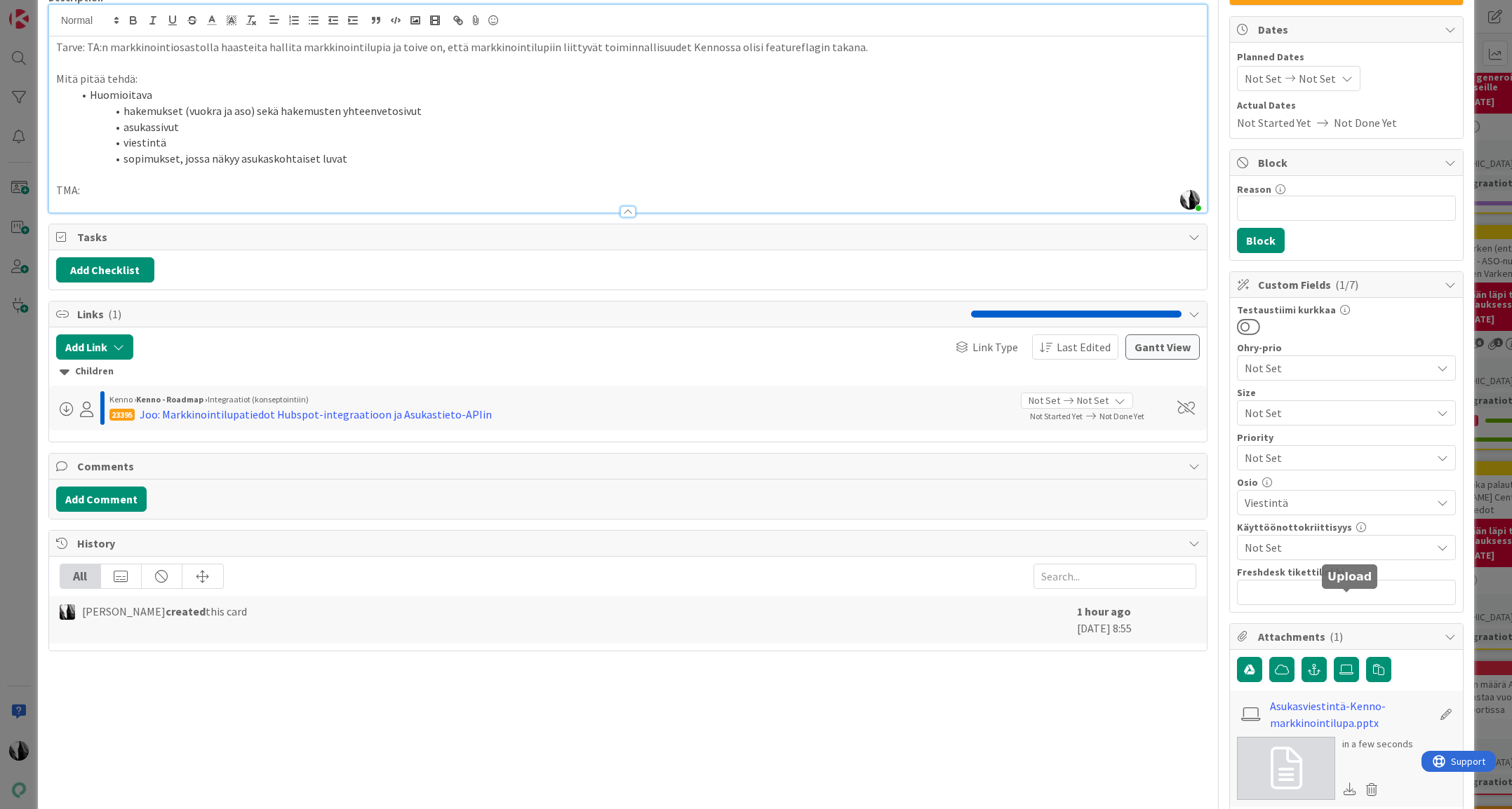
scroll to position [0, 0]
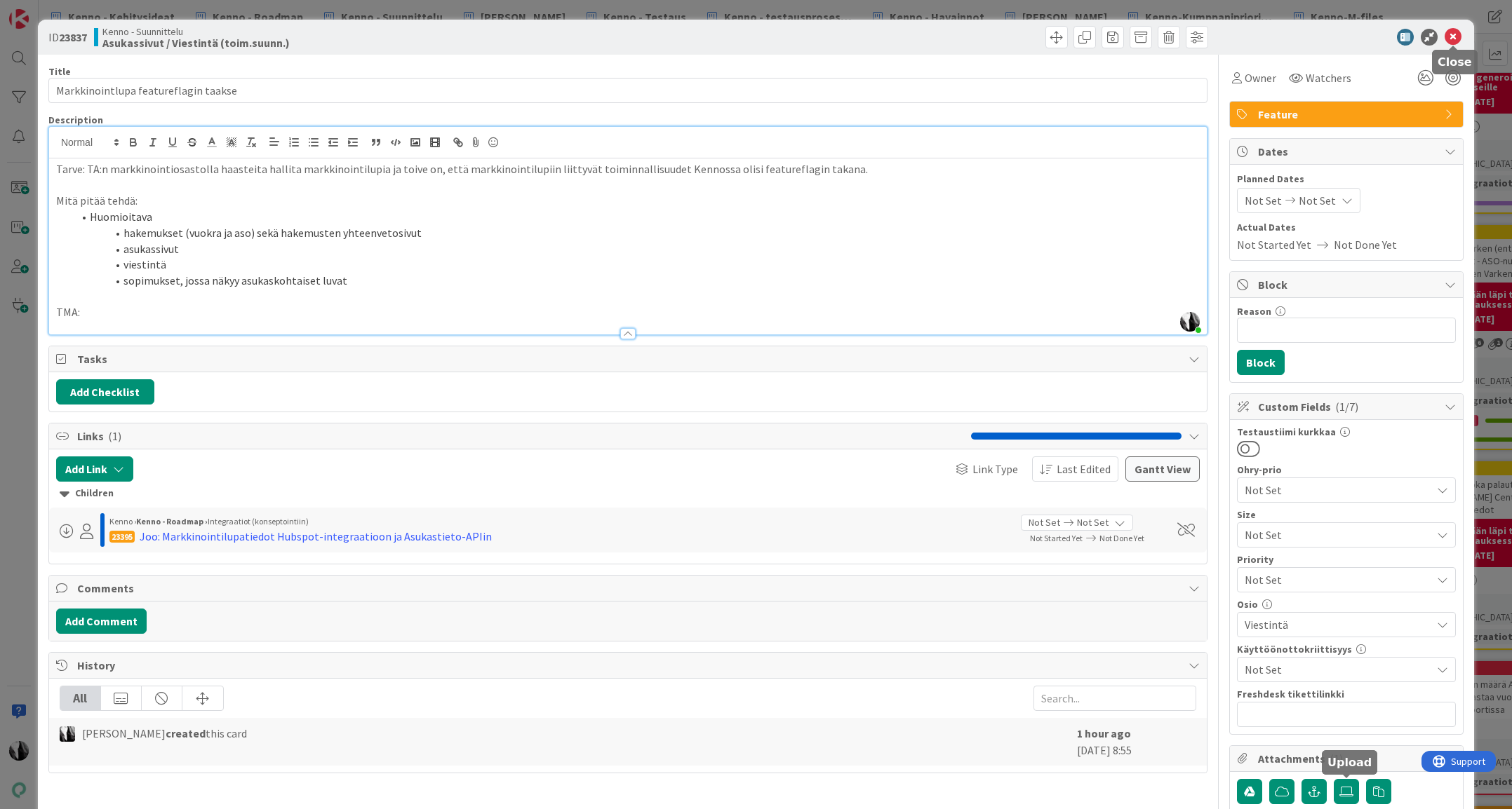
drag, startPoint x: 1456, startPoint y: 35, endPoint x: 1510, endPoint y: 49, distance: 55.8
click at [1456, 35] on icon at bounding box center [1452, 37] width 17 height 17
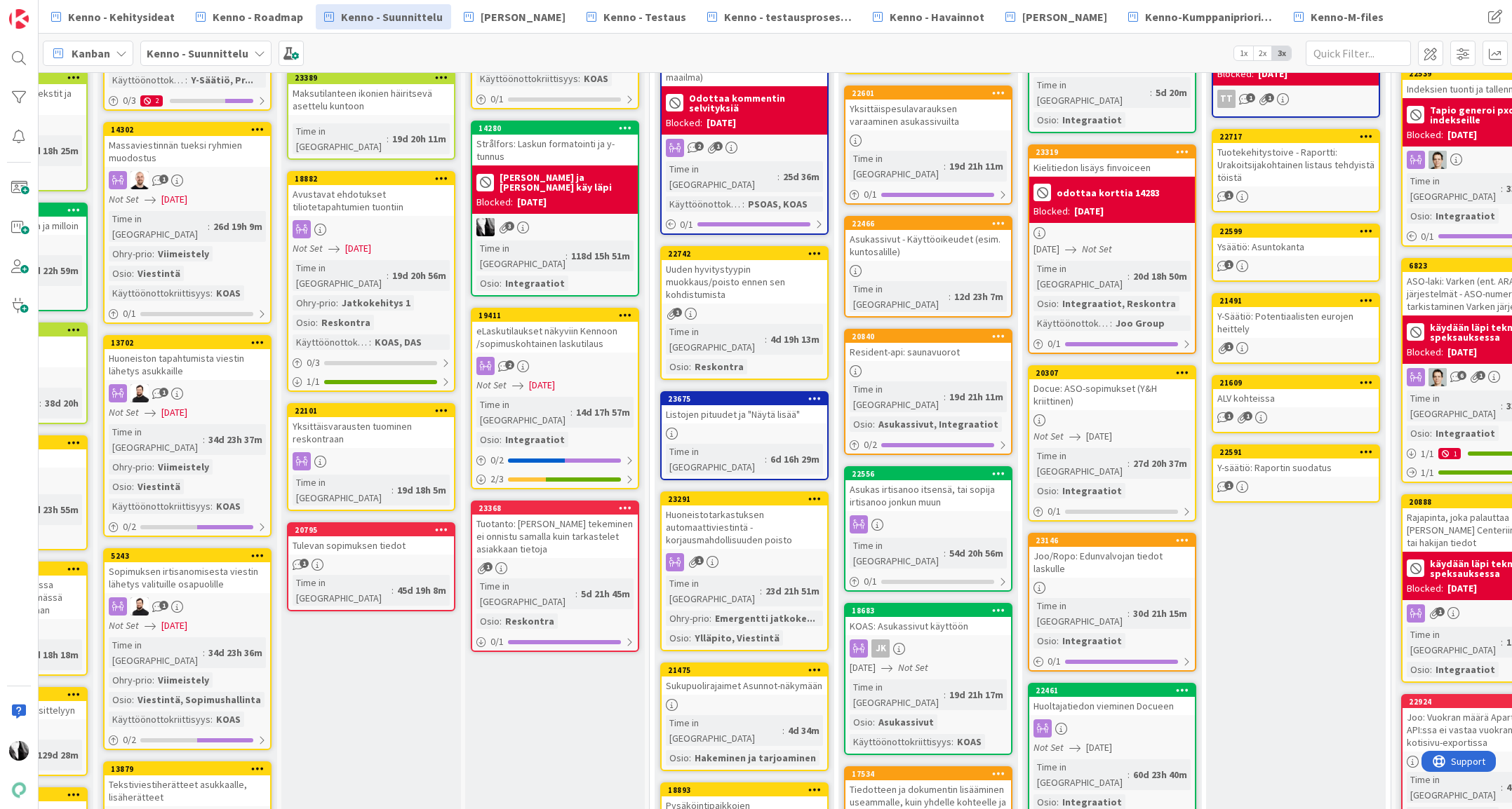
scroll to position [449, 130]
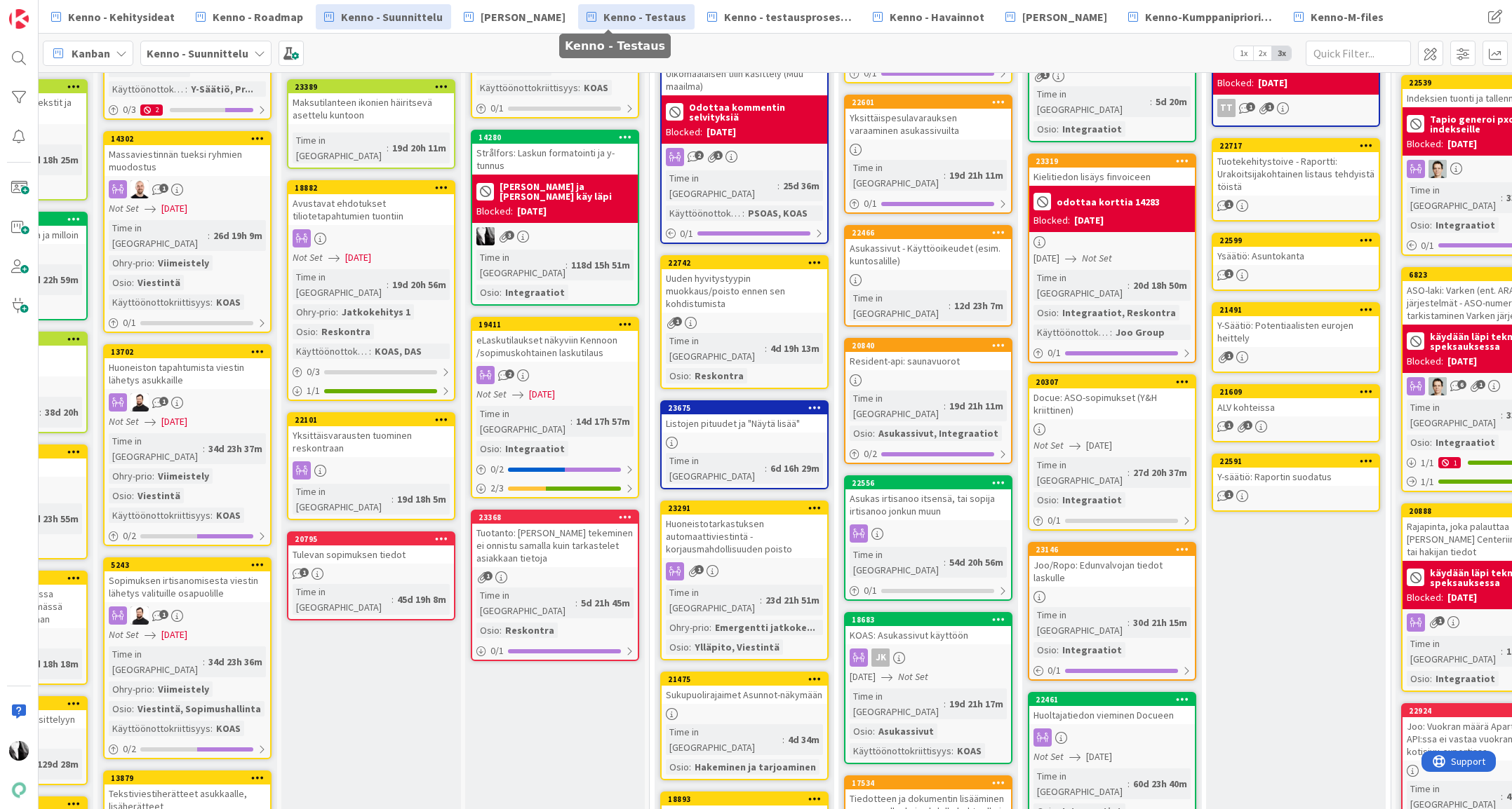
click at [635, 21] on span "Kenno - Testaus" at bounding box center [644, 17] width 83 height 17
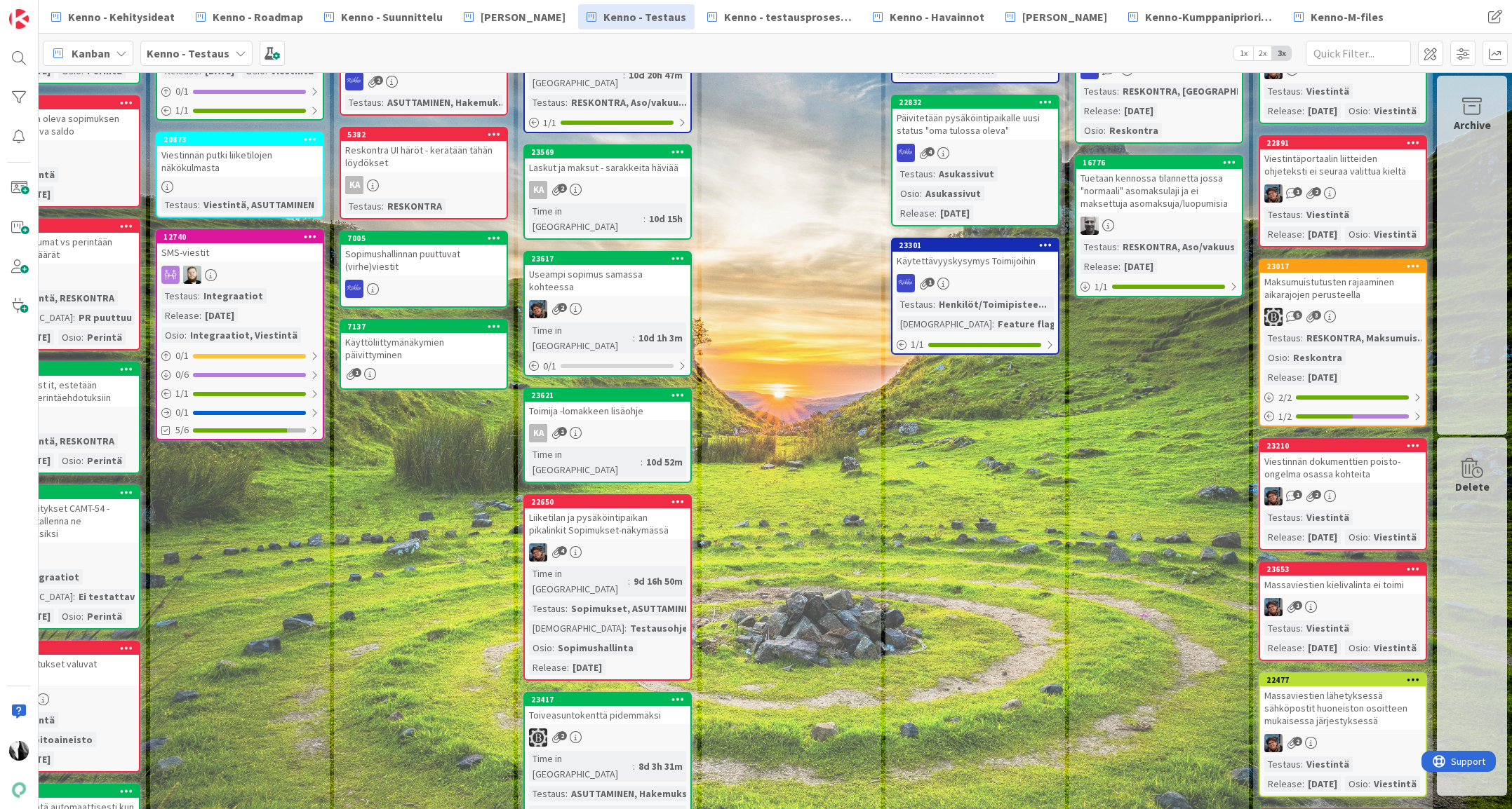
scroll to position [0, 812]
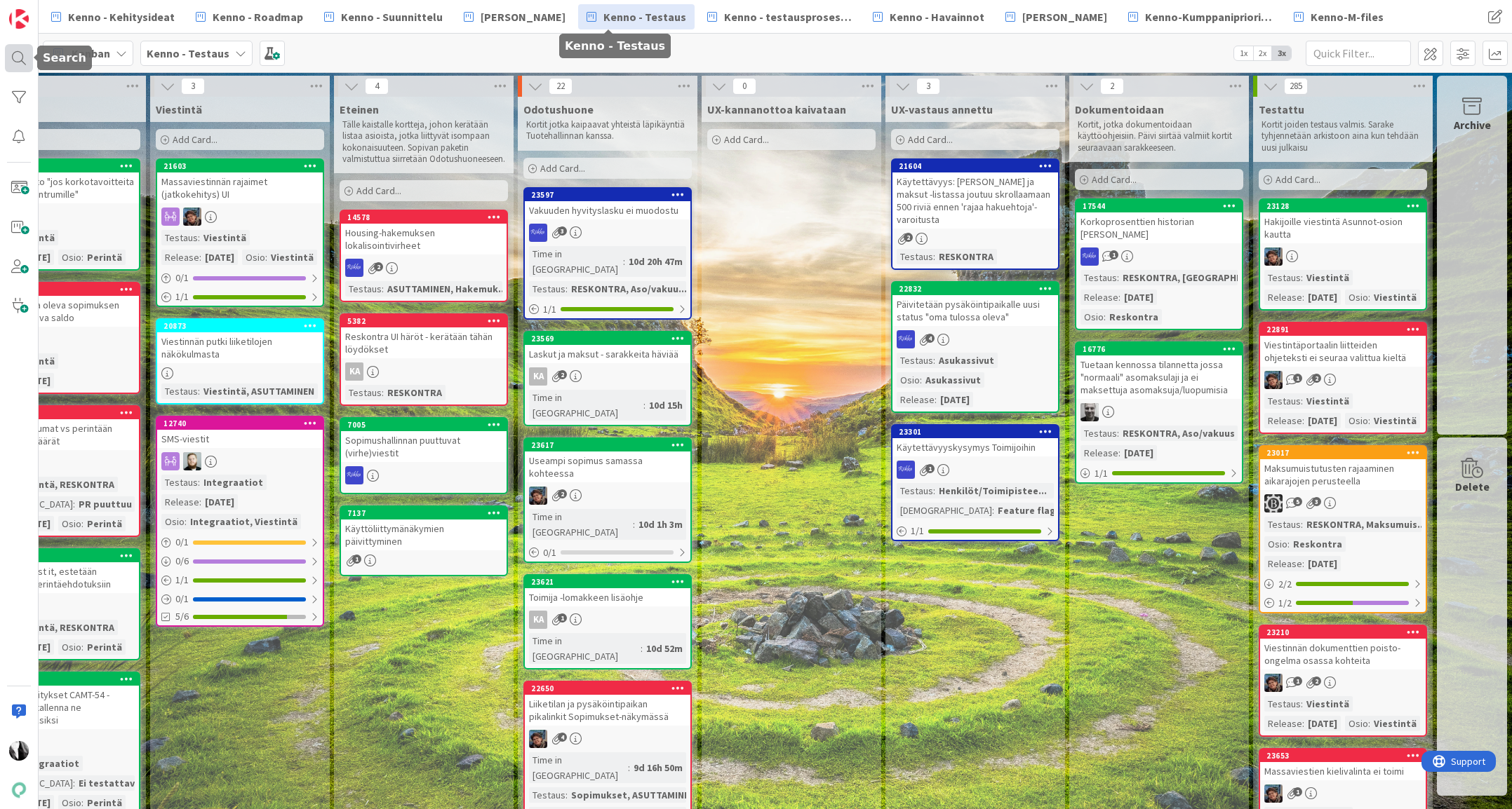
click at [24, 57] on div at bounding box center [19, 58] width 28 height 28
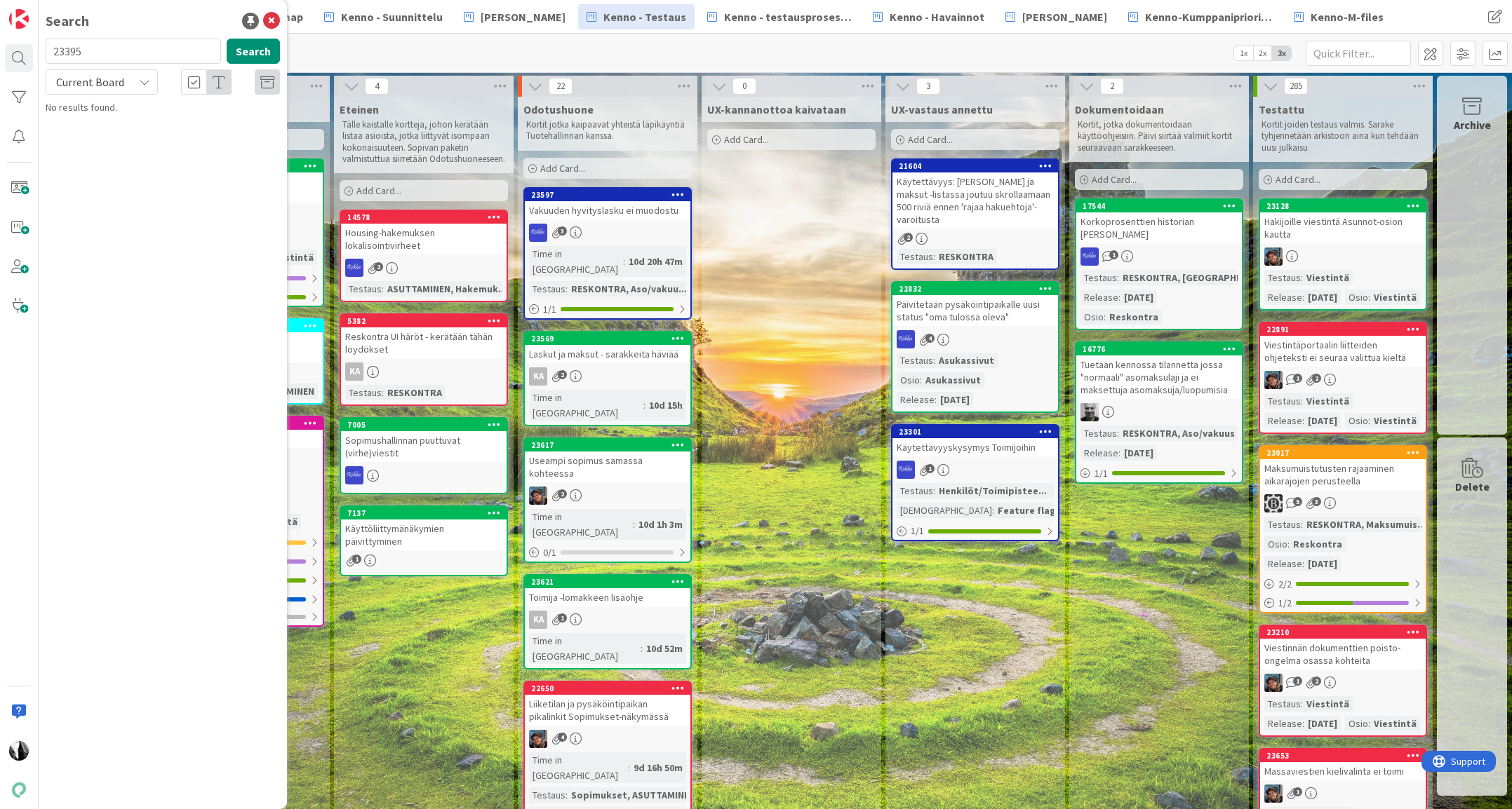
drag, startPoint x: 67, startPoint y: 55, endPoint x: 60, endPoint y: 43, distance: 13.9
click at [50, 49] on input "23395" at bounding box center [133, 51] width 175 height 26
type input "laskun jäädytys"
click at [109, 78] on span "Current Board" at bounding box center [90, 82] width 68 height 14
click at [111, 136] on span "All Boards" at bounding box center [125, 140] width 145 height 21
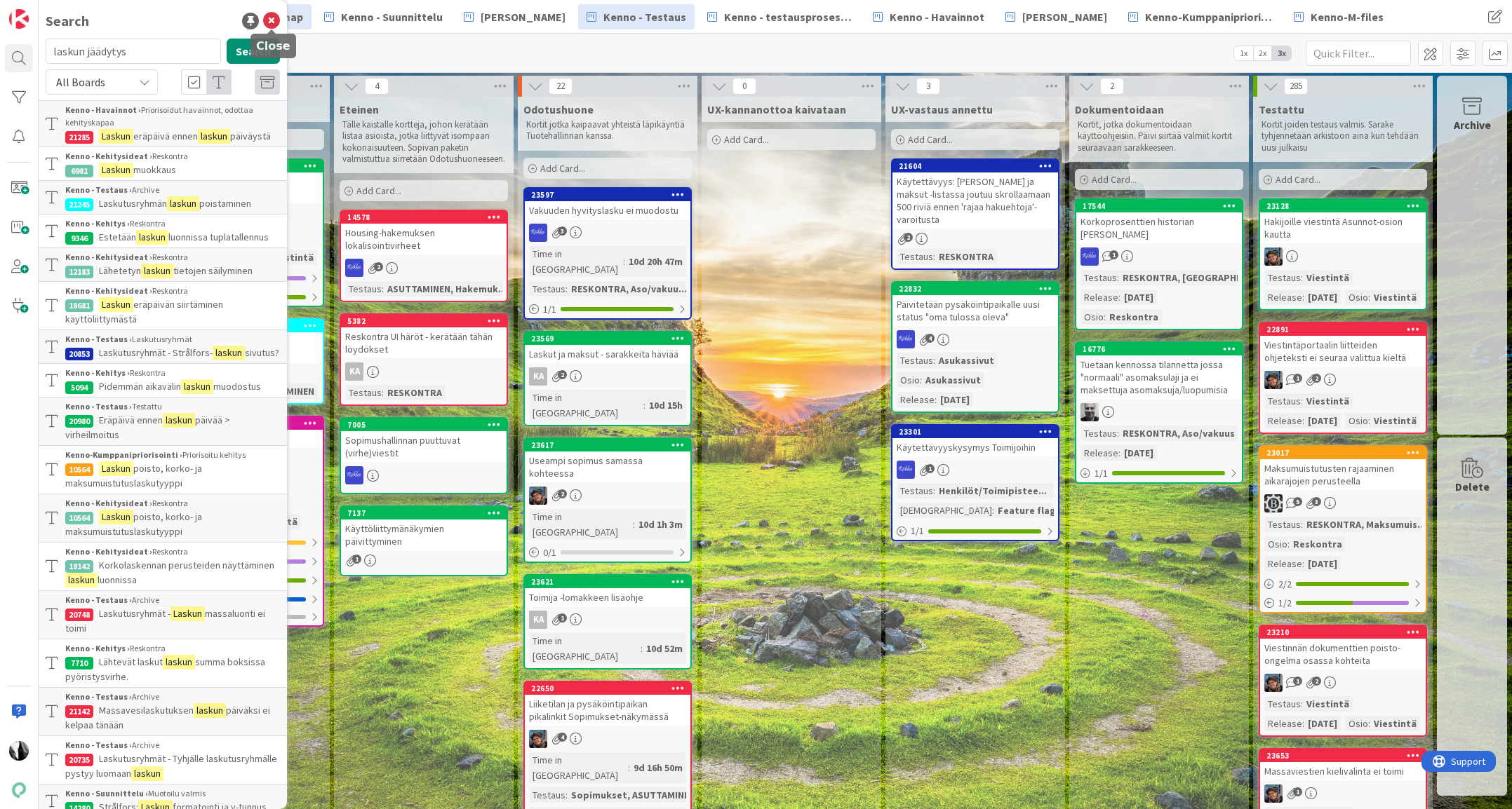
click at [267, 18] on icon at bounding box center [271, 20] width 17 height 17
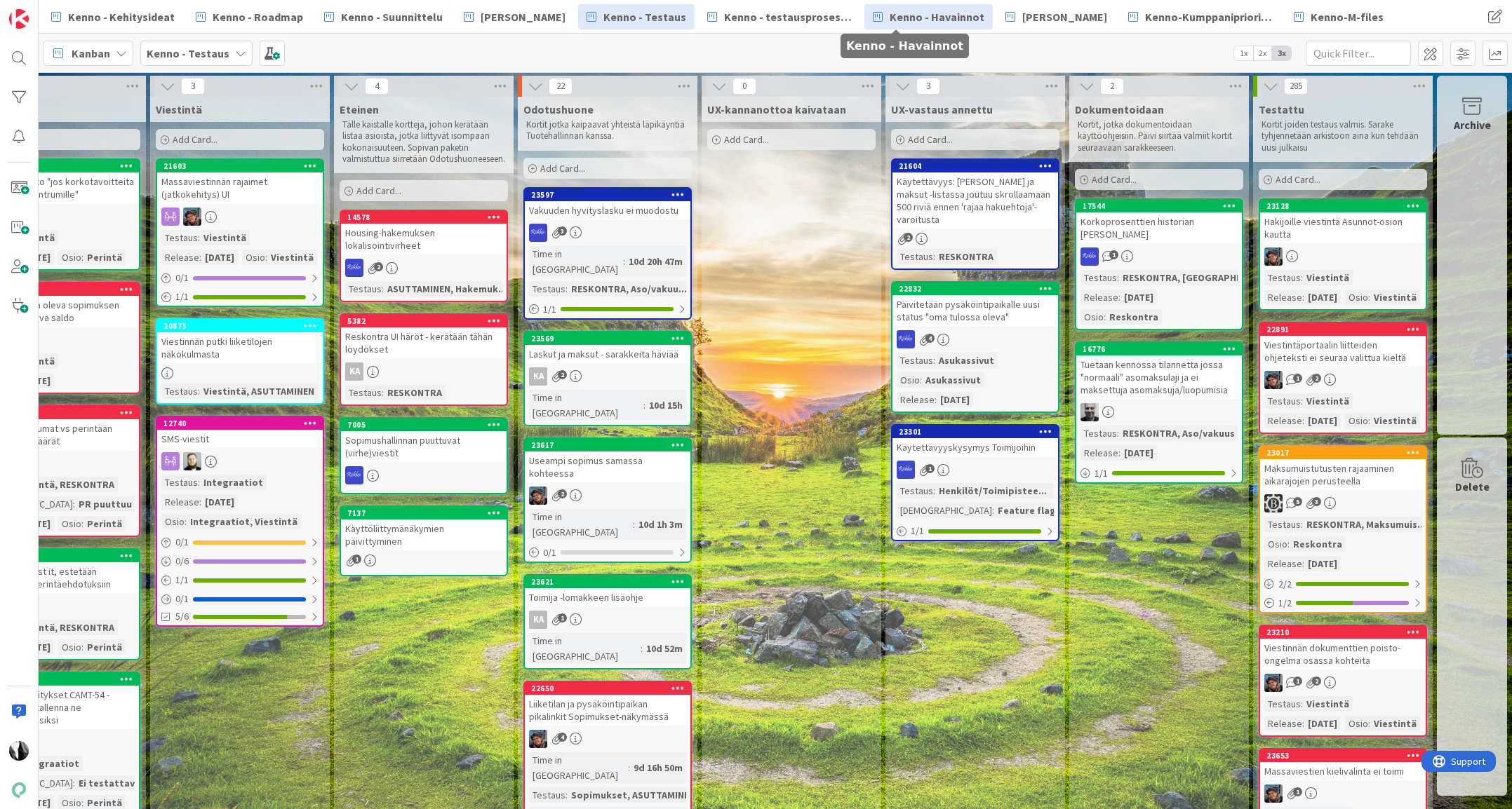
click at [894, 21] on span "Kenno - Havainnot" at bounding box center [936, 17] width 94 height 17
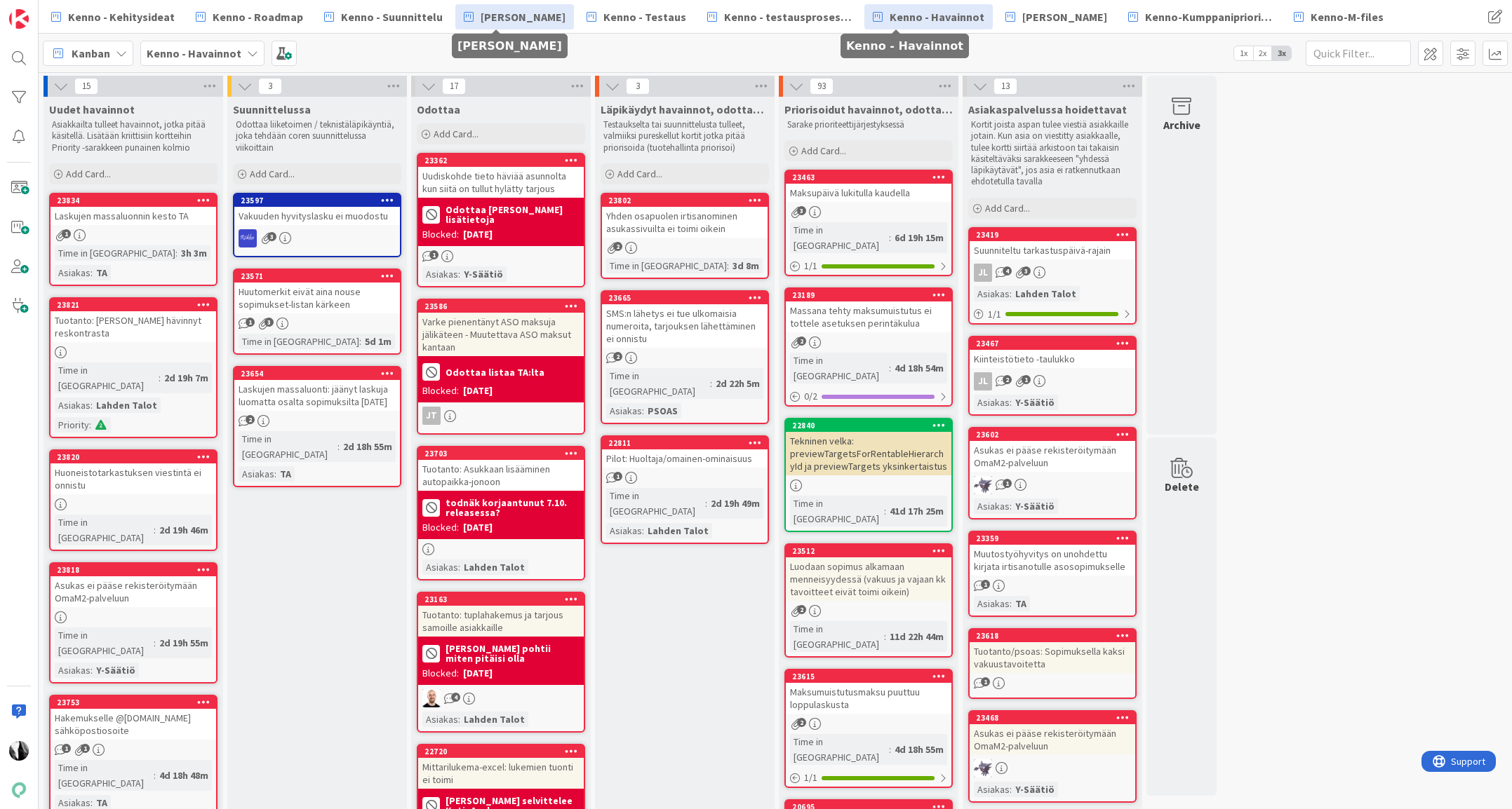
click at [506, 16] on span "[PERSON_NAME]" at bounding box center [523, 17] width 85 height 17
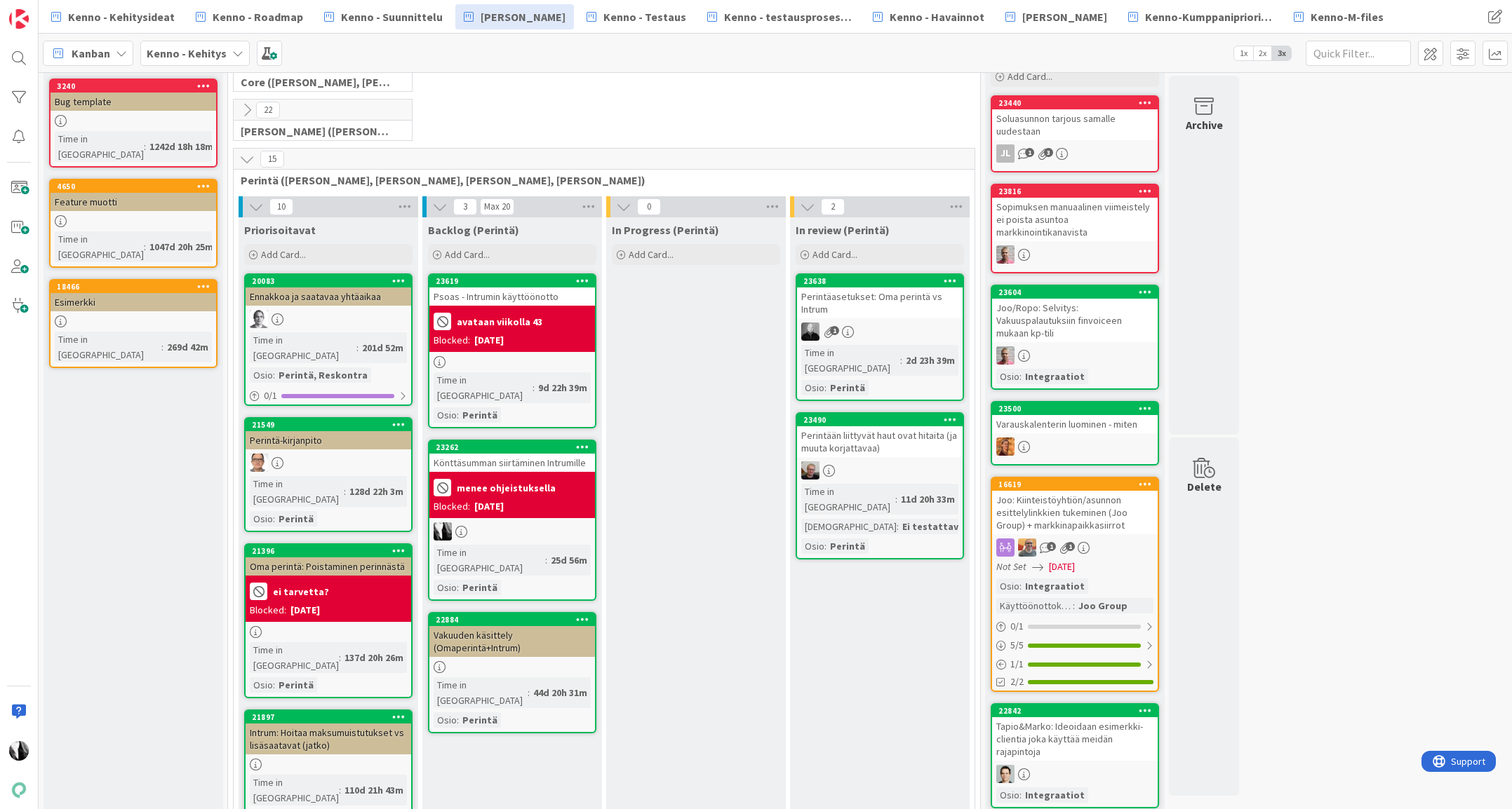
scroll to position [75, 0]
click at [249, 160] on icon at bounding box center [247, 159] width 16 height 16
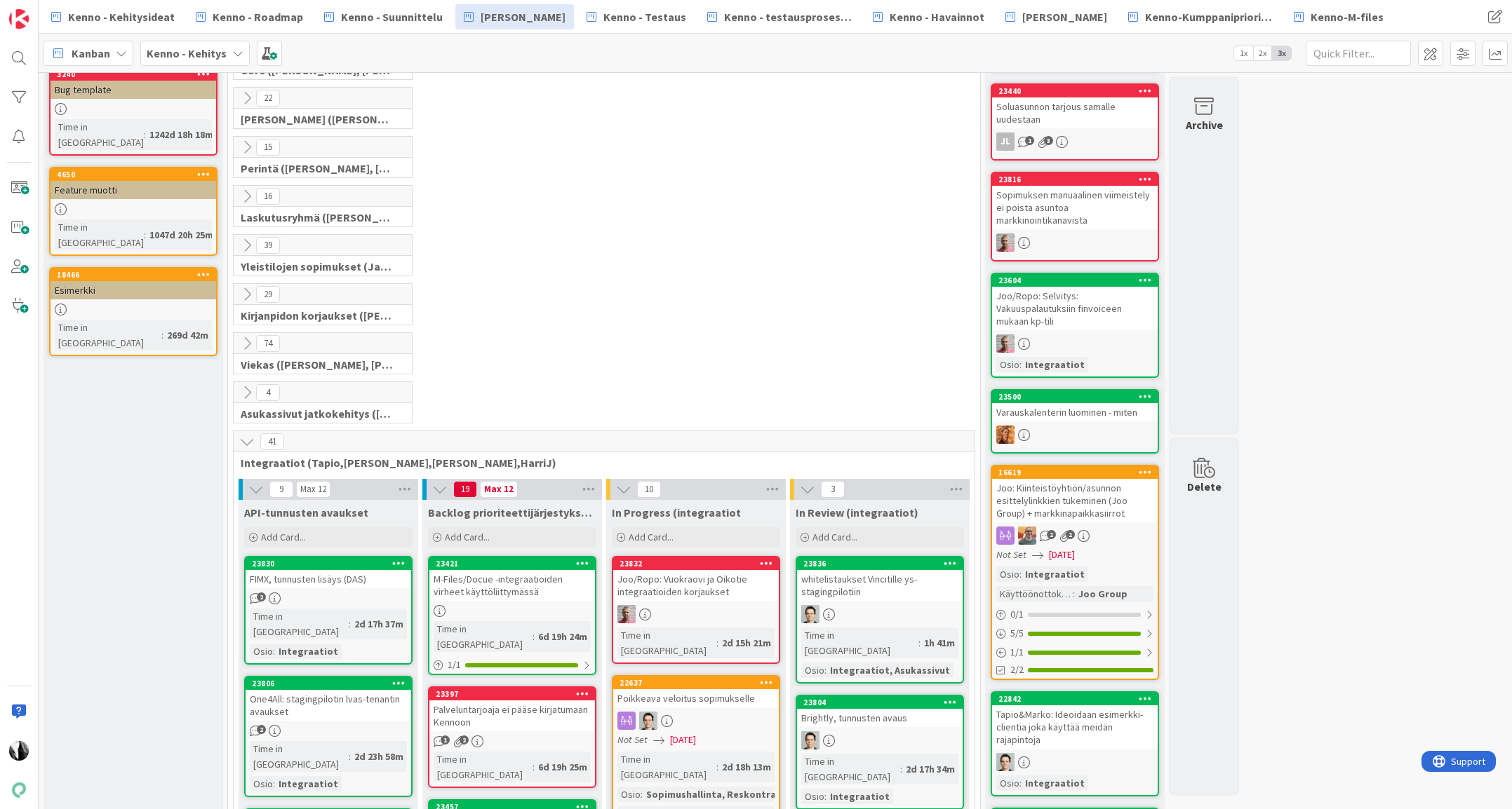
scroll to position [0, 0]
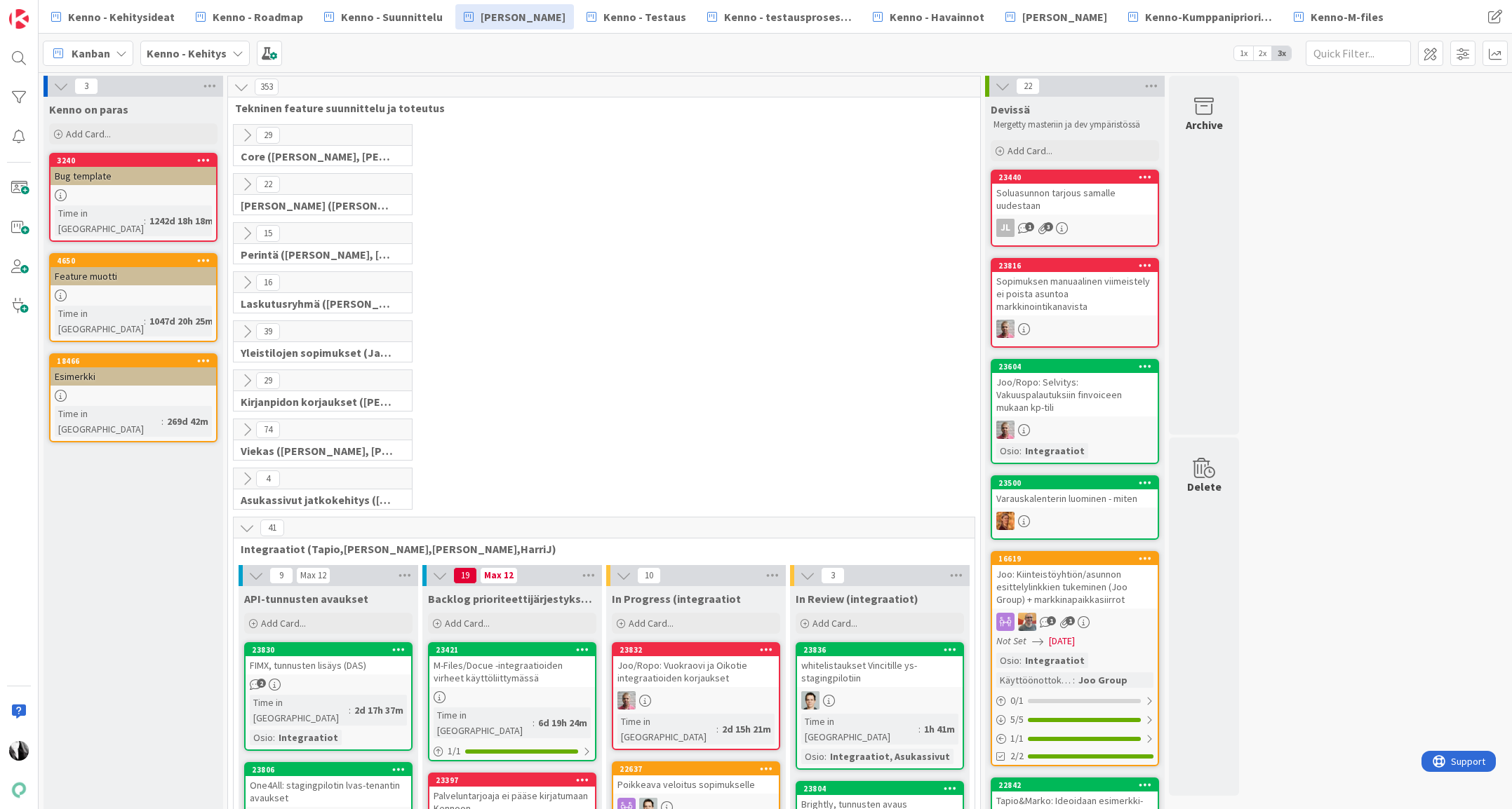
click at [246, 528] on icon at bounding box center [247, 528] width 16 height 16
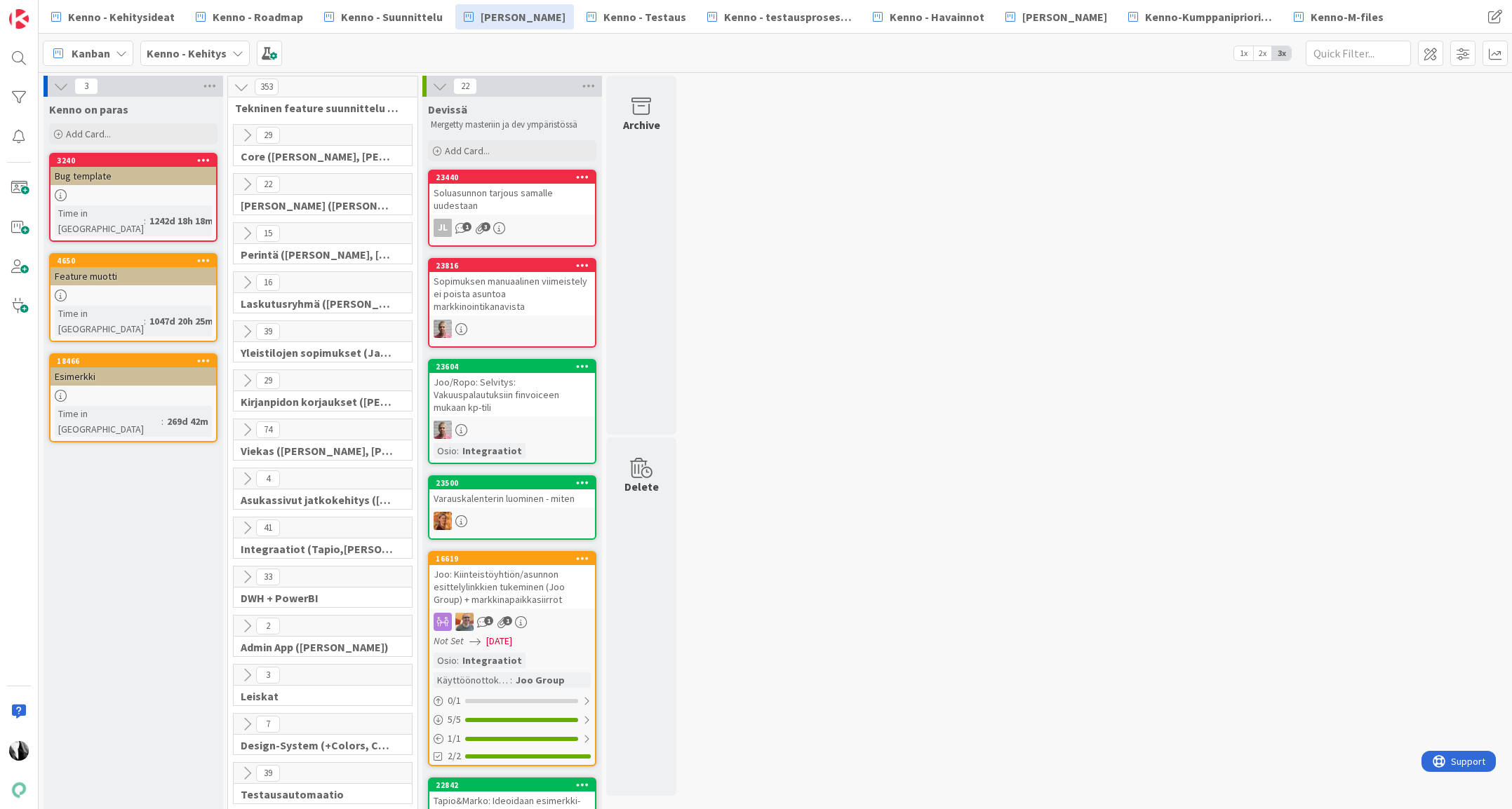
click at [245, 432] on icon at bounding box center [247, 430] width 16 height 16
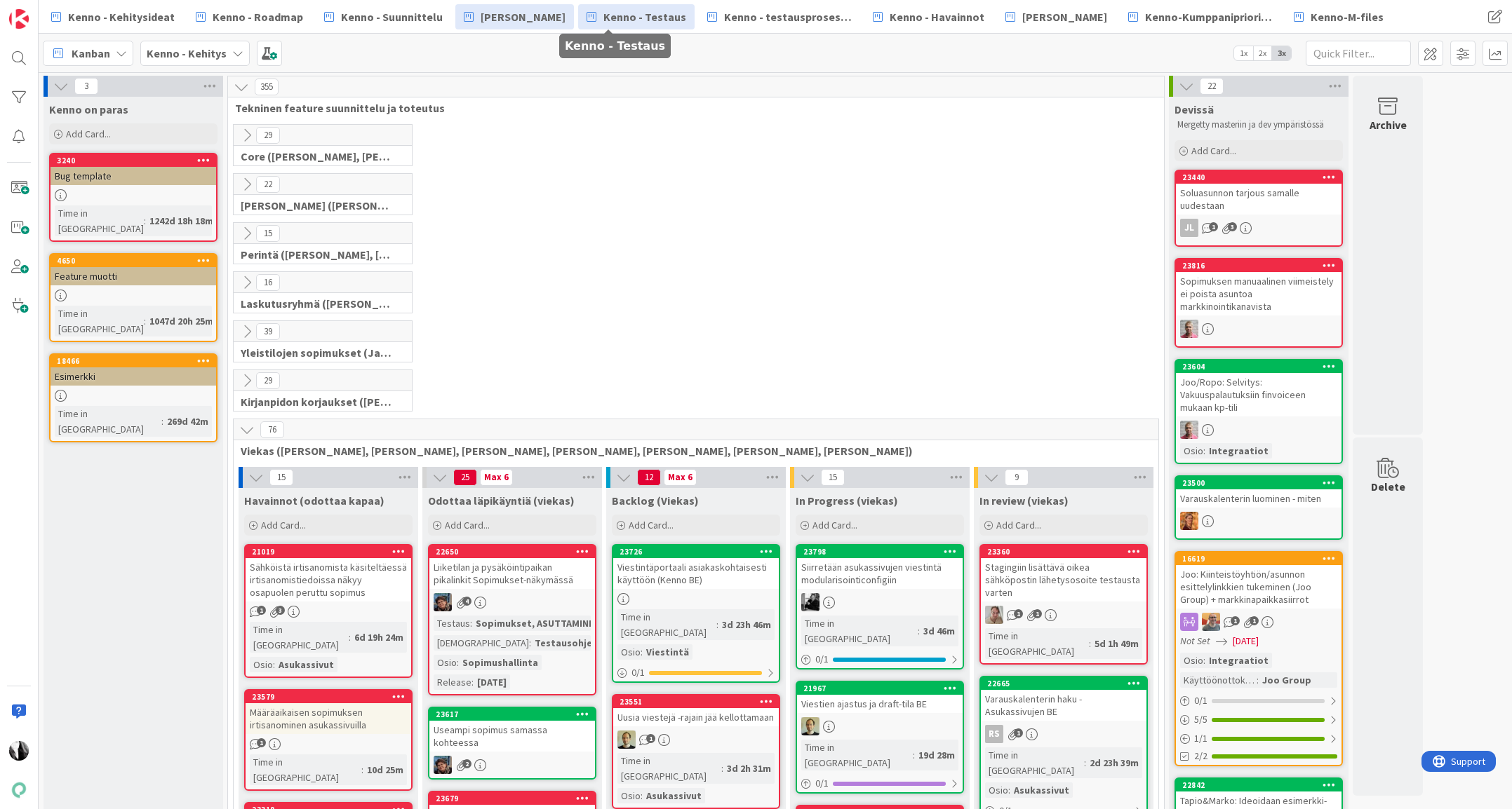
click at [621, 12] on span "Kenno - Testaus" at bounding box center [644, 17] width 83 height 17
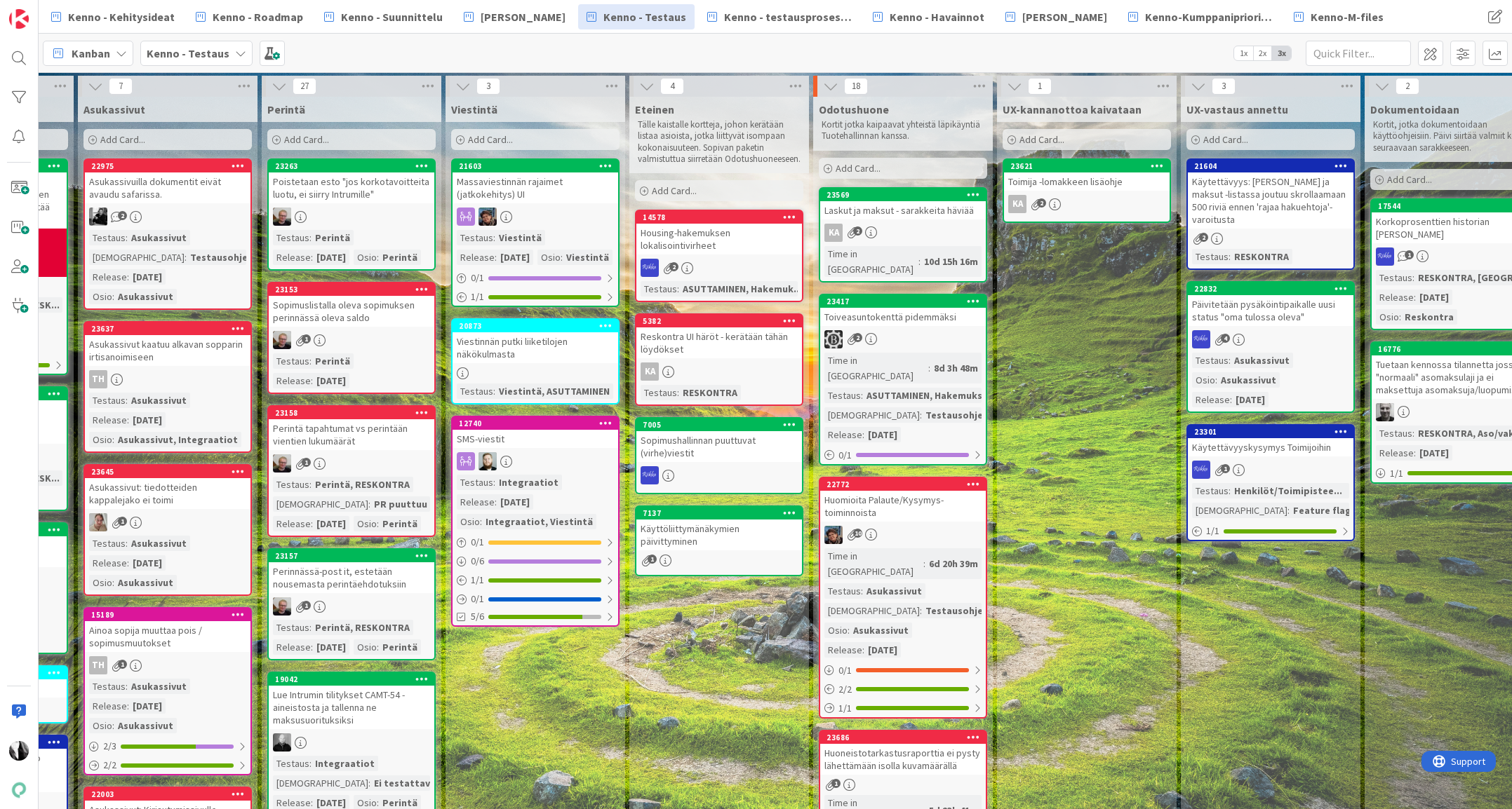
scroll to position [0, 520]
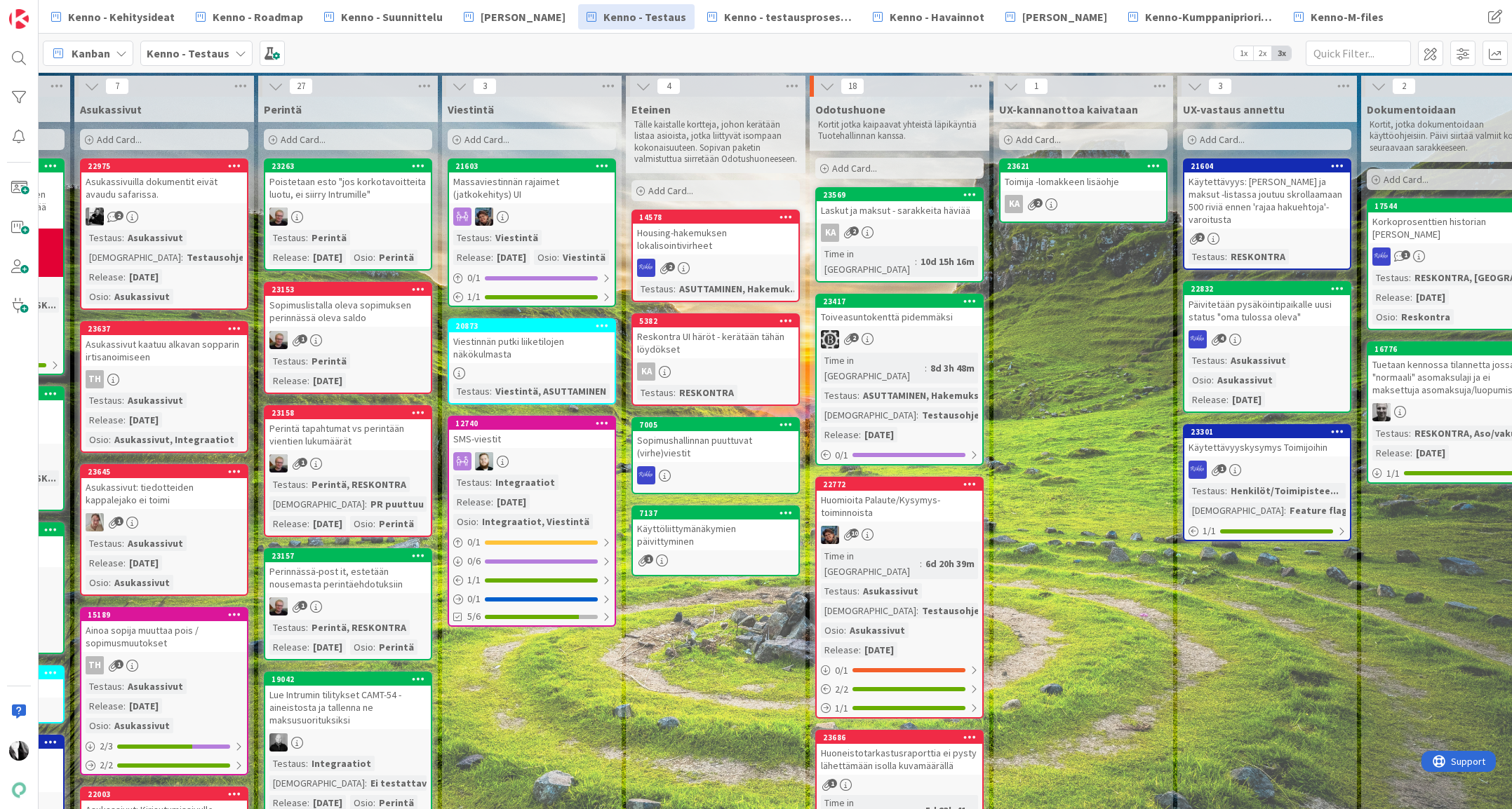
click at [936, 308] on div "Toiveasuntokenttä pidemmäksi" at bounding box center [899, 316] width 166 height 19
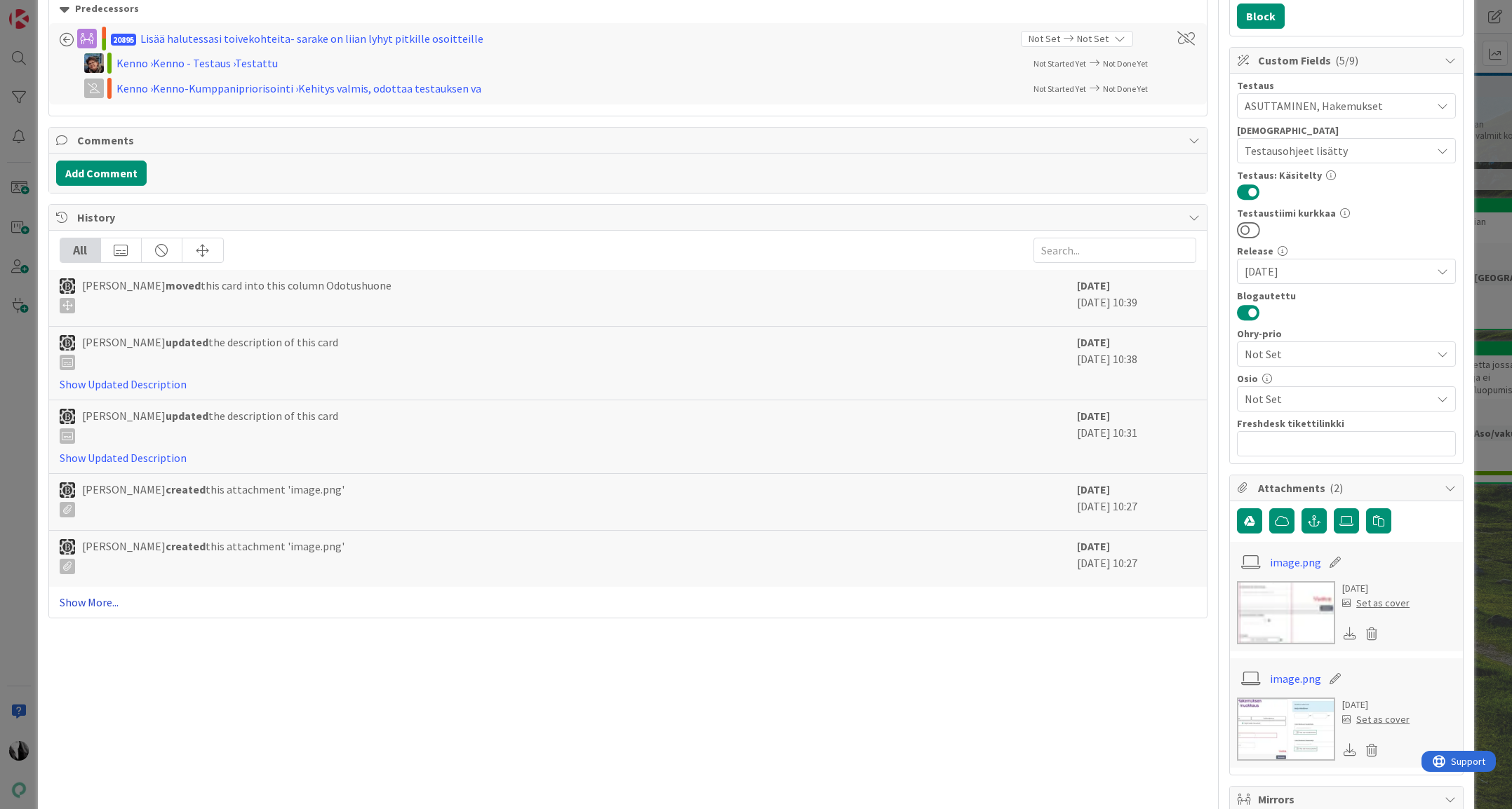
scroll to position [348, 0]
click at [93, 602] on link "Show More..." at bounding box center [628, 600] width 1136 height 17
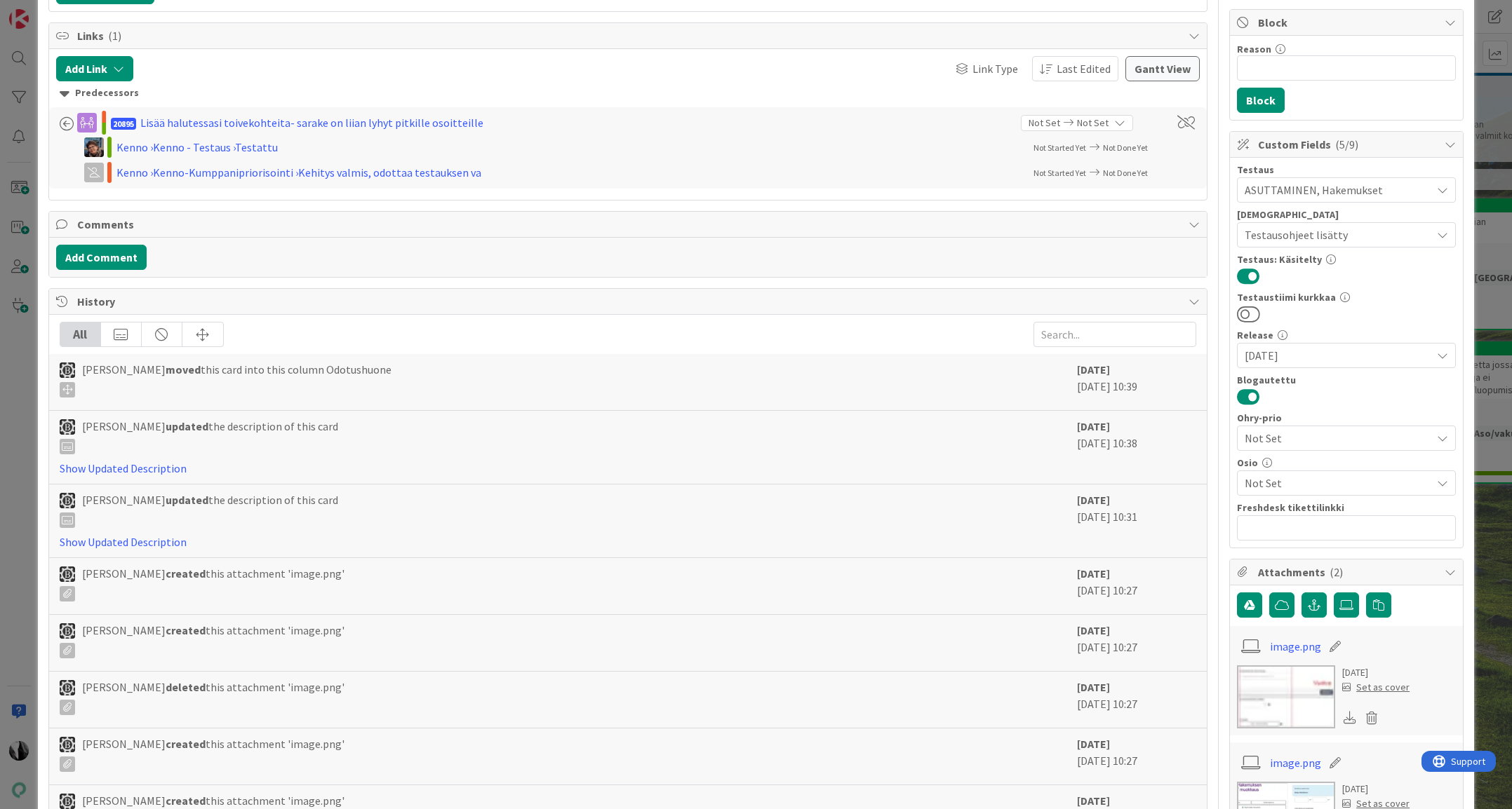
scroll to position [0, 0]
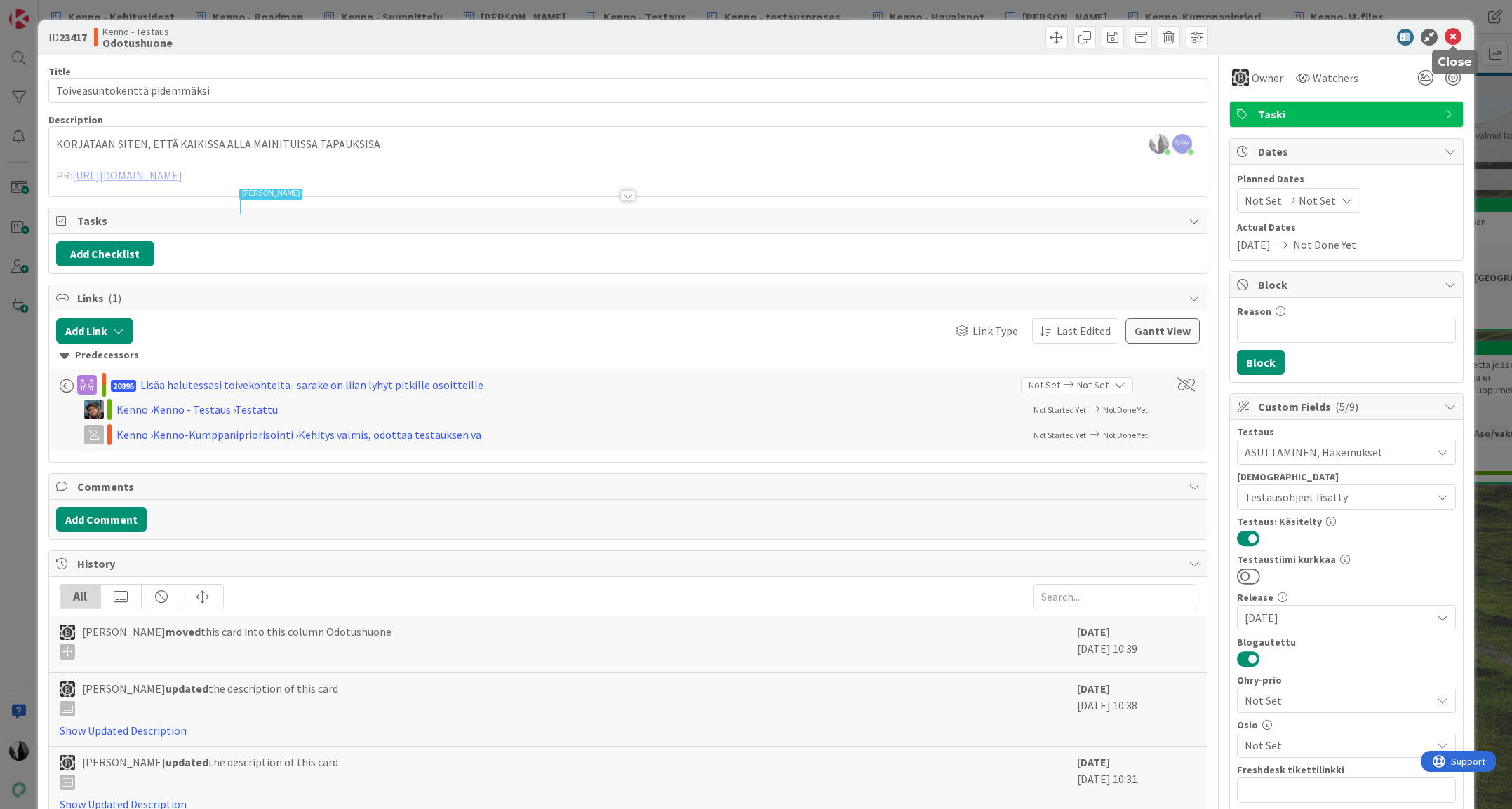
click at [1454, 38] on icon at bounding box center [1452, 37] width 17 height 17
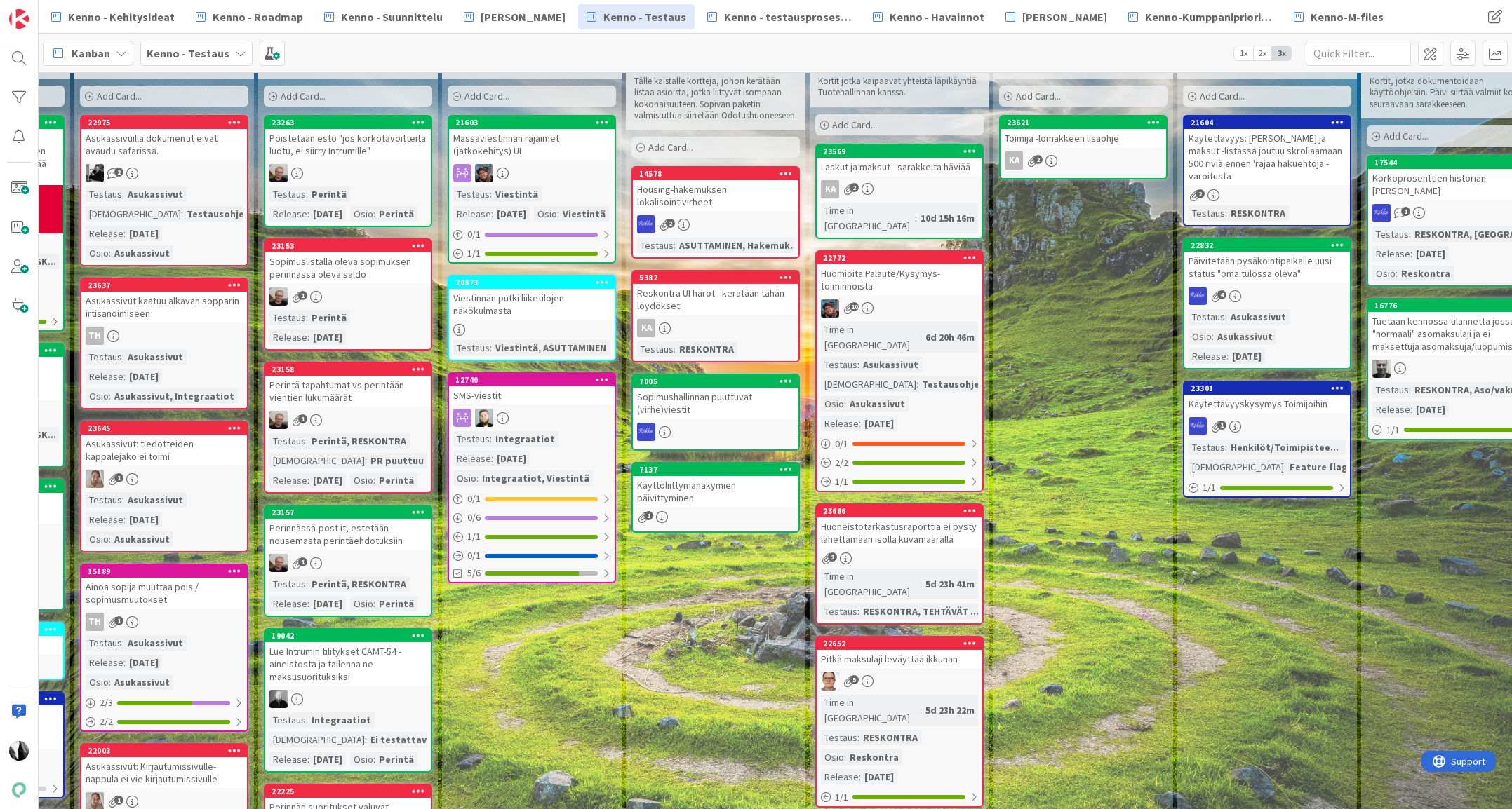
scroll to position [43, 521]
click at [936, 279] on div "22772 Huomioita Palaute/Kysymys-toiminnoista 10 Time in Column : 6d 20h 46m Tes…" at bounding box center [898, 371] width 168 height 241
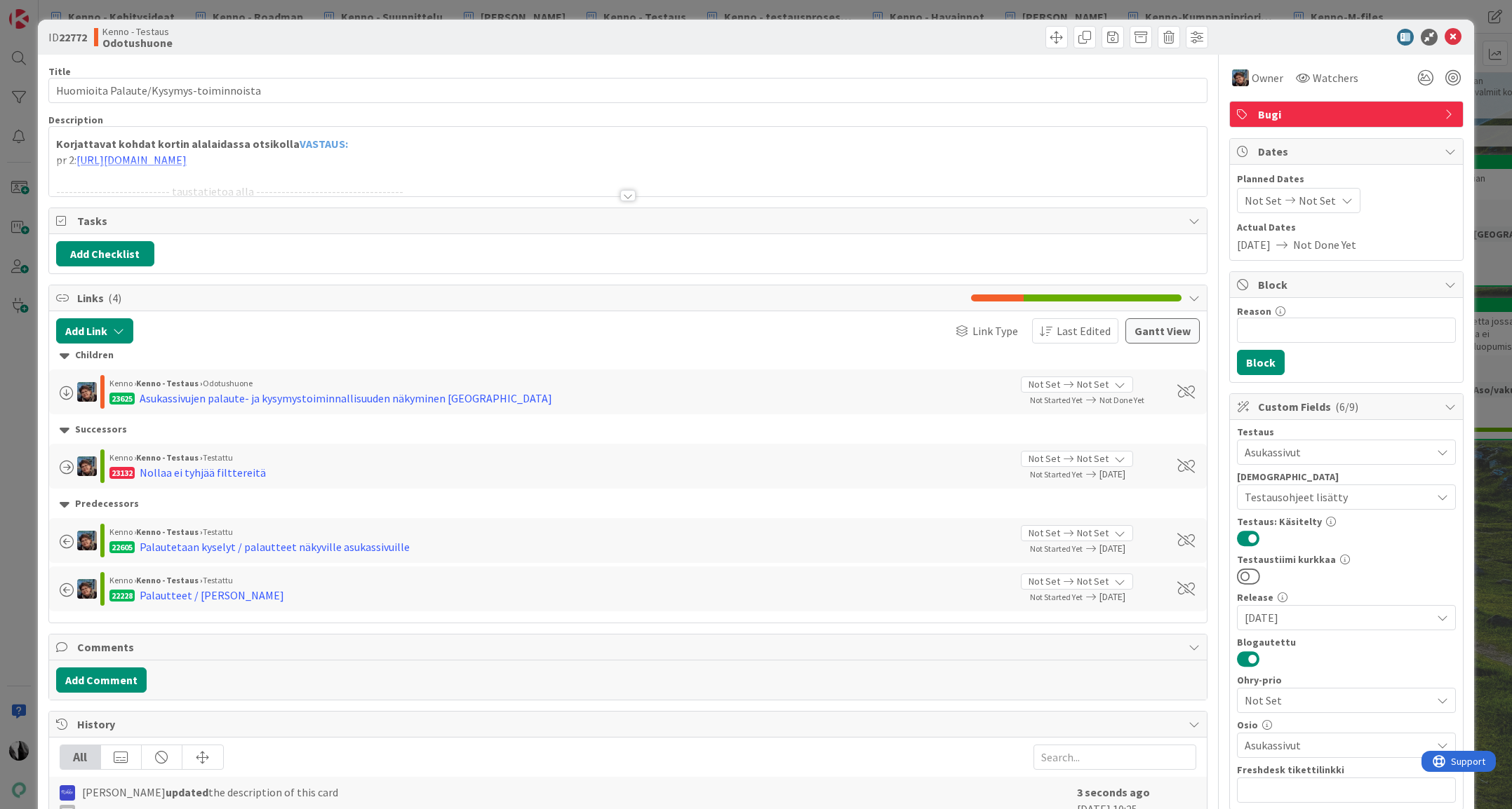
click at [628, 194] on div at bounding box center [628, 196] width 16 height 11
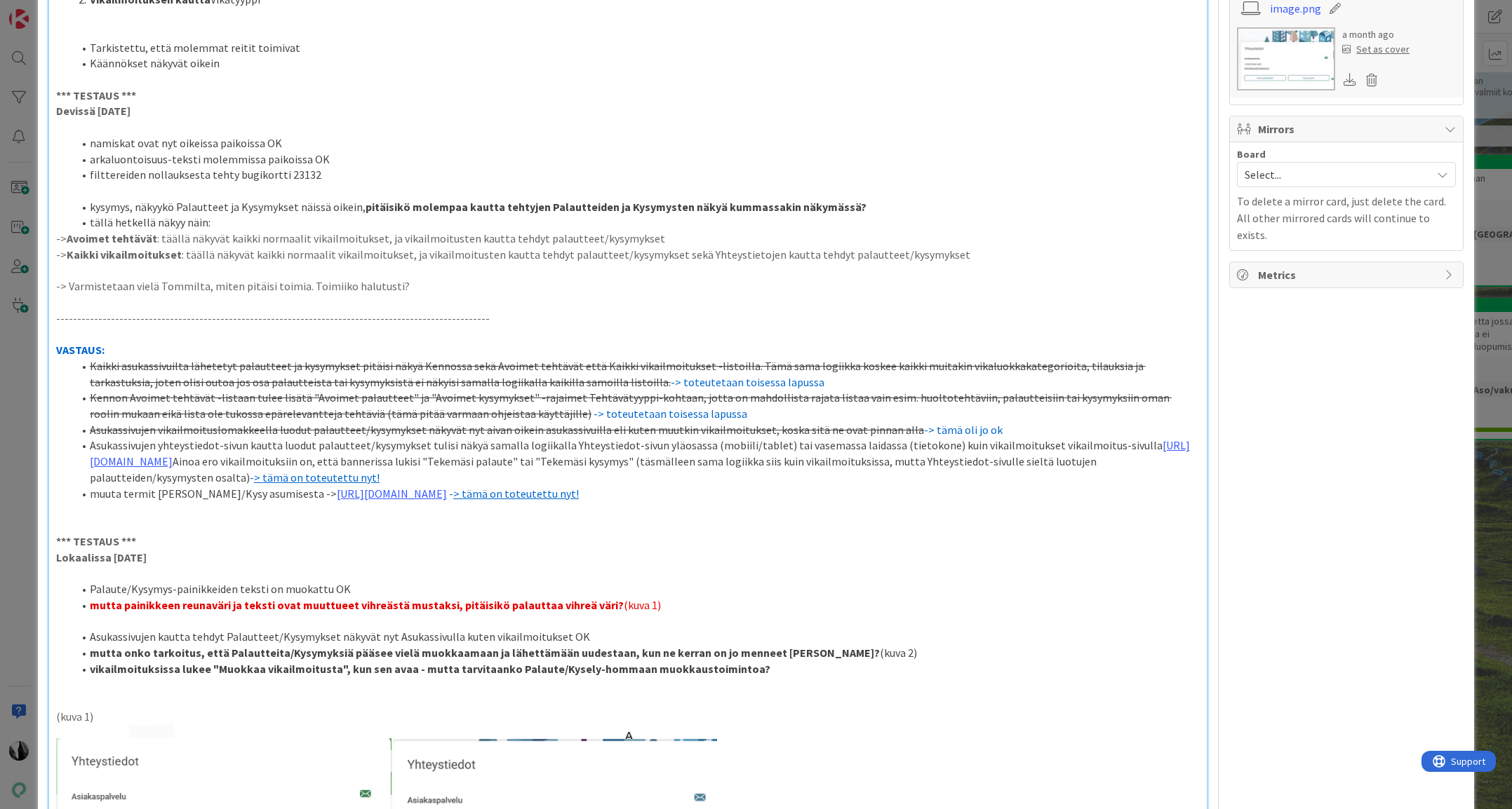
scroll to position [1964, 0]
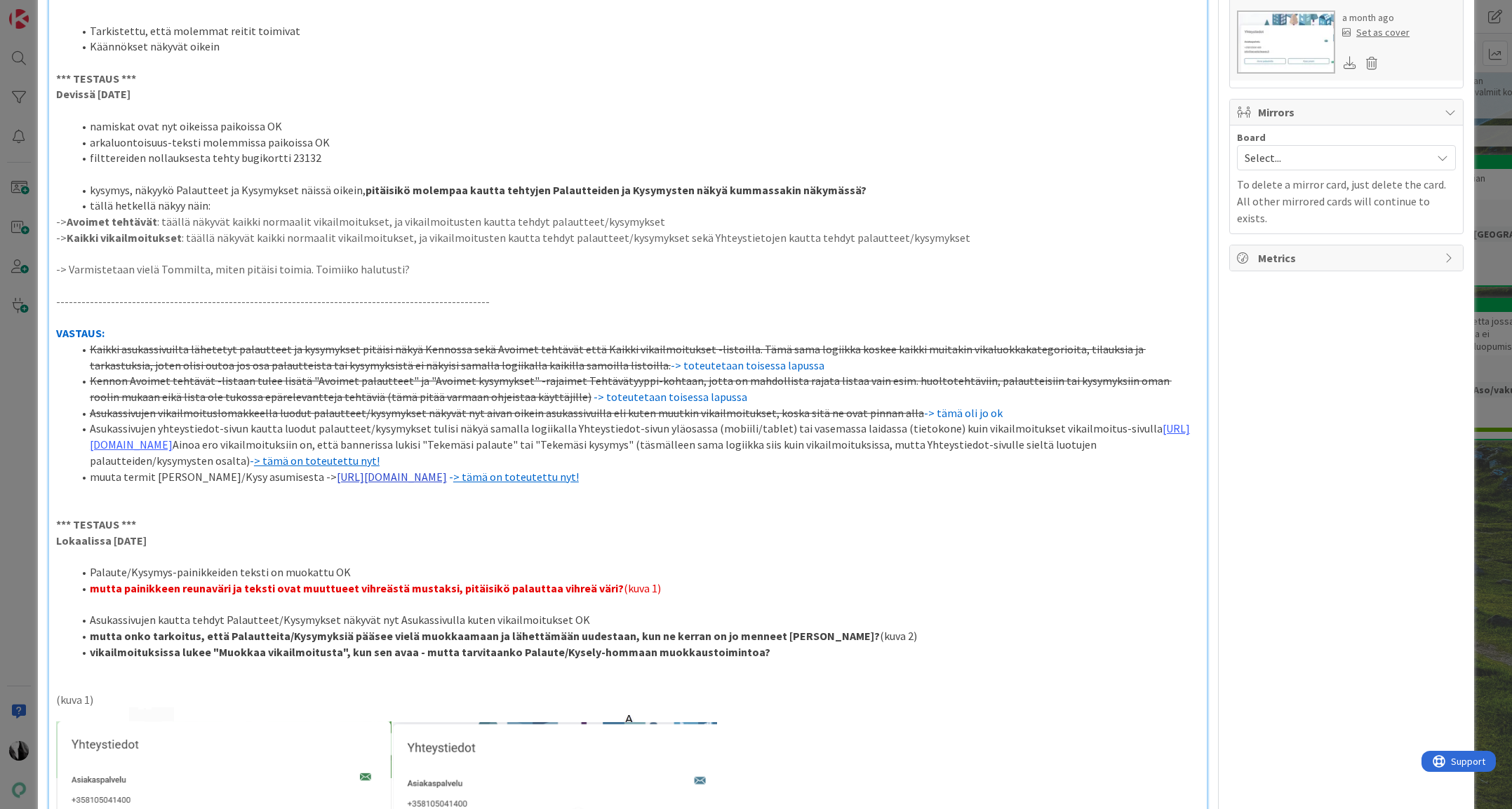
click at [447, 477] on link "https://www.figma.com/proto/8nkeArknswRheh0fKWhyRc/Asukassivut?page-id=0%3A1&no…" at bounding box center [391, 477] width 110 height 14
click at [637, 519] on link "https://www.figma.com/proto/8nkeArknswRheh0fKWhyRc/Asukassivut?content-scaling=…" at bounding box center [588, 519] width 96 height 19
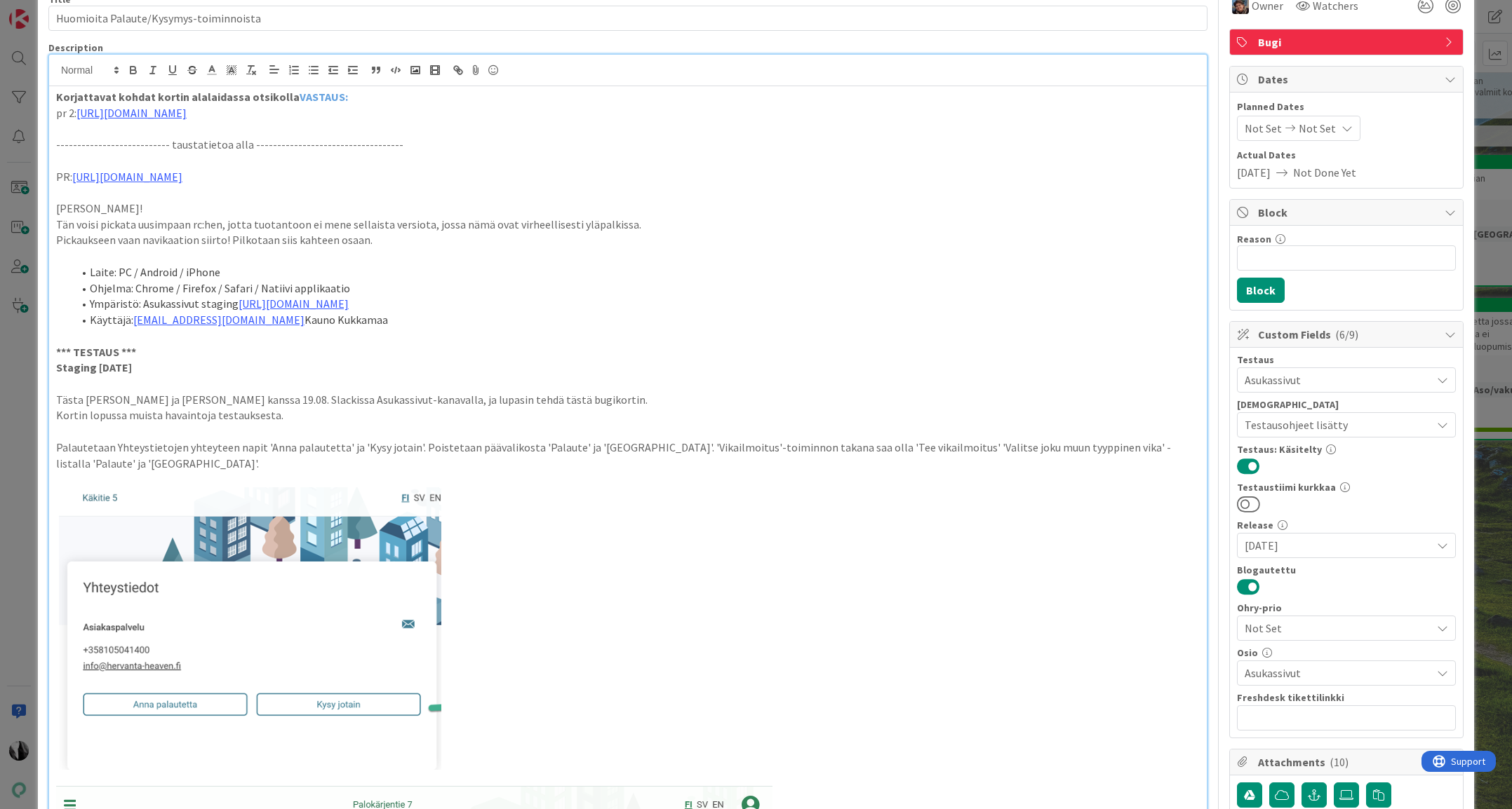
scroll to position [0, 0]
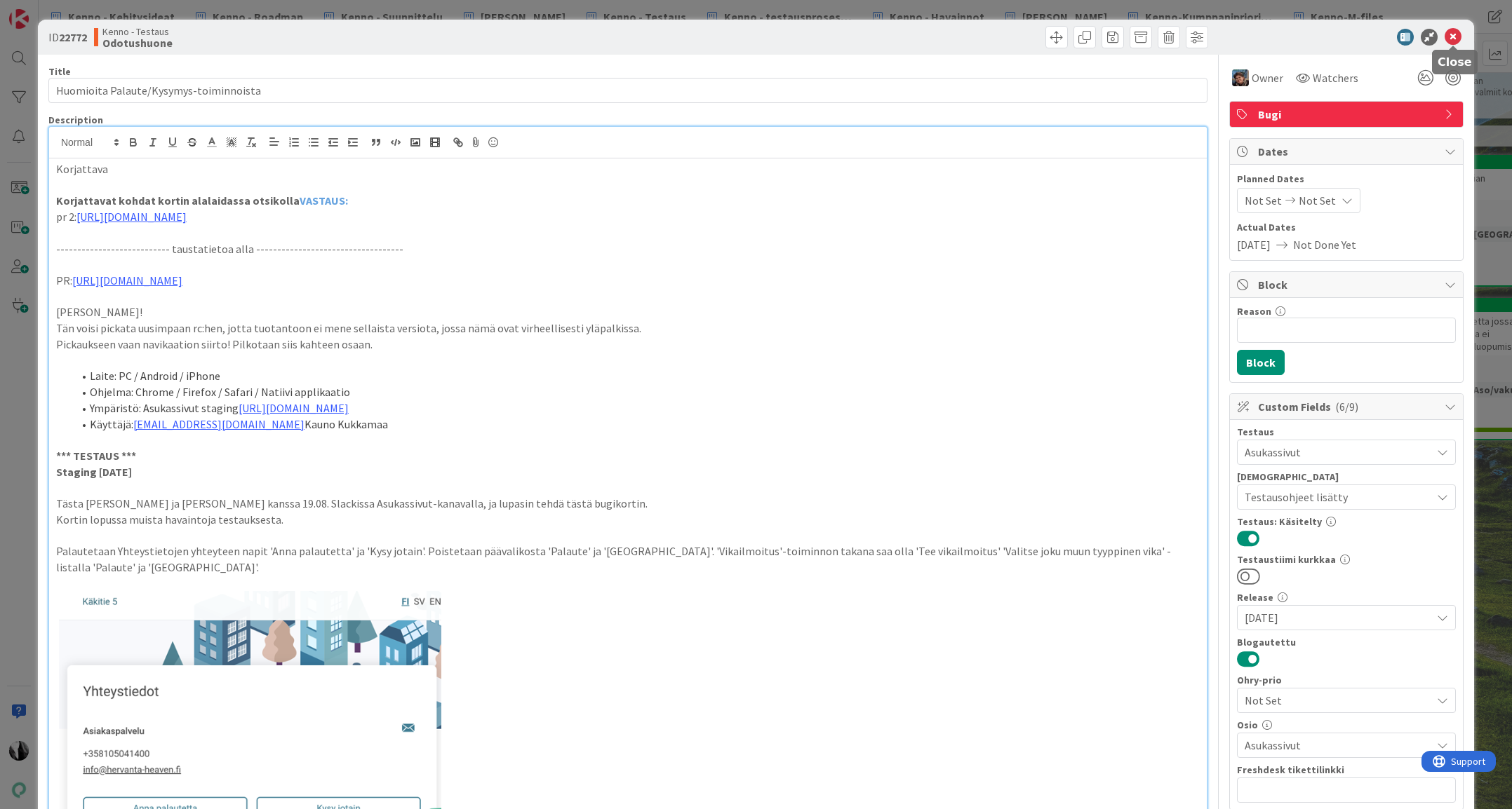
click at [1449, 33] on icon at bounding box center [1452, 37] width 17 height 17
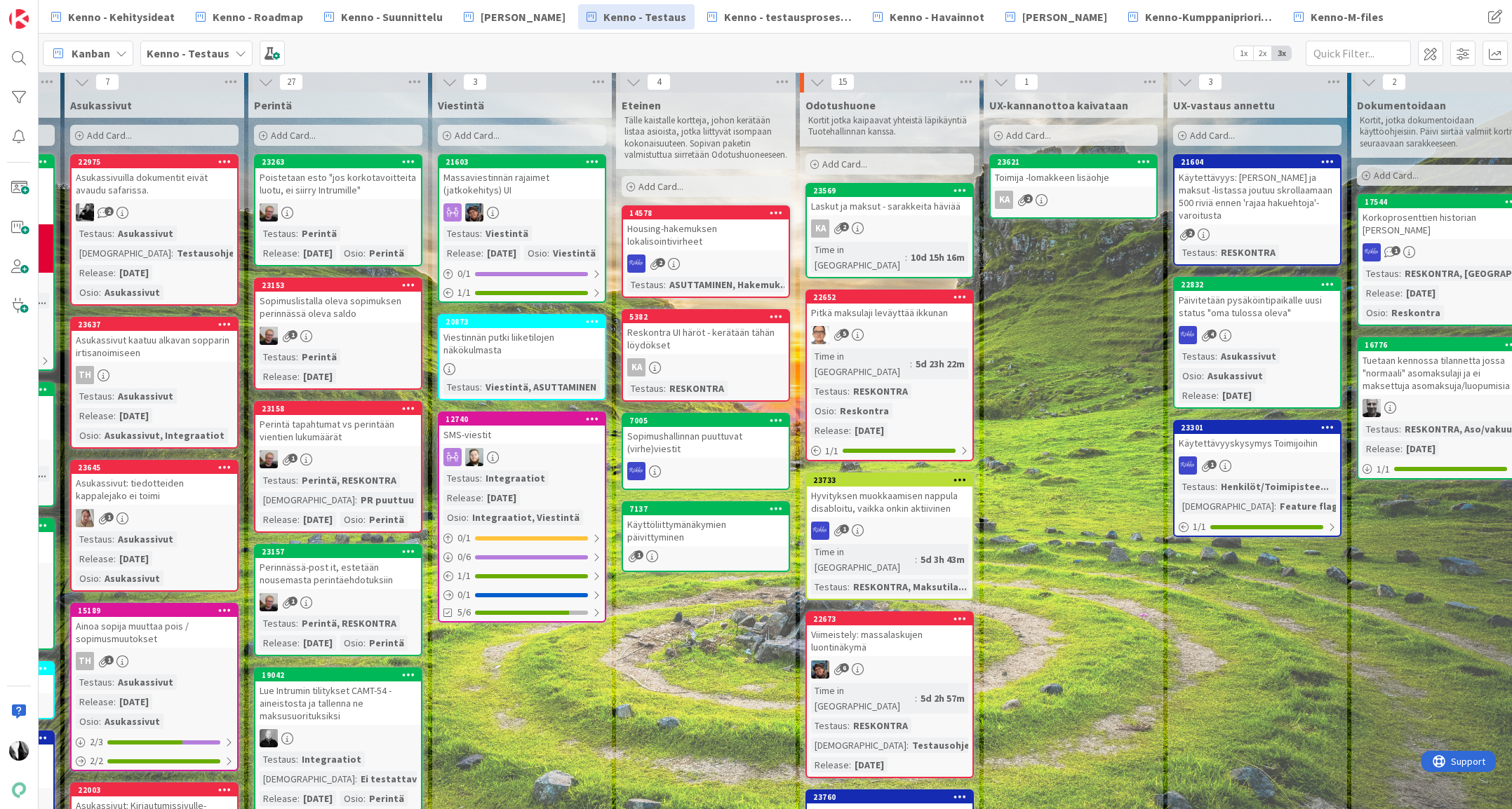
scroll to position [0, 530]
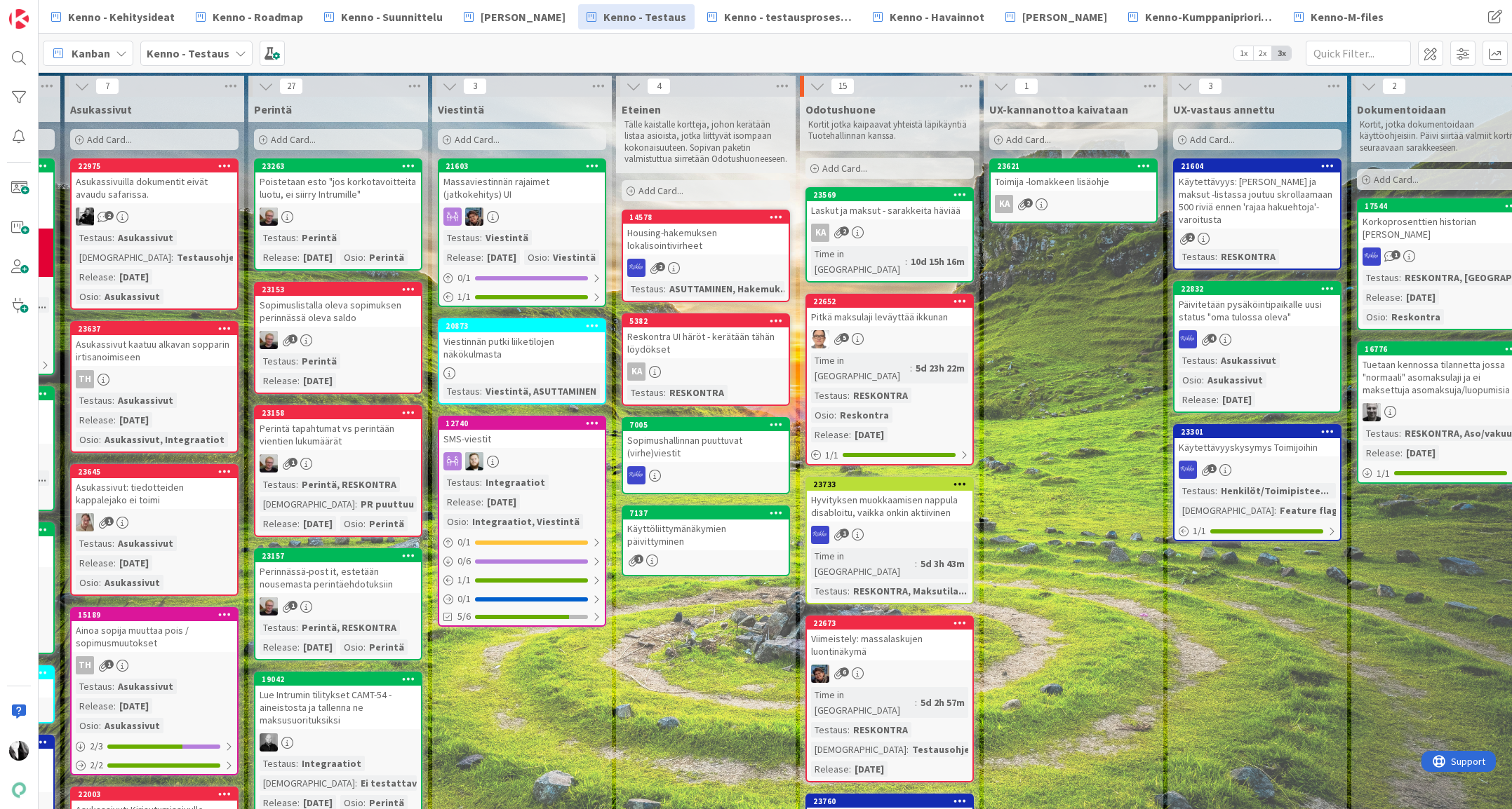
click at [879, 330] on div "5" at bounding box center [890, 339] width 166 height 19
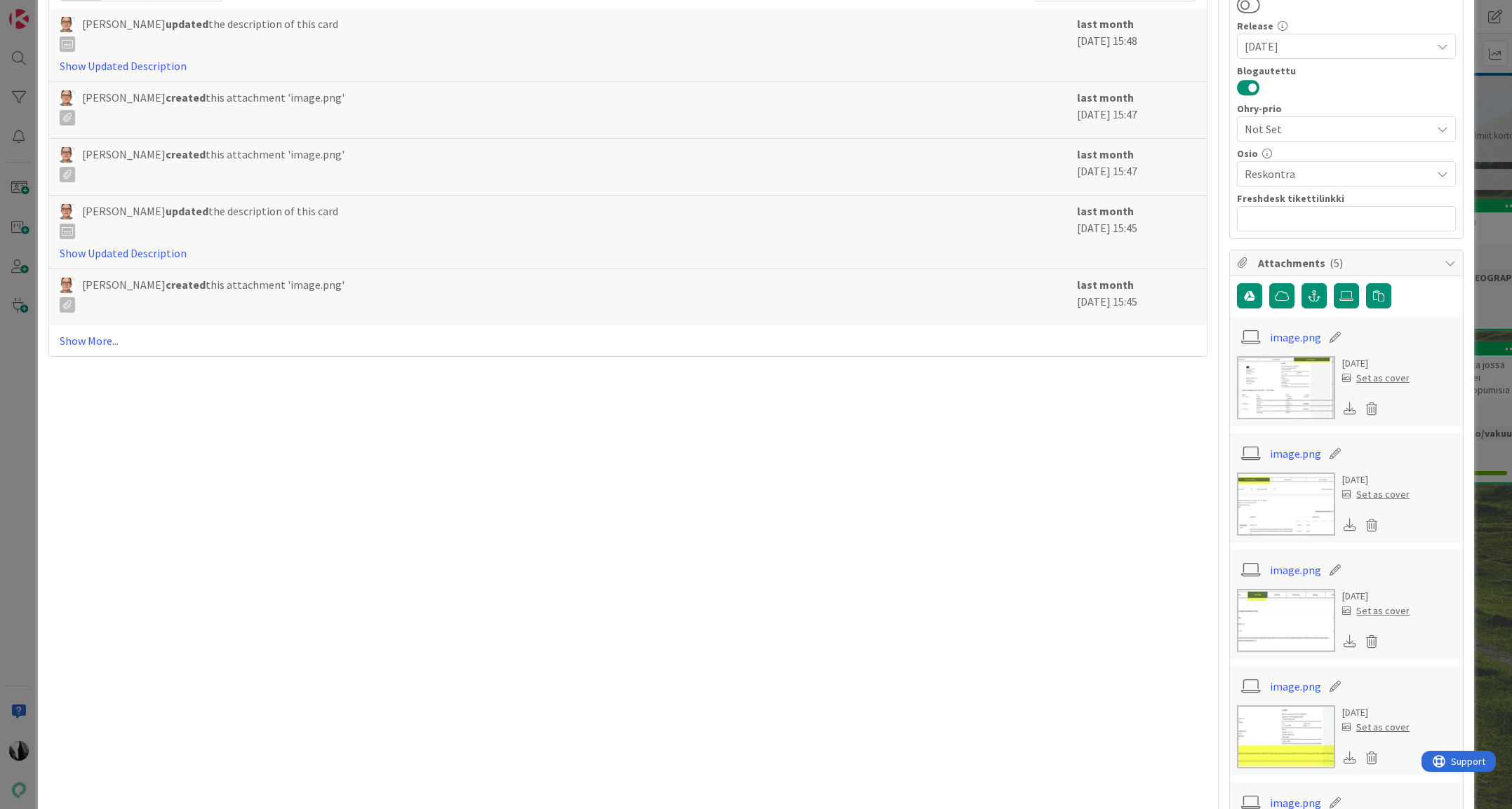
scroll to position [651, 0]
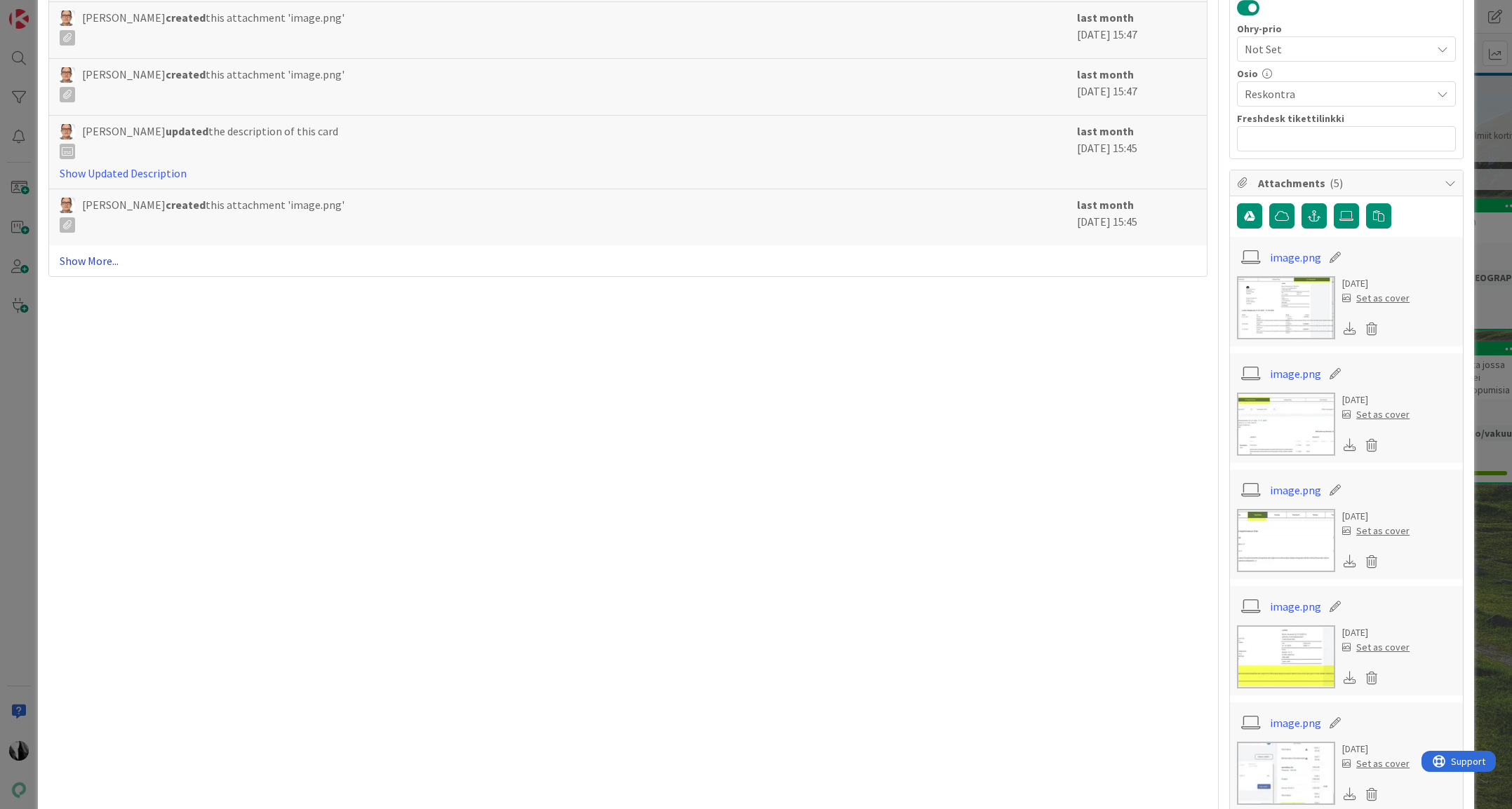
click at [102, 263] on link "Show More..." at bounding box center [628, 260] width 1136 height 17
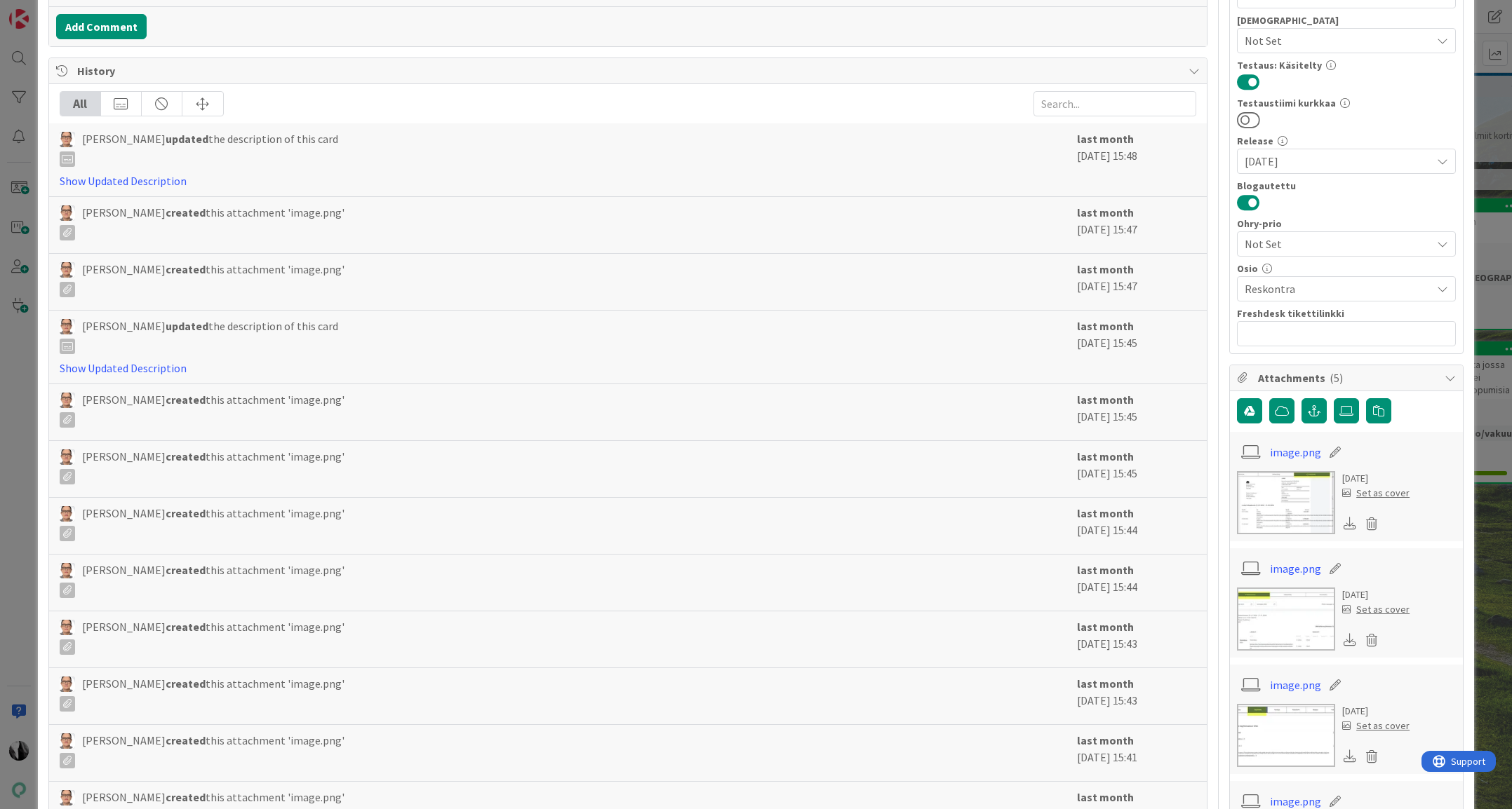
scroll to position [0, 0]
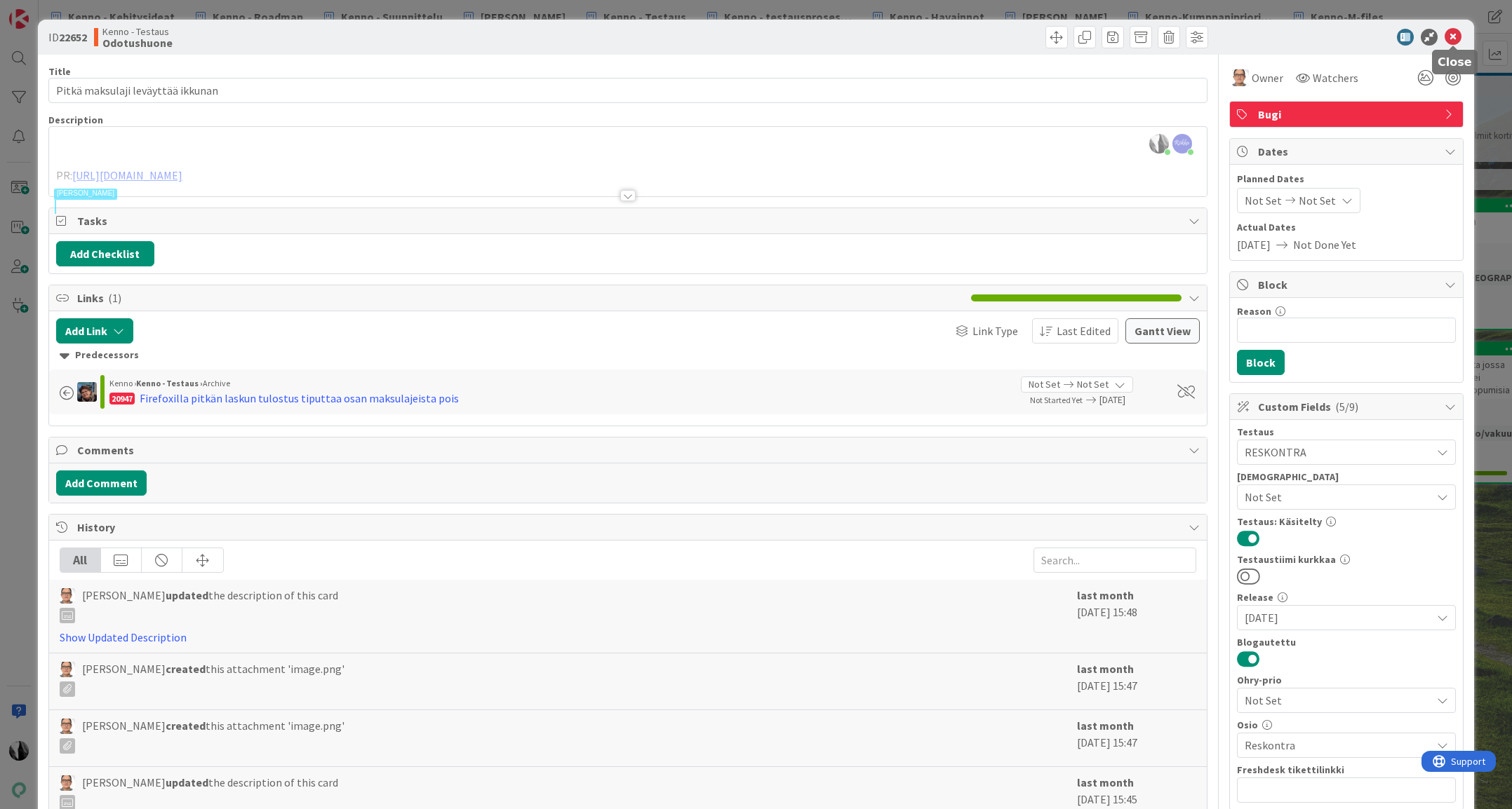
click at [1455, 35] on icon at bounding box center [1452, 37] width 17 height 17
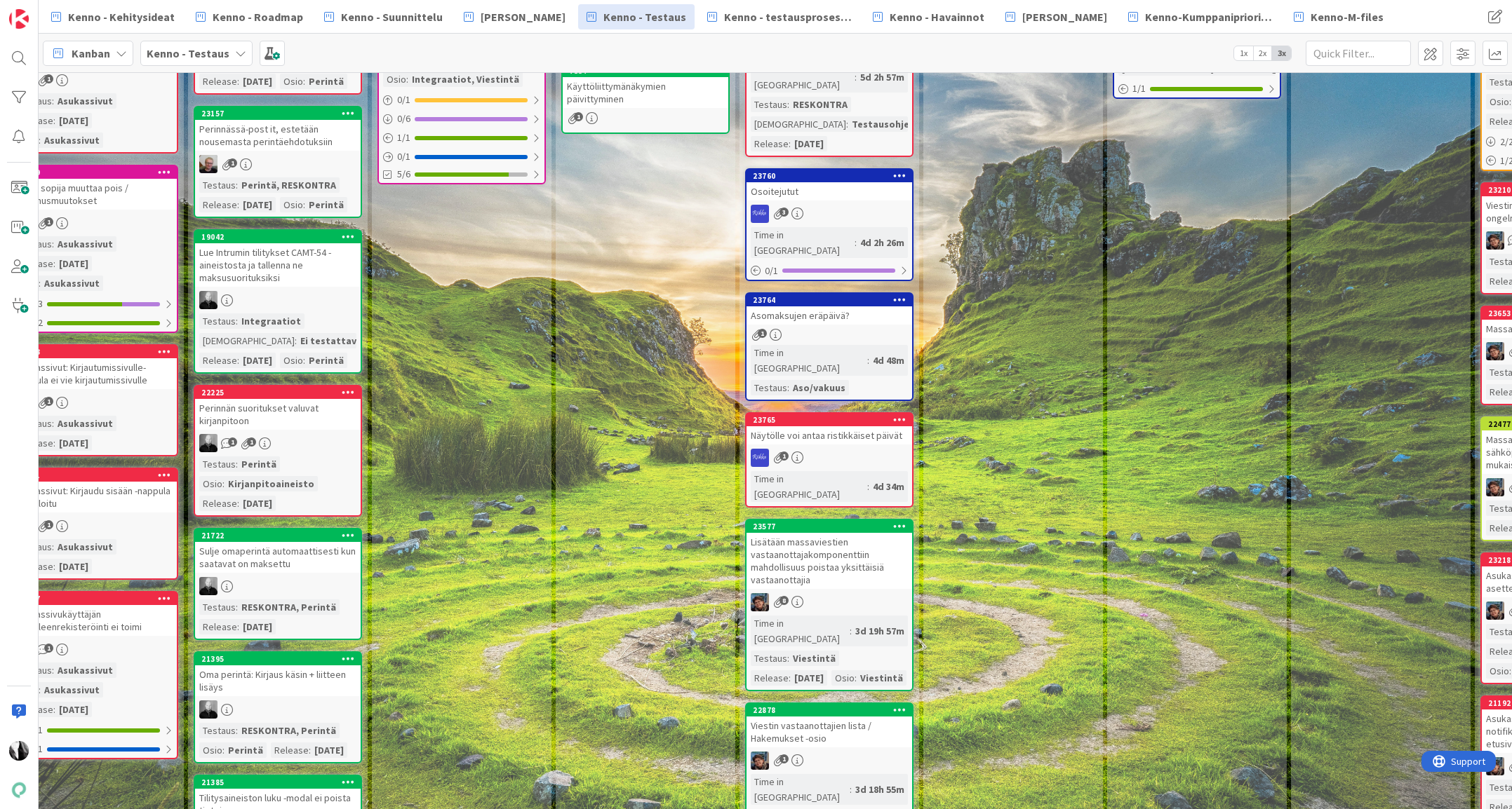
scroll to position [0, 591]
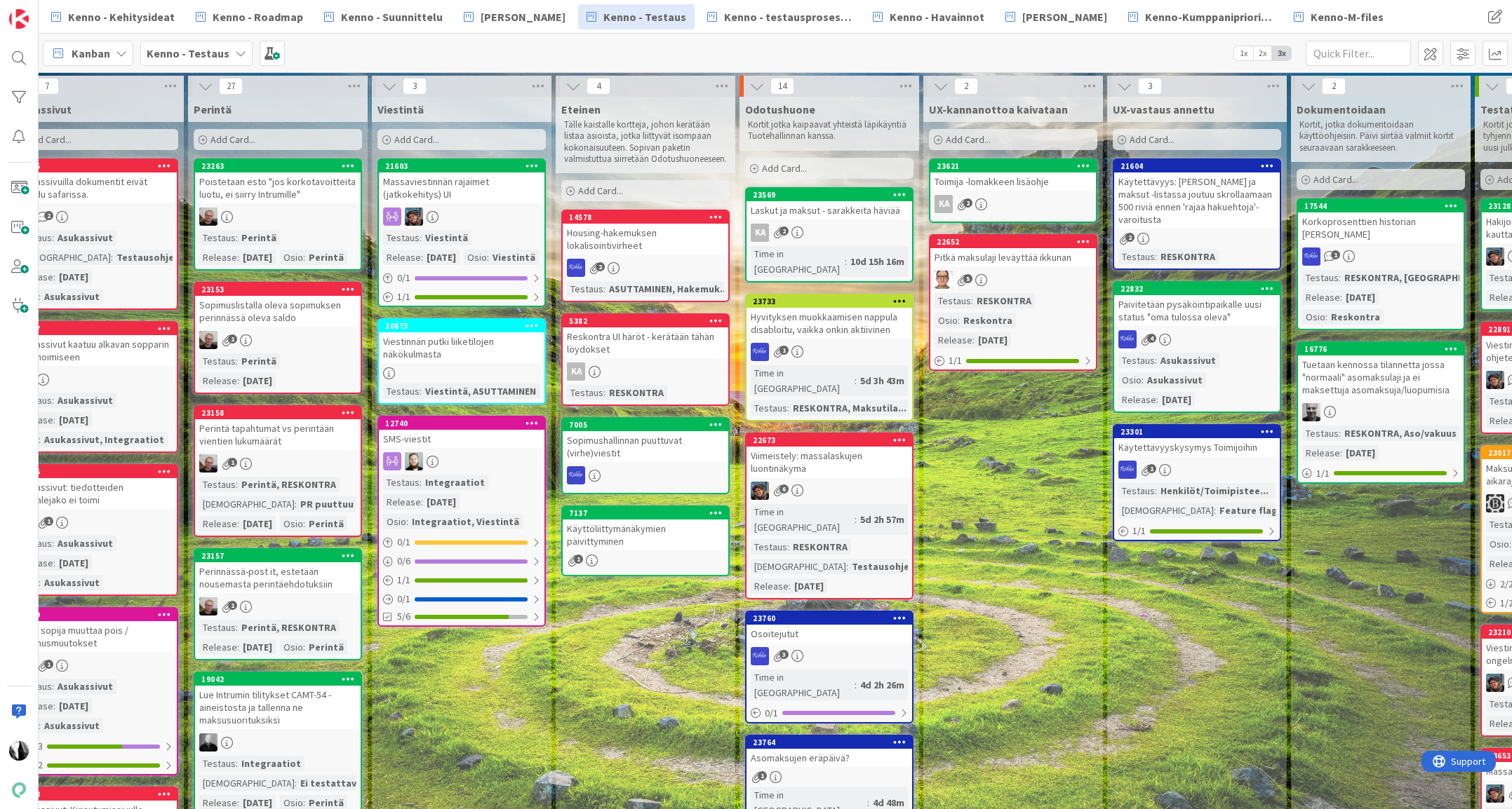
click at [823, 310] on div "Hyvityksen muokkaamisen nappula disabloitu, vaikka onkin aktiivinen" at bounding box center [830, 323] width 166 height 31
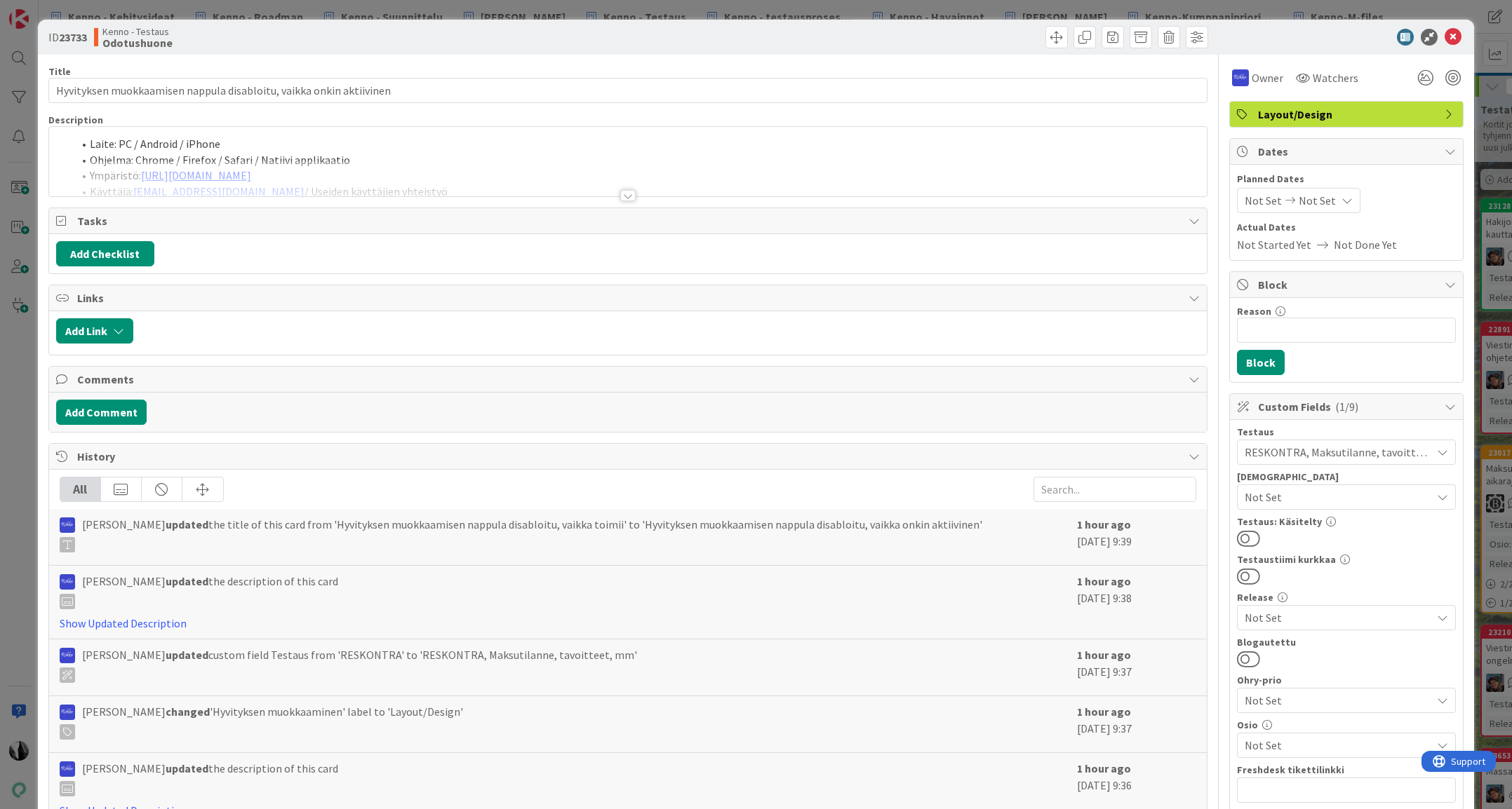
click at [623, 195] on div at bounding box center [628, 196] width 16 height 11
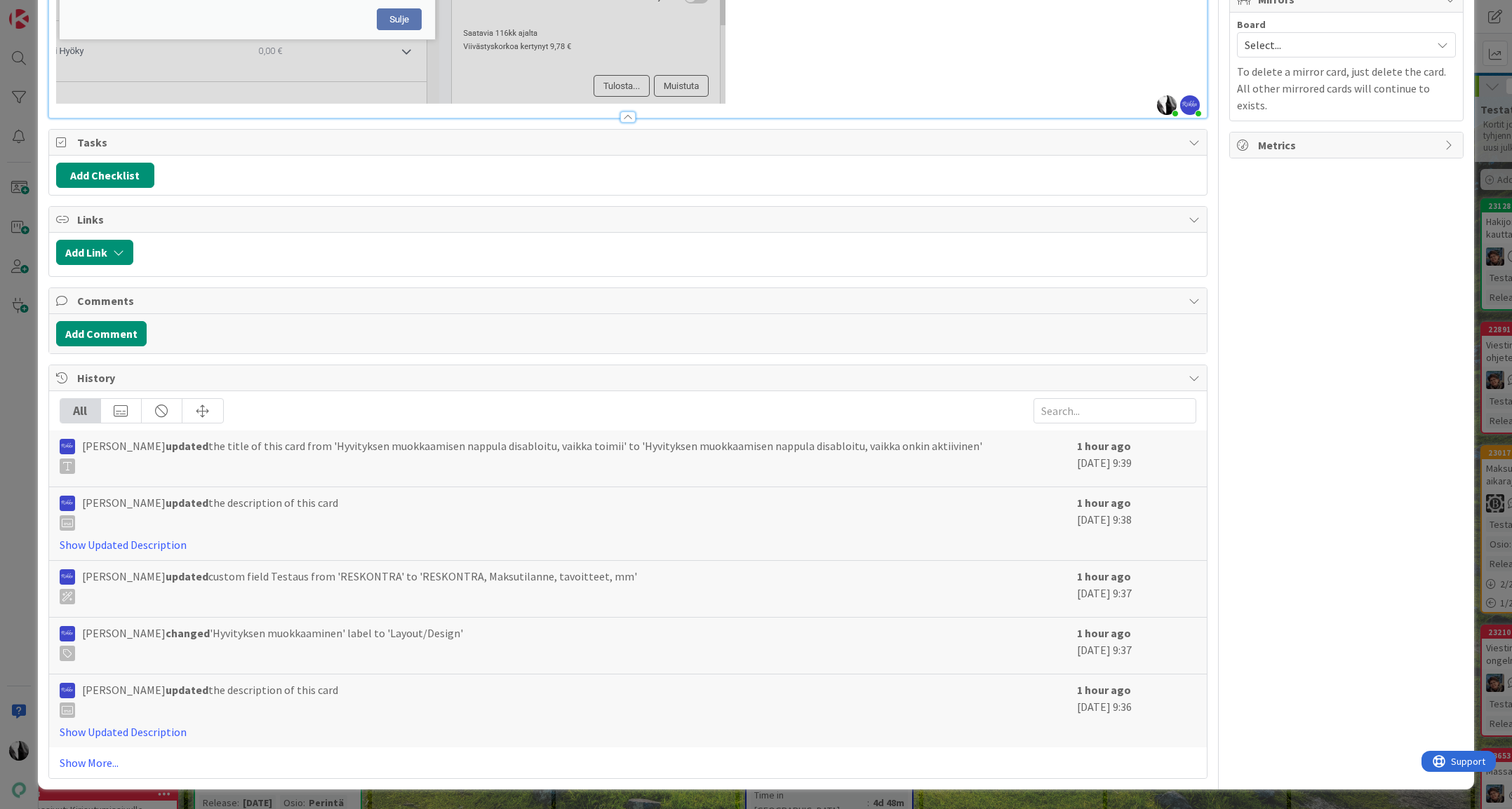
scroll to position [1030, 0]
drag, startPoint x: 103, startPoint y: 763, endPoint x: 355, endPoint y: 729, distance: 254.3
click at [102, 763] on link "Show More..." at bounding box center [628, 762] width 1136 height 17
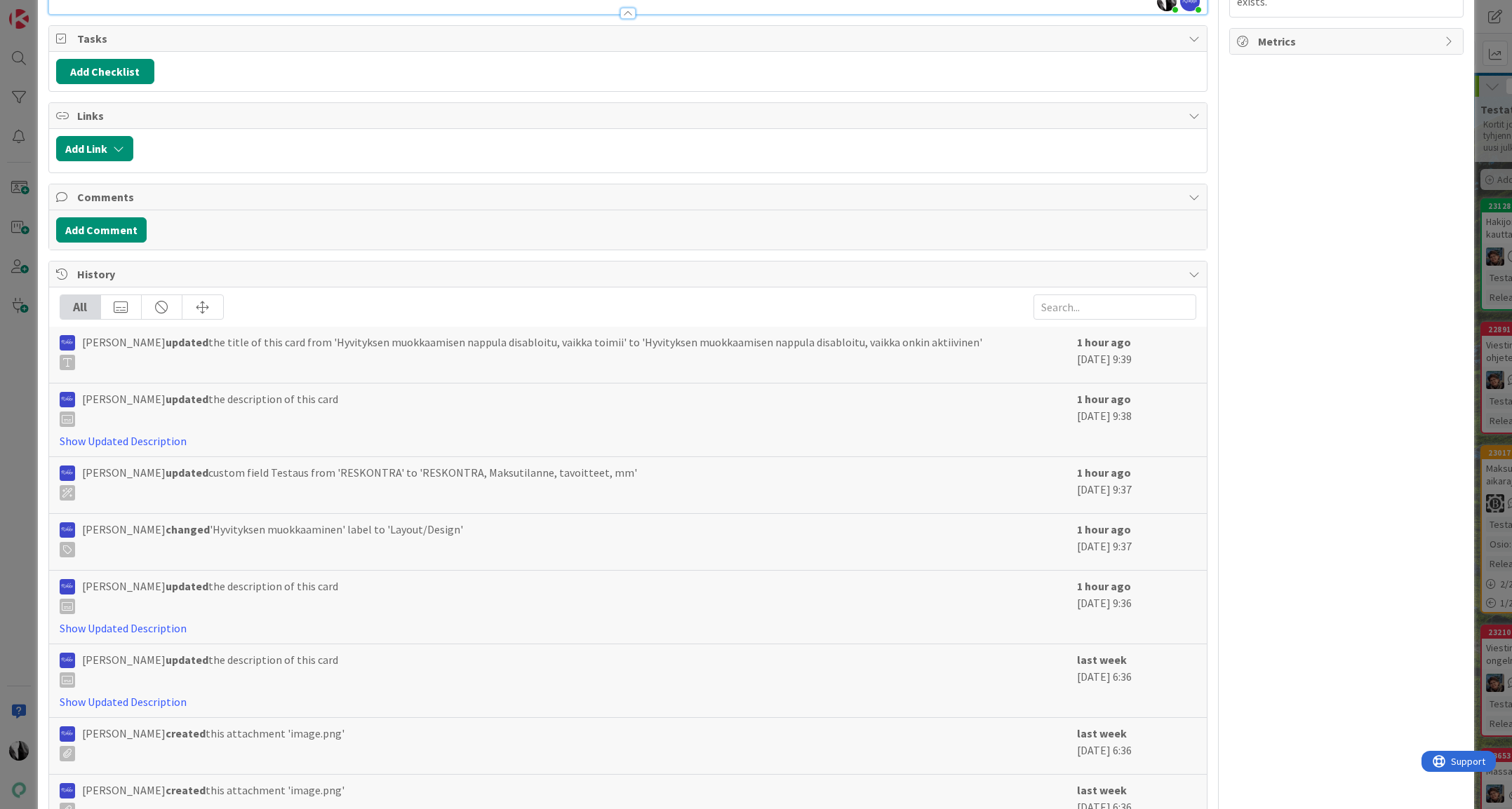
scroll to position [1322, 0]
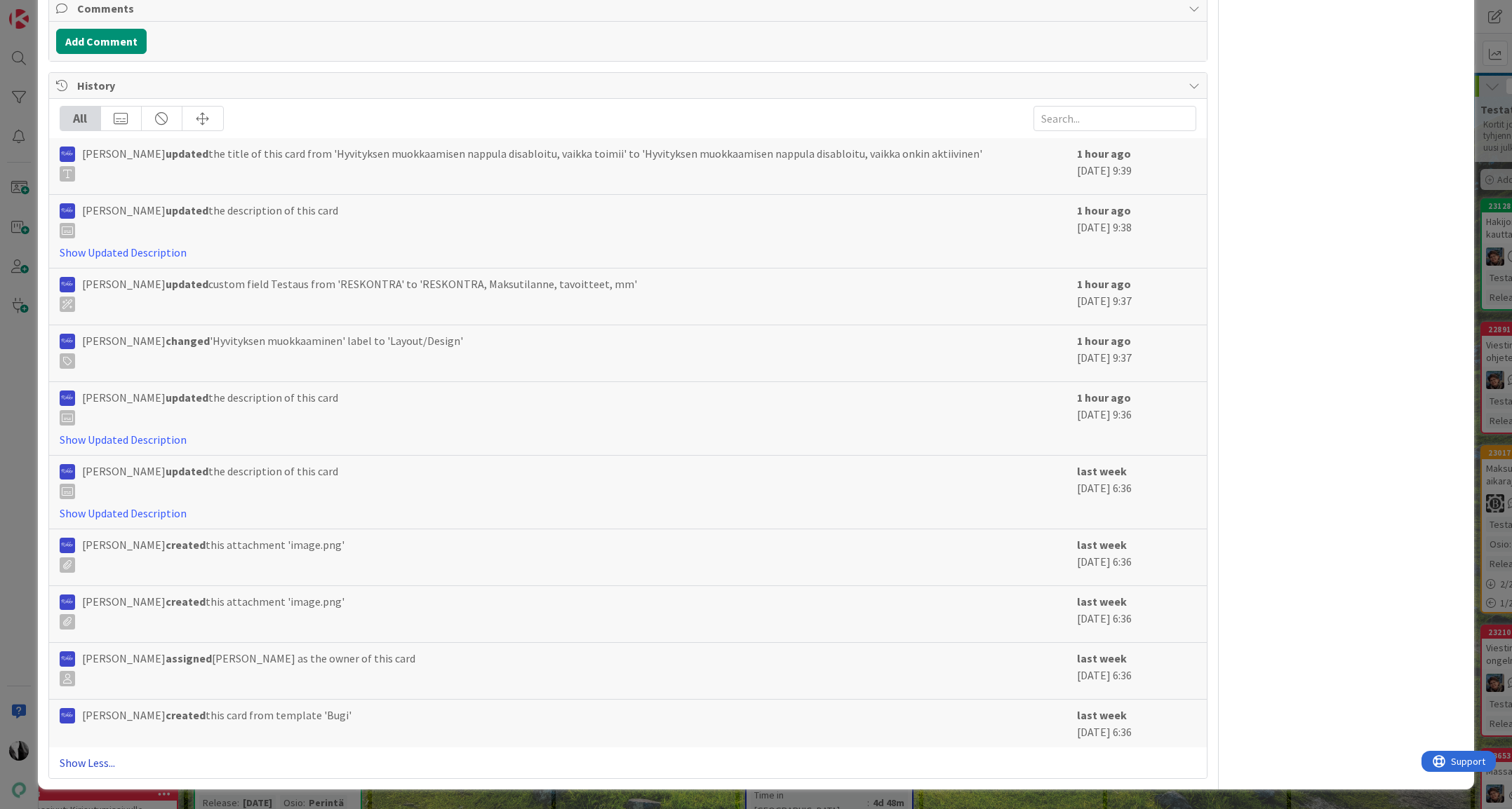
drag, startPoint x: 92, startPoint y: 755, endPoint x: 134, endPoint y: 753, distance: 42.0
click at [93, 755] on link "Show Less..." at bounding box center [628, 762] width 1136 height 17
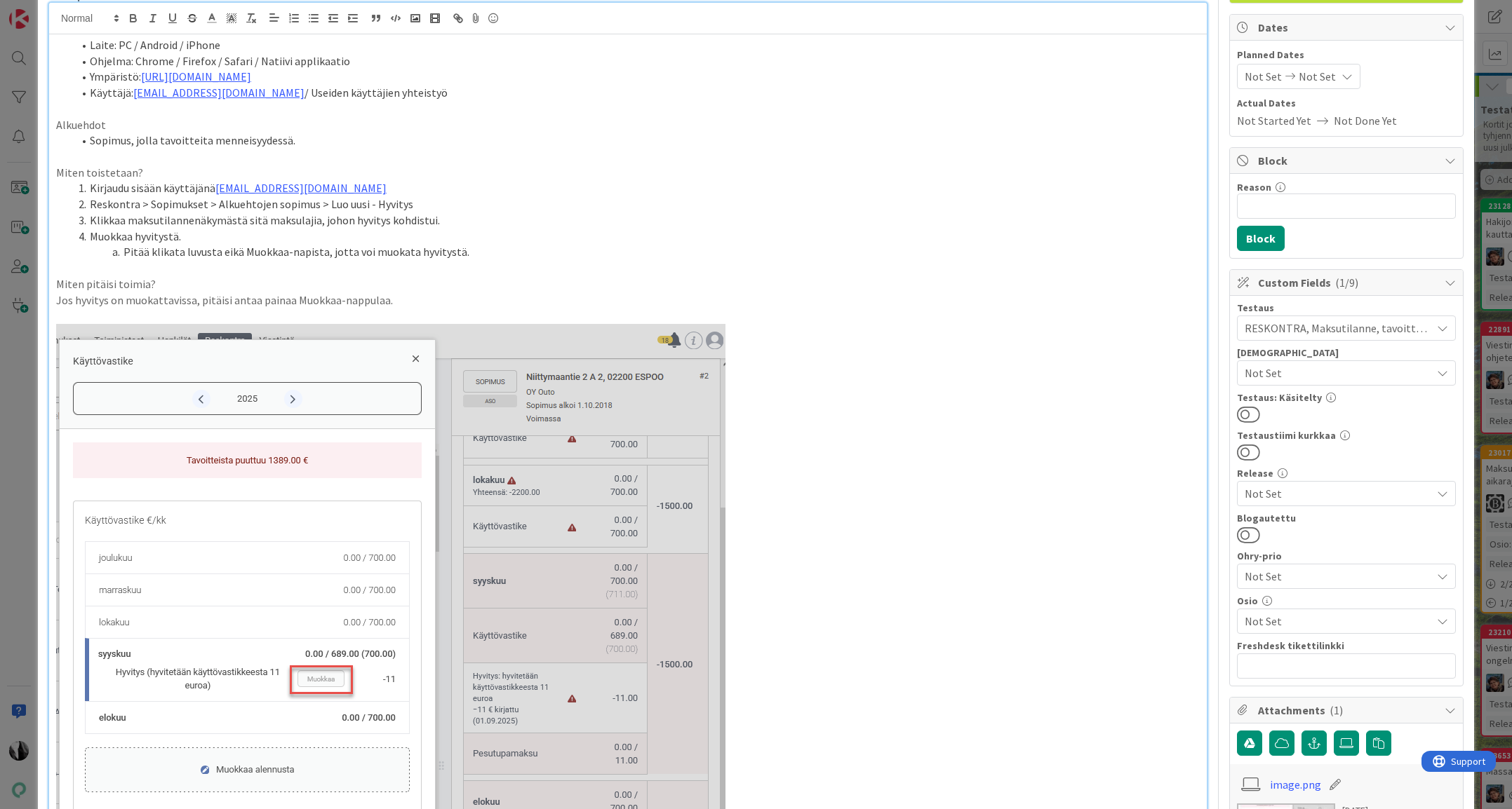
scroll to position [0, 0]
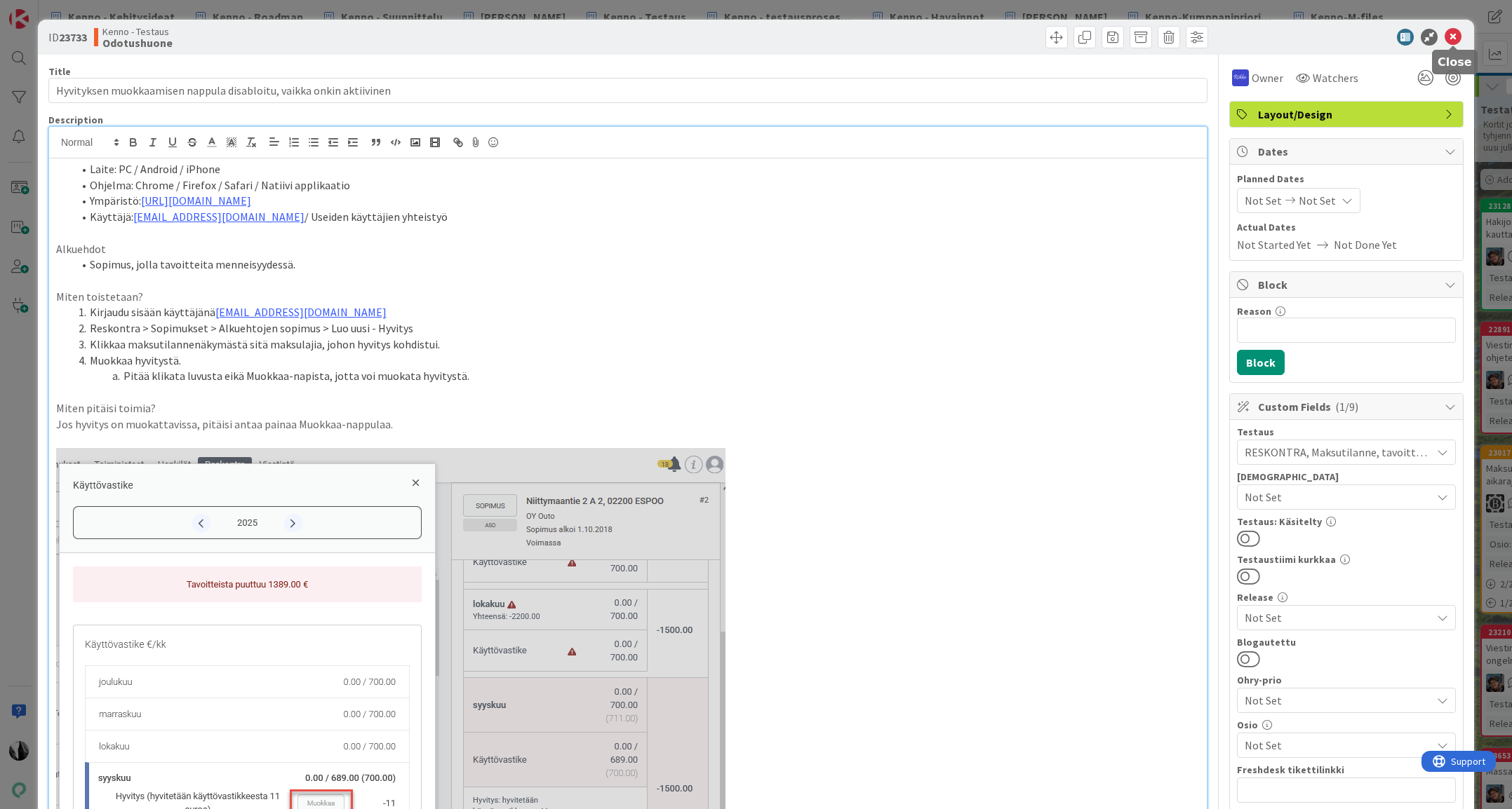
click at [1455, 33] on icon at bounding box center [1452, 37] width 17 height 17
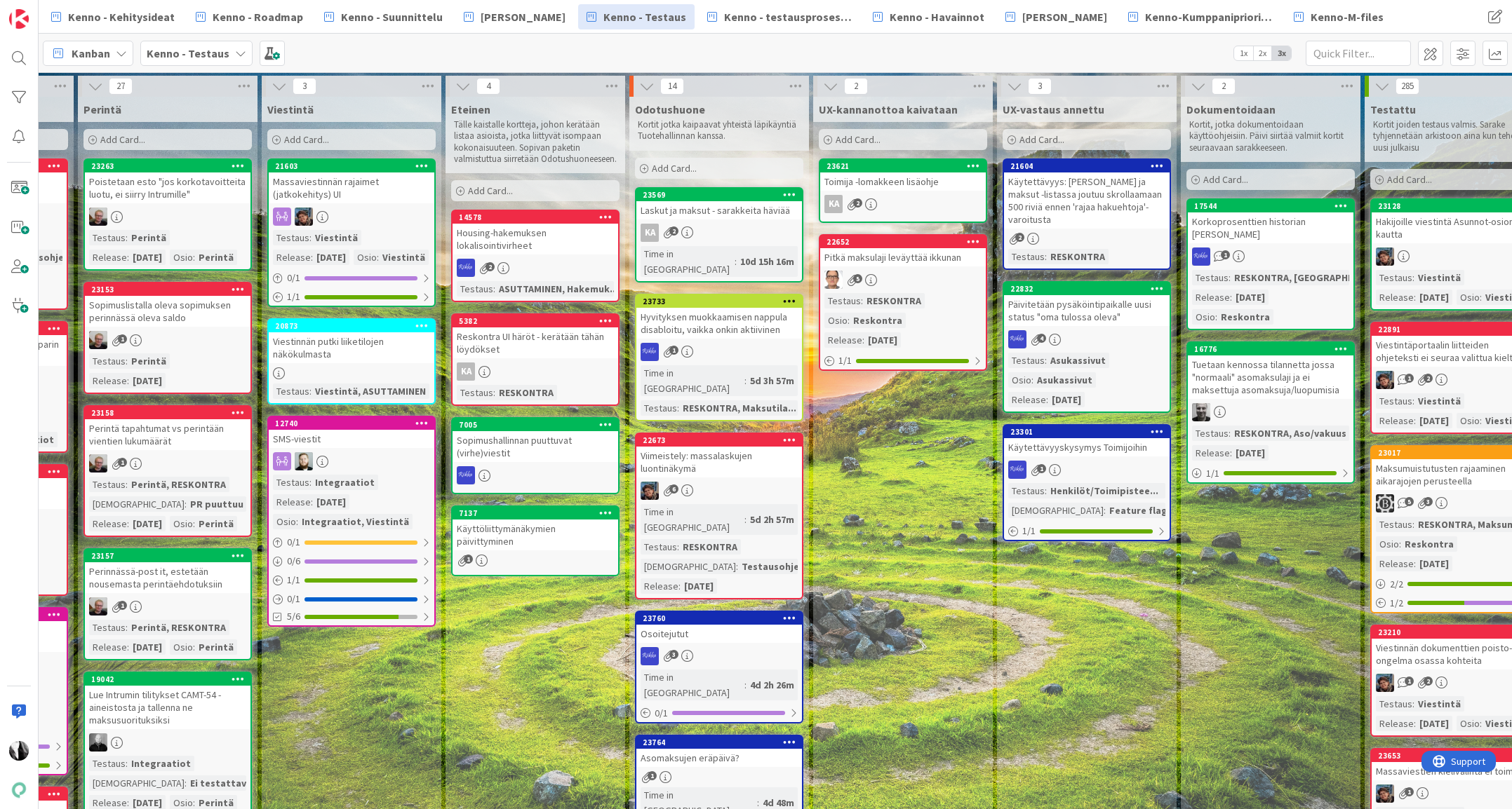
scroll to position [0, 812]
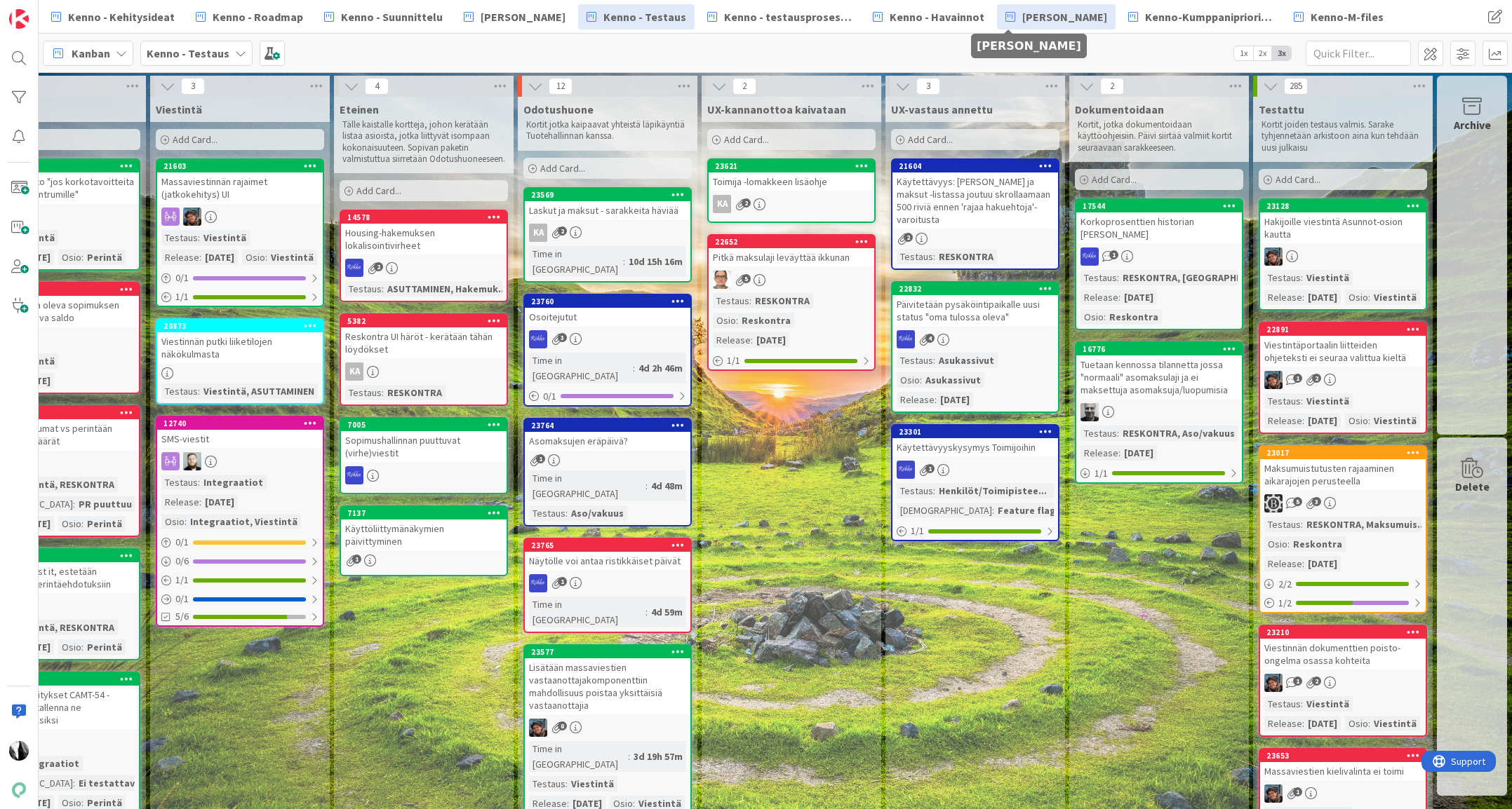
click at [1022, 19] on span "[PERSON_NAME]" at bounding box center [1064, 17] width 85 height 17
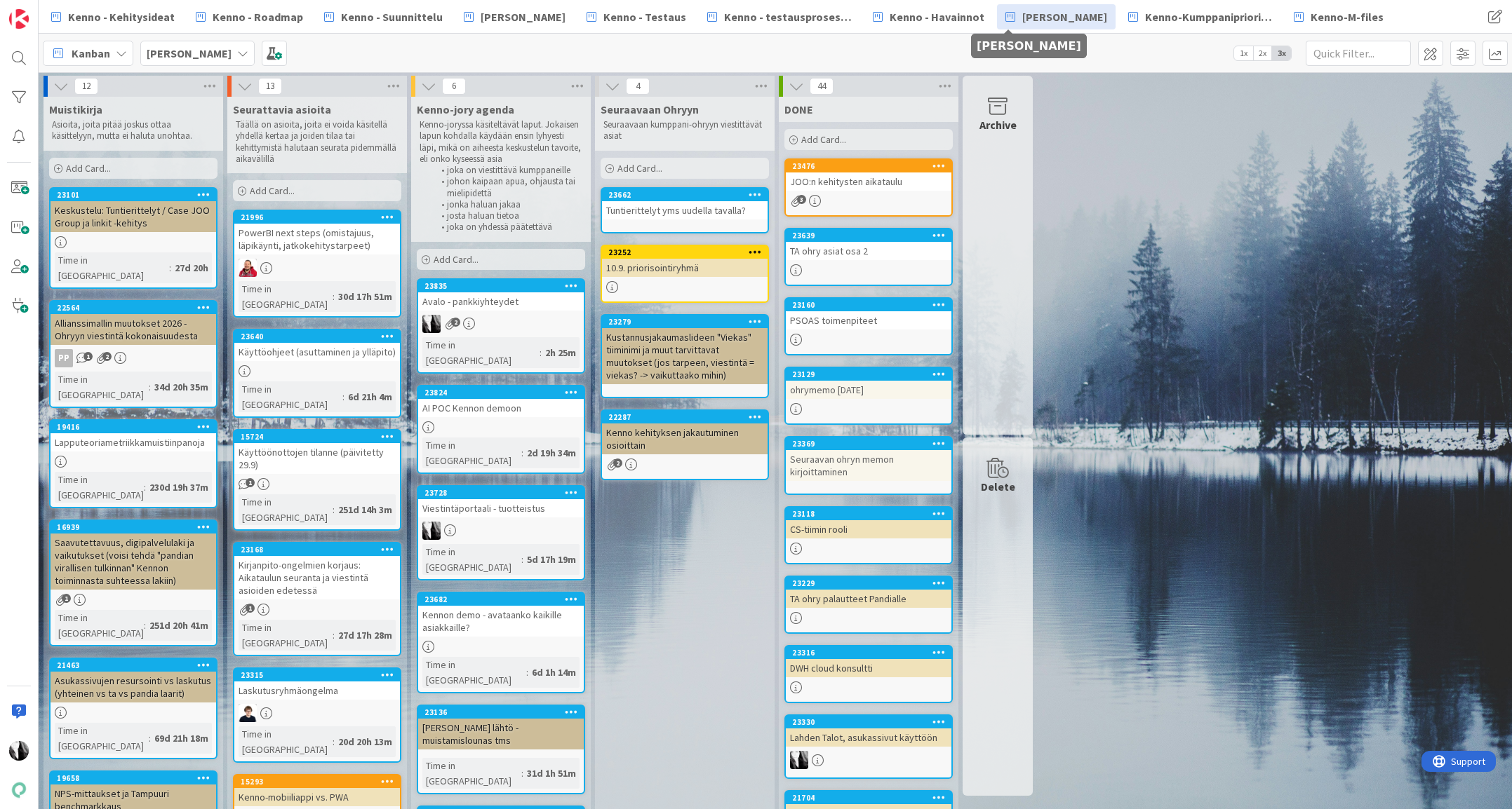
click at [1022, 20] on span "[PERSON_NAME]" at bounding box center [1064, 17] width 85 height 17
click at [488, 301] on div "Avalo - pankkiyhteydet" at bounding box center [501, 301] width 166 height 19
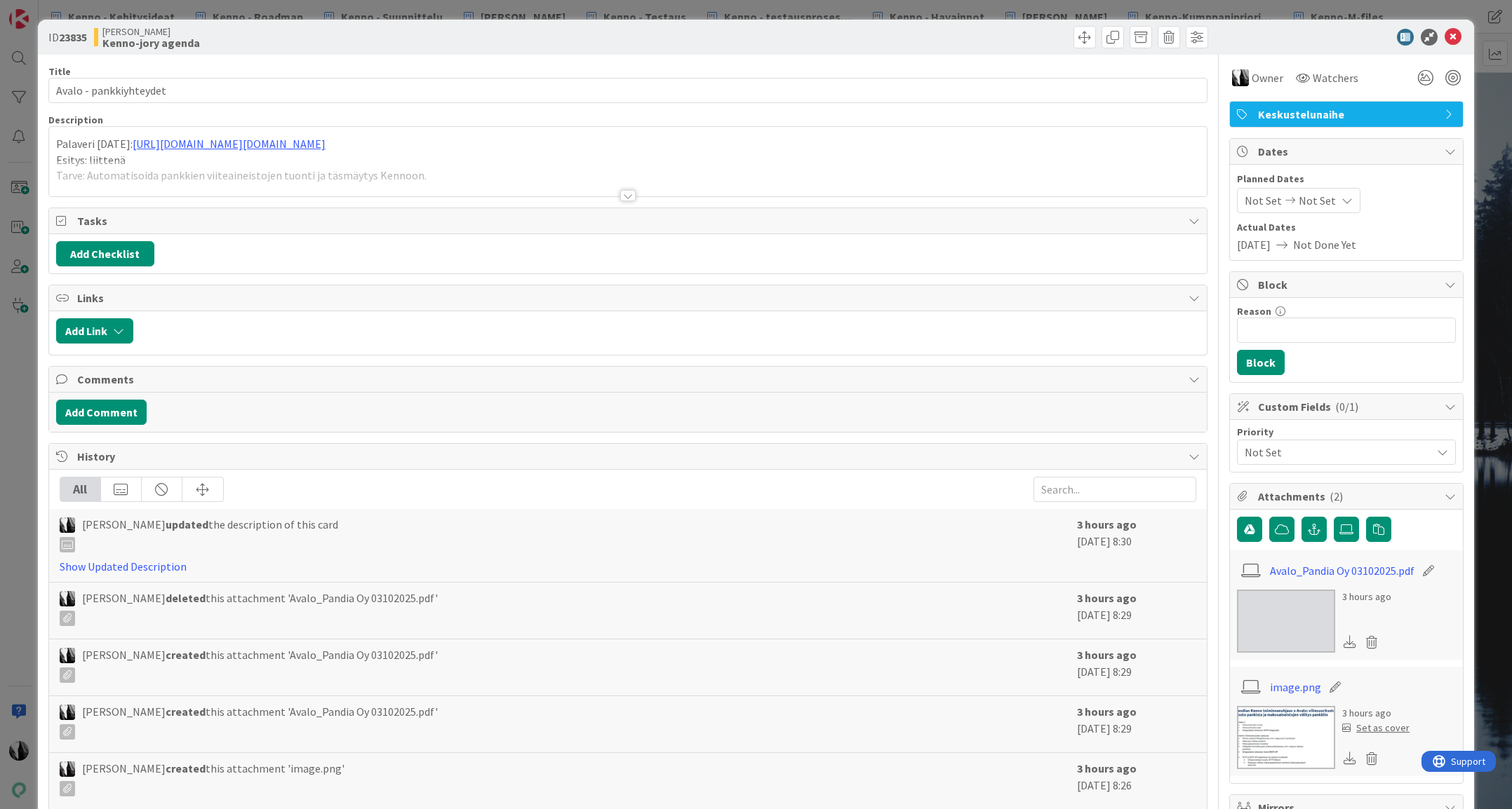
click at [139, 154] on div "Palaveri pe 3.10.2025: https://pandia-oy.atlassian.net/wiki/spaces/KEN/pages/13…" at bounding box center [628, 161] width 1158 height 70
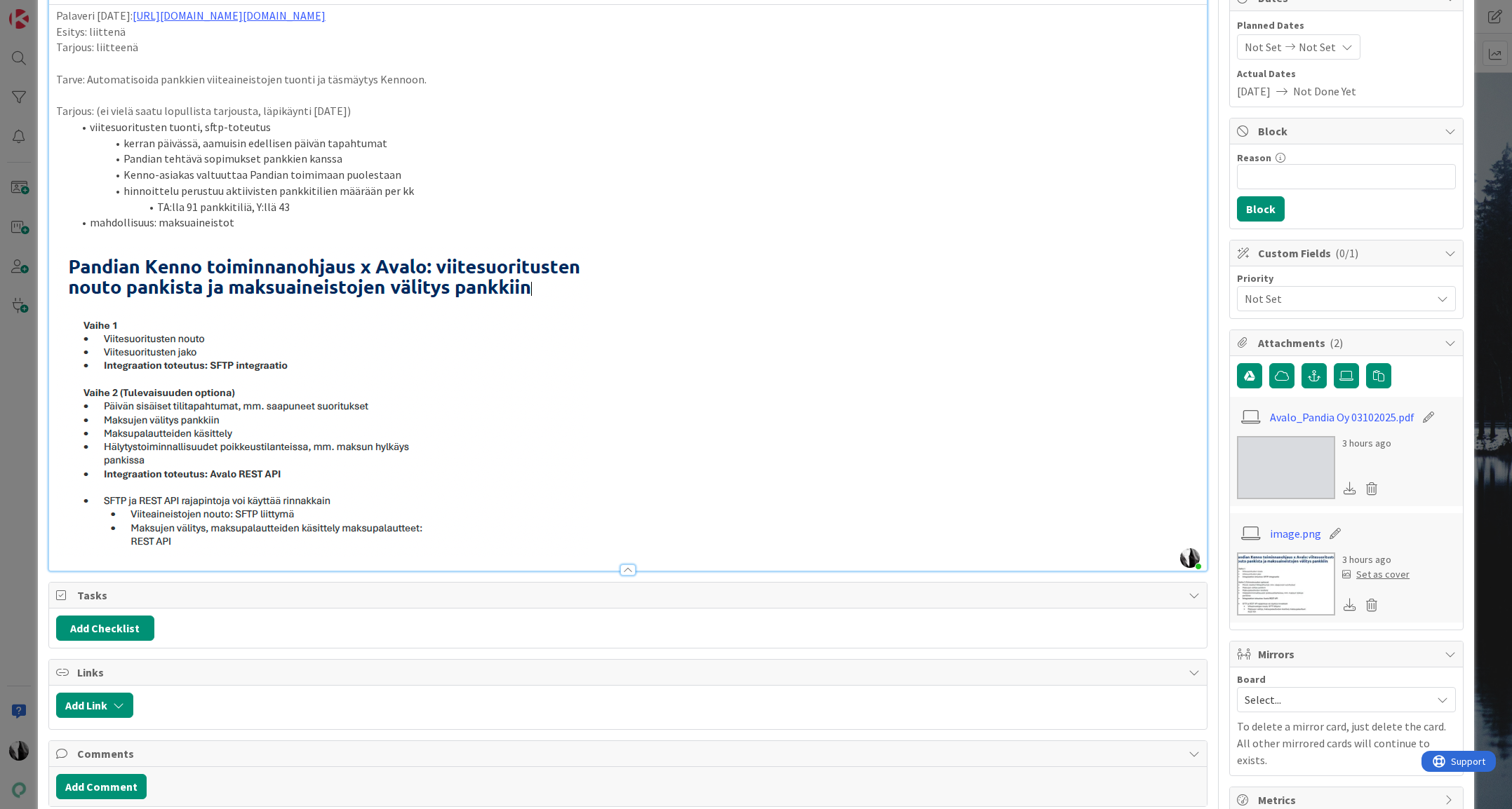
scroll to position [149, 0]
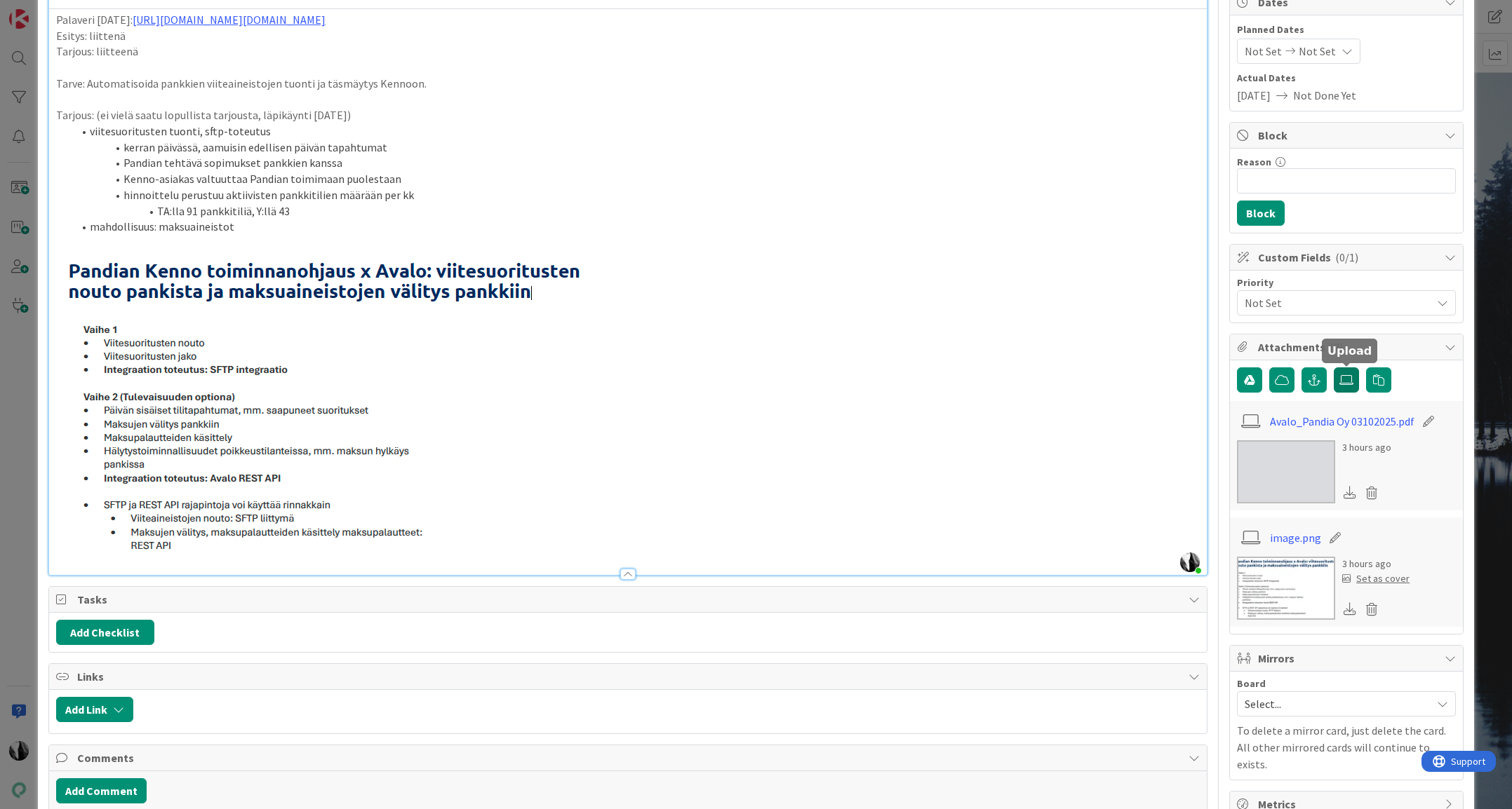
click at [1345, 379] on icon at bounding box center [1346, 380] width 14 height 11
click at [1333, 367] on input "file" at bounding box center [1333, 367] width 0 height 0
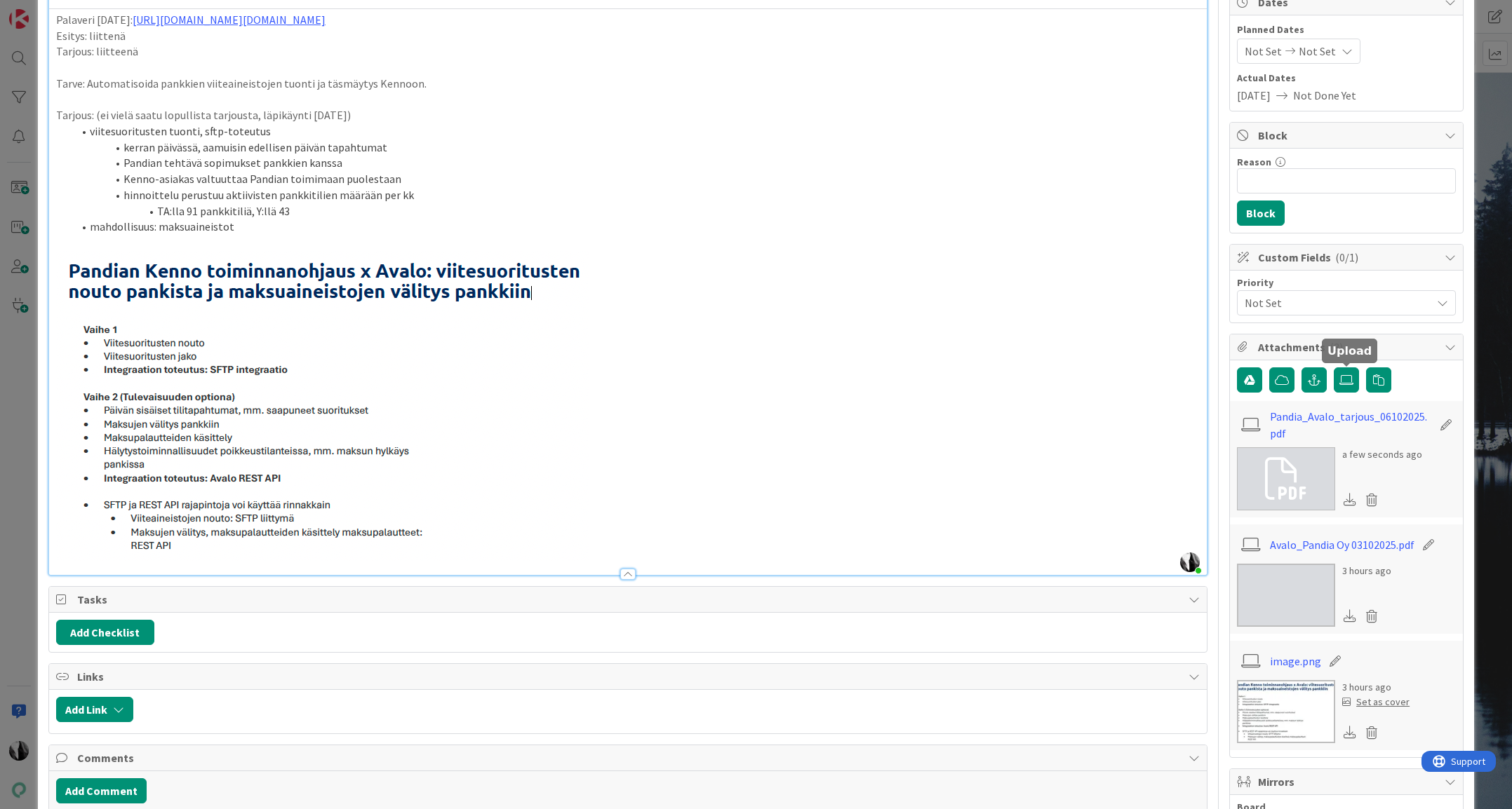
scroll to position [145, 0]
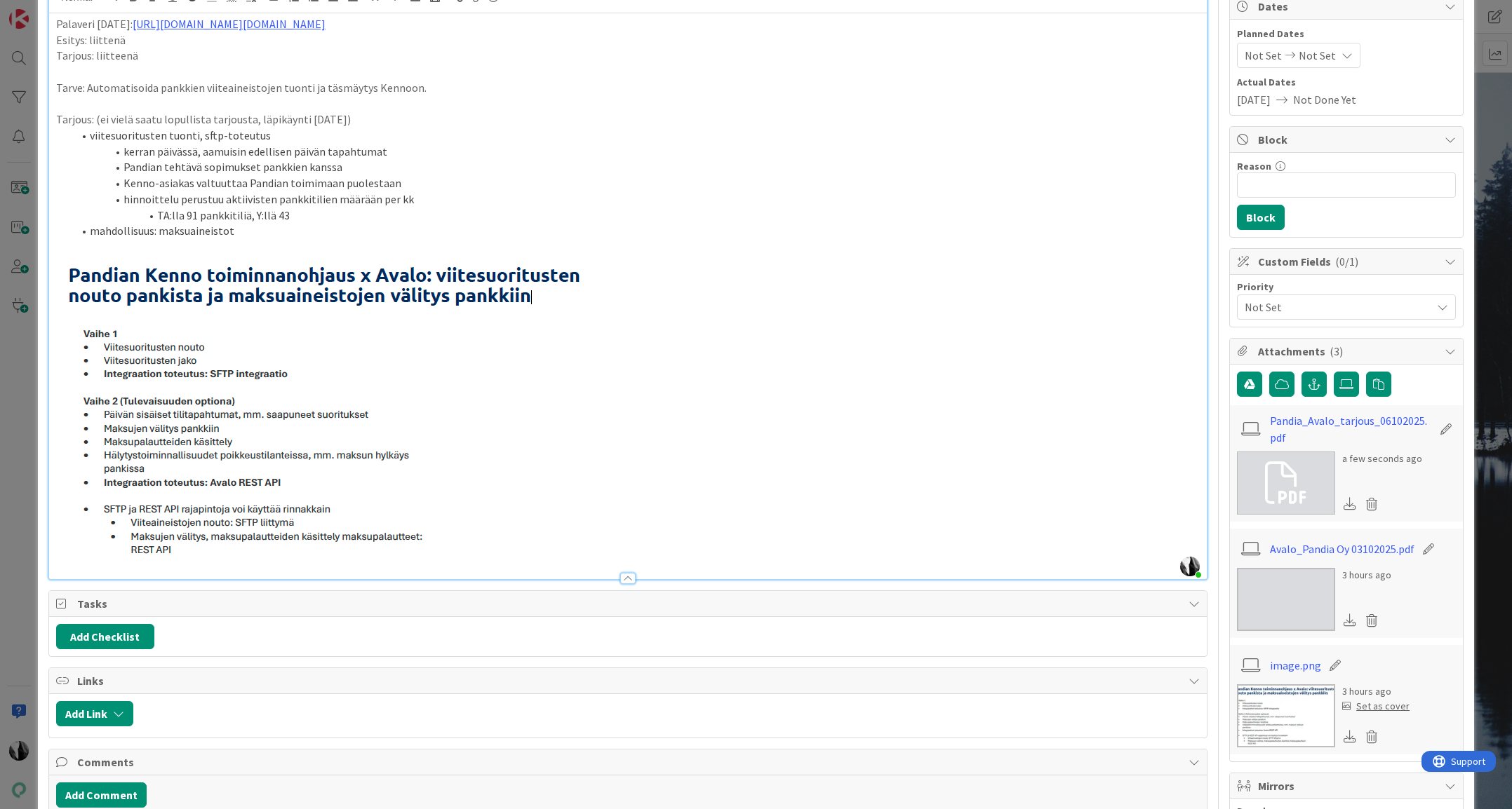
drag, startPoint x: 96, startPoint y: 119, endPoint x: 353, endPoint y: 121, distance: 257.0
click at [353, 121] on p "Tarjous: (ei vielä saatu lopullista tarjousta, läpikäynti ke 8.10.)" at bounding box center [628, 119] width 1143 height 16
drag, startPoint x: 71, startPoint y: 57, endPoint x: 146, endPoint y: 60, distance: 75.1
click at [146, 60] on p "Tarjous: liitteenä" at bounding box center [628, 56] width 1143 height 16
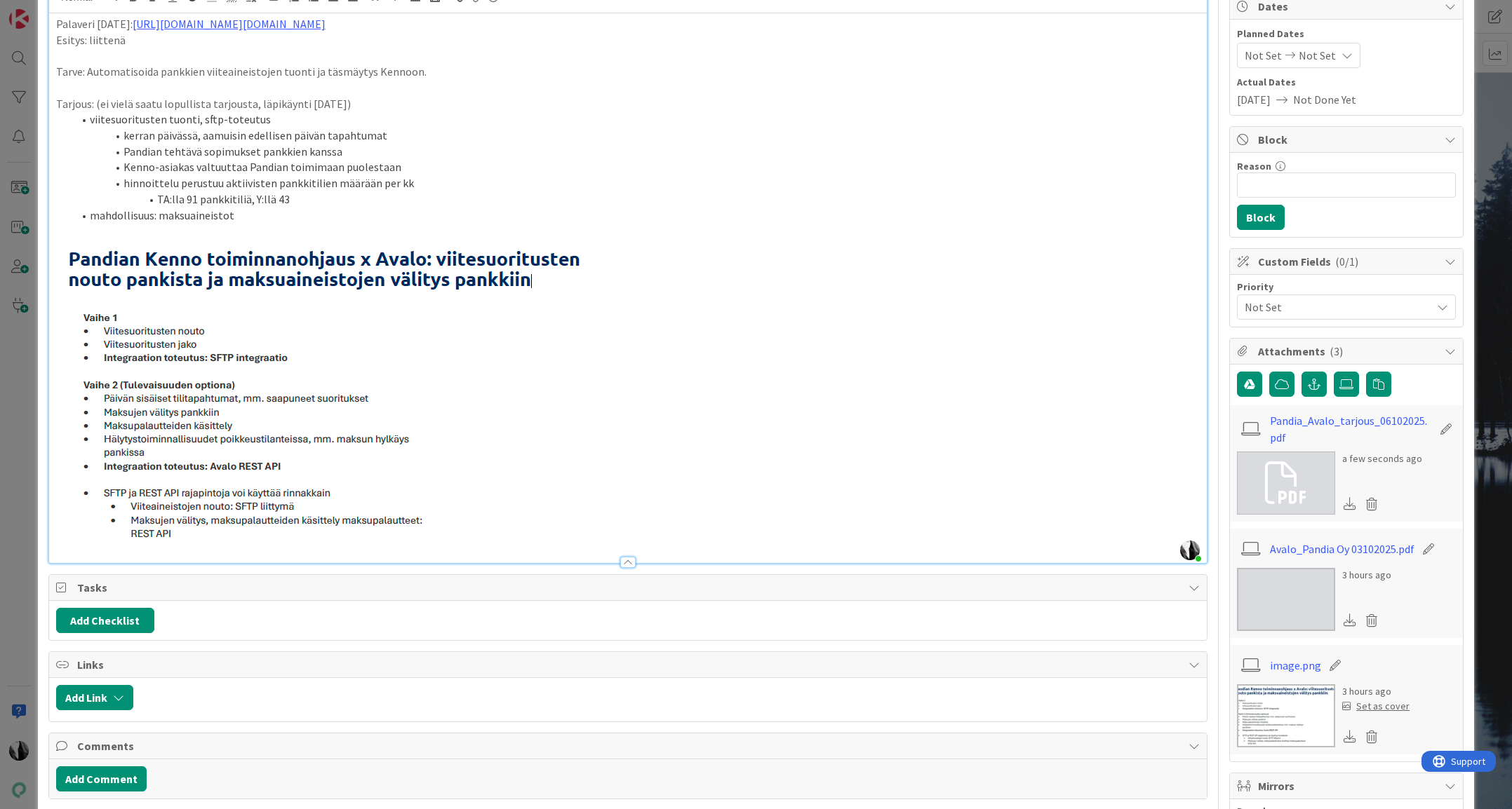
click at [145, 110] on p "Tarjous: (ei vielä saatu lopullista tarjousta, läpikäynti ke 8.10.)" at bounding box center [628, 104] width 1143 height 16
drag, startPoint x: 99, startPoint y: 106, endPoint x: 262, endPoint y: 94, distance: 163.4
click at [253, 101] on p "Tarjous: (ei vielä saatu lopullista tarjousta, läpikäynti ke 8.10.)" at bounding box center [628, 104] width 1143 height 16
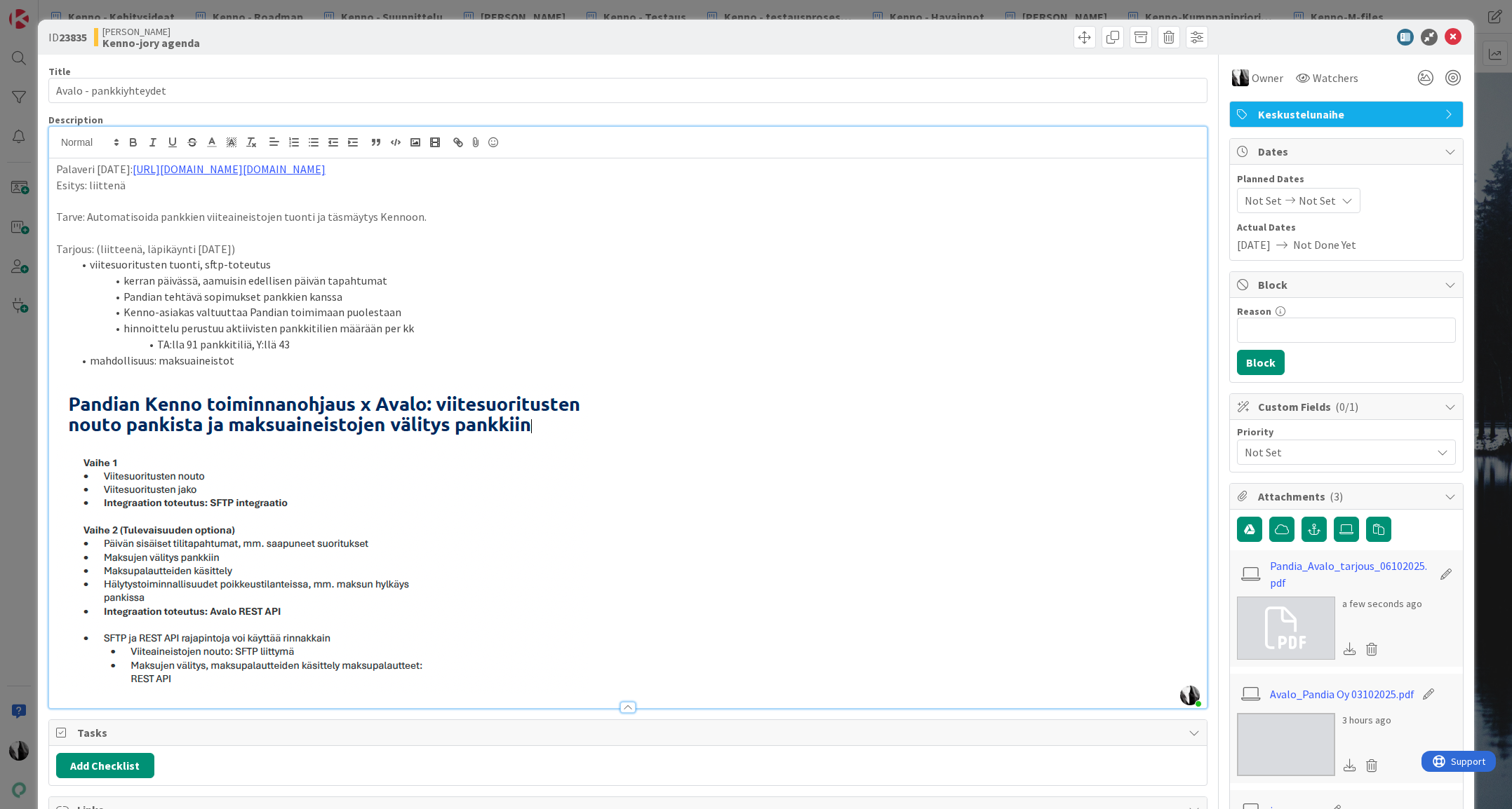
drag, startPoint x: 1324, startPoint y: 36, endPoint x: 1349, endPoint y: 35, distance: 25.0
click at [1326, 36] on div at bounding box center [1339, 37] width 249 height 17
click at [1453, 36] on icon at bounding box center [1452, 37] width 17 height 17
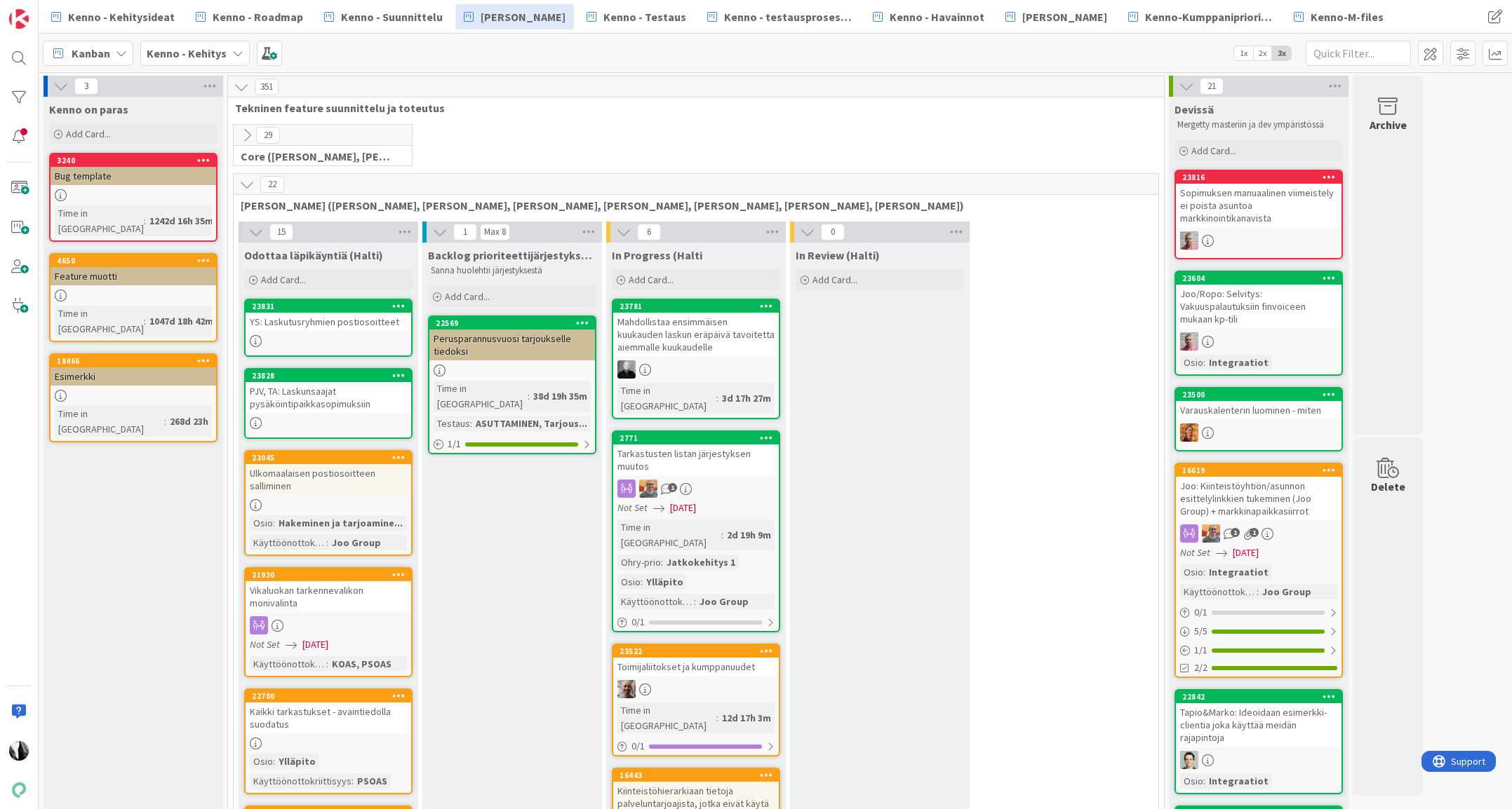
scroll to position [267, 0]
click at [404, 15] on span "Kenno - Suunnittelu" at bounding box center [391, 17] width 101 height 17
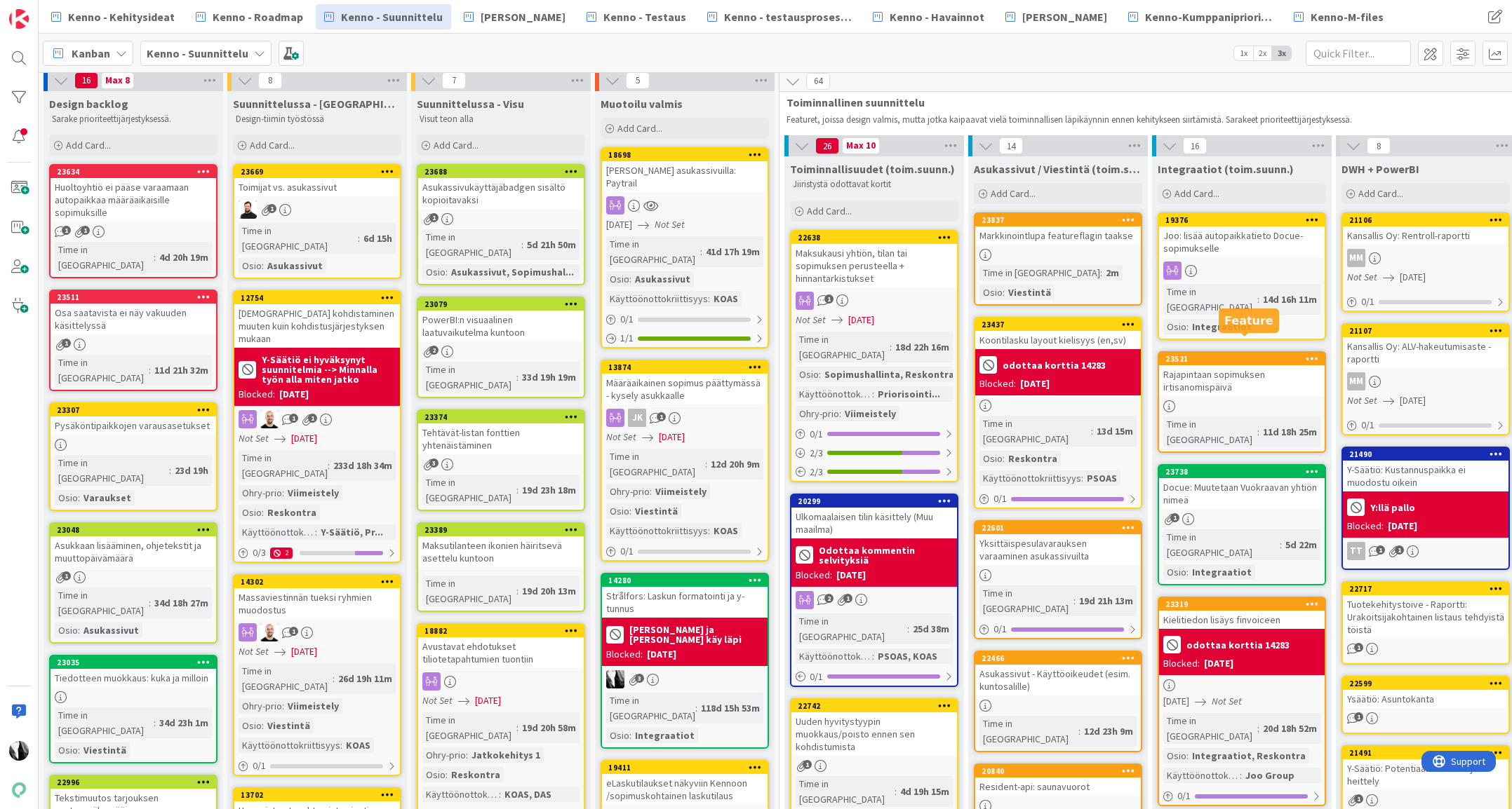
scroll to position [8, 0]
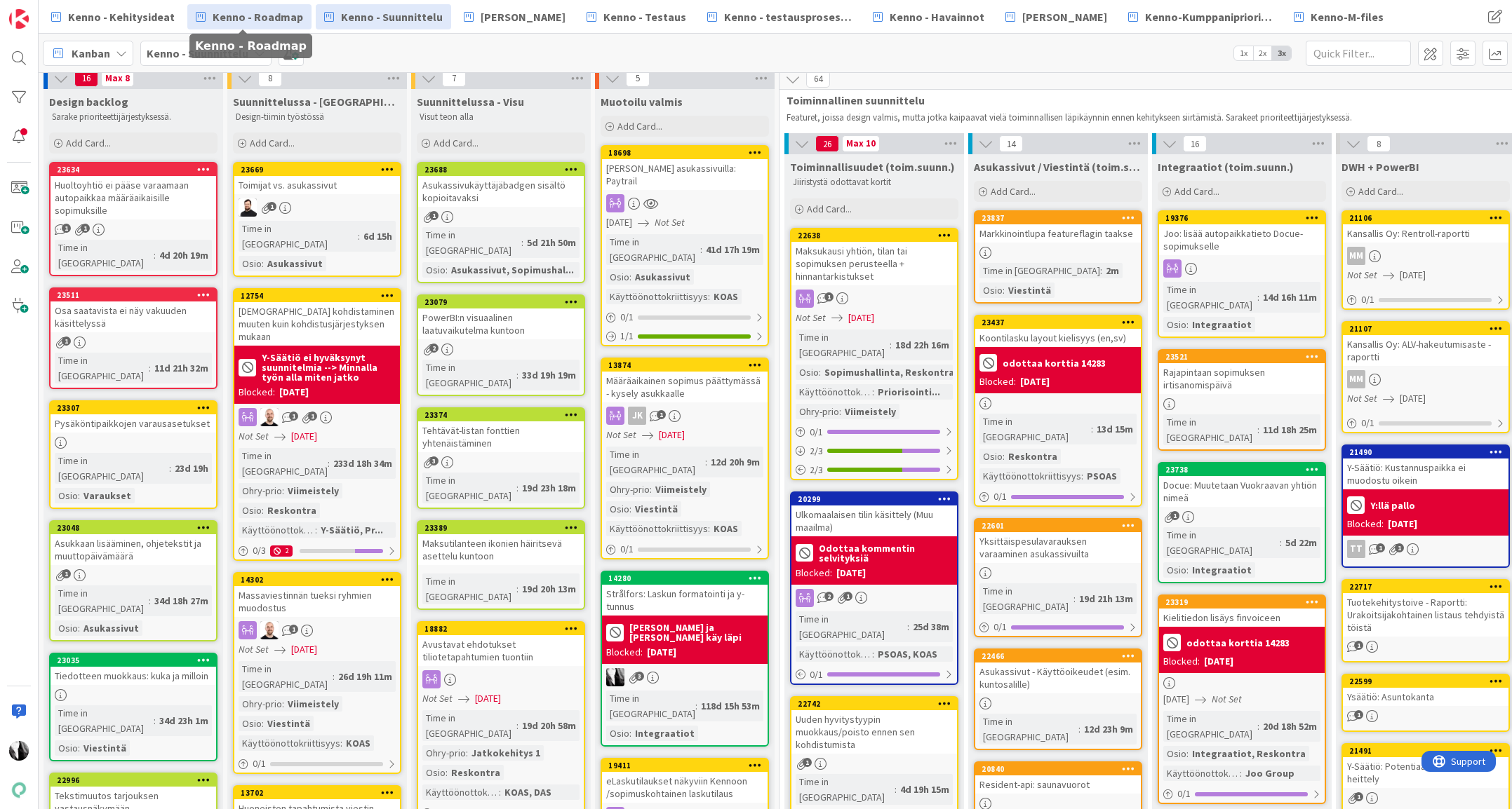
click at [270, 21] on span "Kenno - Roadmap" at bounding box center [257, 17] width 91 height 17
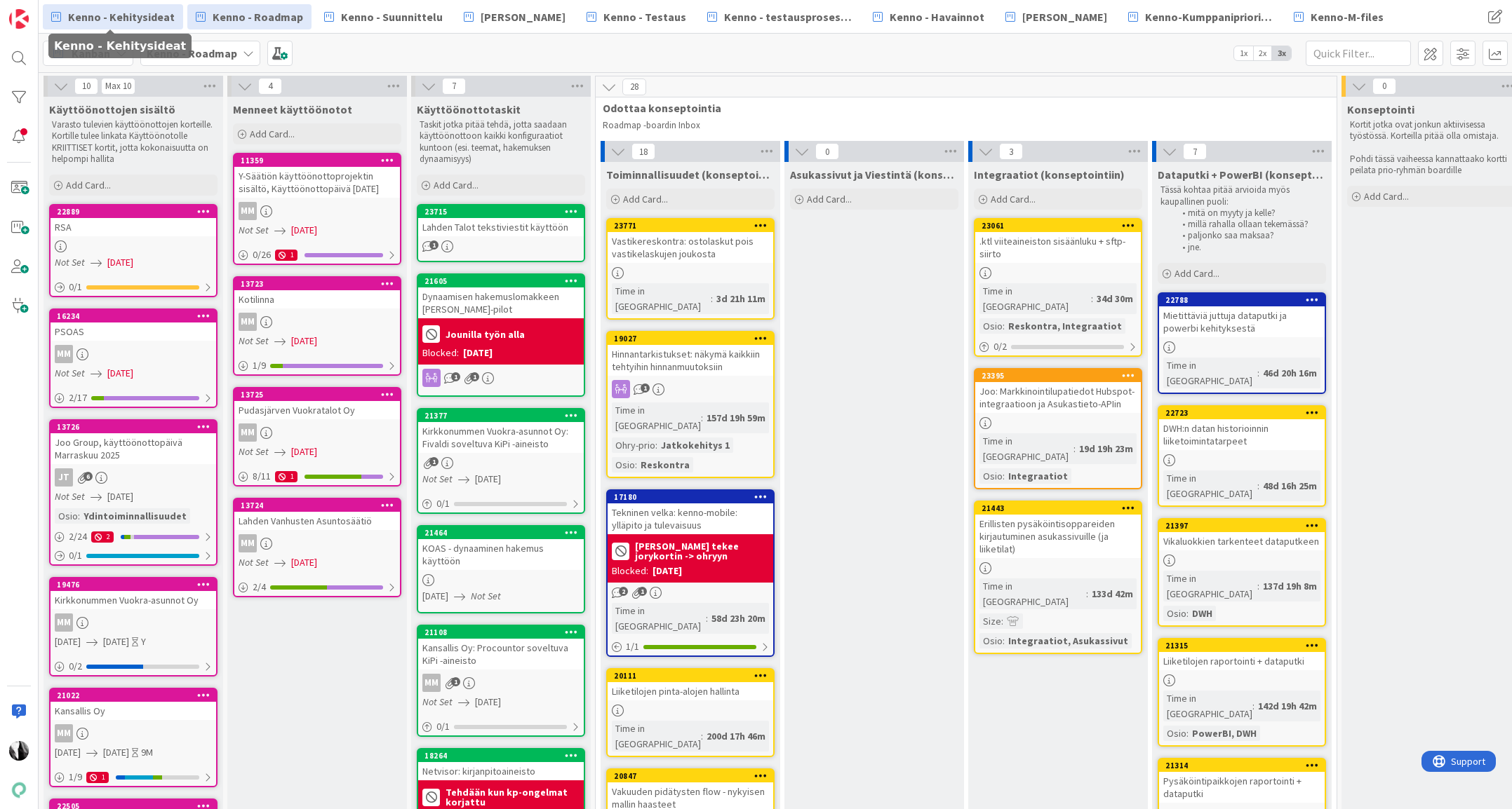
click at [115, 22] on span "Kenno - Kehitysideat" at bounding box center [121, 17] width 107 height 17
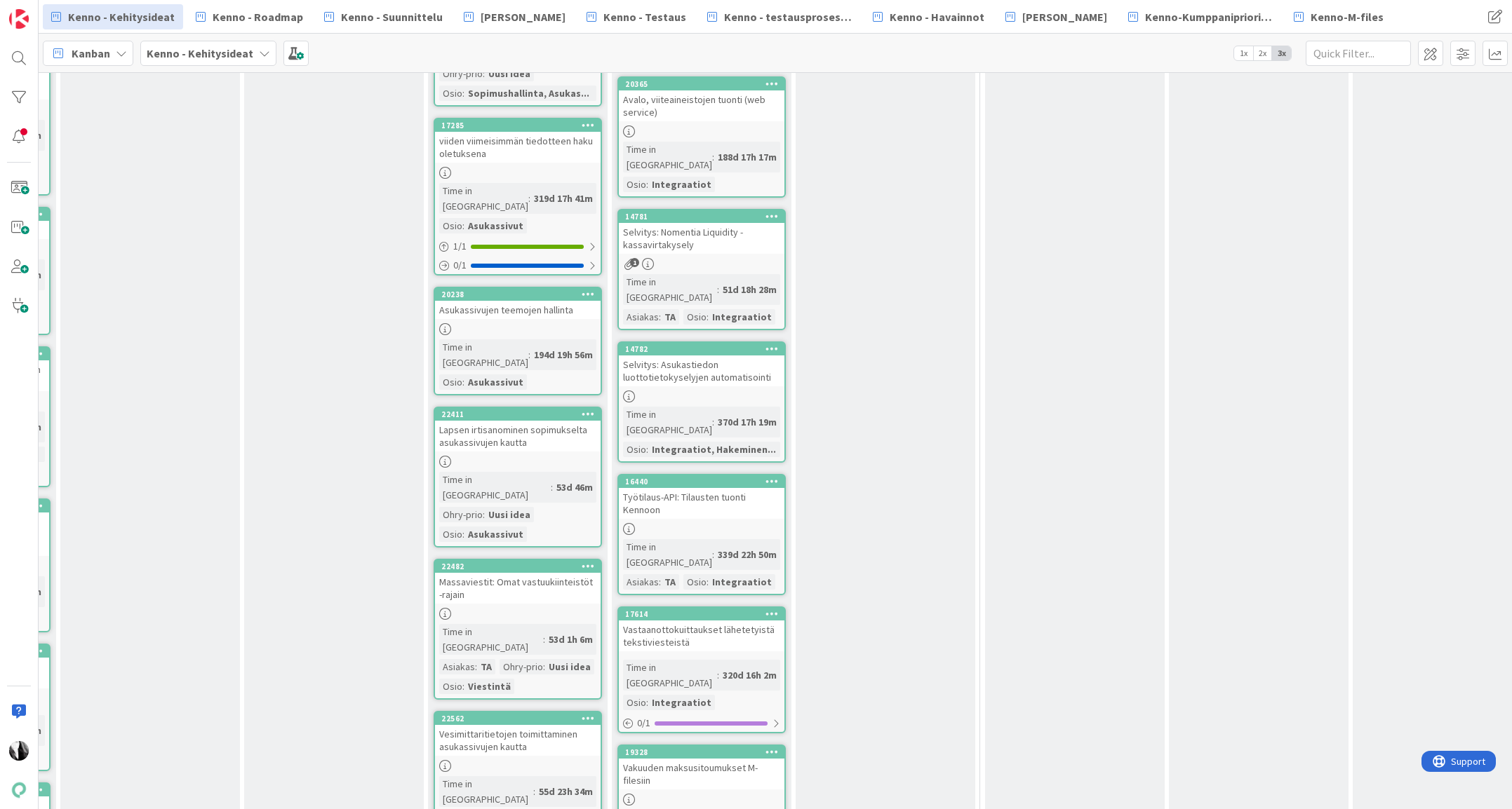
scroll to position [386, 1275]
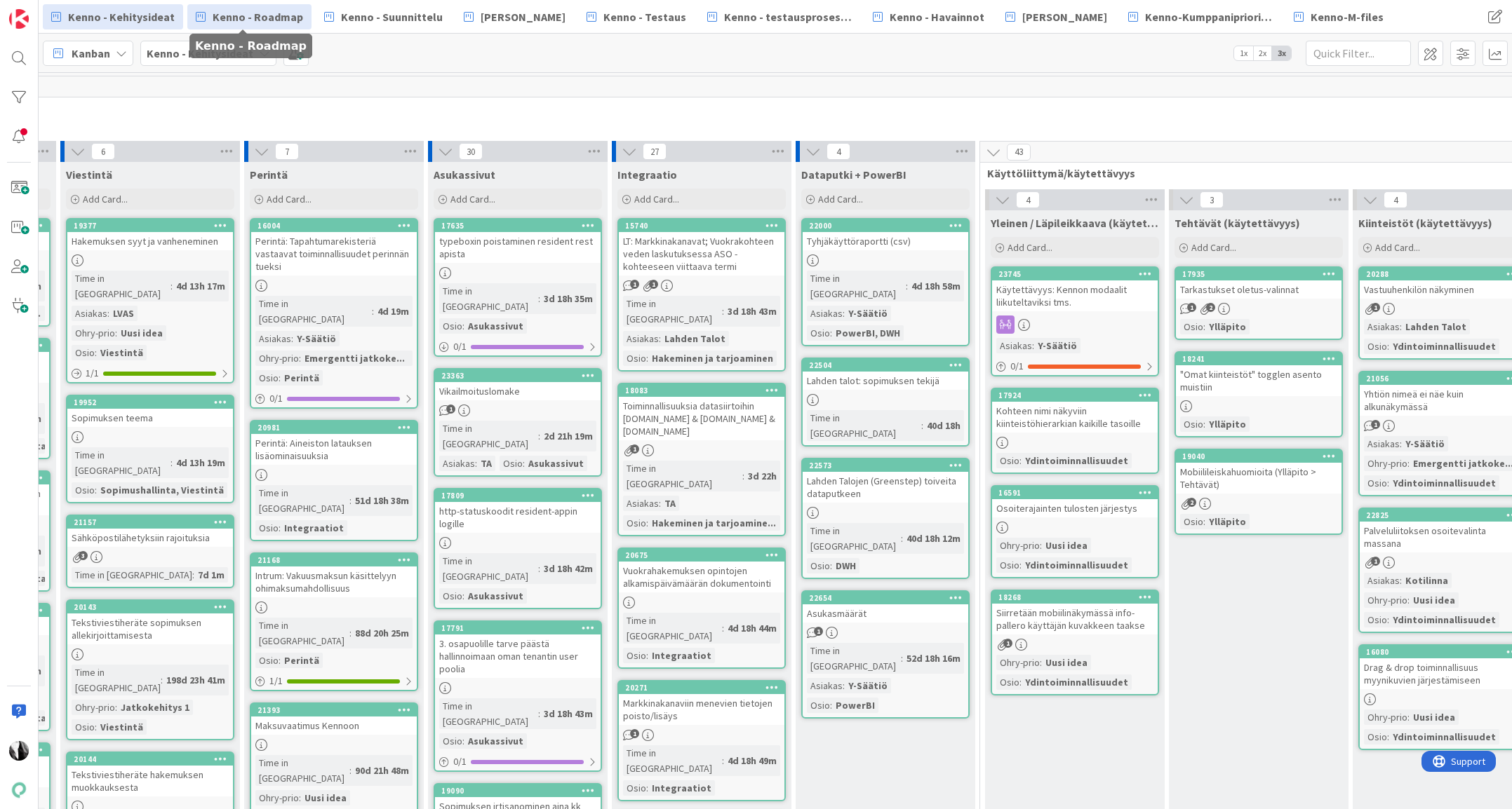
click at [257, 15] on span "Kenno - Roadmap" at bounding box center [257, 17] width 91 height 17
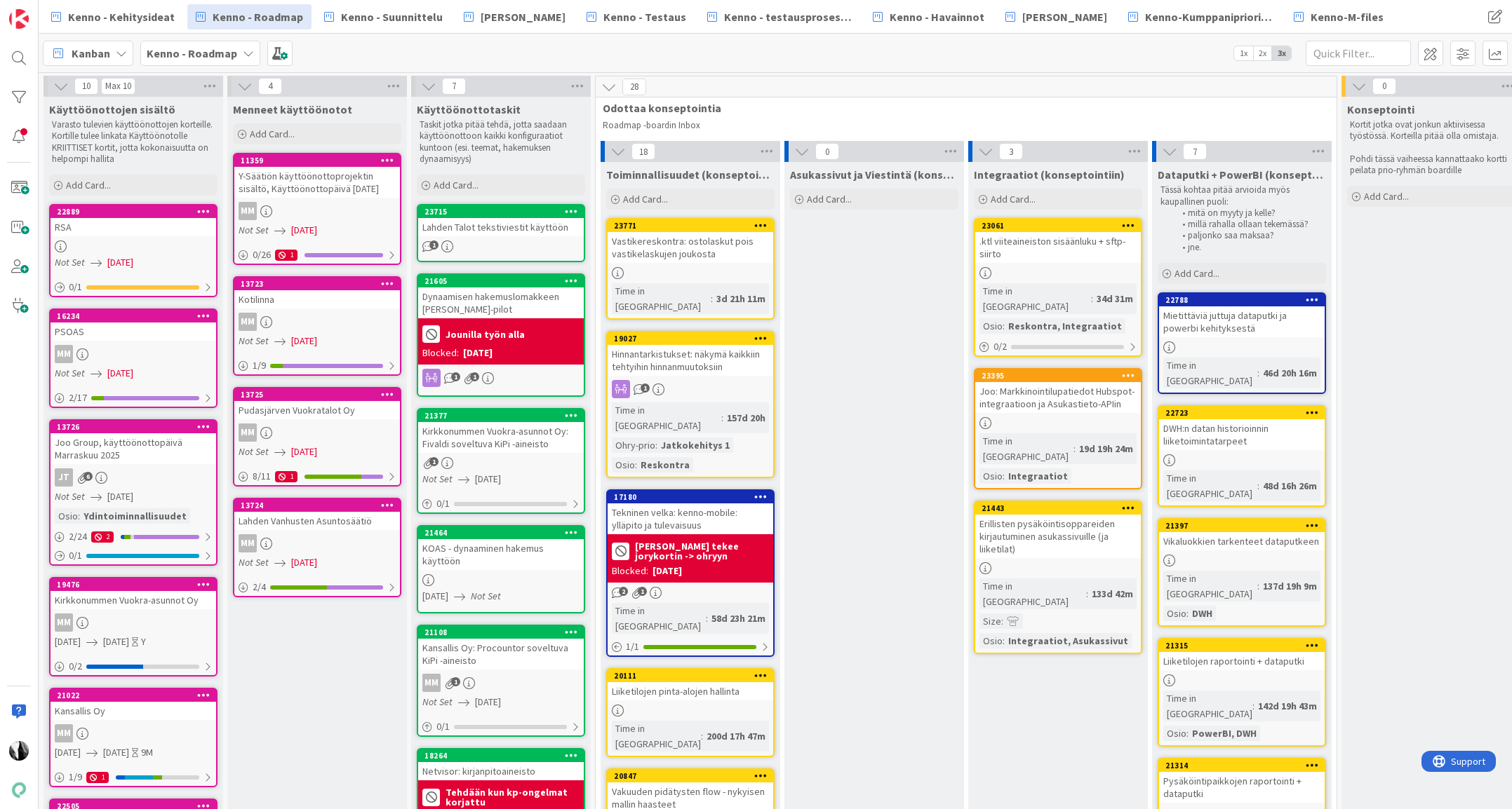
click at [1053, 383] on div "Joo: Markkinointilupatiedot Hubspot-integraatioon ja Asukastieto-APIin" at bounding box center [1058, 397] width 166 height 31
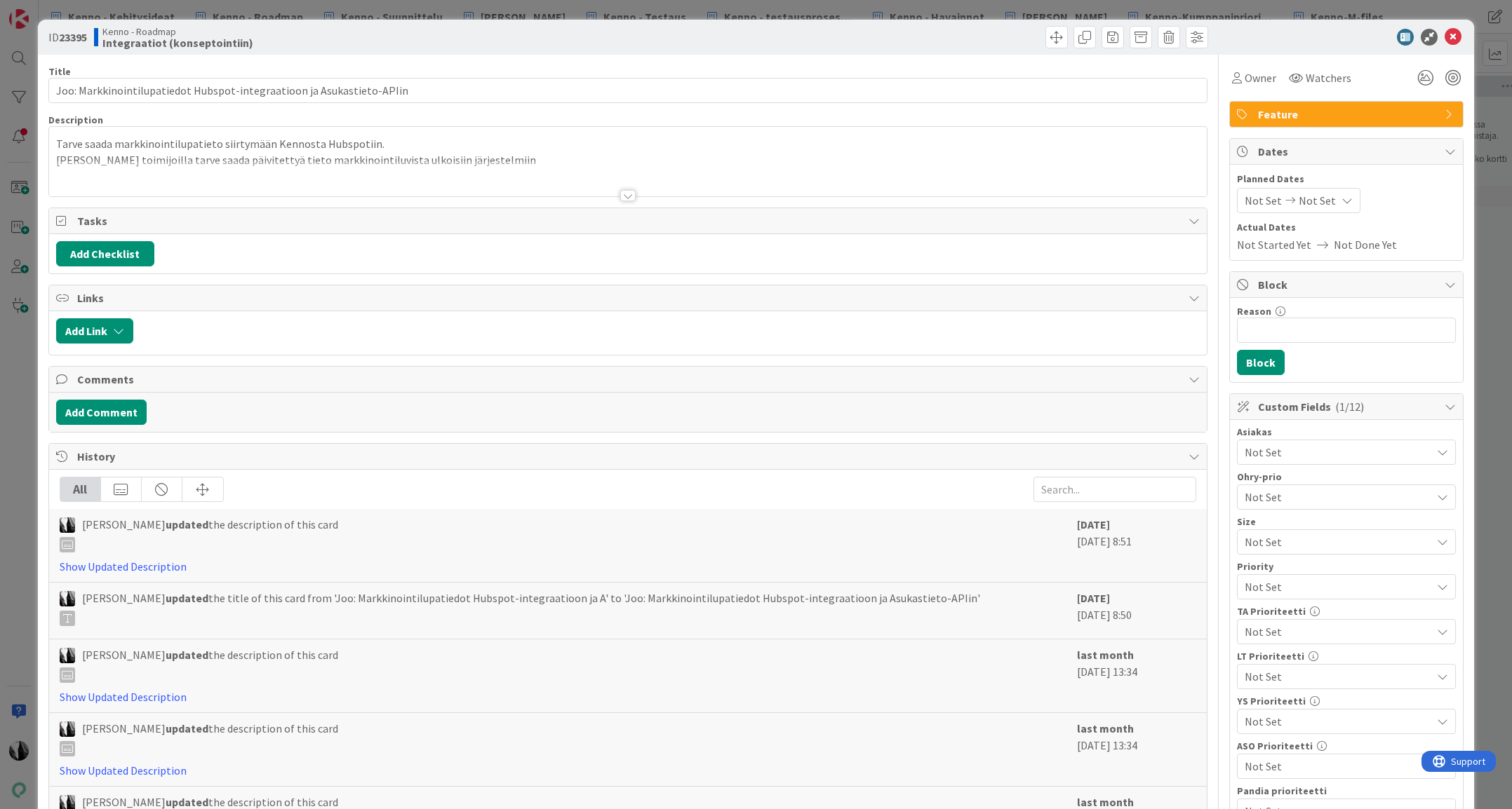
click at [71, 37] on b "23395" at bounding box center [73, 37] width 28 height 14
copy b "23395"
